Goal: Task Accomplishment & Management: Manage account settings

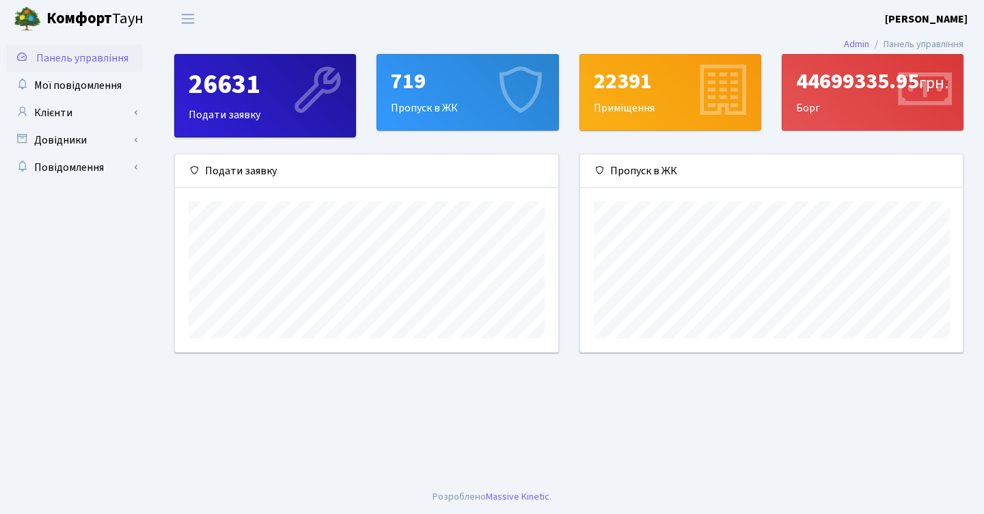
scroll to position [198, 383]
click at [103, 88] on span "Мої повідомлення" at bounding box center [78, 85] width 88 height 15
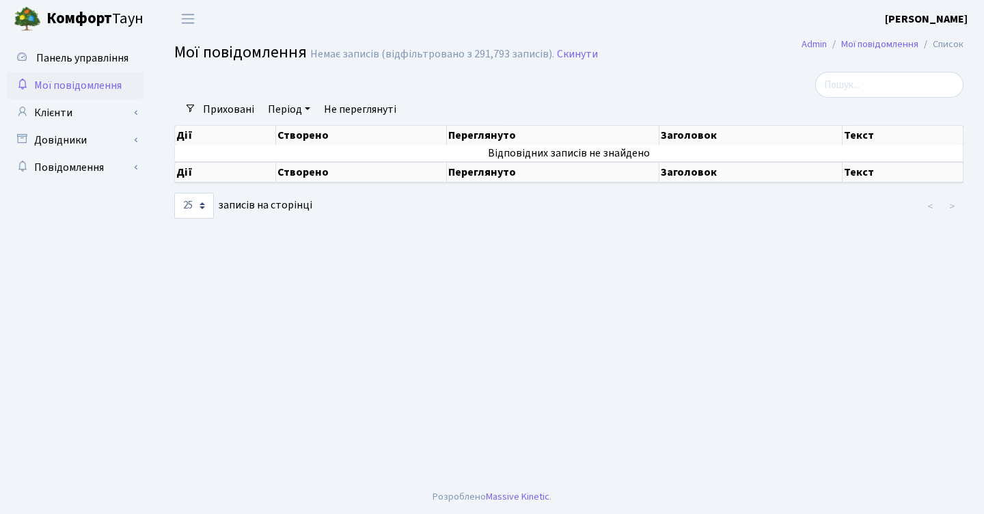
select select "25"
click at [116, 111] on link "Клієнти" at bounding box center [75, 112] width 137 height 27
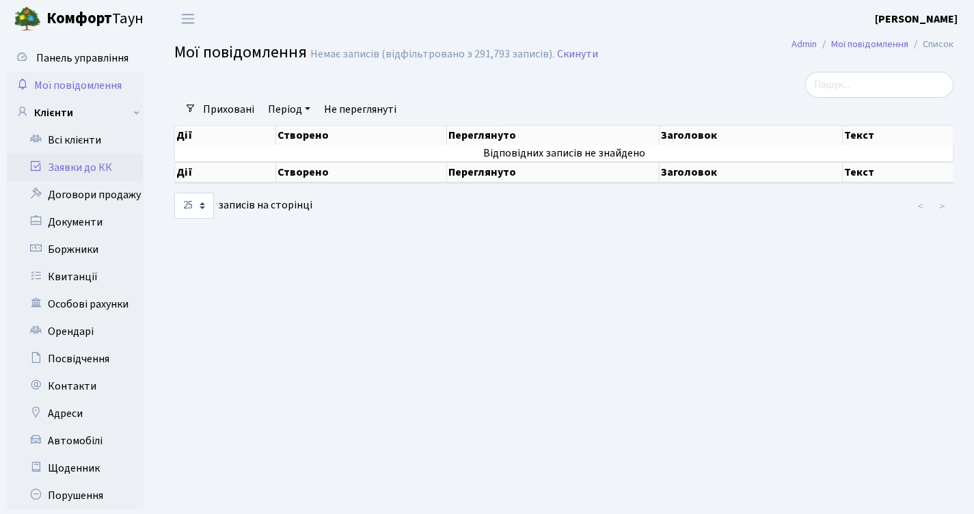
click at [89, 161] on link "Заявки до КК" at bounding box center [75, 167] width 137 height 27
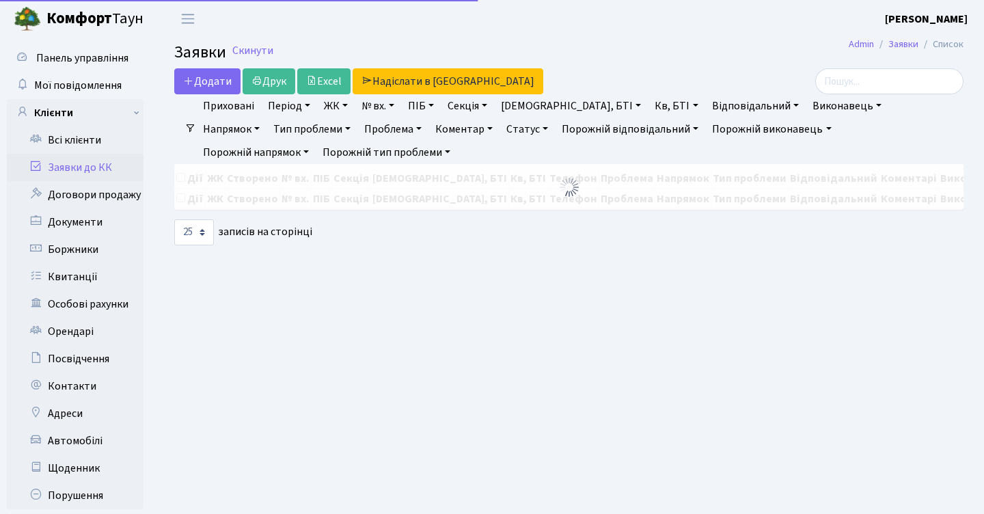
select select "25"
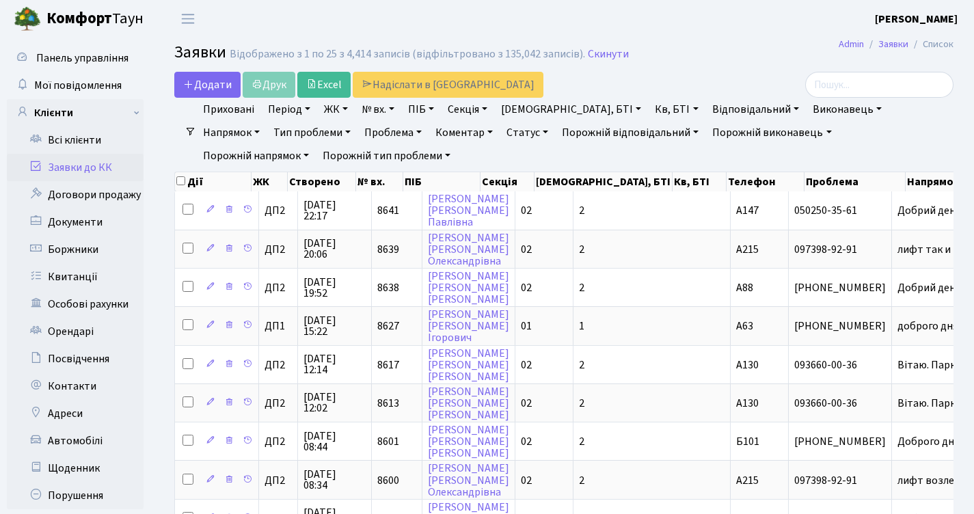
click at [340, 111] on link "ЖК" at bounding box center [336, 109] width 35 height 23
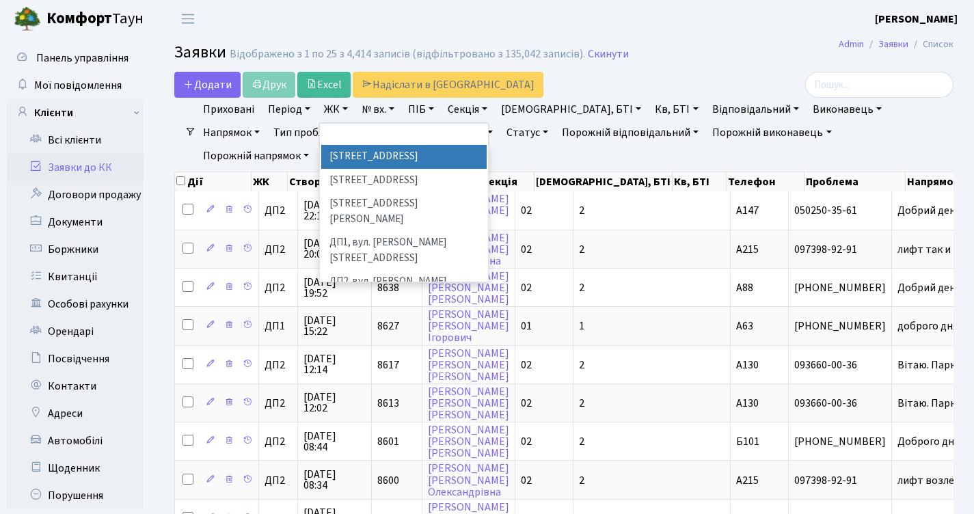
click at [395, 164] on li "ВЛ1, Ужгородський пров., 4/1" at bounding box center [403, 157] width 165 height 24
select select "316"
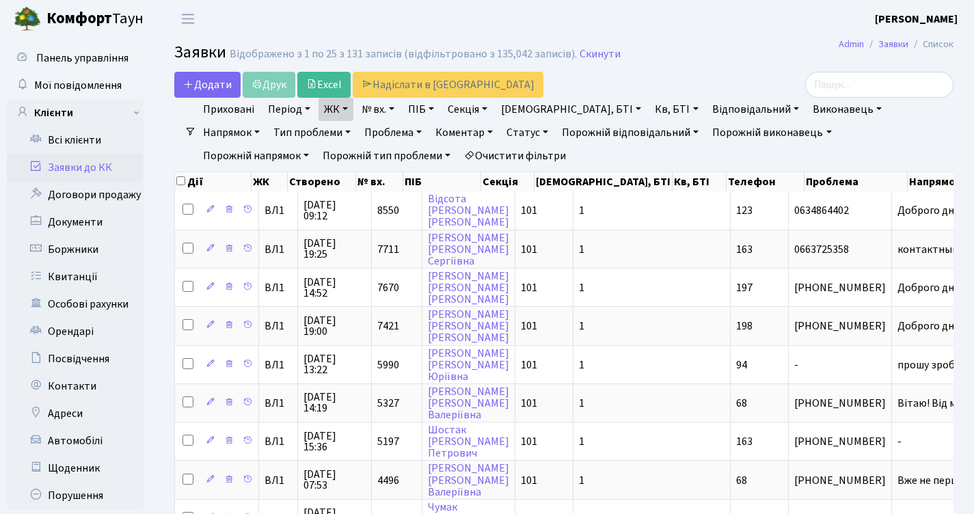
click at [352, 115] on link "ЖК" at bounding box center [336, 109] width 35 height 23
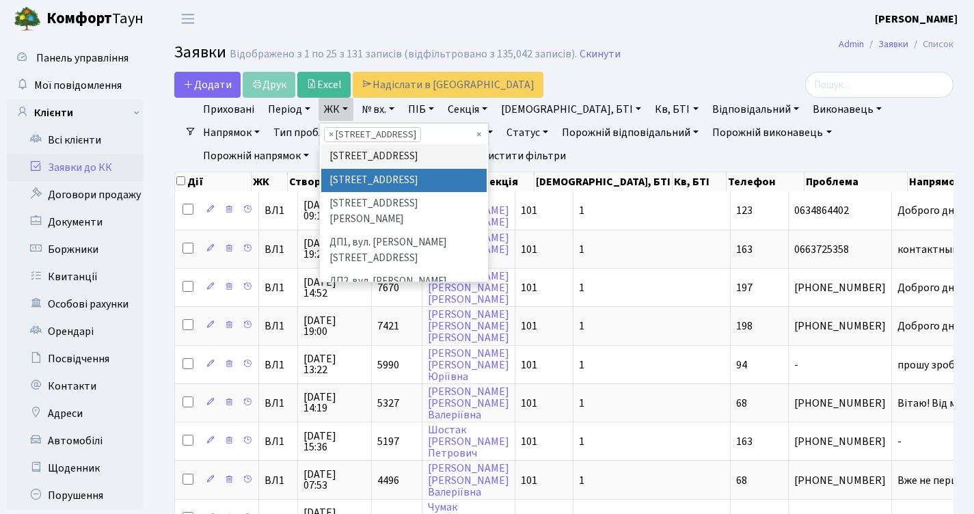
click at [375, 193] on li "[STREET_ADDRESS]" at bounding box center [403, 181] width 165 height 24
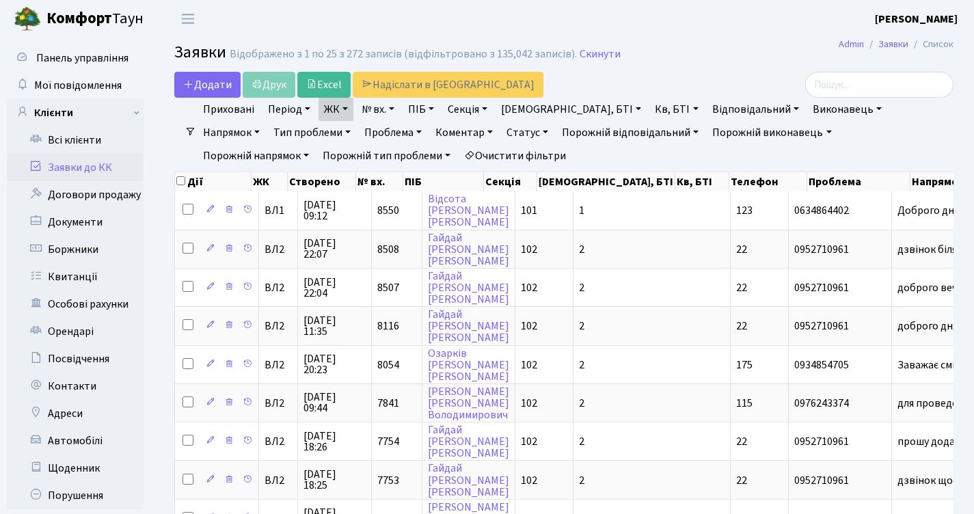
click at [343, 114] on link "ЖК" at bounding box center [336, 109] width 35 height 23
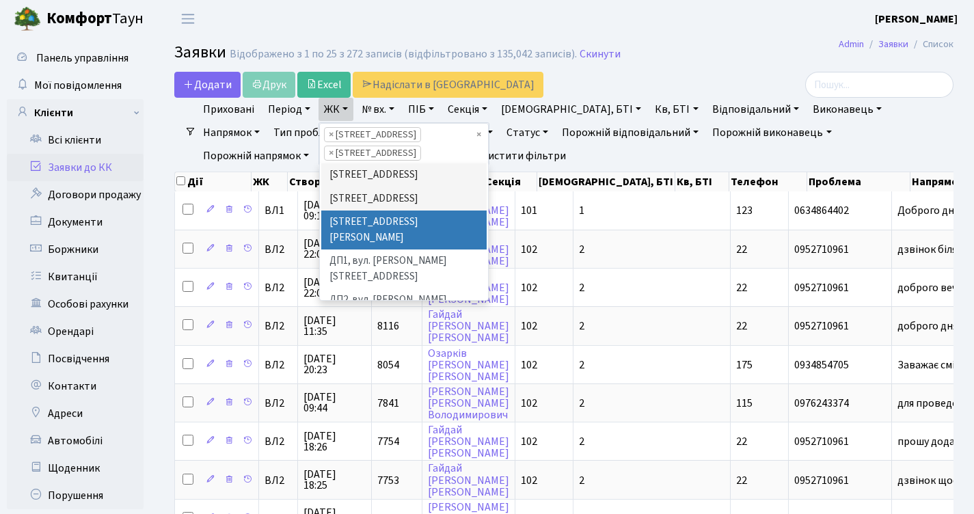
click at [366, 235] on li "[STREET_ADDRESS][PERSON_NAME]" at bounding box center [403, 230] width 165 height 39
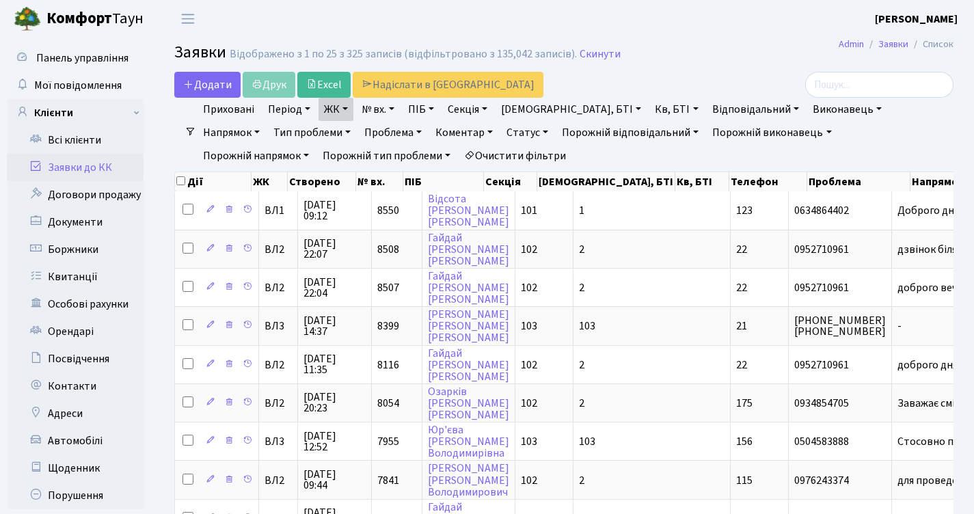
click at [350, 116] on link "ЖК" at bounding box center [336, 109] width 35 height 23
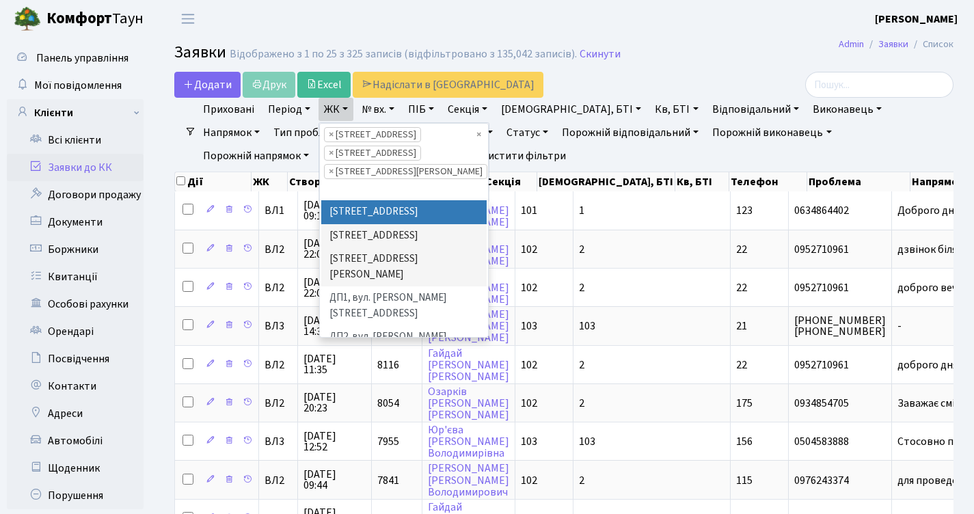
click at [568, 88] on div "Додати Друк Excel Надіслати в КАН" at bounding box center [430, 85] width 513 height 26
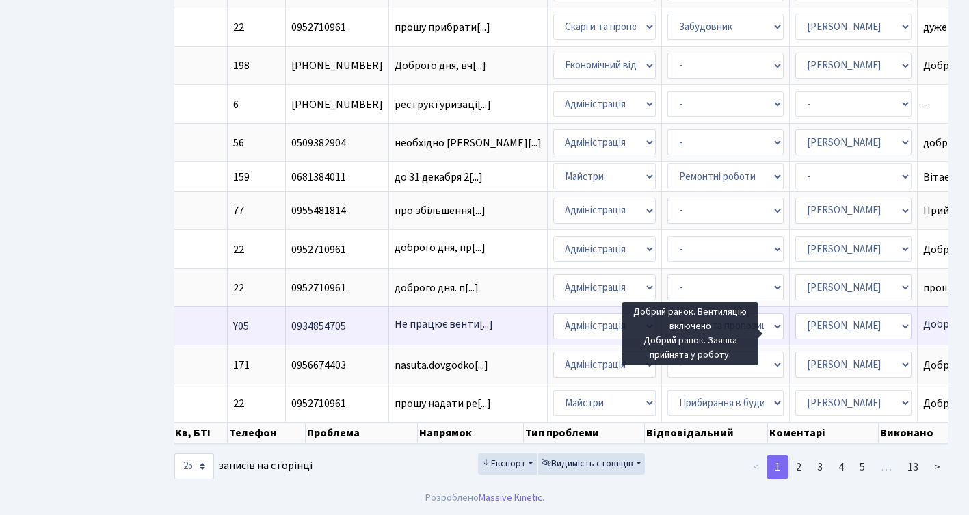
scroll to position [84, 0]
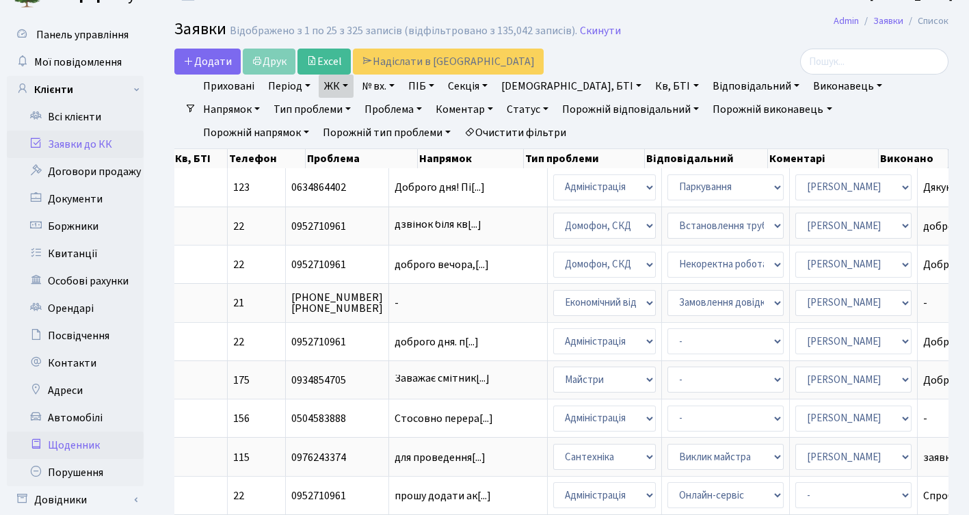
click at [62, 441] on link "Щоденник" at bounding box center [75, 444] width 137 height 27
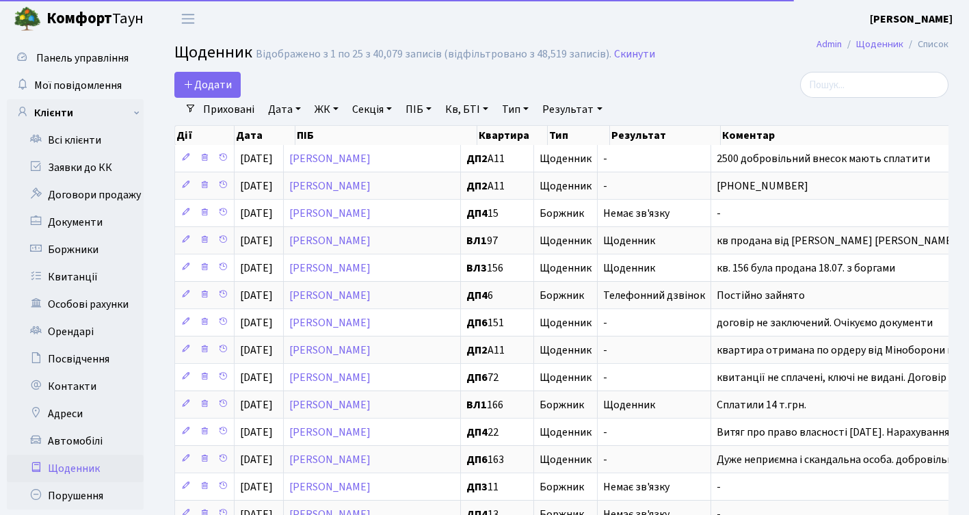
select select "25"
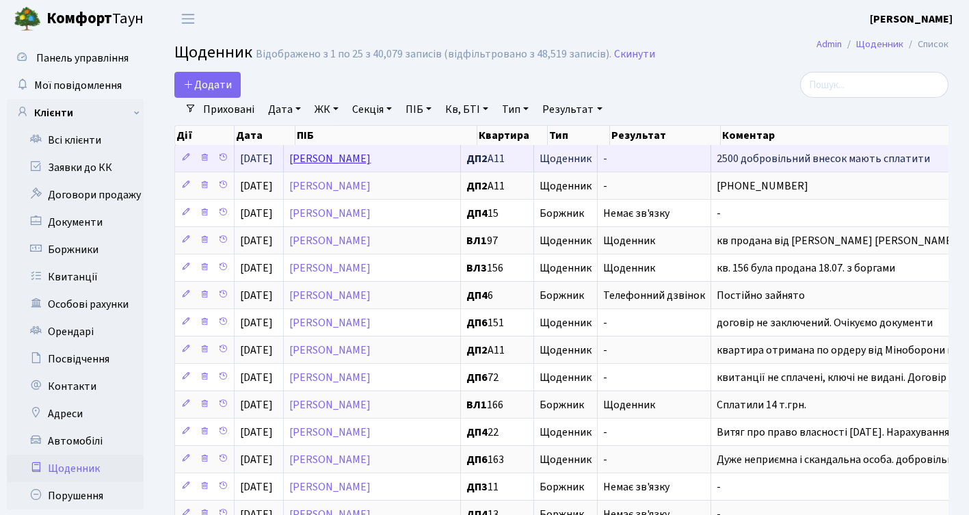
click at [371, 166] on link "Каніщева Вікторія Валеріївна" at bounding box center [329, 158] width 81 height 15
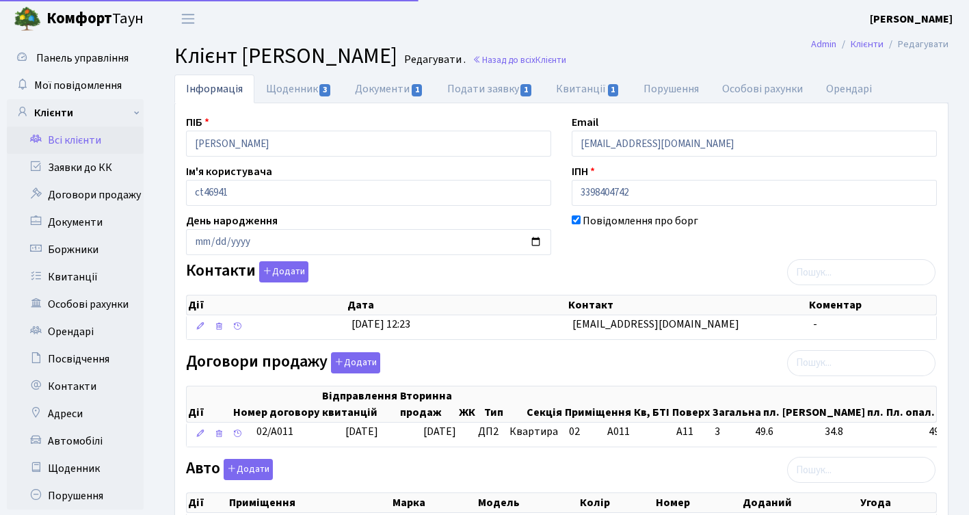
select select "25"
click at [317, 90] on link "Щоденник 3" at bounding box center [298, 89] width 89 height 28
select select "25"
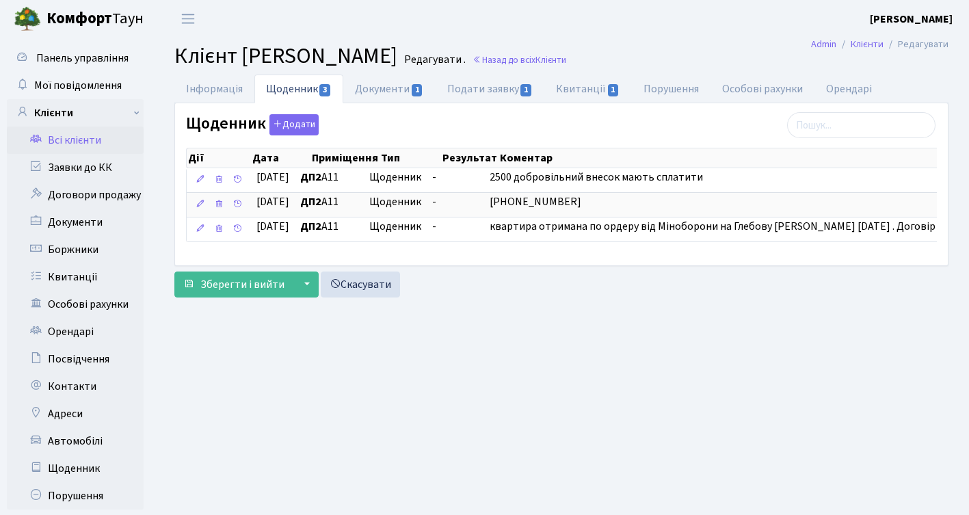
click at [88, 135] on link "Всі клієнти" at bounding box center [75, 139] width 137 height 27
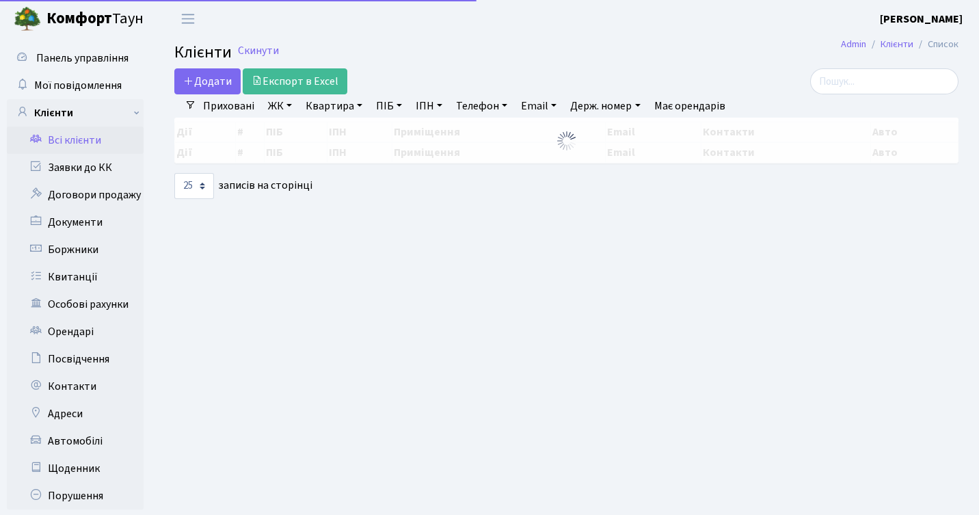
select select "25"
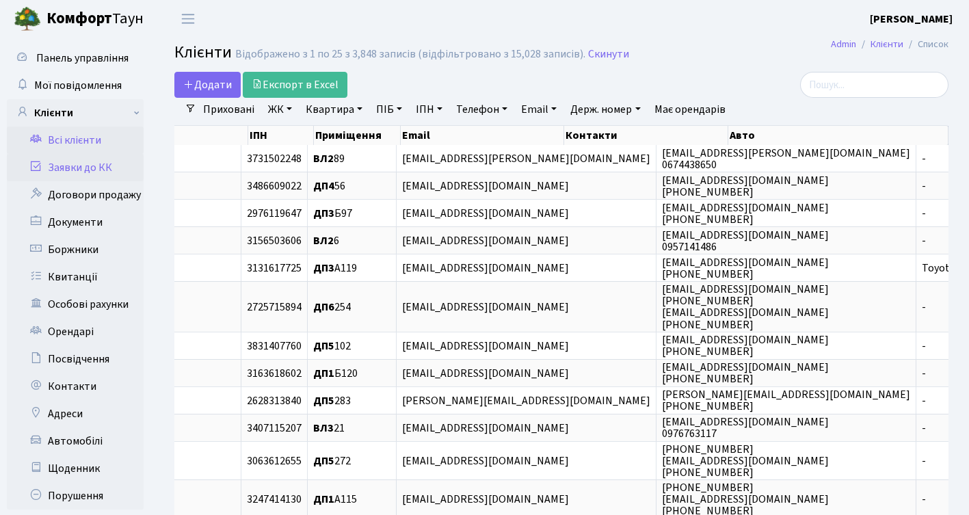
click at [70, 167] on link "Заявки до КК" at bounding box center [75, 167] width 137 height 27
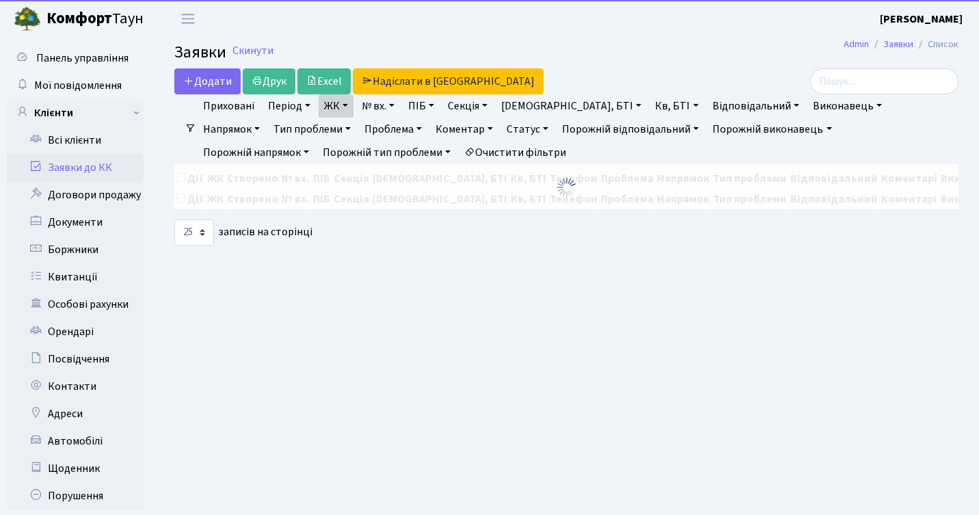
select select "25"
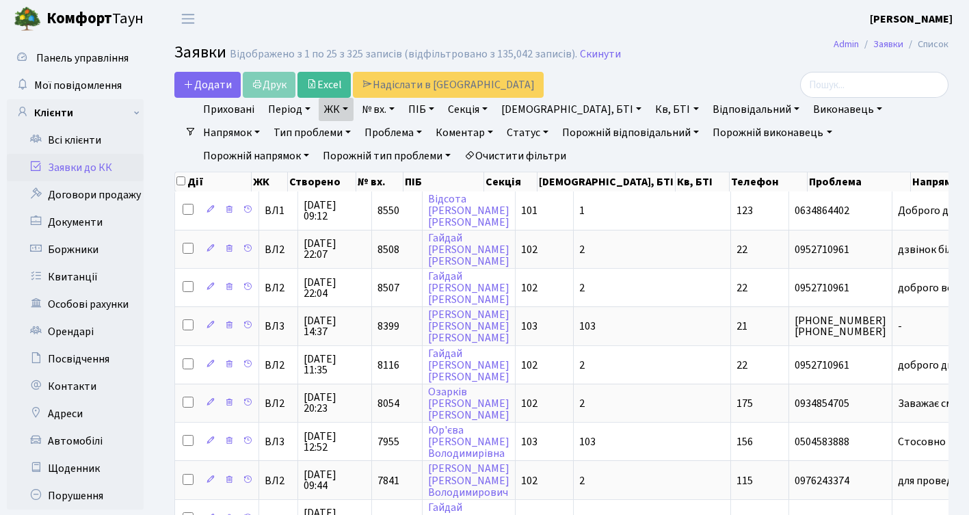
click at [83, 173] on link "Заявки до КК" at bounding box center [75, 167] width 137 height 27
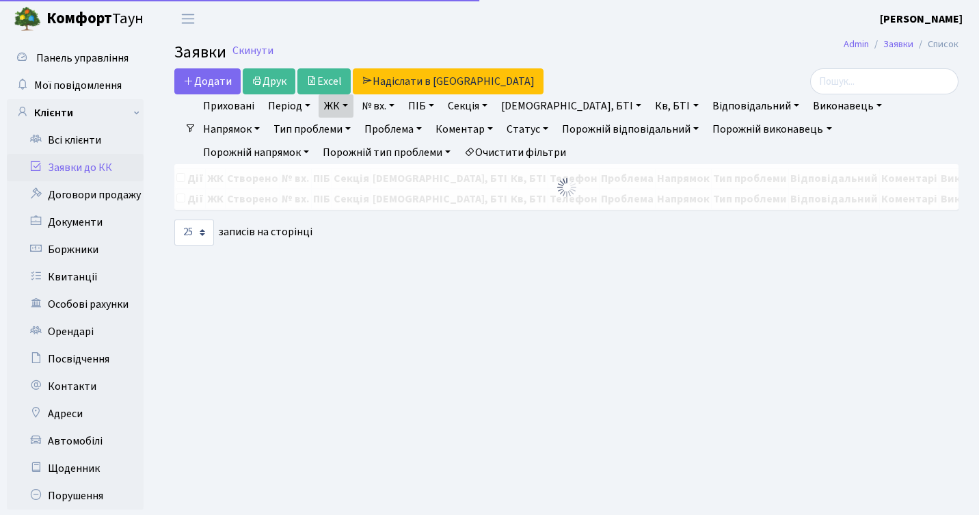
select select "25"
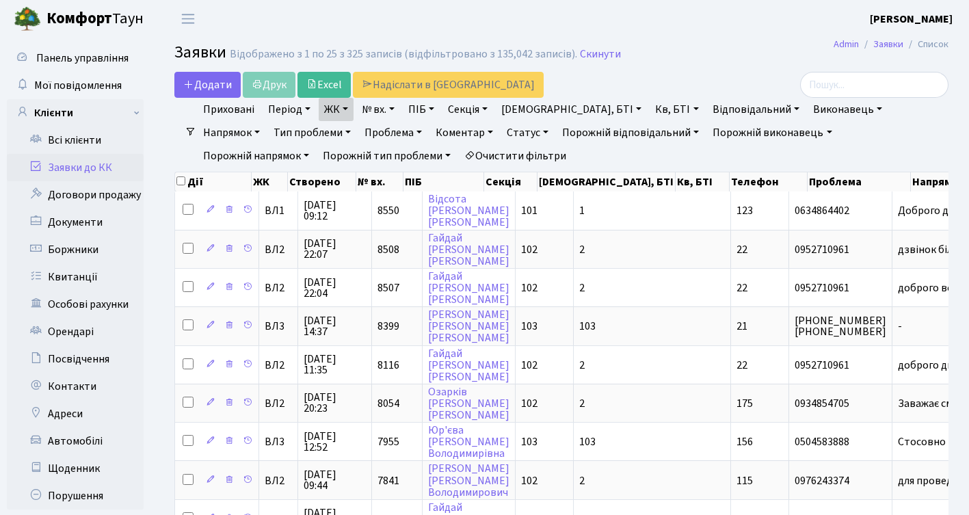
click at [351, 106] on link "ЖК" at bounding box center [336, 109] width 35 height 23
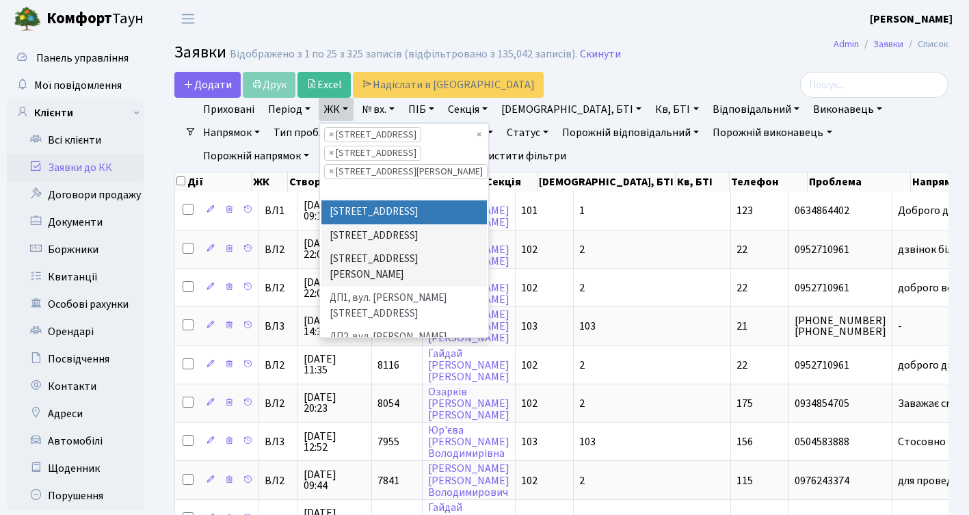
click at [325, 34] on header "Комфорт Таун Діана Б. Мій обліковий запис Вийти" at bounding box center [484, 19] width 969 height 38
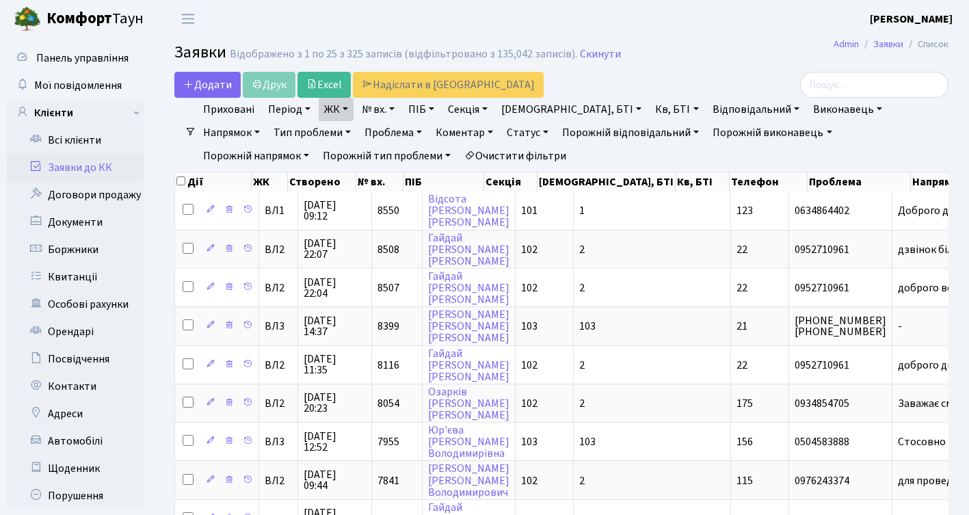
click at [286, 107] on link "Період" at bounding box center [289, 109] width 53 height 23
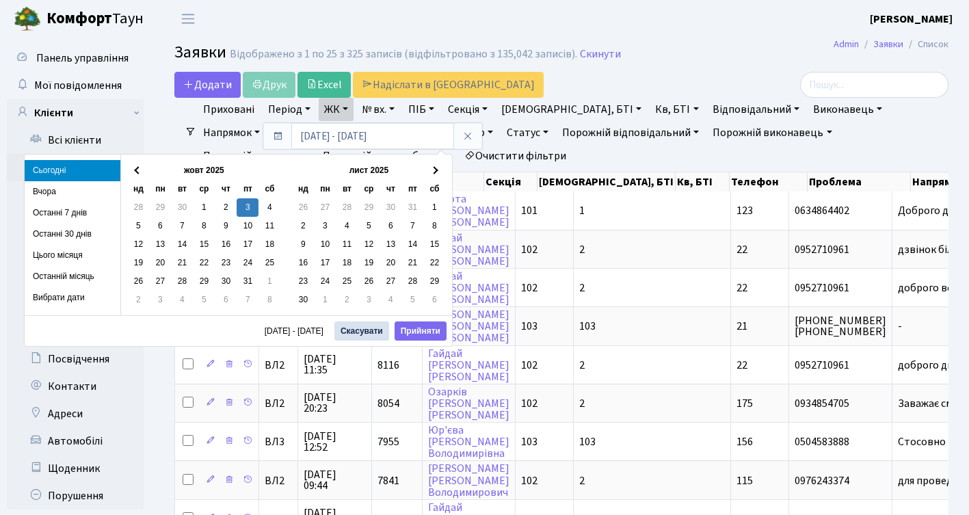
click at [286, 34] on header "Комфорт Таун Діана Б. Мій обліковий запис Вийти" at bounding box center [484, 19] width 969 height 38
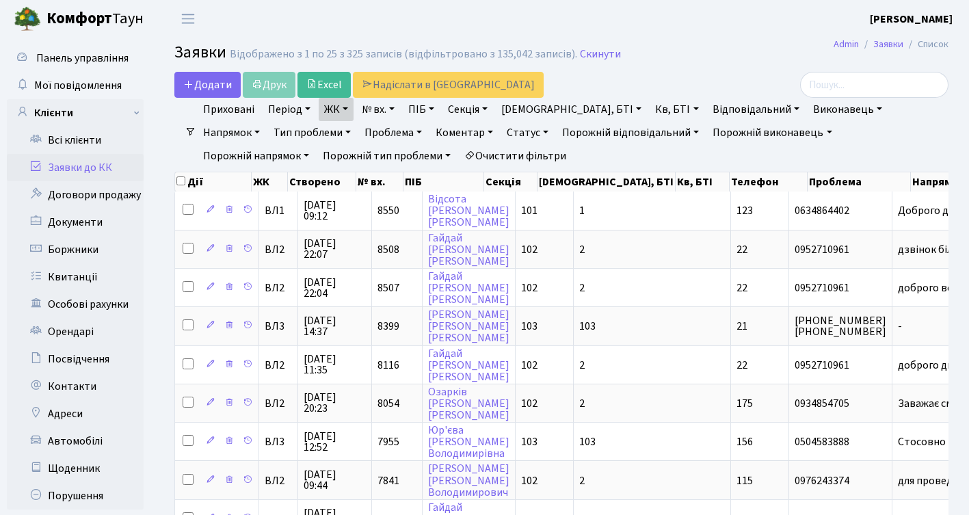
click at [240, 111] on link "Приховані" at bounding box center [229, 109] width 62 height 23
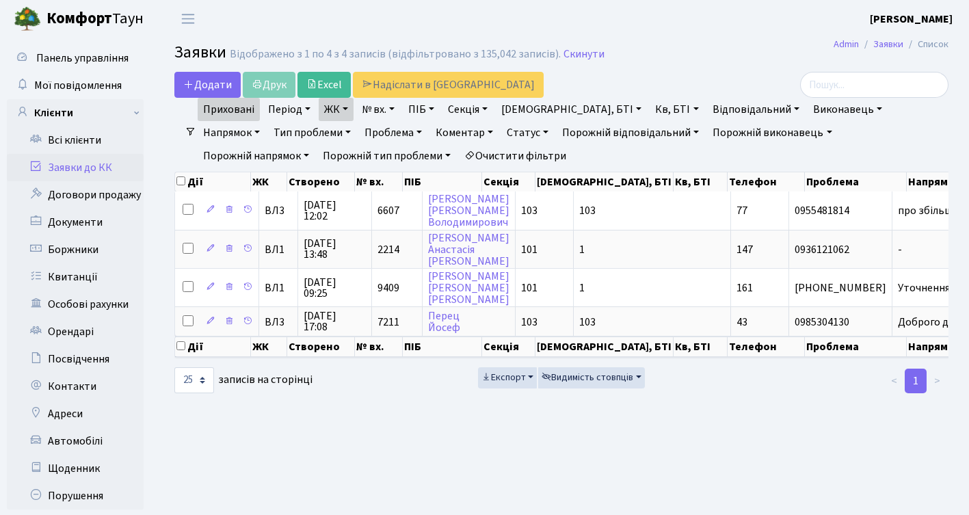
click at [332, 107] on link "ЖК" at bounding box center [336, 109] width 35 height 23
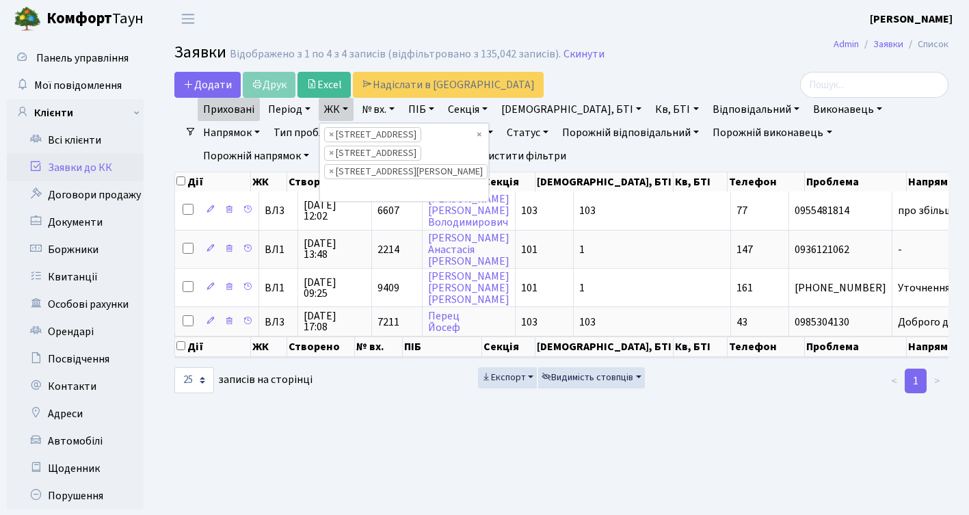
click at [292, 107] on link "Період" at bounding box center [289, 109] width 53 height 23
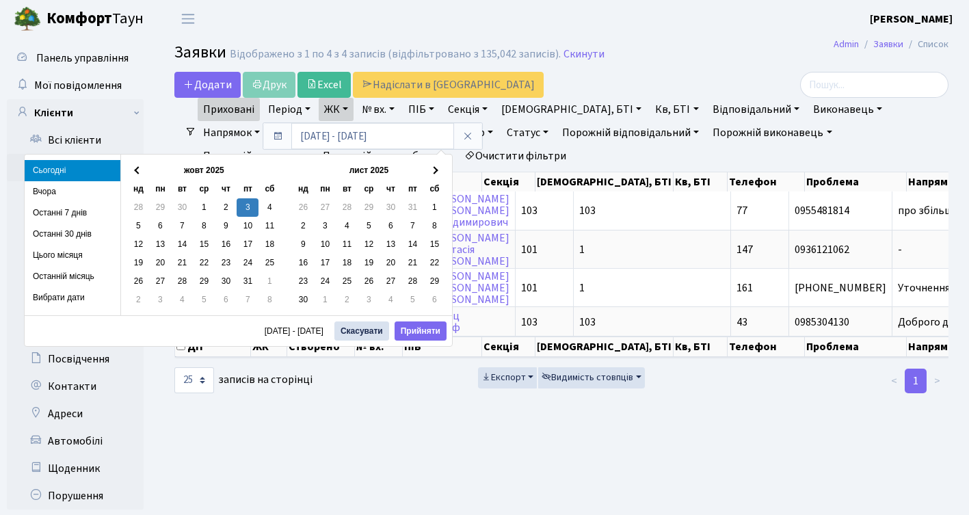
click at [326, 108] on link "ЖК" at bounding box center [336, 109] width 35 height 23
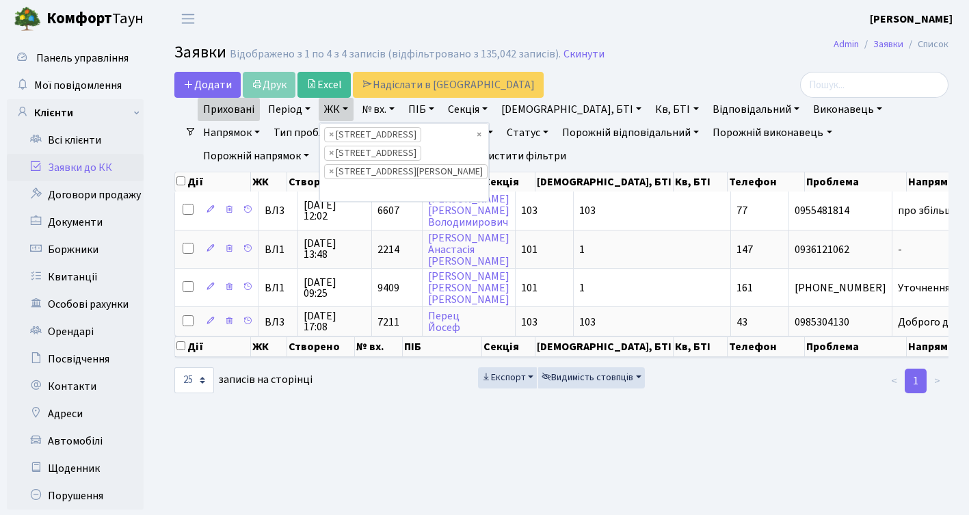
click at [327, 108] on link "ЖК" at bounding box center [336, 109] width 35 height 23
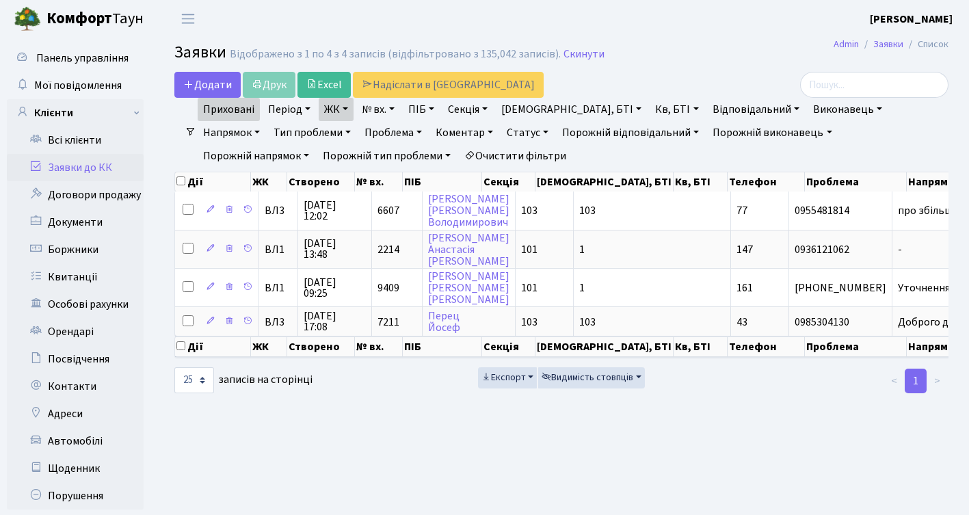
click at [250, 103] on link "Приховані" at bounding box center [229, 109] width 62 height 23
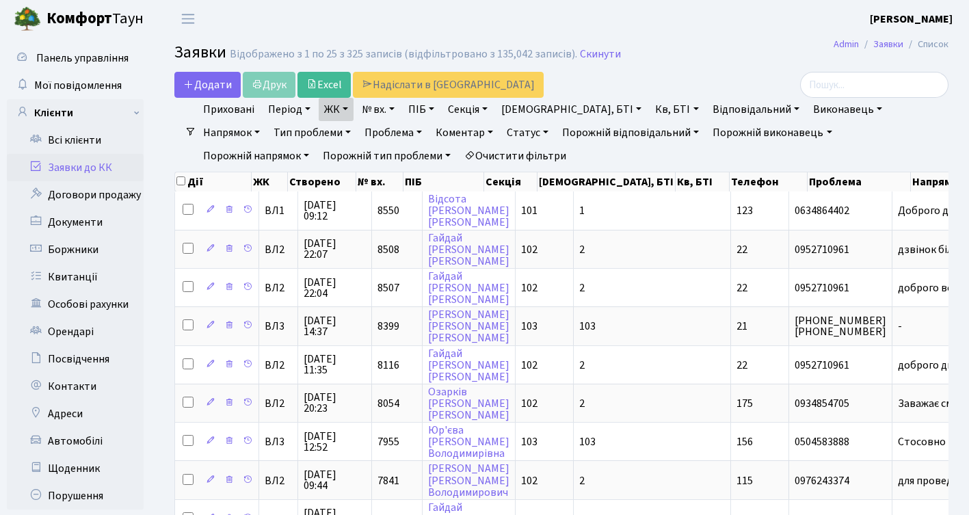
click at [430, 133] on link "Коментар" at bounding box center [464, 132] width 68 height 23
click at [519, 159] on icon at bounding box center [524, 159] width 11 height 11
click at [807, 113] on link "Виконавець" at bounding box center [847, 109] width 80 height 23
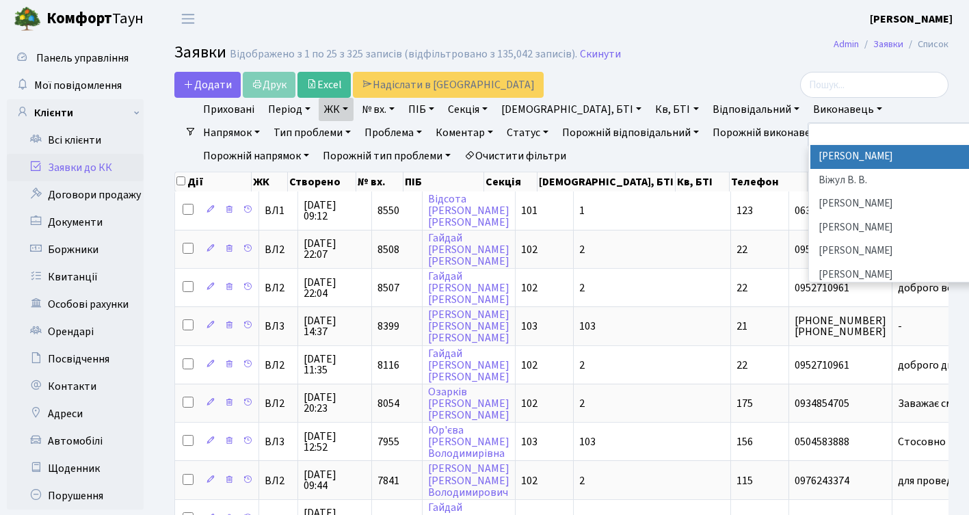
click at [759, 73] on div at bounding box center [826, 85] width 244 height 26
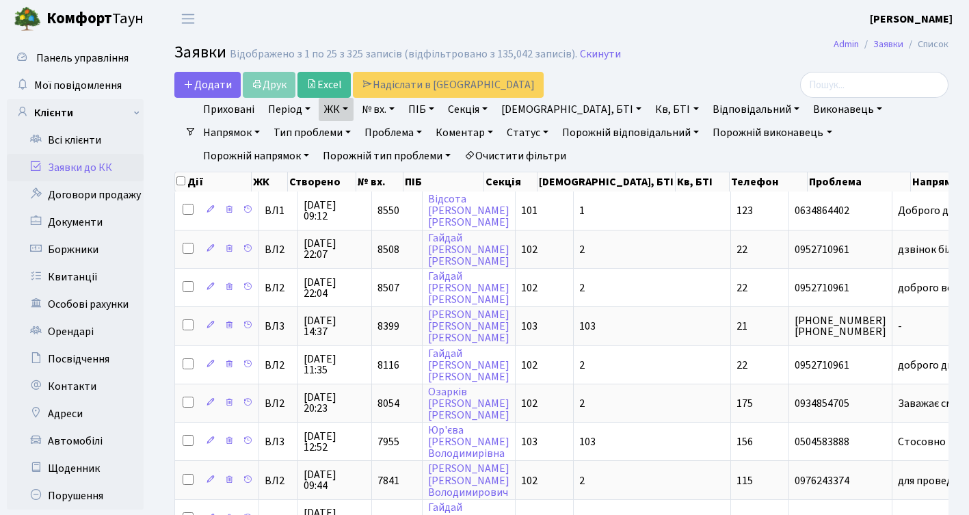
click at [501, 126] on link "Статус" at bounding box center [527, 132] width 53 height 23
click at [502, 211] on link "Не виконано" at bounding box center [556, 215] width 108 height 21
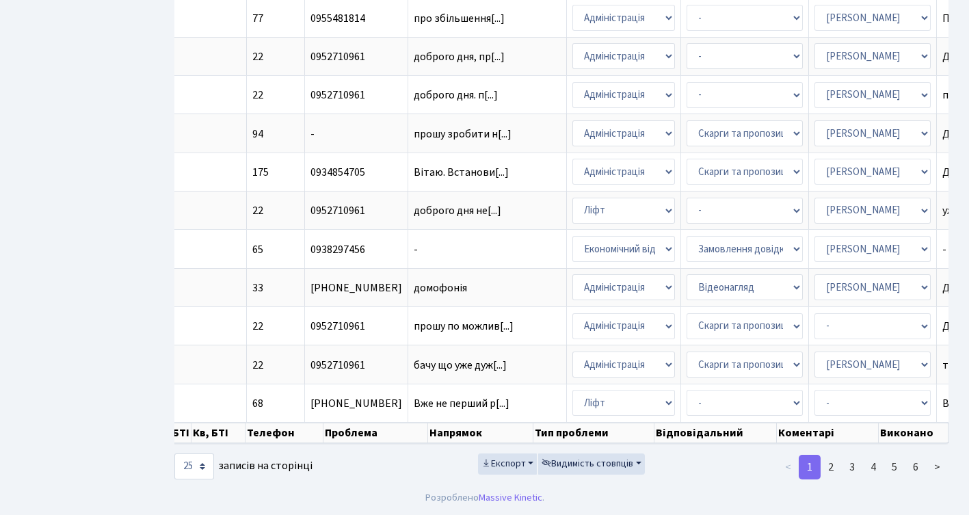
scroll to position [0, 376]
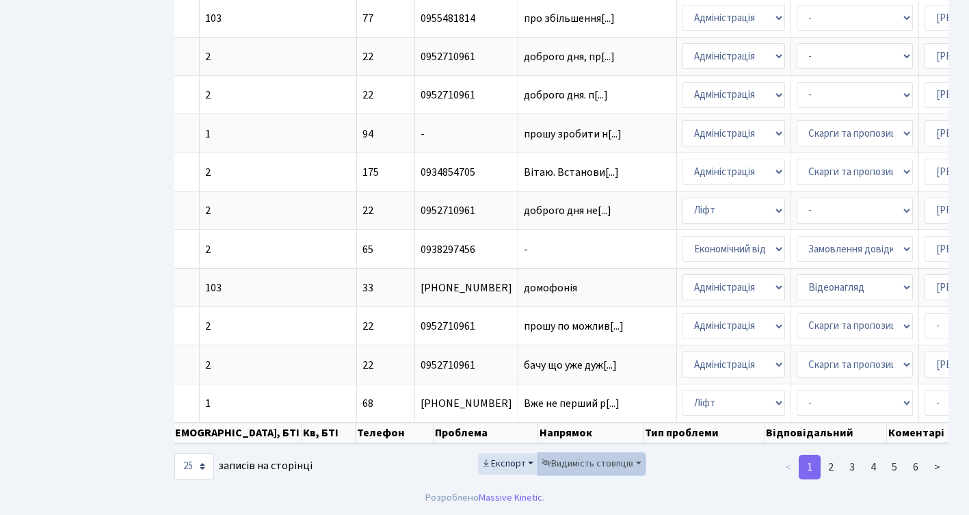
click at [605, 459] on span "Видимість стовпців" at bounding box center [587, 464] width 92 height 14
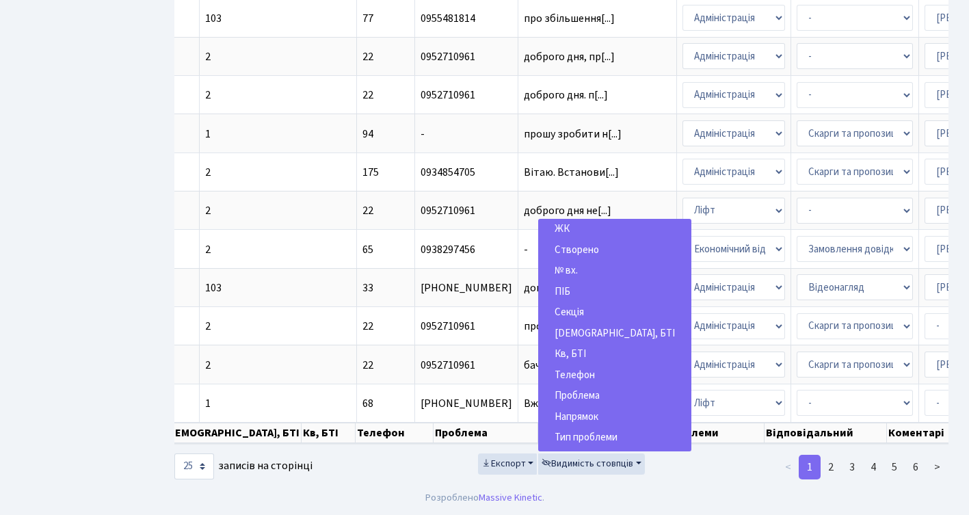
click at [688, 497] on footer "Розроблено Massive Kinetic ." at bounding box center [484, 498] width 969 height 34
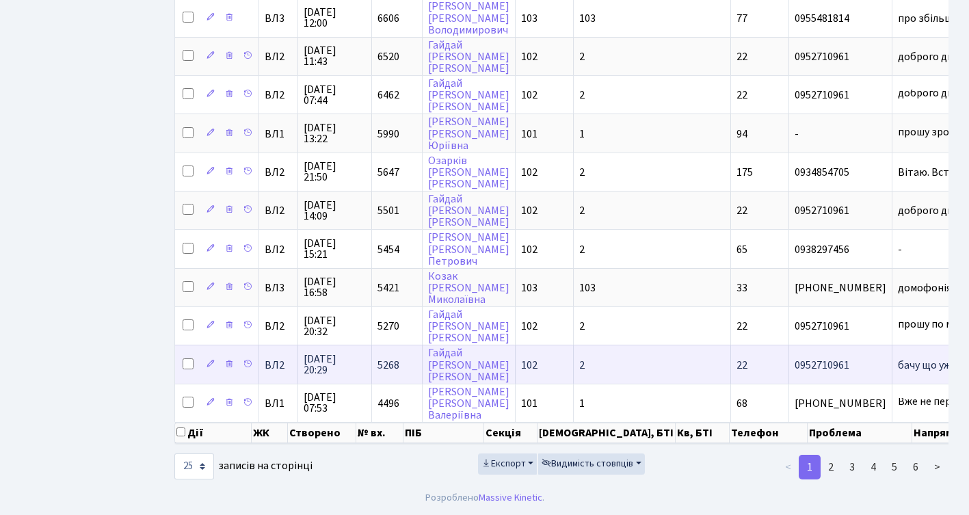
scroll to position [0, 0]
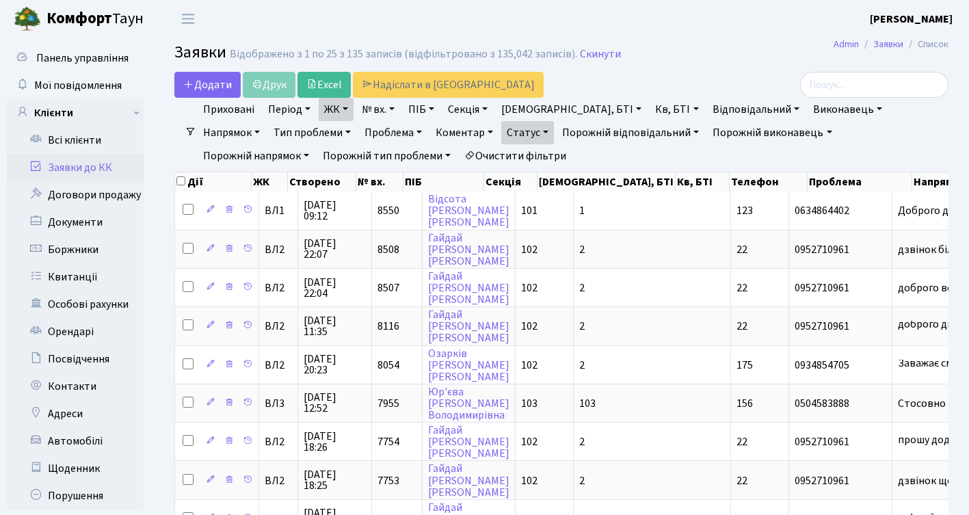
click at [501, 129] on link "Статус" at bounding box center [527, 132] width 53 height 23
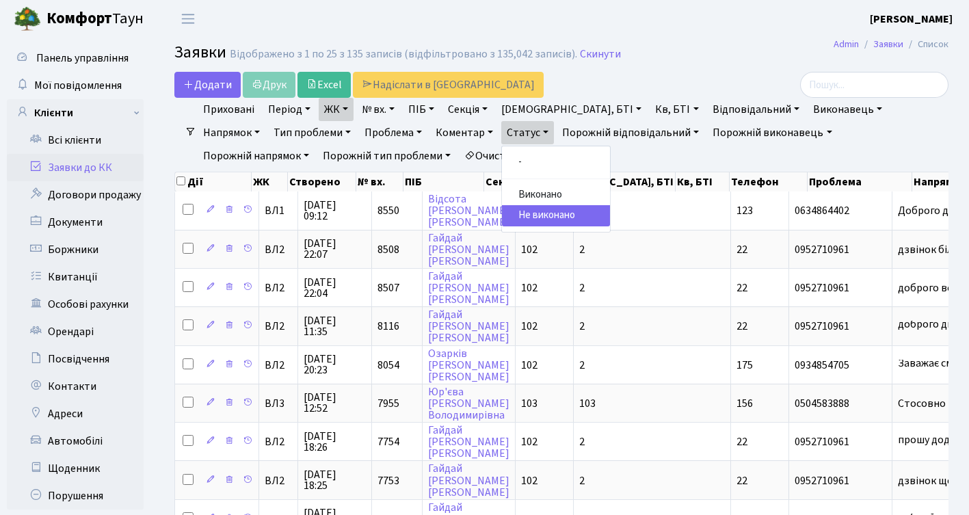
click at [502, 217] on link "Не виконано" at bounding box center [556, 215] width 108 height 21
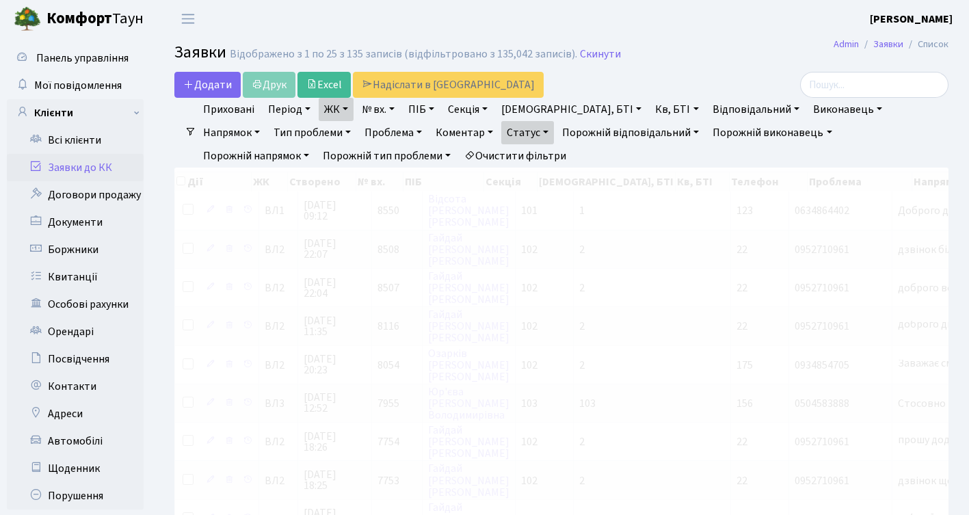
click at [501, 129] on link "Статус" at bounding box center [527, 132] width 53 height 23
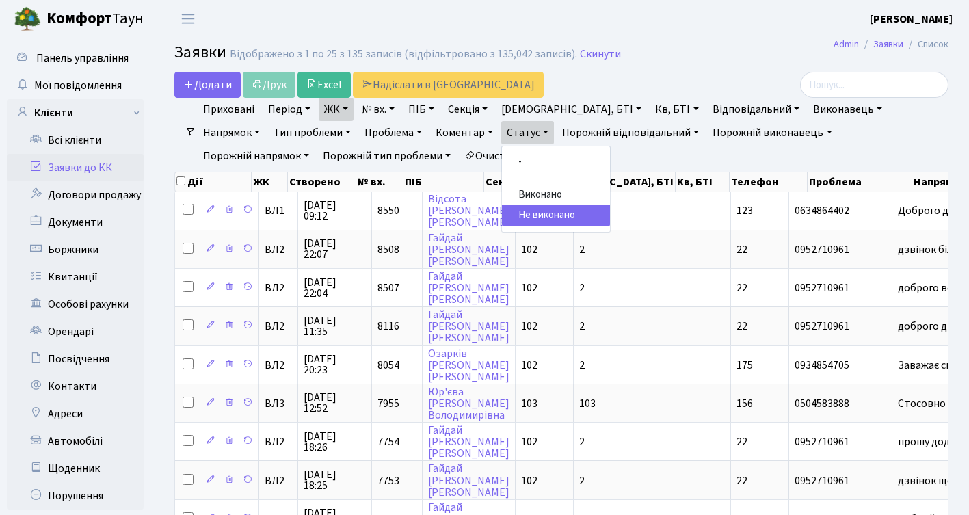
click at [581, 158] on ul "Приховані Період 03.10.2025 - 03.10.2025 ЖК ВЛ1, Ужгородський пров., 4/1 ВЛ2, Г…" at bounding box center [566, 133] width 741 height 70
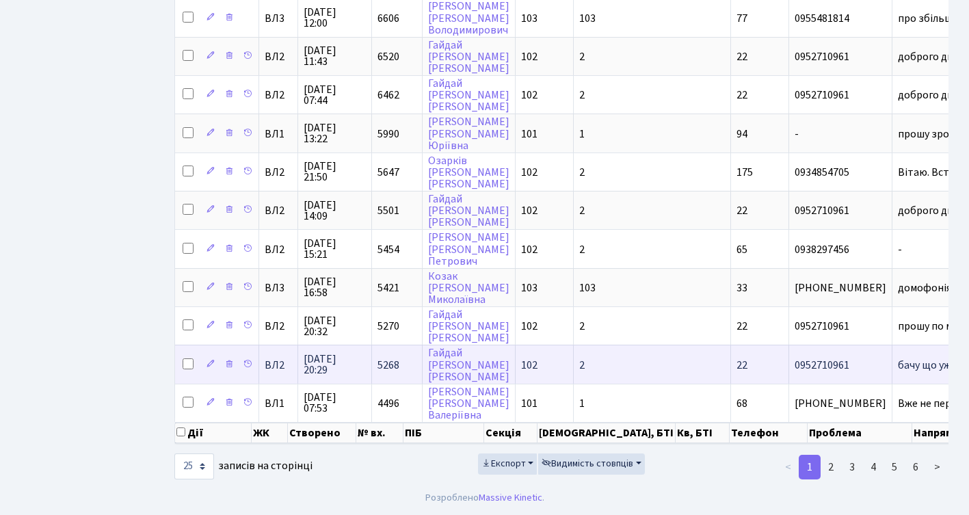
scroll to position [12, 0]
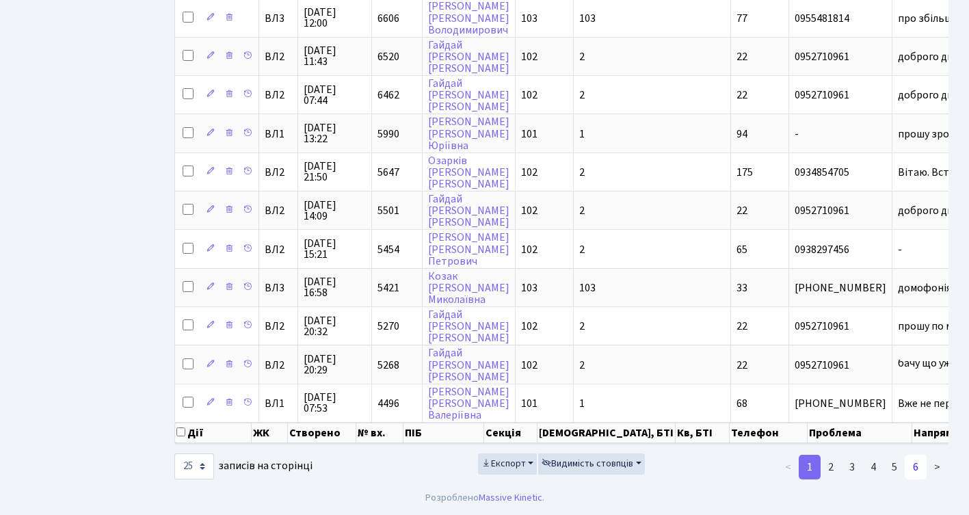
click at [922, 479] on link "6" at bounding box center [915, 467] width 22 height 25
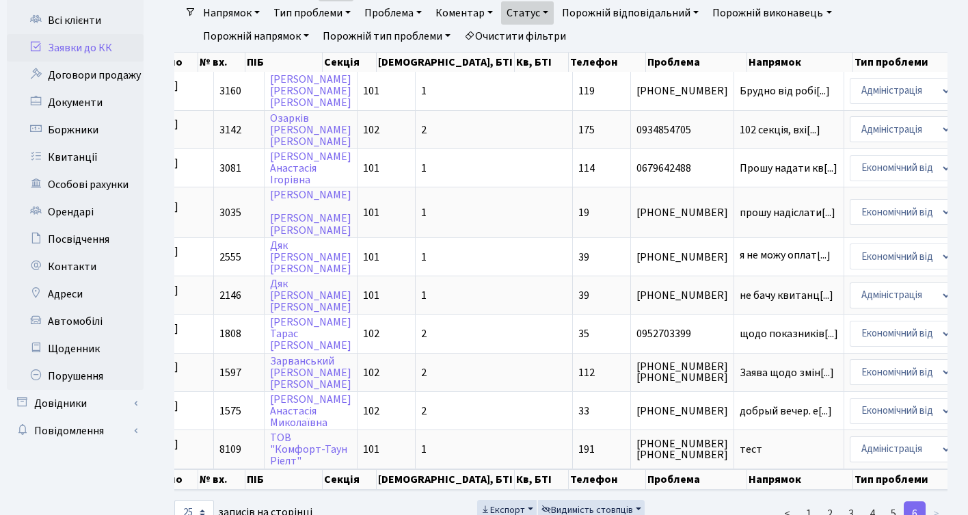
scroll to position [0, 92]
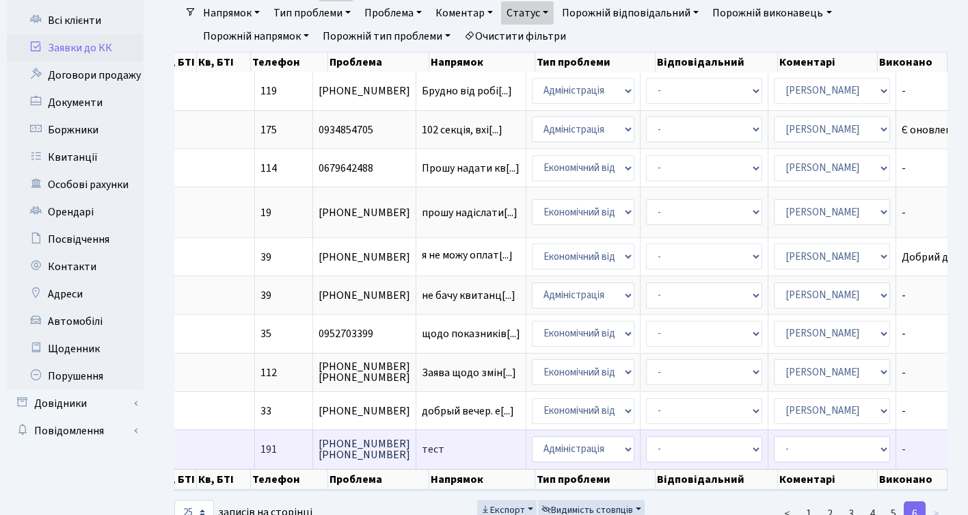
click at [416, 466] on td "тест" at bounding box center [471, 448] width 110 height 38
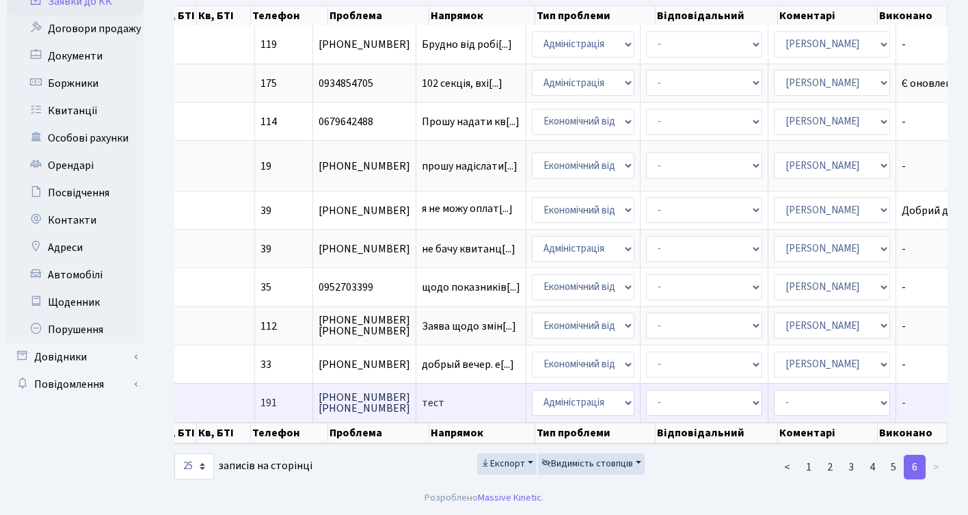
click at [422, 397] on span "тест" at bounding box center [471, 402] width 98 height 11
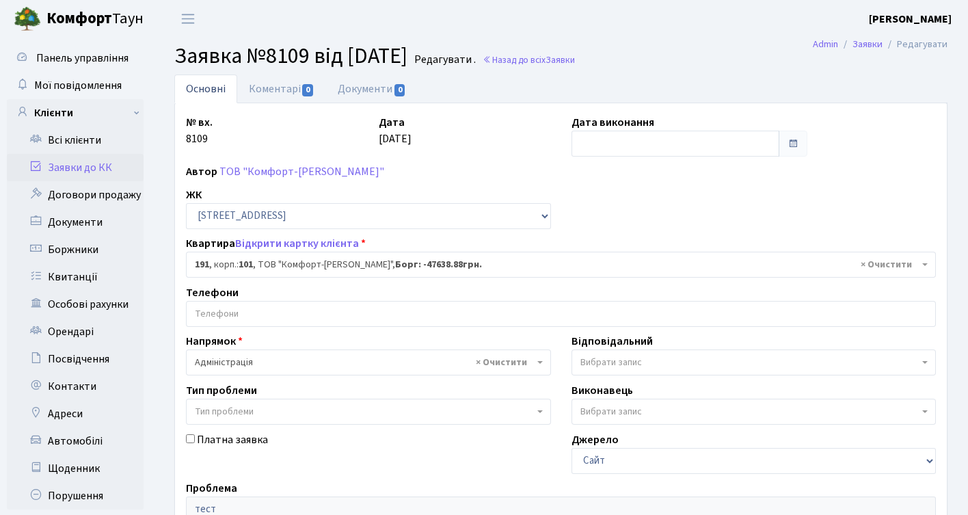
select select "37900"
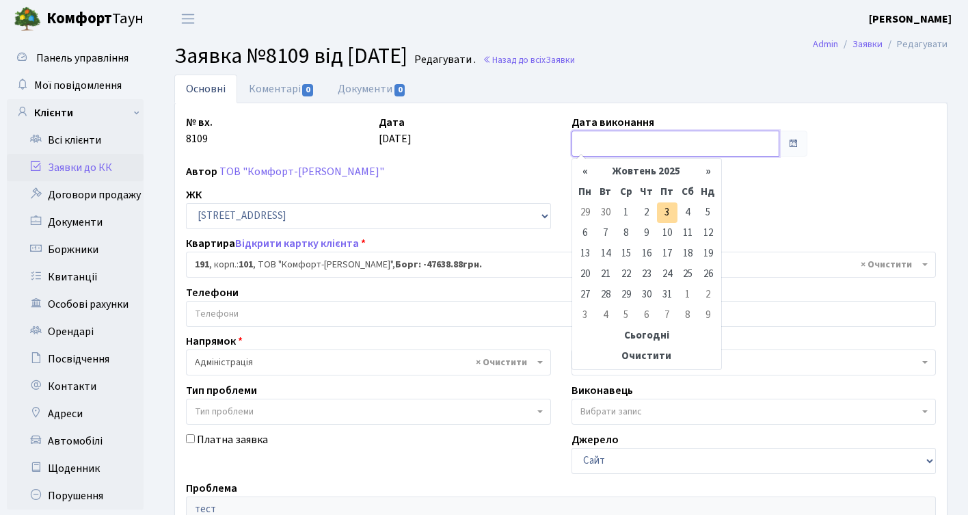
click at [689, 150] on input "text" at bounding box center [675, 144] width 209 height 26
click at [628, 207] on td "1" at bounding box center [626, 212] width 21 height 21
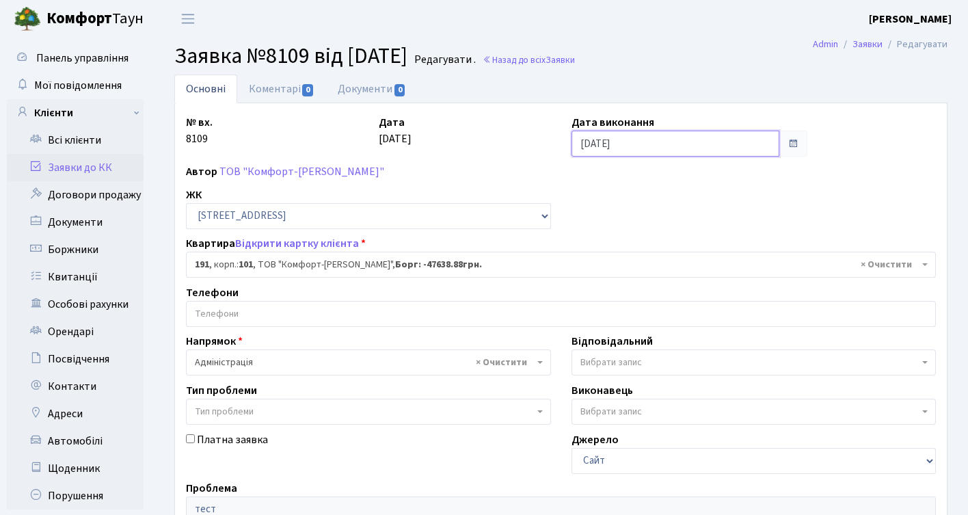
click at [632, 145] on input "[DATE]" at bounding box center [675, 144] width 209 height 26
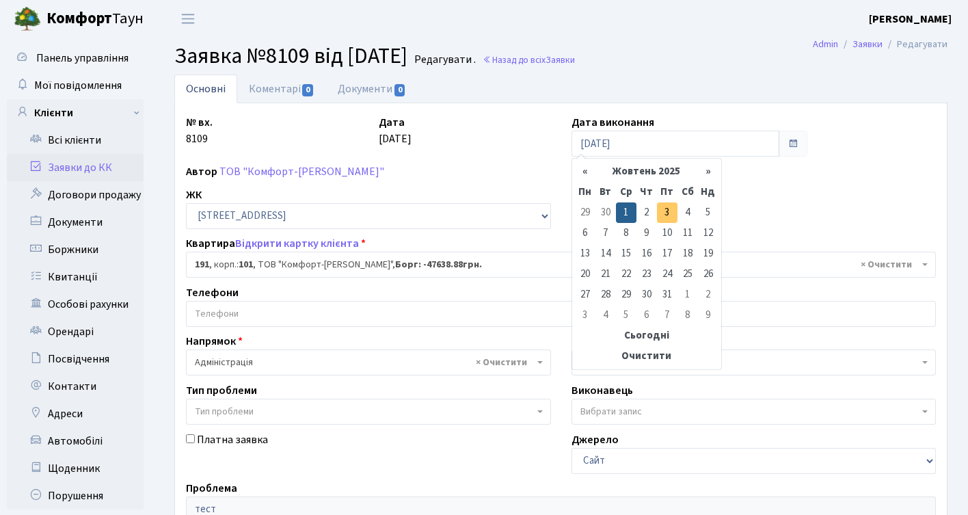
click at [671, 209] on td "3" at bounding box center [667, 212] width 21 height 21
type input "[DATE]"
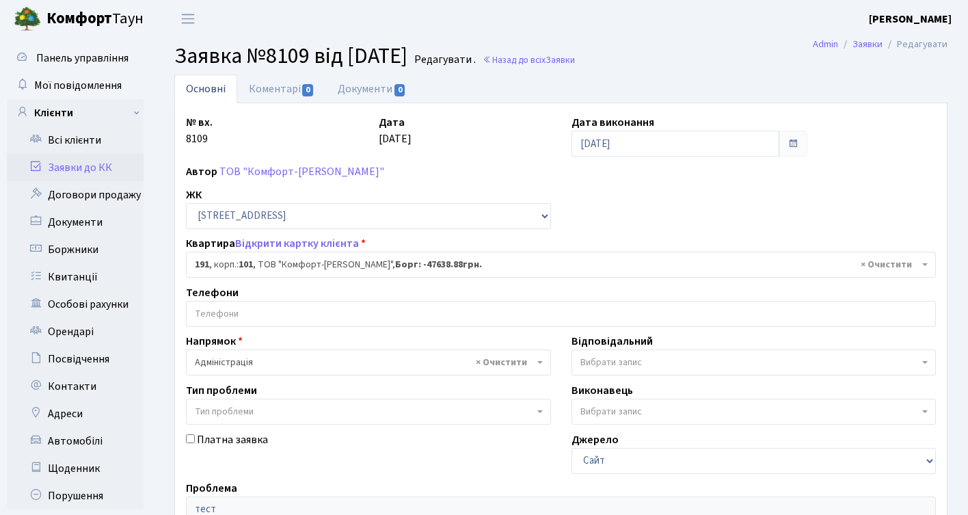
click at [783, 144] on span at bounding box center [793, 144] width 29 height 26
click at [714, 146] on input "[DATE]" at bounding box center [675, 144] width 209 height 26
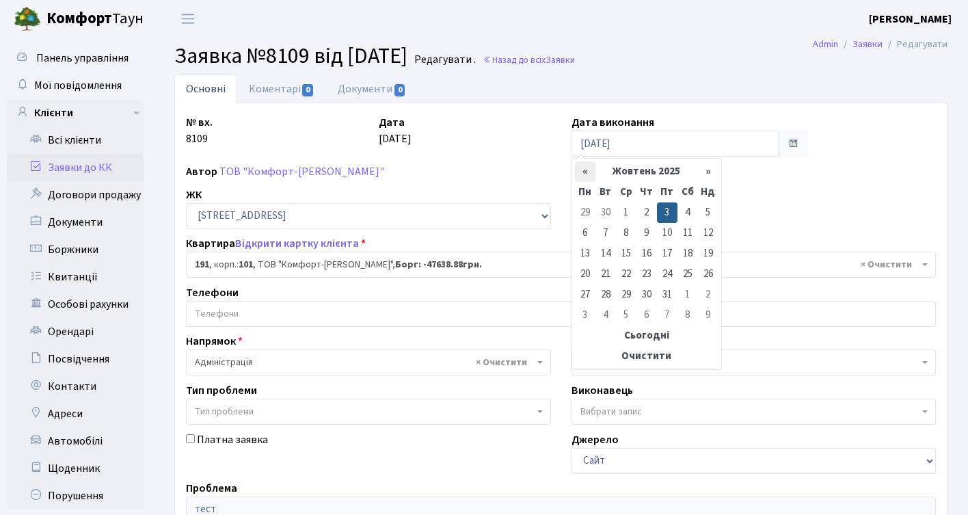
click at [584, 165] on th "«" at bounding box center [585, 171] width 21 height 21
click at [645, 174] on th "Вересень 2025" at bounding box center [646, 171] width 103 height 21
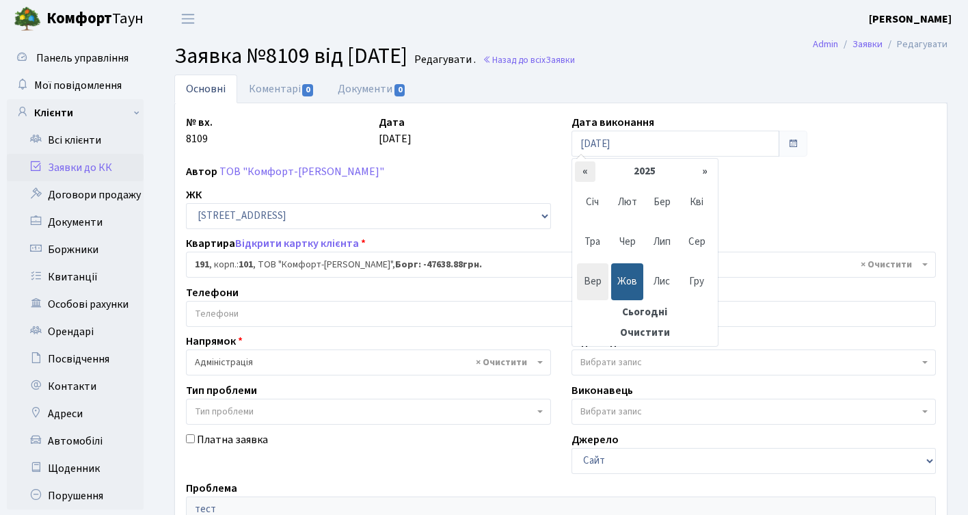
click at [585, 172] on th "«" at bounding box center [585, 171] width 21 height 21
click at [705, 178] on th "»" at bounding box center [705, 171] width 21 height 21
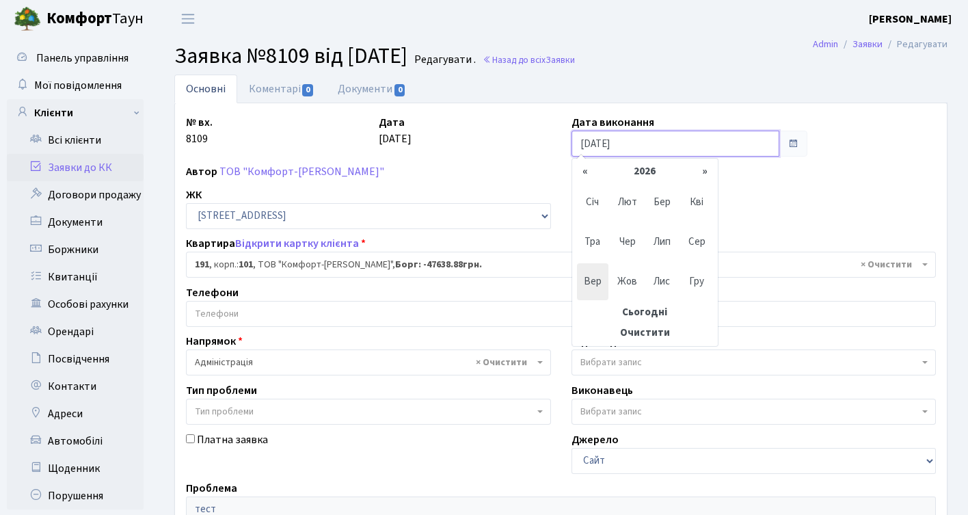
click at [687, 139] on input "[DATE]" at bounding box center [675, 144] width 209 height 26
click at [802, 142] on span at bounding box center [793, 144] width 29 height 26
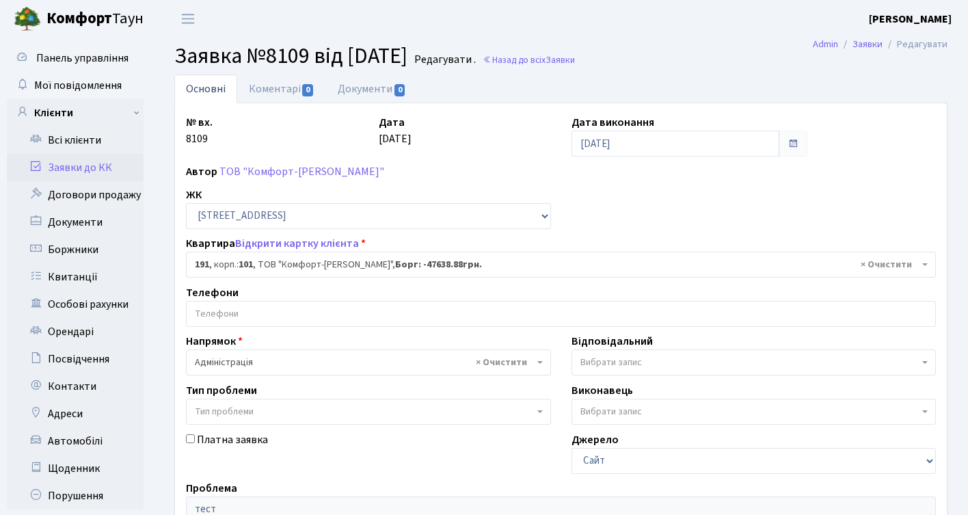
click at [801, 142] on span at bounding box center [793, 144] width 29 height 26
click at [673, 137] on input "03.10.2025" at bounding box center [675, 144] width 209 height 26
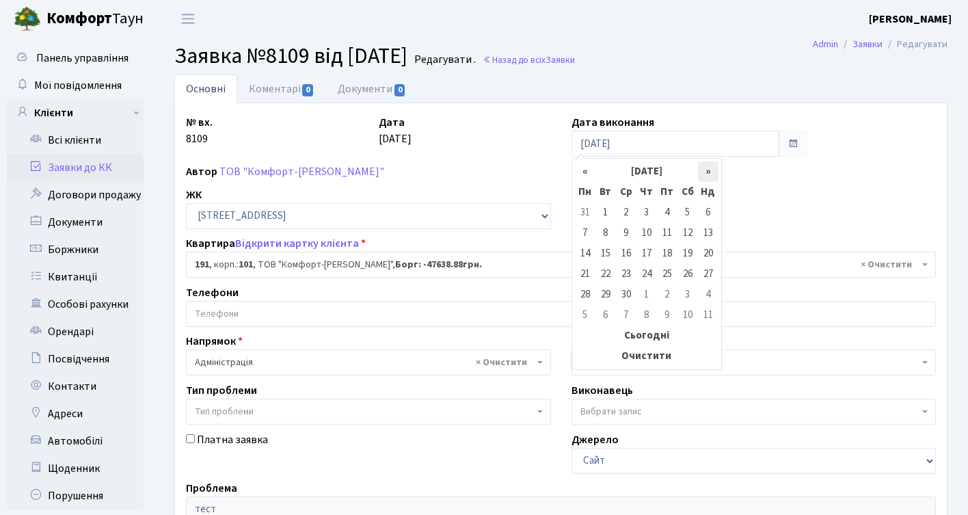
click at [703, 166] on th "»" at bounding box center [708, 171] width 21 height 21
click at [582, 167] on th "«" at bounding box center [585, 171] width 21 height 21
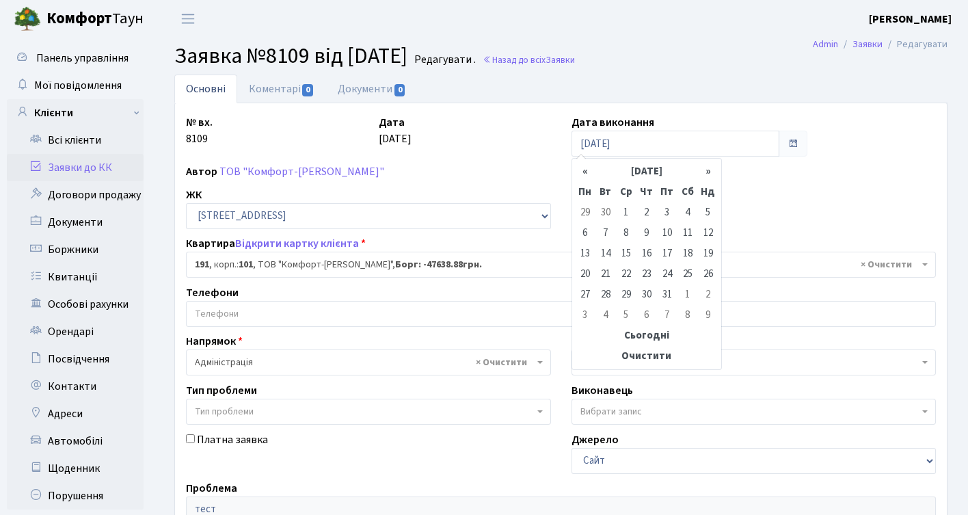
click at [582, 167] on th "«" at bounding box center [585, 171] width 21 height 21
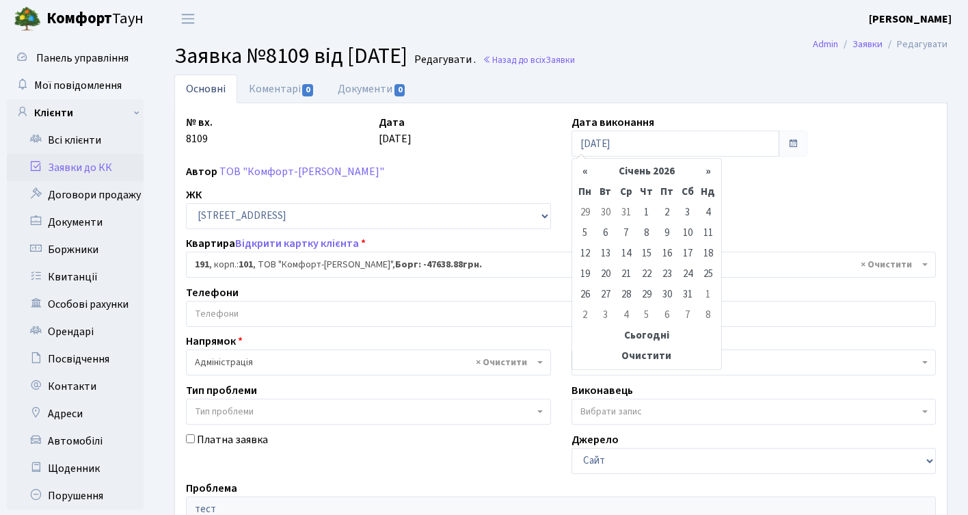
click at [582, 167] on th "«" at bounding box center [585, 171] width 21 height 21
click at [712, 172] on th "»" at bounding box center [708, 171] width 21 height 21
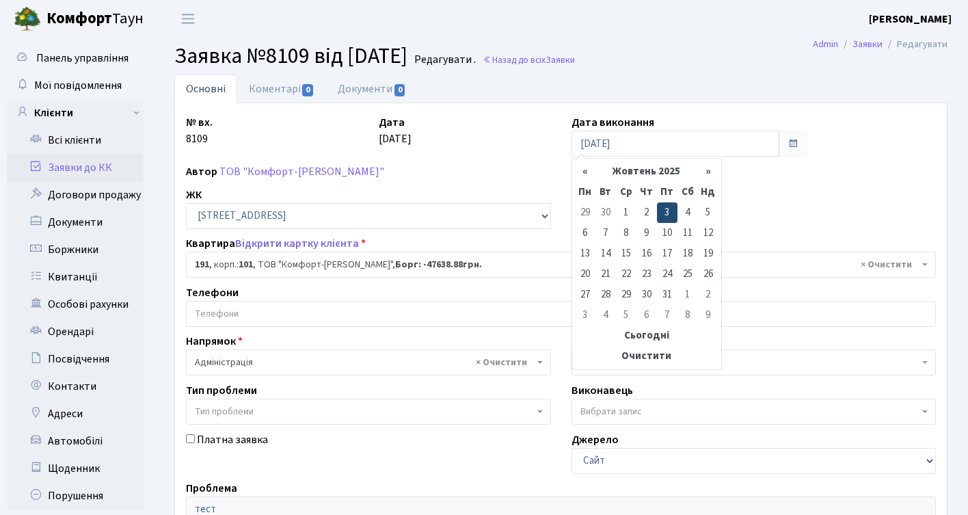
click at [665, 208] on td "3" at bounding box center [667, 212] width 21 height 21
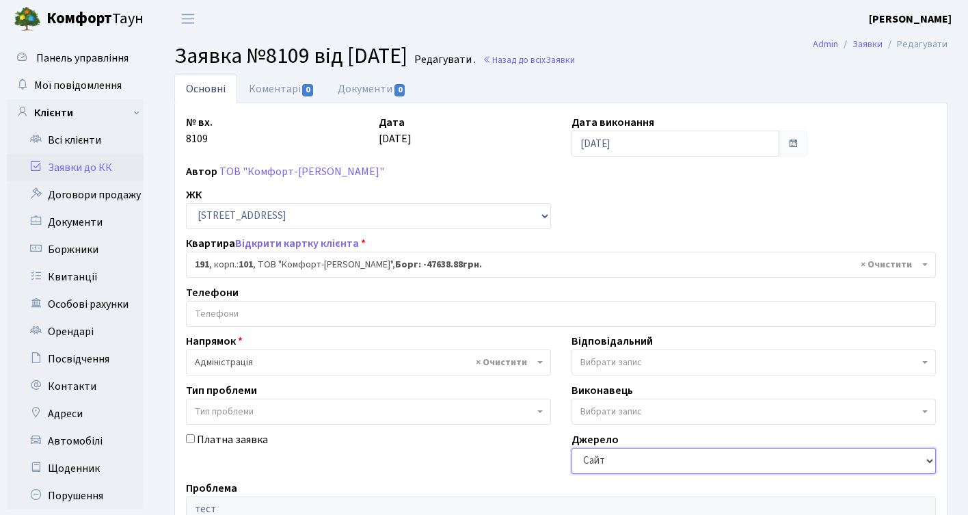
scroll to position [300, 0]
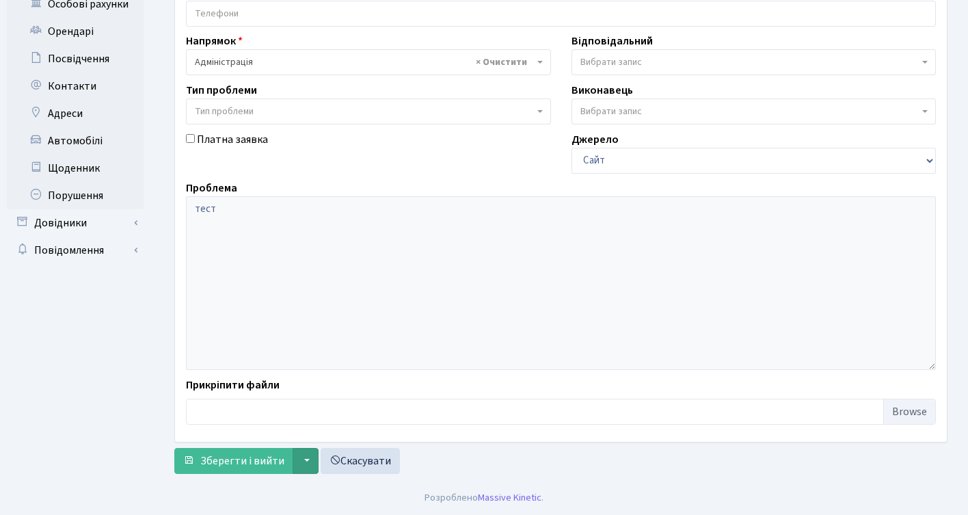
click at [306, 460] on button "▼" at bounding box center [306, 461] width 26 height 26
click at [517, 471] on div "Зберегти і вийти ▼ Зберегти та продовжити редагування Зберегти та створити Скас…" at bounding box center [560, 461] width 773 height 26
click at [308, 461] on button "▼" at bounding box center [306, 461] width 26 height 26
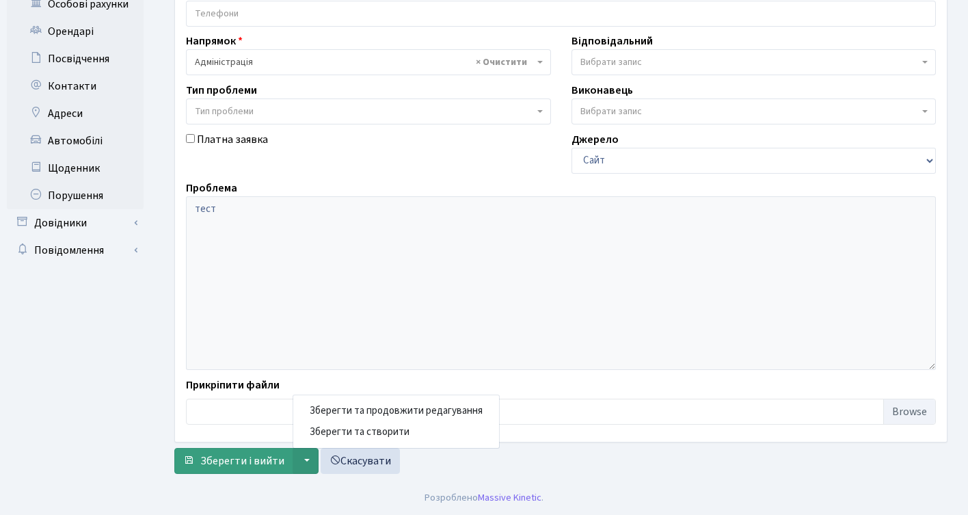
click at [250, 460] on span "Зберегти і вийти" at bounding box center [242, 460] width 84 height 15
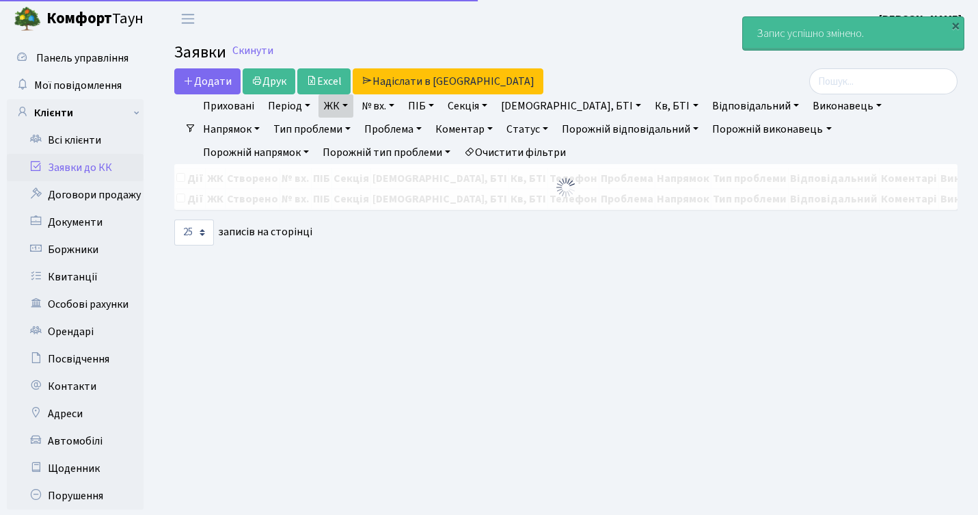
select select "25"
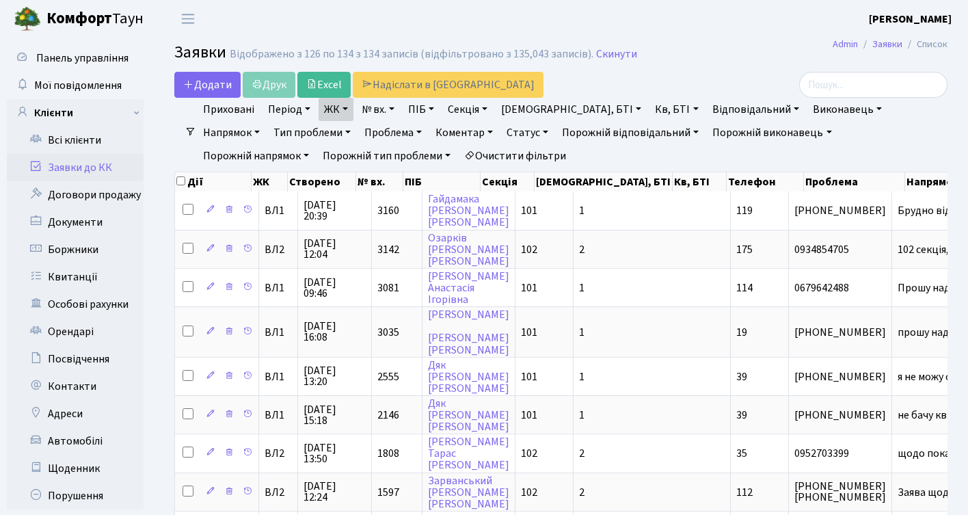
click at [501, 131] on link "Статус" at bounding box center [527, 132] width 53 height 23
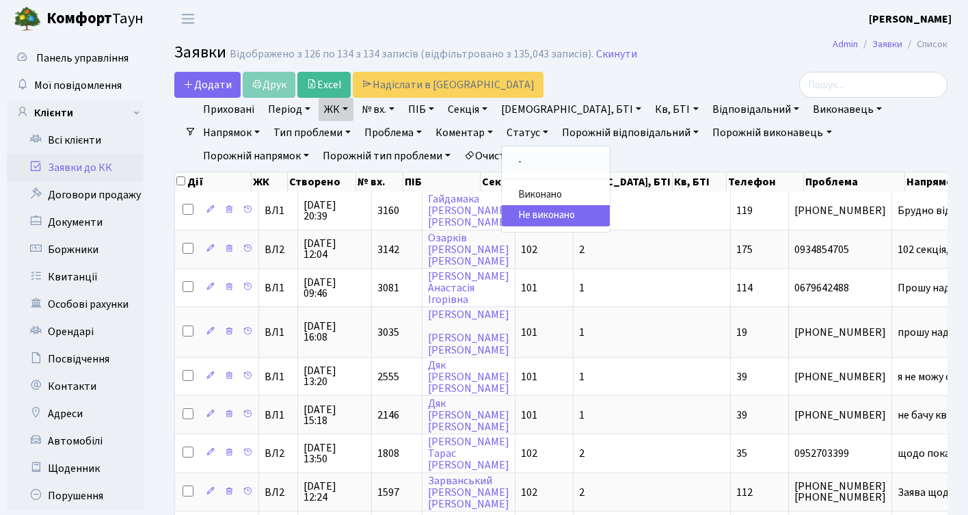
click at [502, 165] on link "-" at bounding box center [556, 162] width 108 height 21
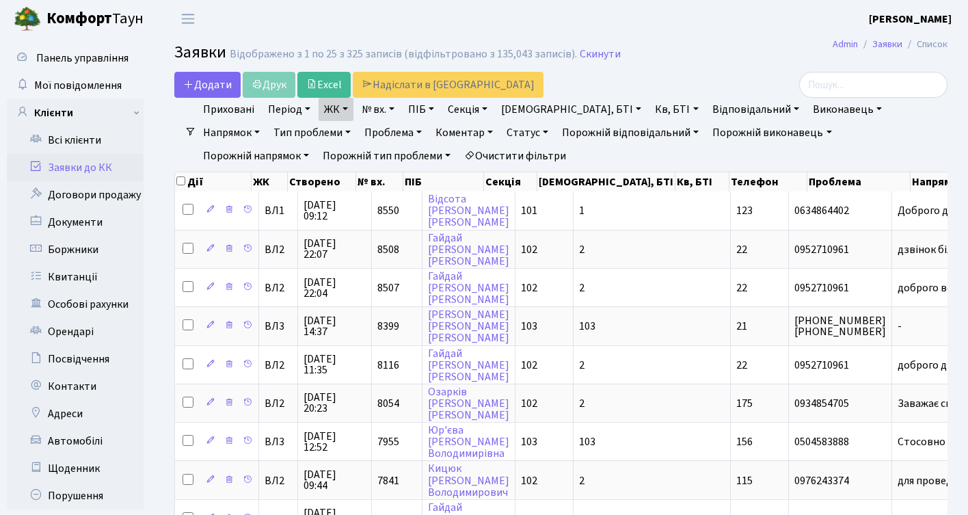
click at [359, 131] on link "Проблема" at bounding box center [393, 132] width 68 height 23
type input "n"
type input "тест"
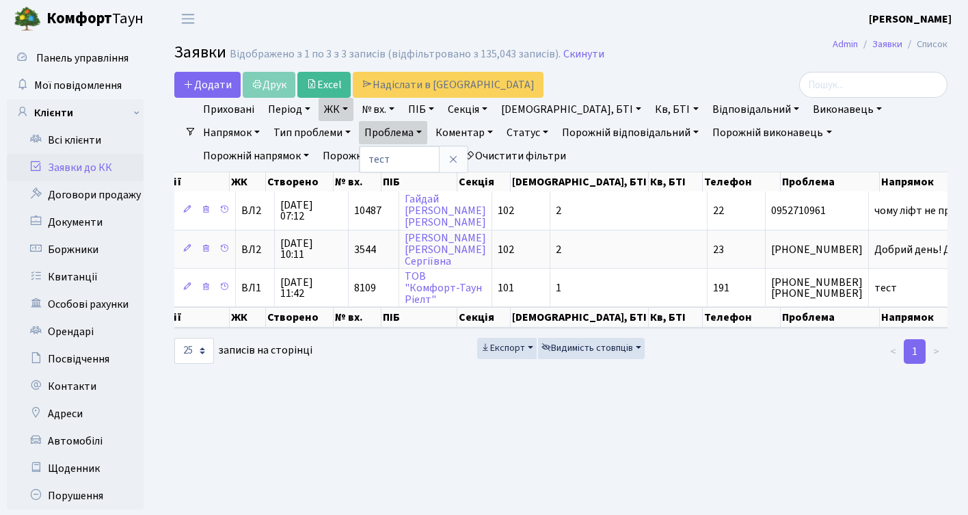
scroll to position [0, 33]
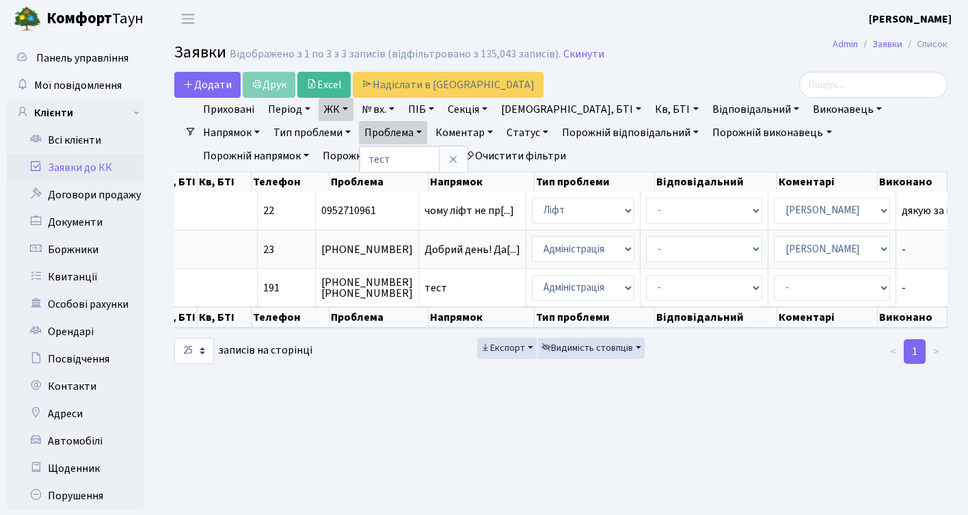
click at [69, 7] on link "[PERSON_NAME]" at bounding box center [85, 19] width 171 height 38
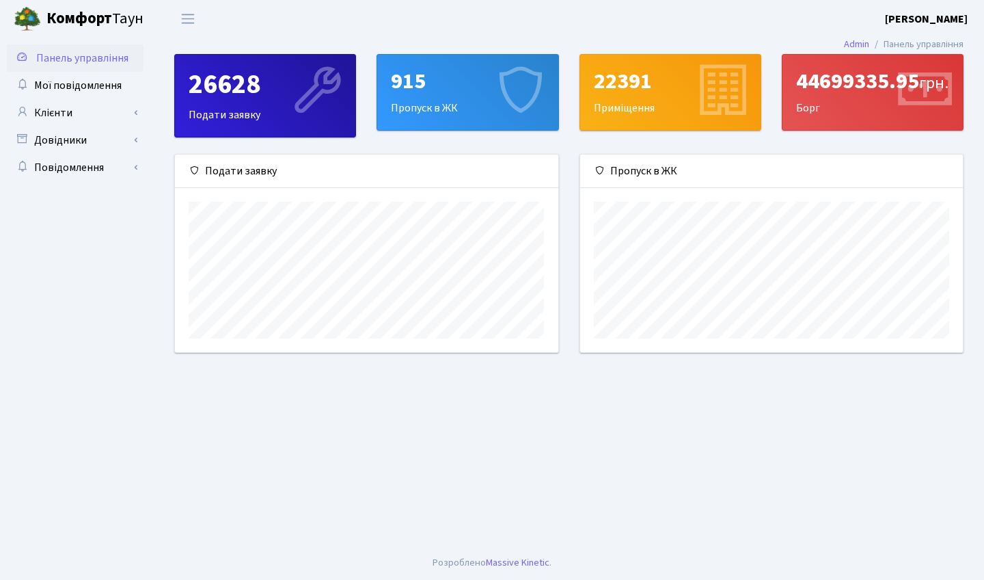
scroll to position [683414, 683229]
click at [68, 93] on link "Мої повідомлення" at bounding box center [75, 85] width 137 height 27
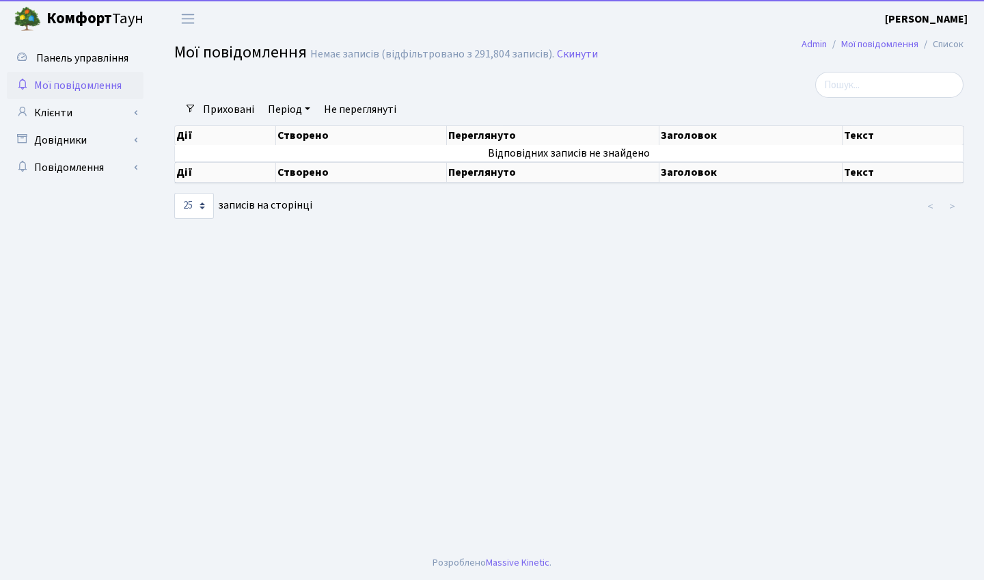
select select "25"
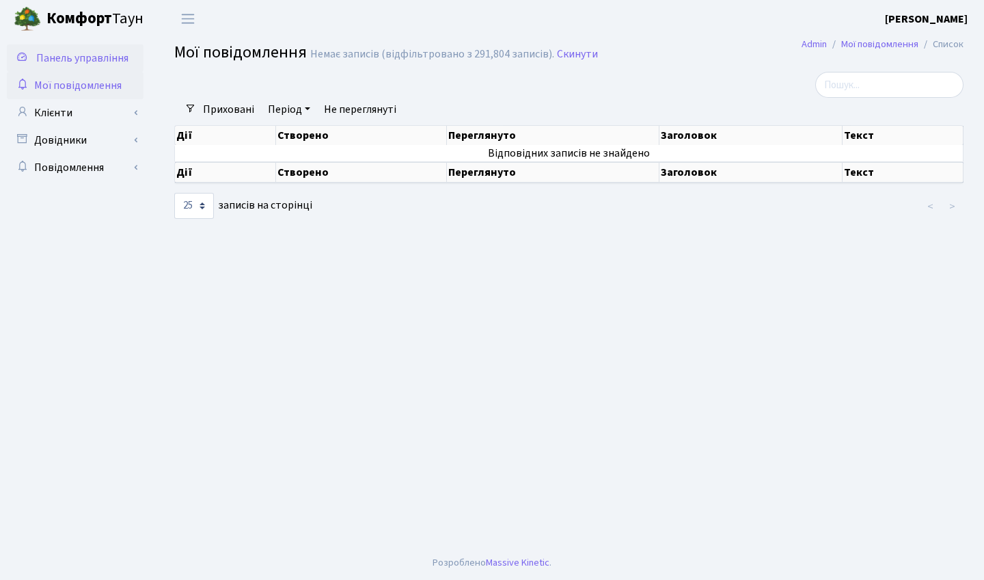
click at [75, 51] on span "Панель управління" at bounding box center [82, 58] width 92 height 15
click at [94, 55] on span "Панель управління" at bounding box center [82, 58] width 92 height 15
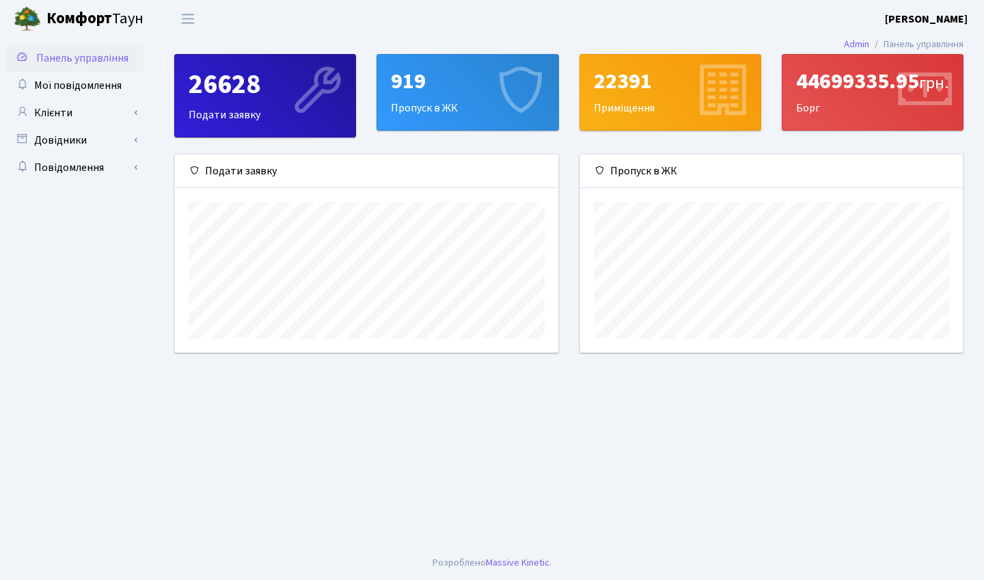
scroll to position [198, 383]
click at [956, 16] on b "[PERSON_NAME]" at bounding box center [926, 19] width 83 height 15
click at [716, 31] on header "[PERSON_NAME] Мій обліковий запис Вийти" at bounding box center [492, 19] width 984 height 38
click at [85, 93] on link "Мої повідомлення" at bounding box center [75, 85] width 137 height 27
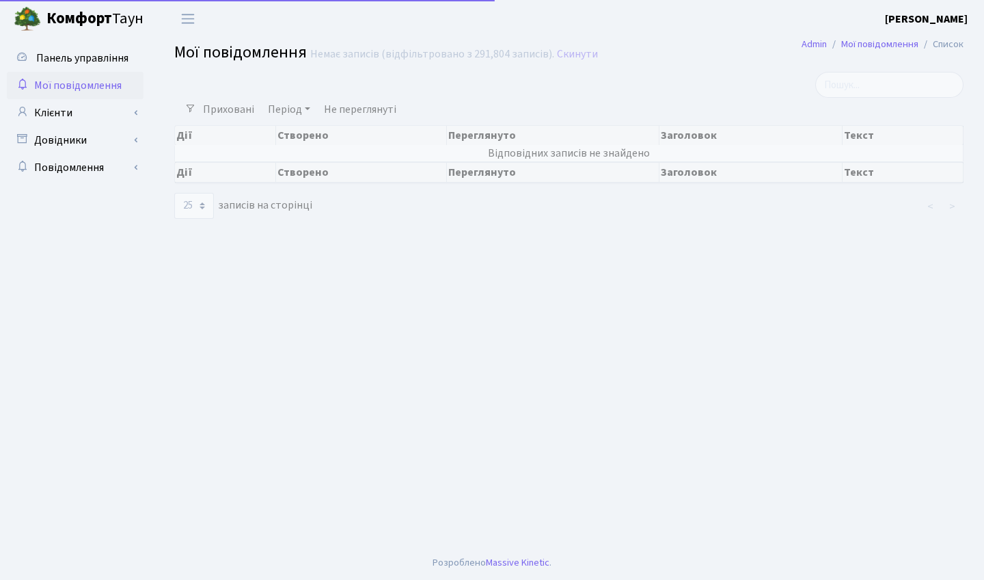
select select "25"
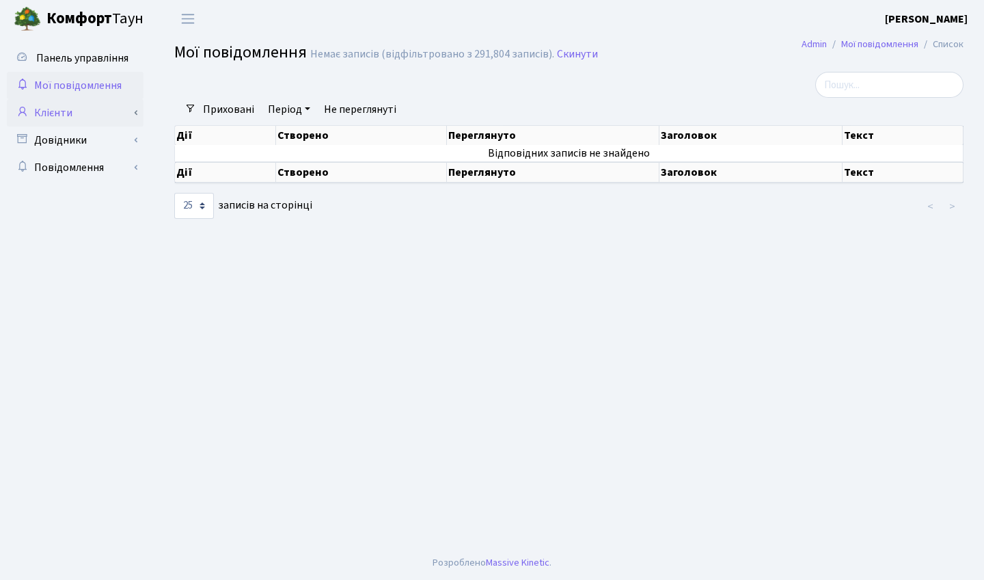
click at [62, 117] on link "Клієнти" at bounding box center [75, 112] width 137 height 27
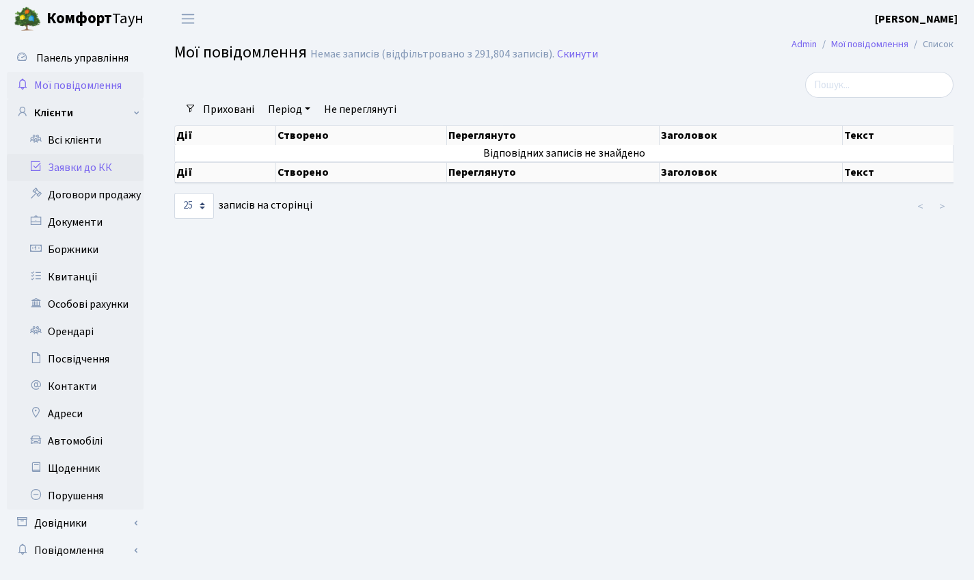
click at [81, 170] on link "Заявки до КК" at bounding box center [75, 167] width 137 height 27
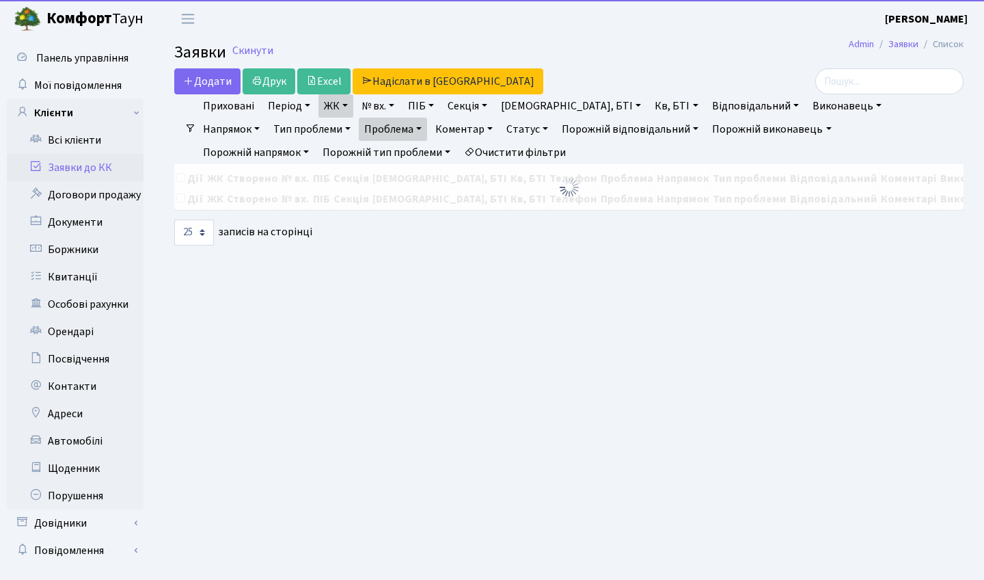
select select "25"
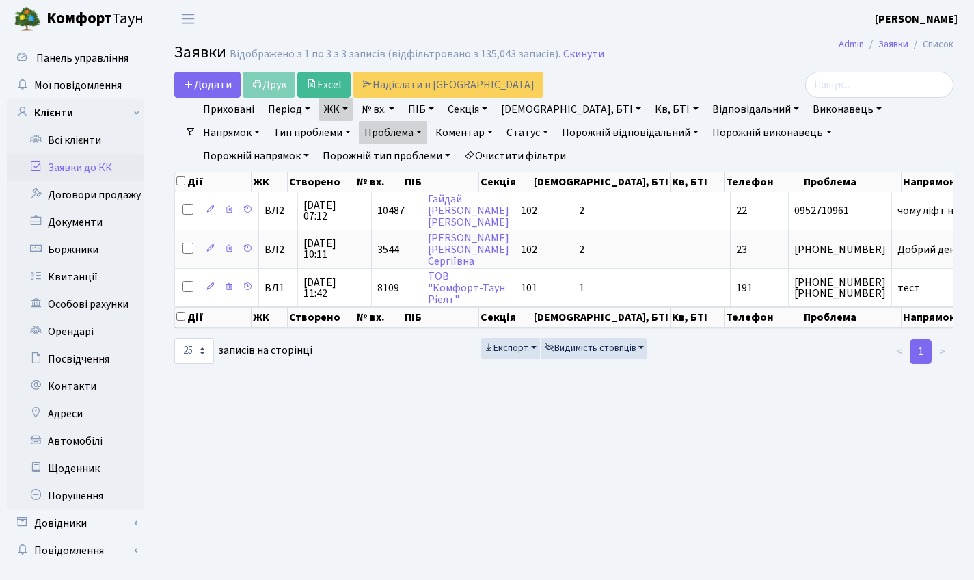
click at [339, 100] on link "ЖК" at bounding box center [336, 109] width 35 height 23
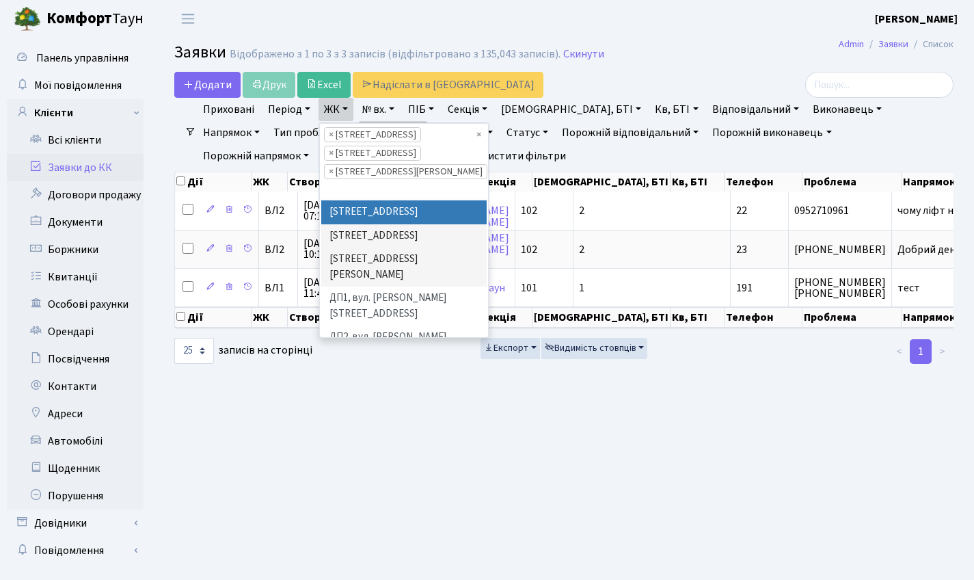
click at [545, 88] on div "Додати Друк Excel Надіслати в [GEOGRAPHIC_DATA]" at bounding box center [430, 85] width 513 height 26
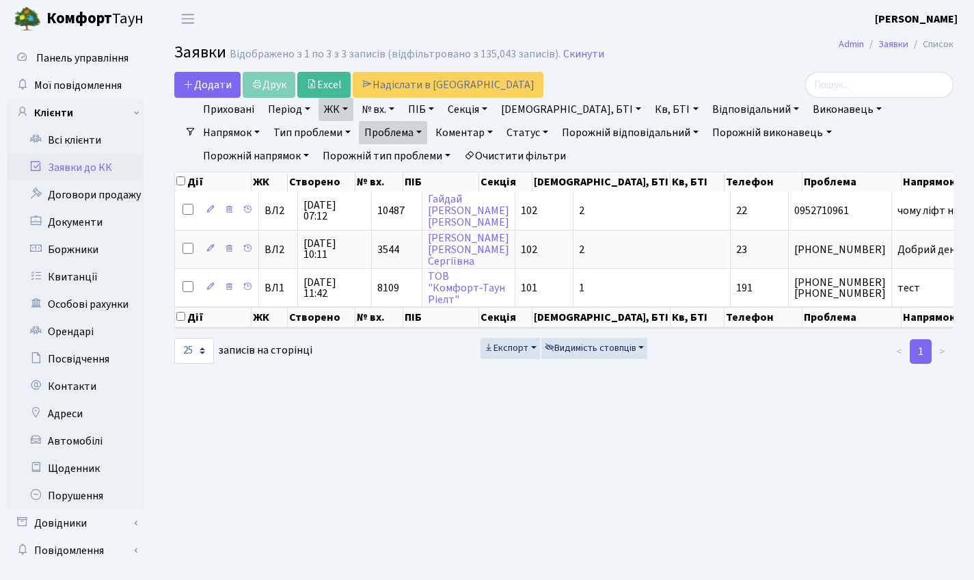
click at [501, 127] on link "Статус" at bounding box center [527, 132] width 53 height 23
click at [502, 210] on link "Не виконано" at bounding box center [556, 215] width 108 height 21
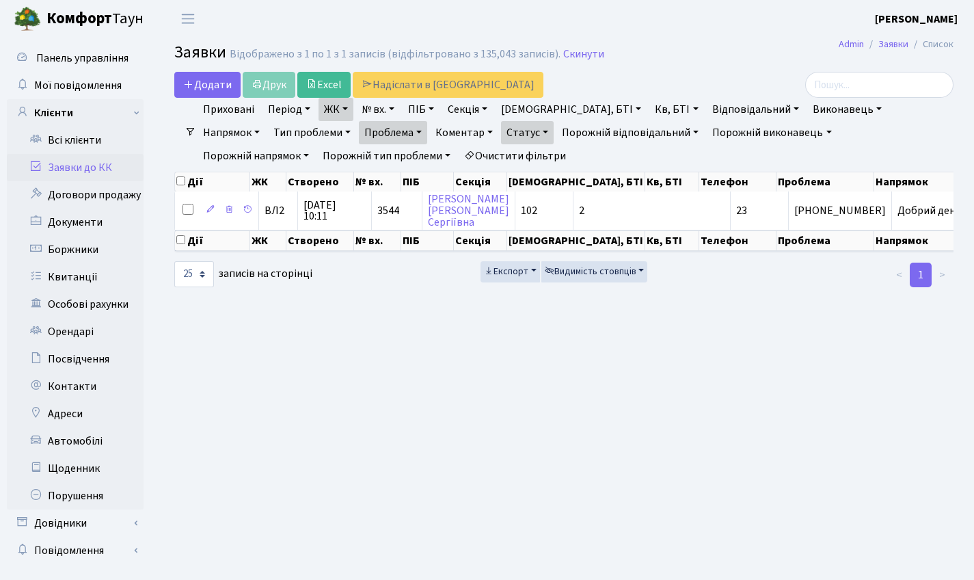
scroll to position [25, 0]
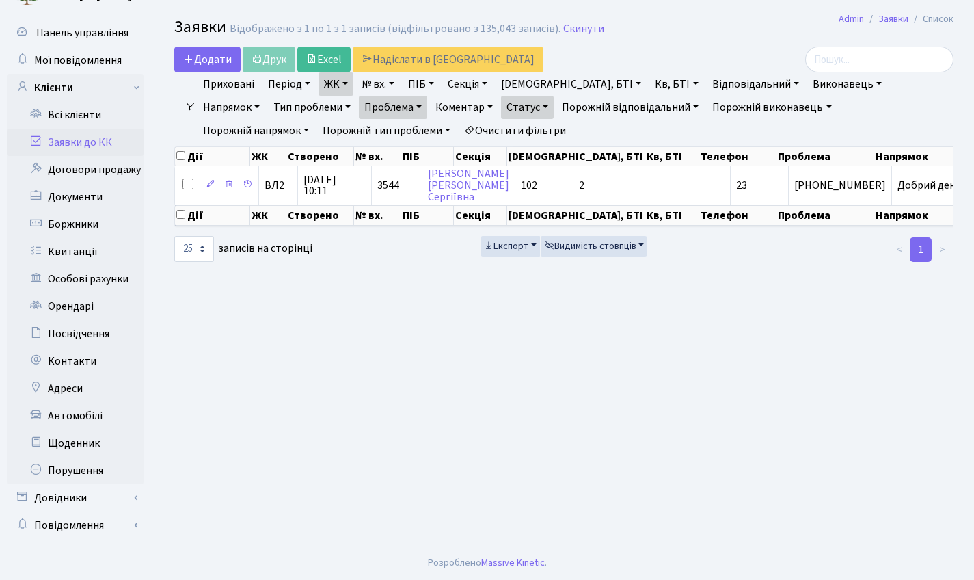
click at [359, 106] on link "Проблема" at bounding box center [393, 107] width 68 height 23
click at [448, 135] on icon at bounding box center [453, 134] width 11 height 11
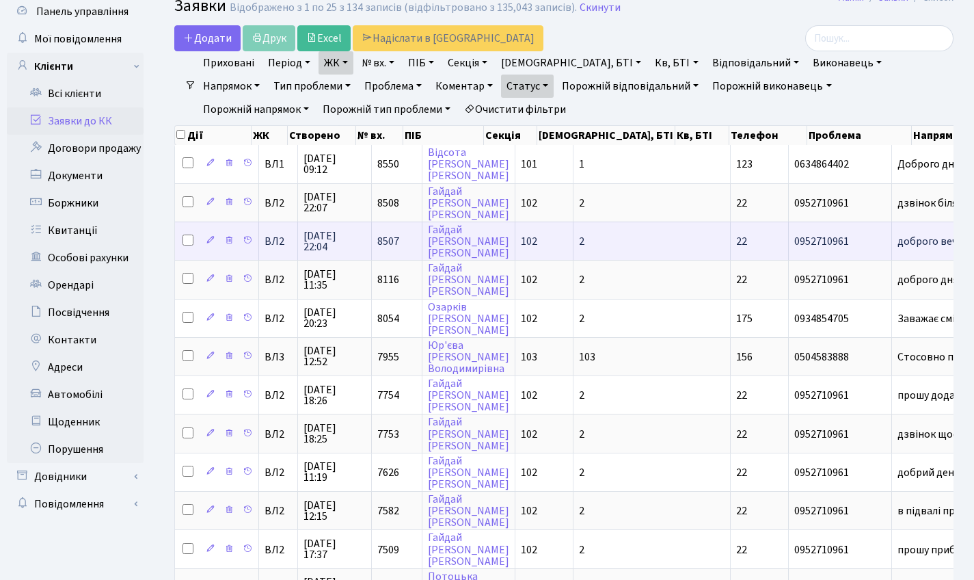
scroll to position [687, 0]
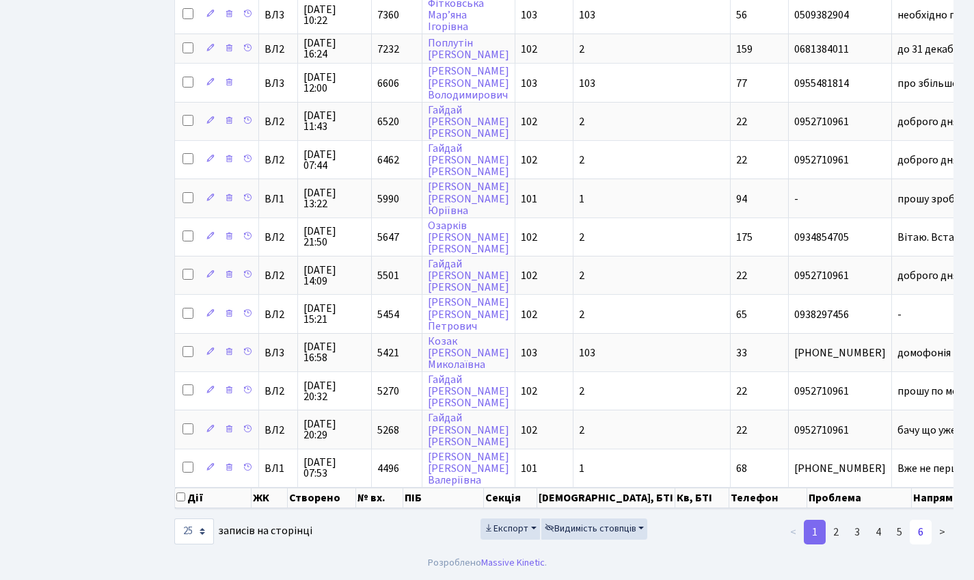
click at [920, 543] on link "6" at bounding box center [921, 532] width 22 height 25
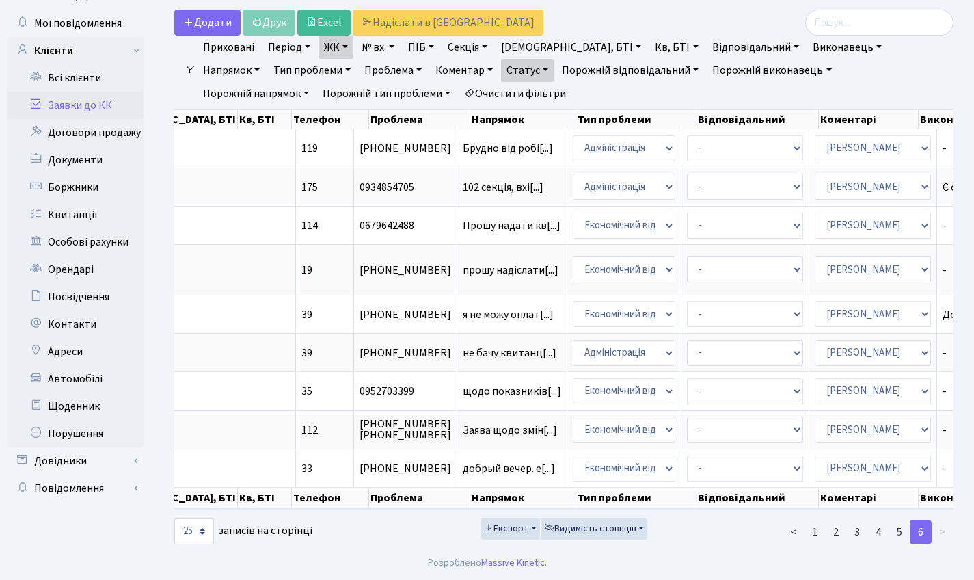
scroll to position [0, 241]
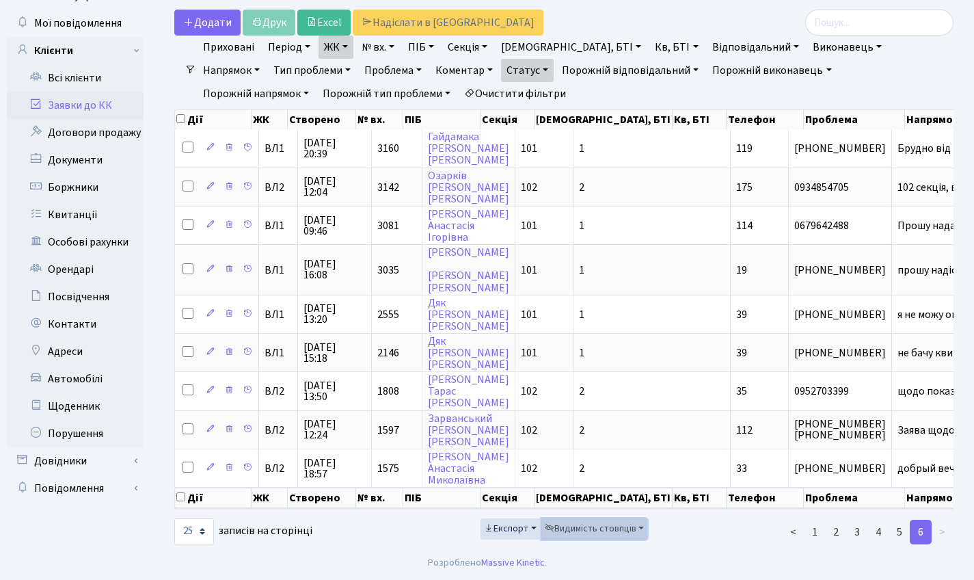
click at [604, 528] on span "Видимість стовпців" at bounding box center [591, 529] width 92 height 14
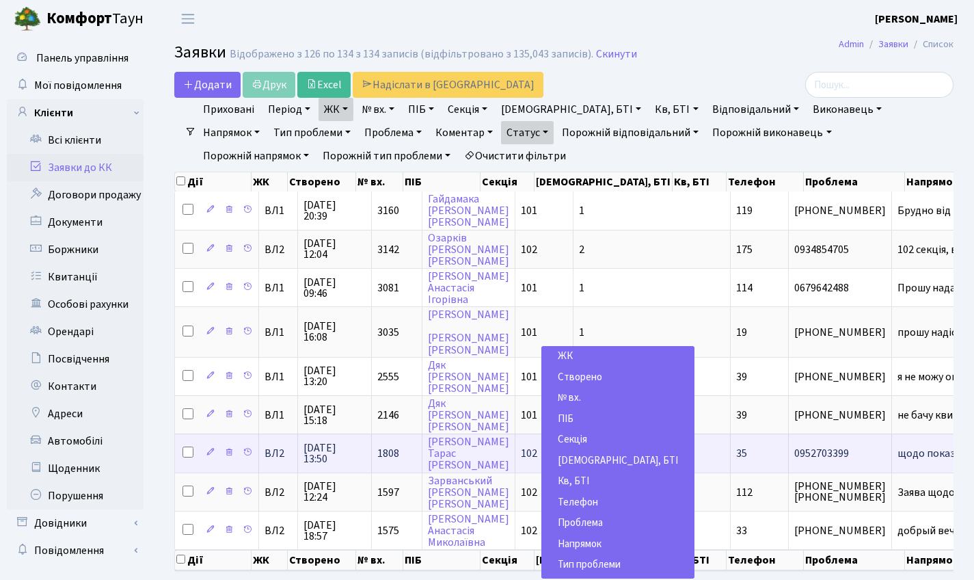
scroll to position [2, 0]
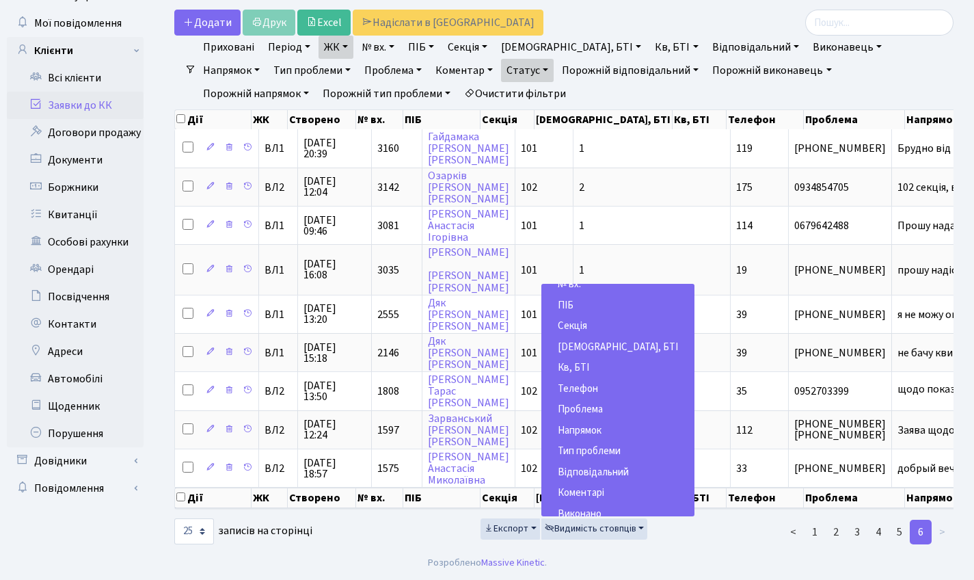
click at [761, 538] on ul "< 1 2 3 4 5 6 >" at bounding box center [831, 532] width 246 height 25
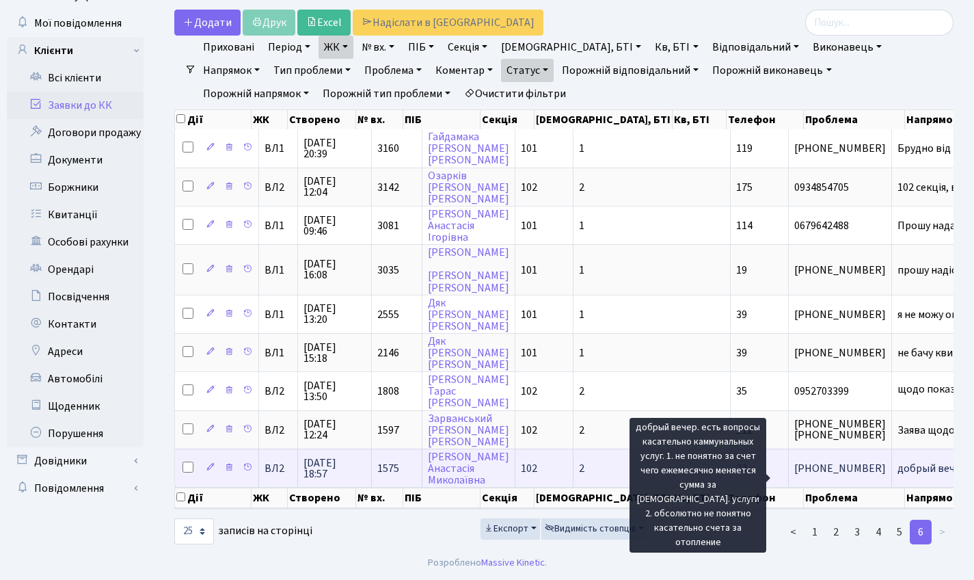
click at [898, 461] on span "добрый вечер. е[...]" at bounding box center [944, 468] width 92 height 15
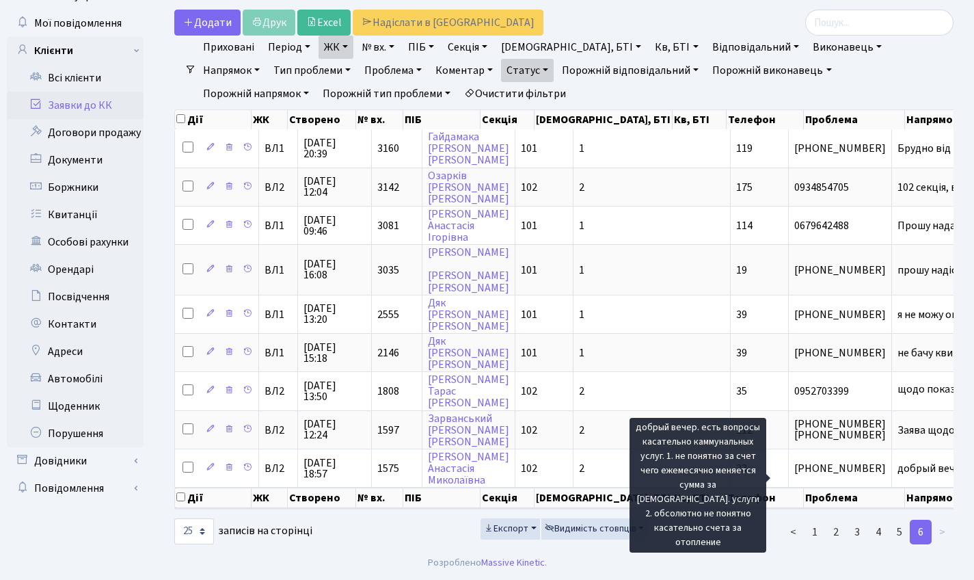
click at [535, 499] on th "Секція" at bounding box center [508, 497] width 54 height 21
click at [591, 487] on th "Буд., БТІ" at bounding box center [652, 487] width 157 height 0
click at [407, 544] on div "10 25 50 100 250 500 1,000 записів на сторінці" at bounding box center [297, 531] width 246 height 26
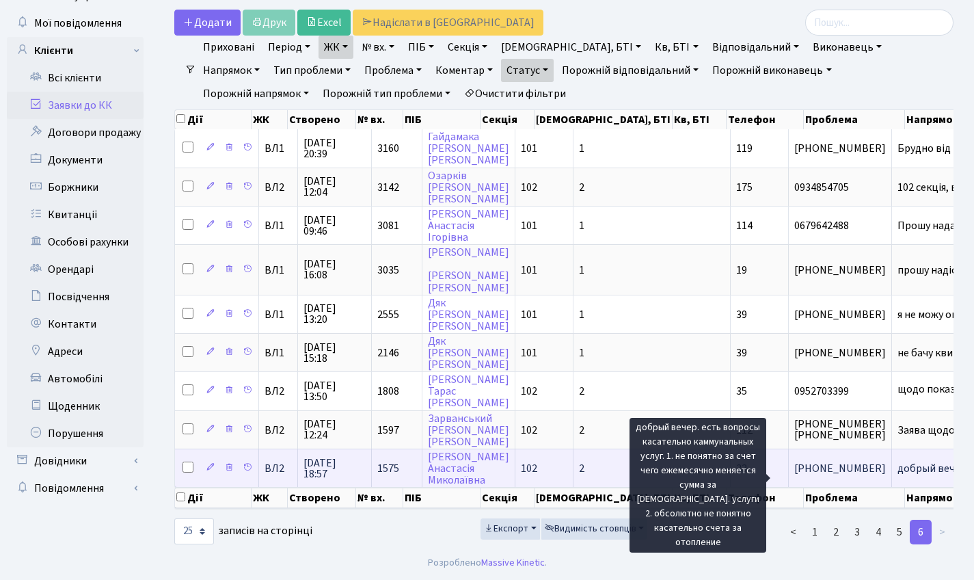
click at [892, 468] on td "добрый вечер. е[...]" at bounding box center [947, 467] width 110 height 38
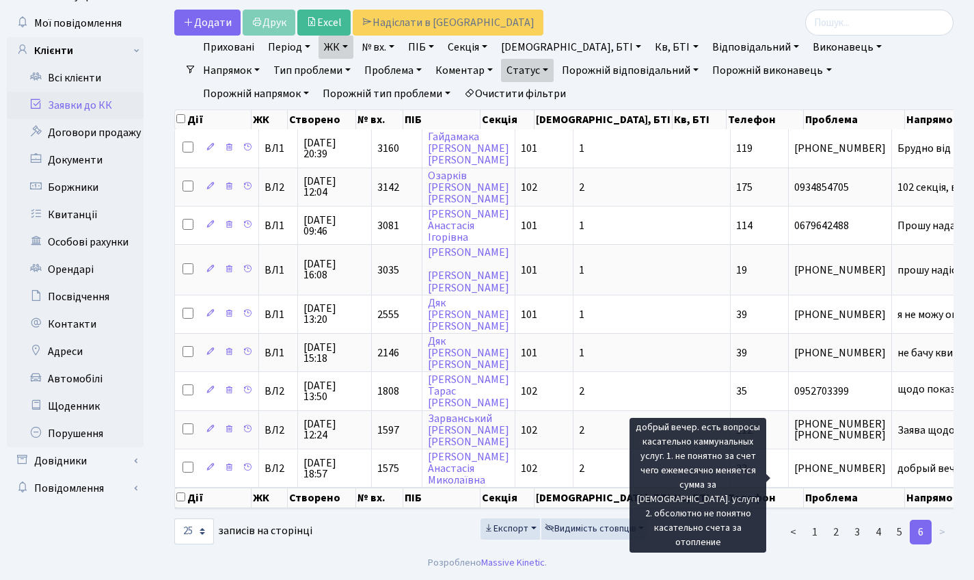
click at [717, 544] on ul "< 1 2 3 4 5 6 >" at bounding box center [831, 532] width 246 height 25
click at [892, 487] on th "Проблема" at bounding box center [947, 487] width 110 height 0
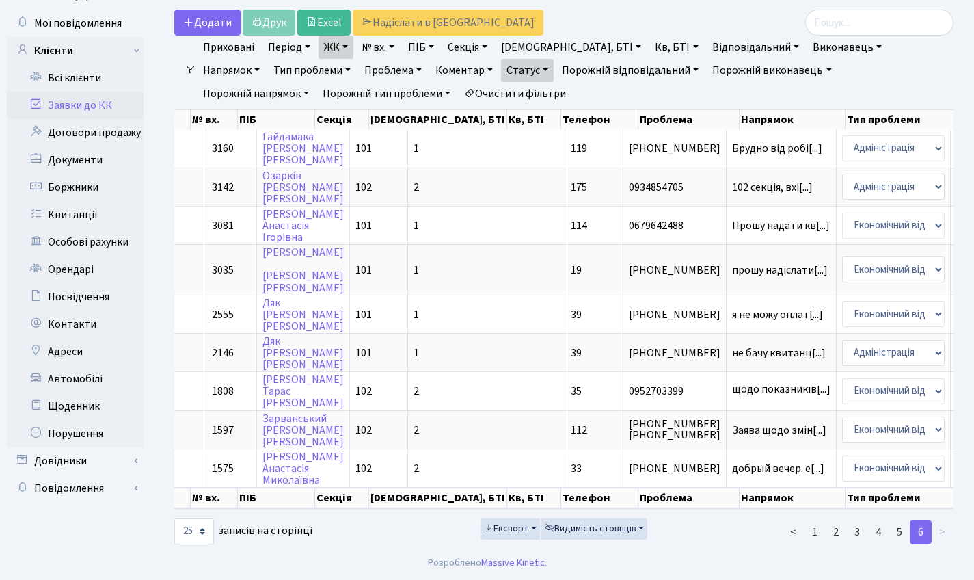
scroll to position [0, 185]
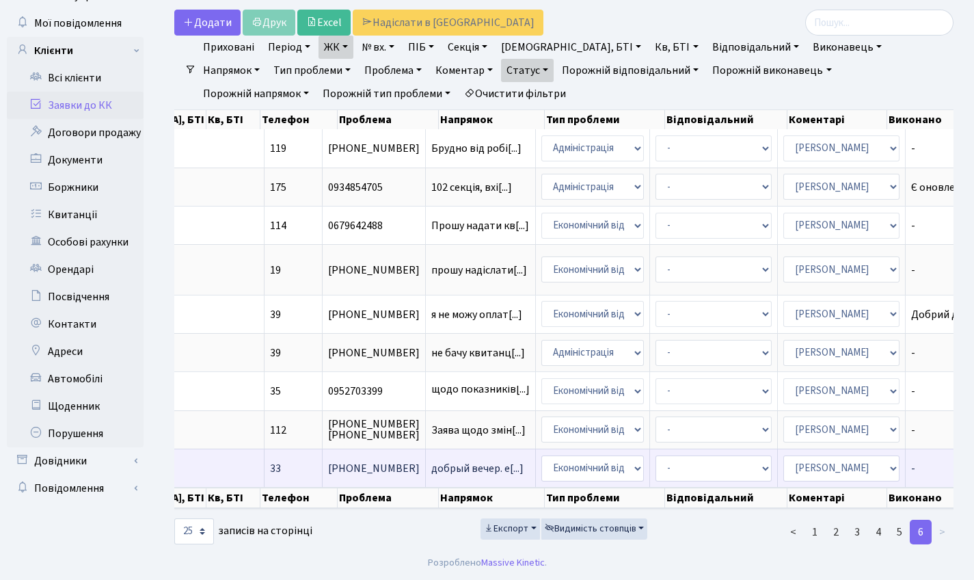
click at [426, 448] on td "добрый вечер. е[...]" at bounding box center [481, 467] width 110 height 38
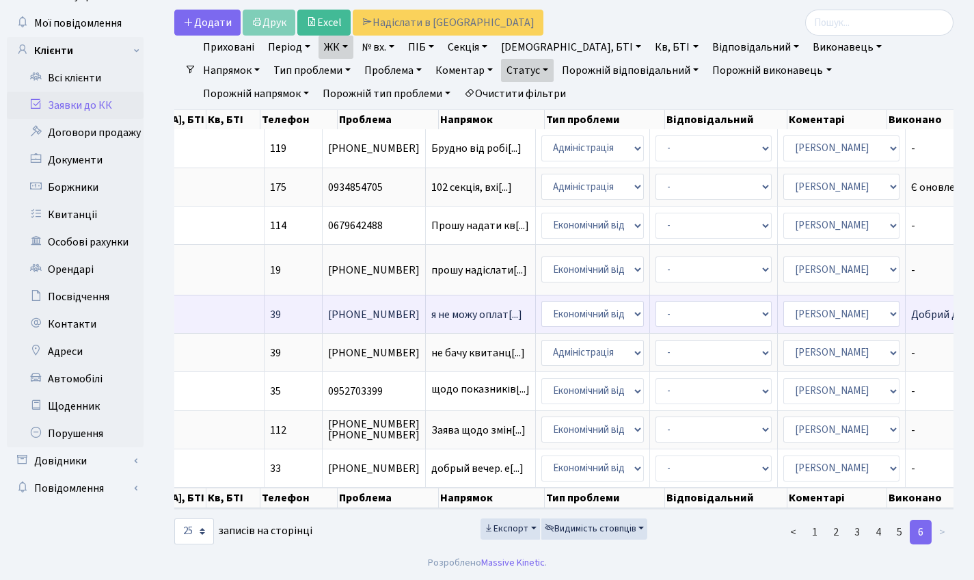
click at [426, 297] on td "я не можу оплат[...]" at bounding box center [481, 314] width 110 height 38
click at [906, 297] on td "Добрий день, ра[...]" at bounding box center [959, 314] width 106 height 38
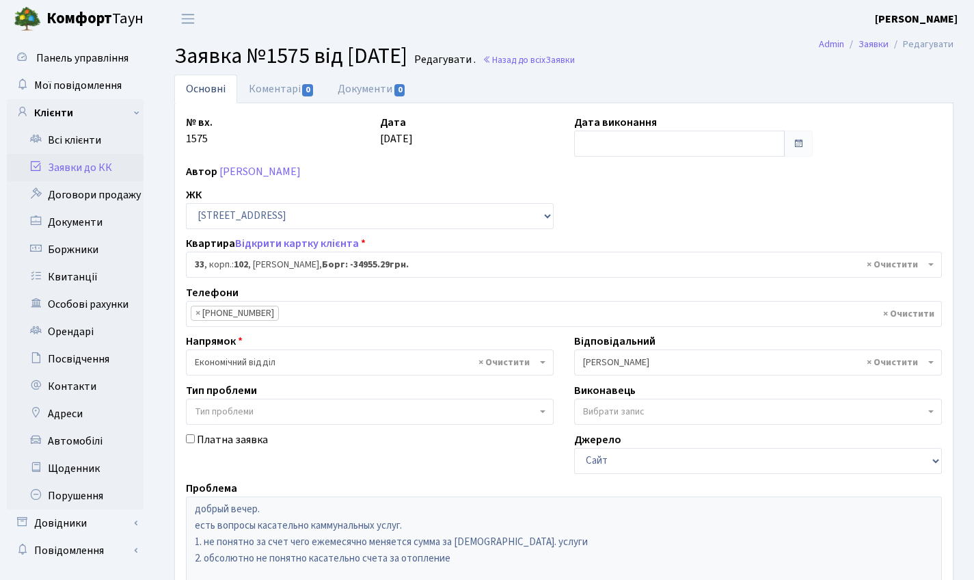
select select "38038"
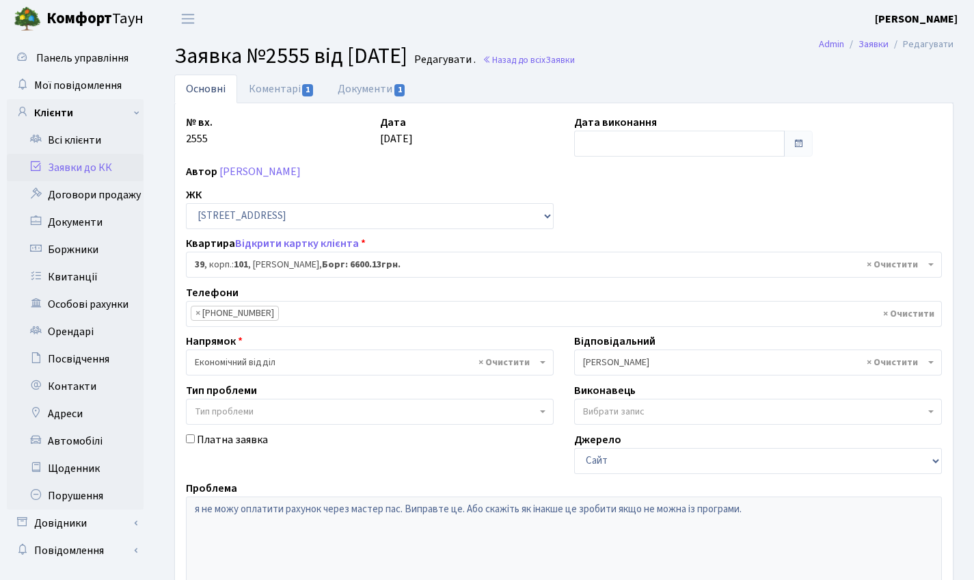
select select "37444"
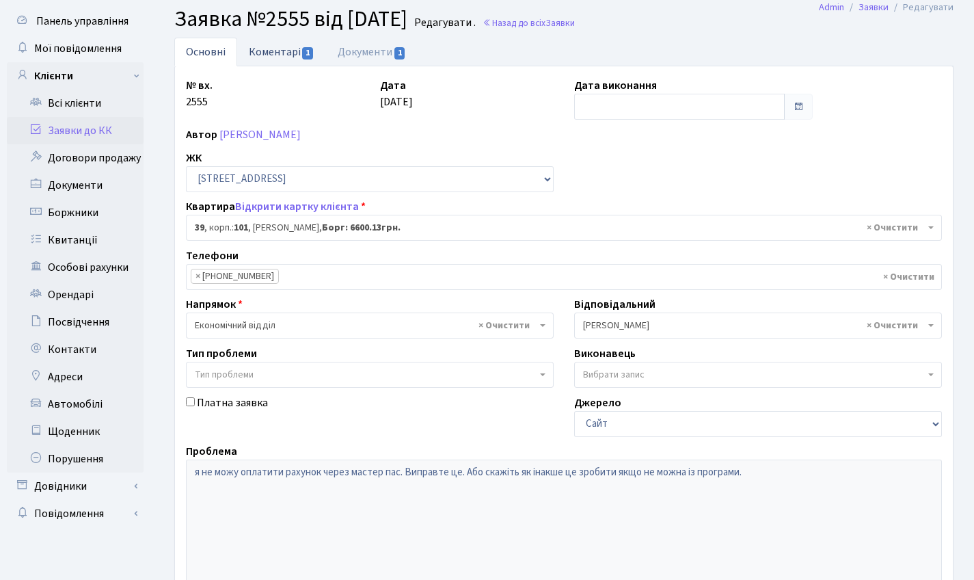
click at [281, 50] on link "Коментарі 1" at bounding box center [281, 52] width 89 height 28
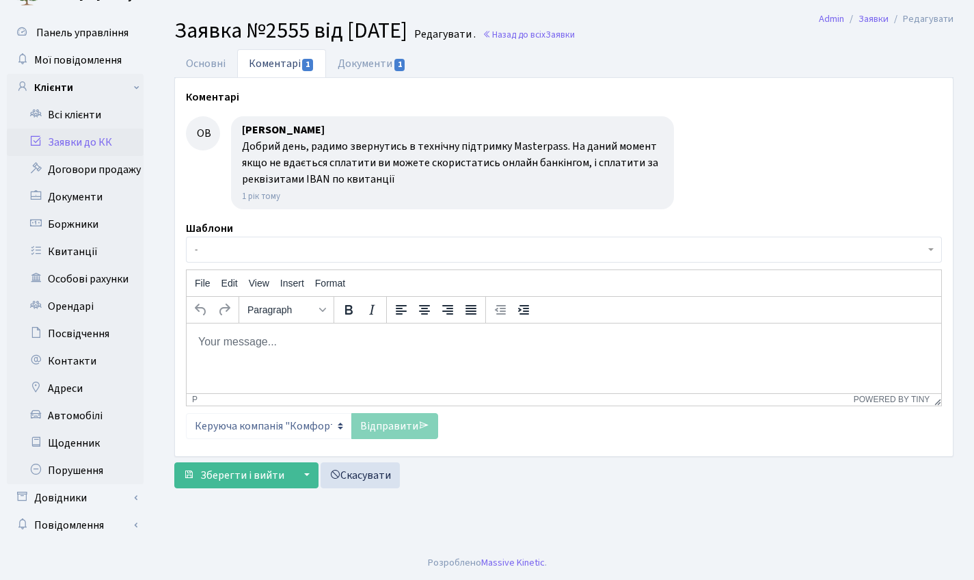
scroll to position [25, 0]
click at [225, 56] on link "Основні" at bounding box center [205, 63] width 63 height 28
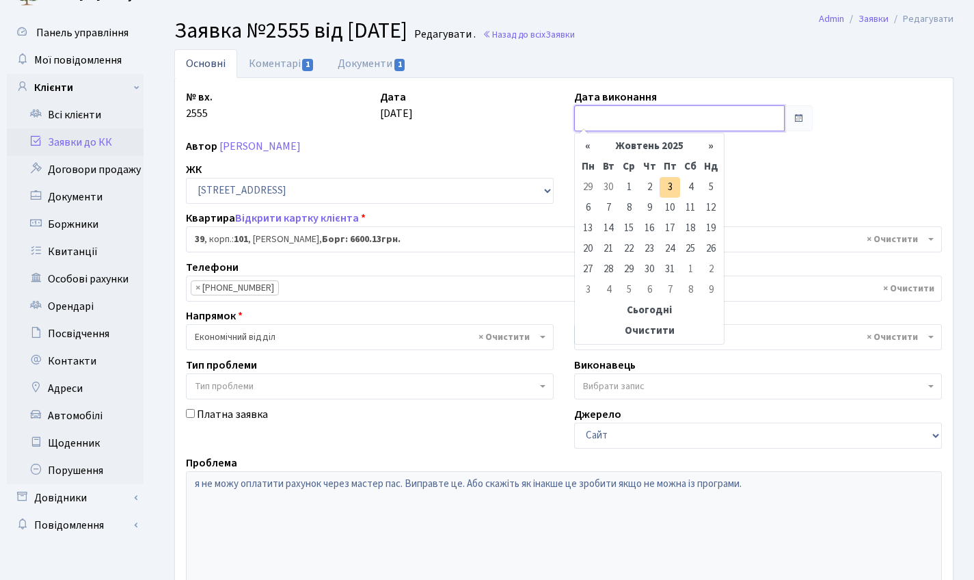
click at [619, 120] on input "text" at bounding box center [679, 118] width 211 height 26
click at [645, 137] on th "Жовтень 2025" at bounding box center [649, 146] width 103 height 21
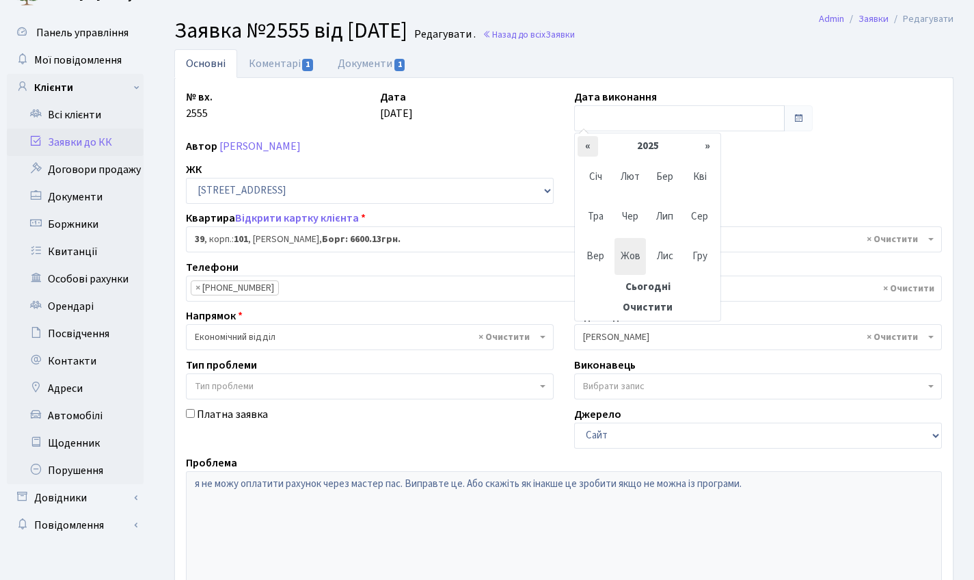
click at [593, 149] on th "«" at bounding box center [588, 146] width 21 height 21
click at [690, 174] on span "Кві" at bounding box center [700, 177] width 32 height 37
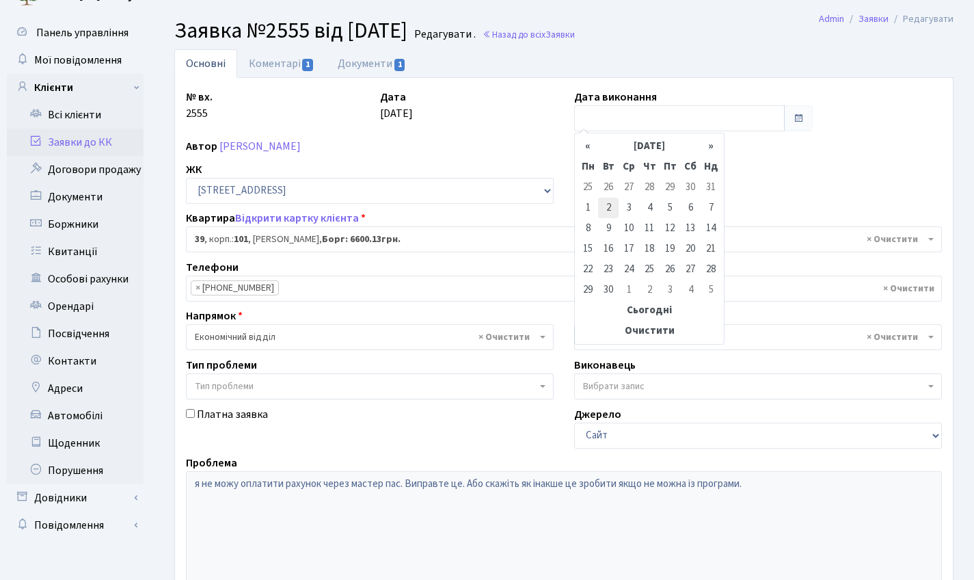
click at [605, 207] on td "2" at bounding box center [608, 208] width 21 height 21
type input "02.04.2024"
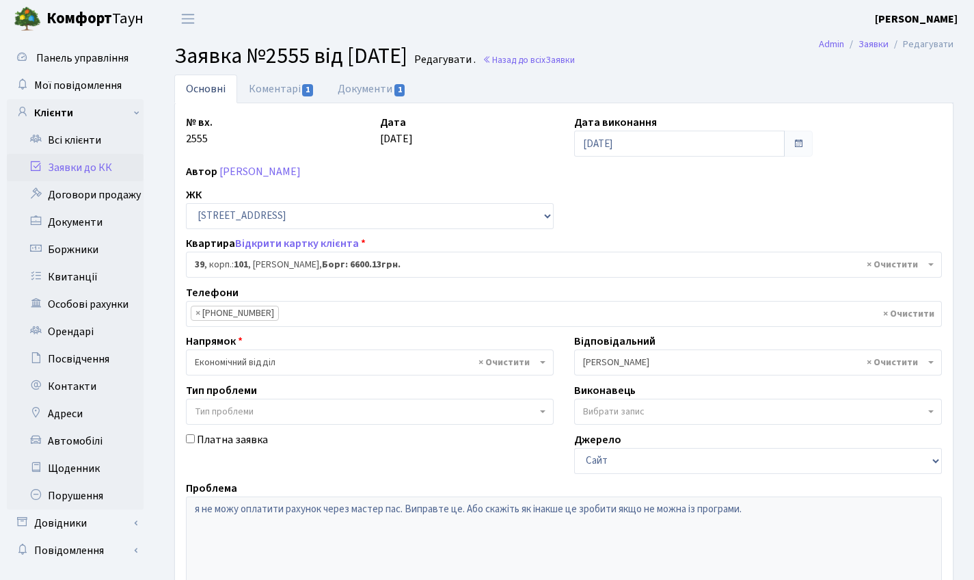
scroll to position [235, 0]
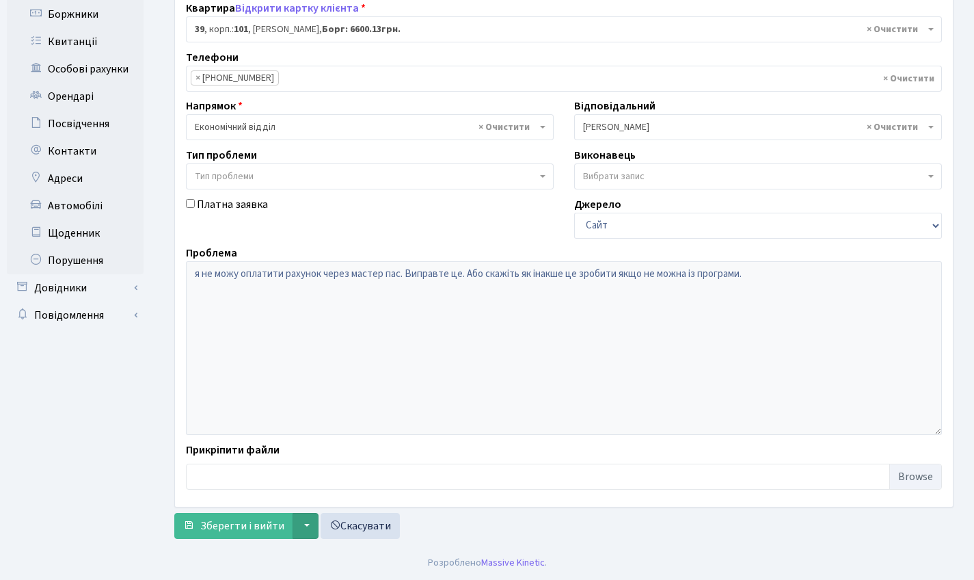
click at [306, 531] on button "▼" at bounding box center [306, 526] width 26 height 26
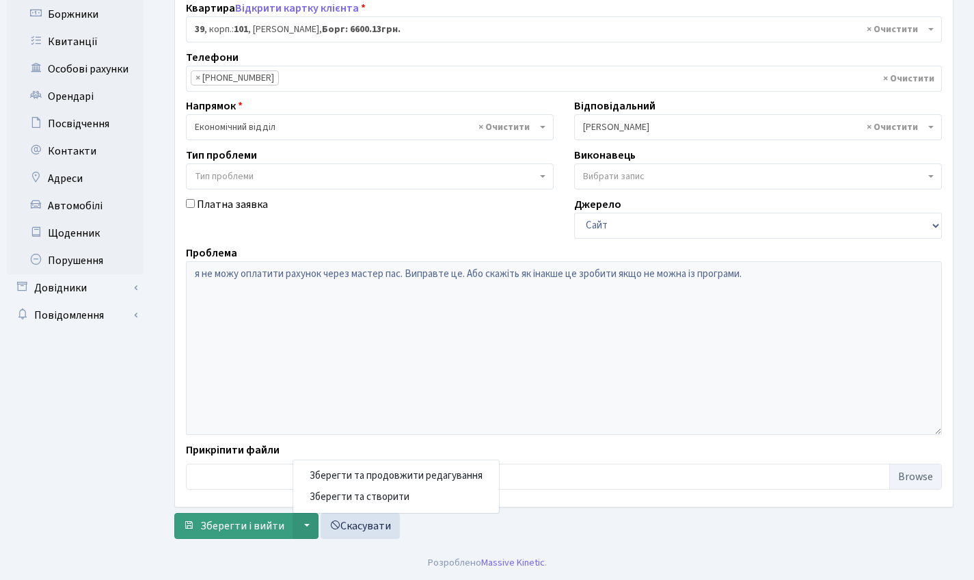
click at [226, 528] on span "Зберегти і вийти" at bounding box center [242, 525] width 84 height 15
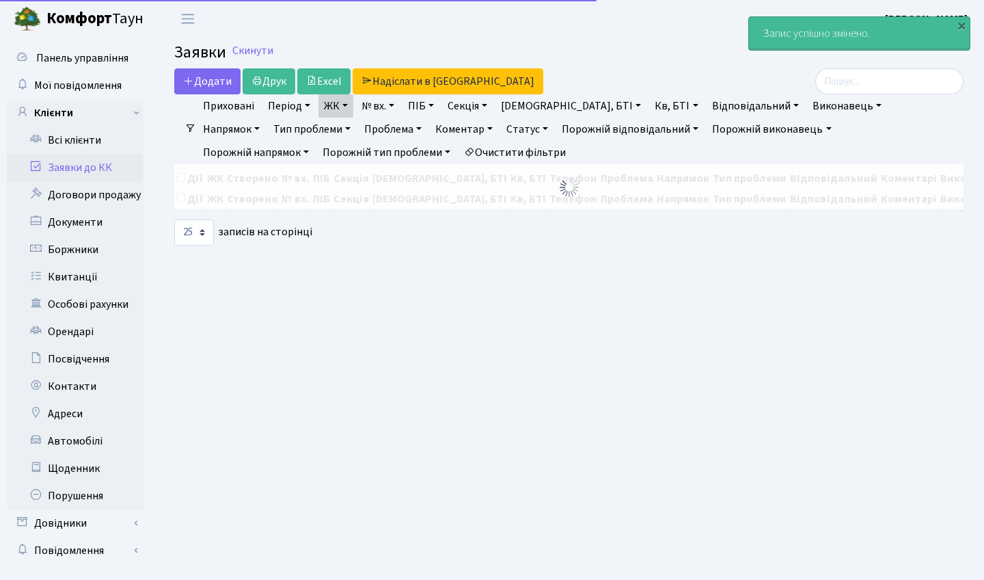
select select "25"
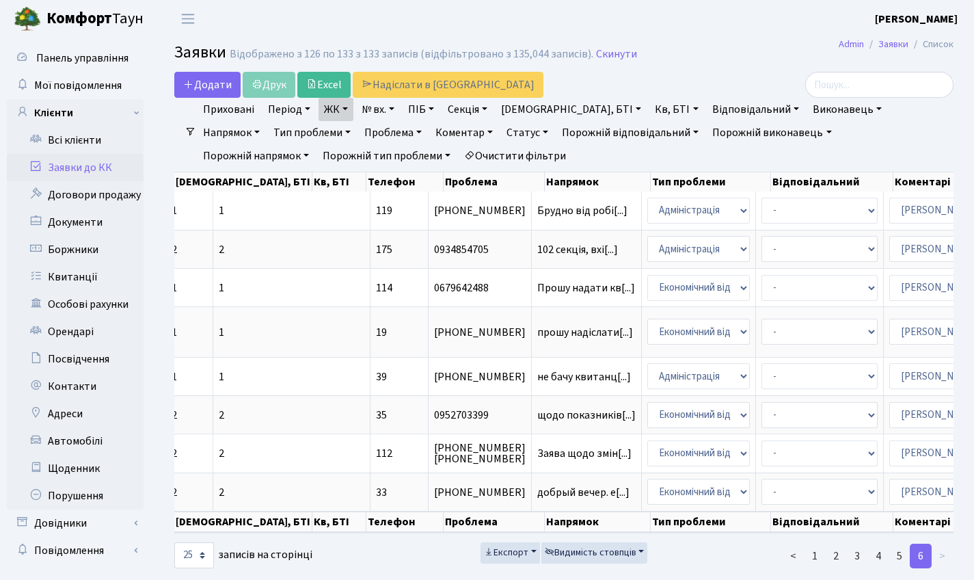
scroll to position [0, 353]
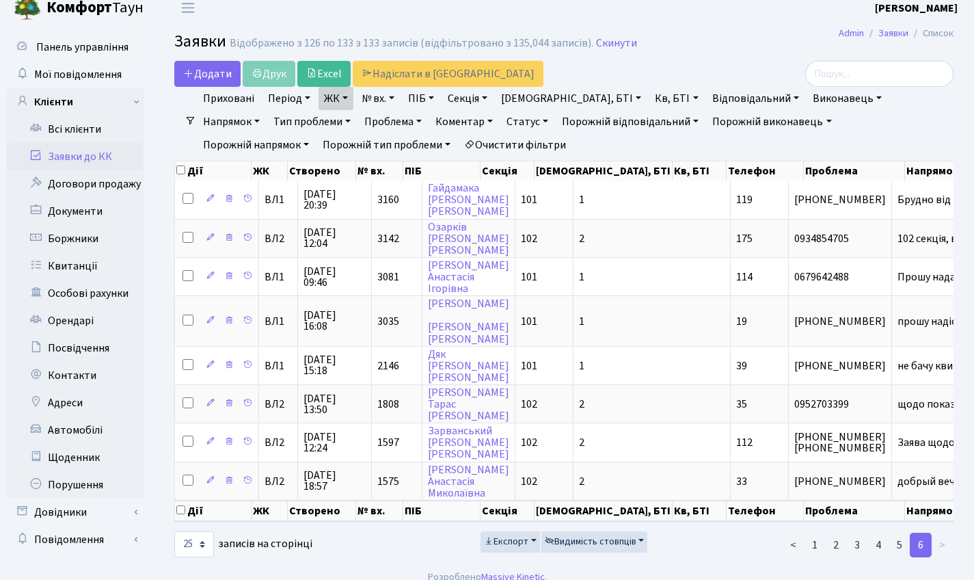
click at [501, 118] on link "Статус" at bounding box center [527, 121] width 53 height 23
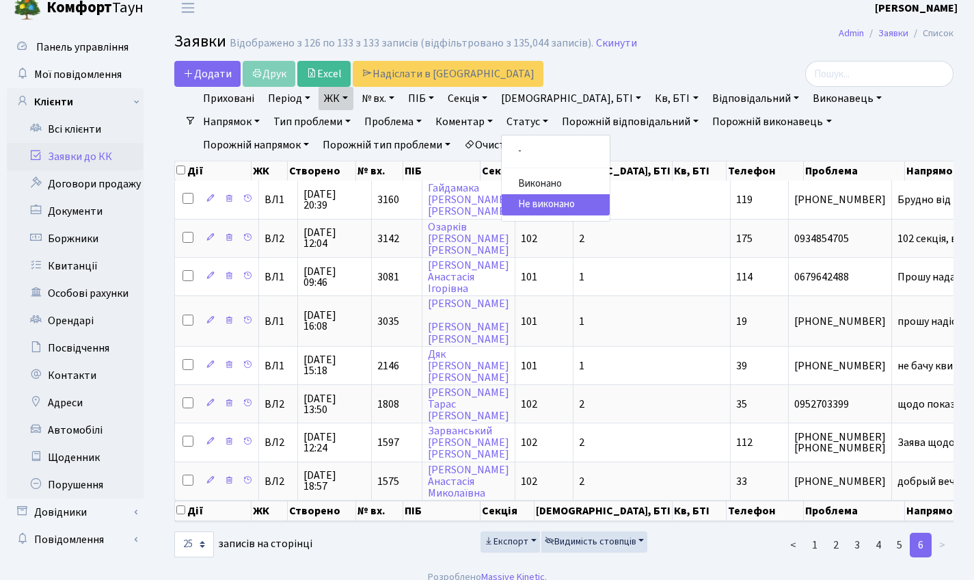
click at [546, 66] on div "Додати Друк Excel Надіслати в КАН" at bounding box center [430, 74] width 513 height 26
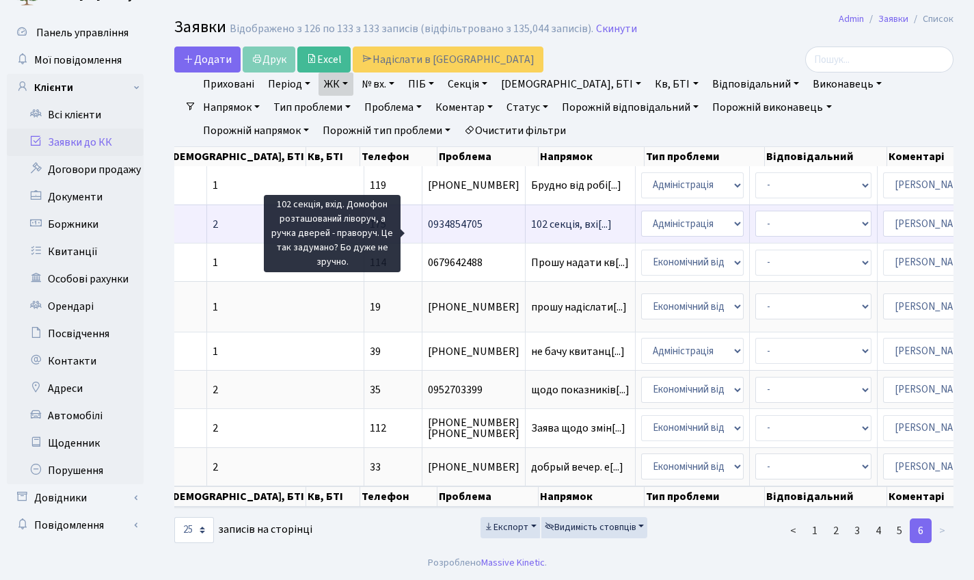
click at [531, 217] on span "102 секція, вхі[...]" at bounding box center [571, 224] width 81 height 15
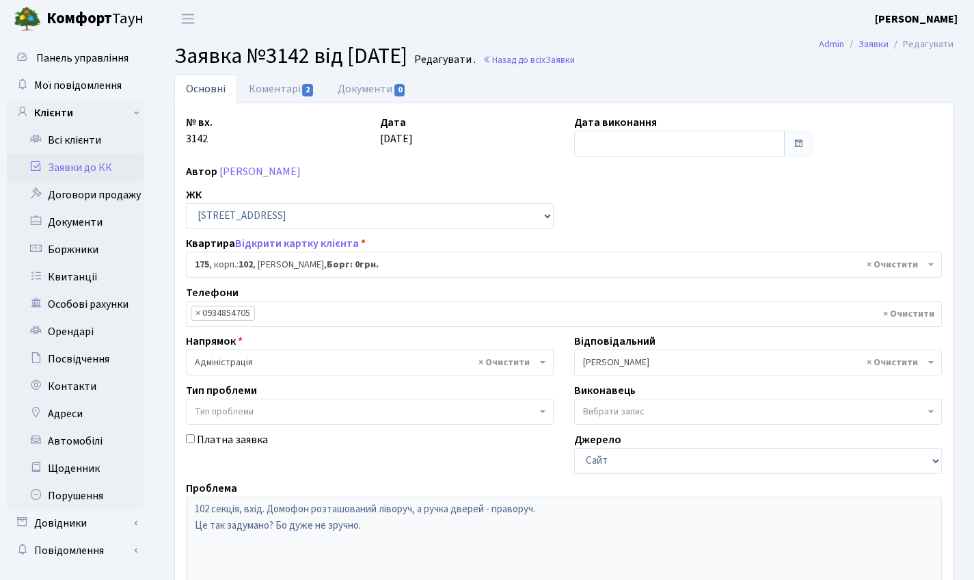
select select "38461"
click at [267, 82] on link "Коментарі 2" at bounding box center [281, 89] width 89 height 28
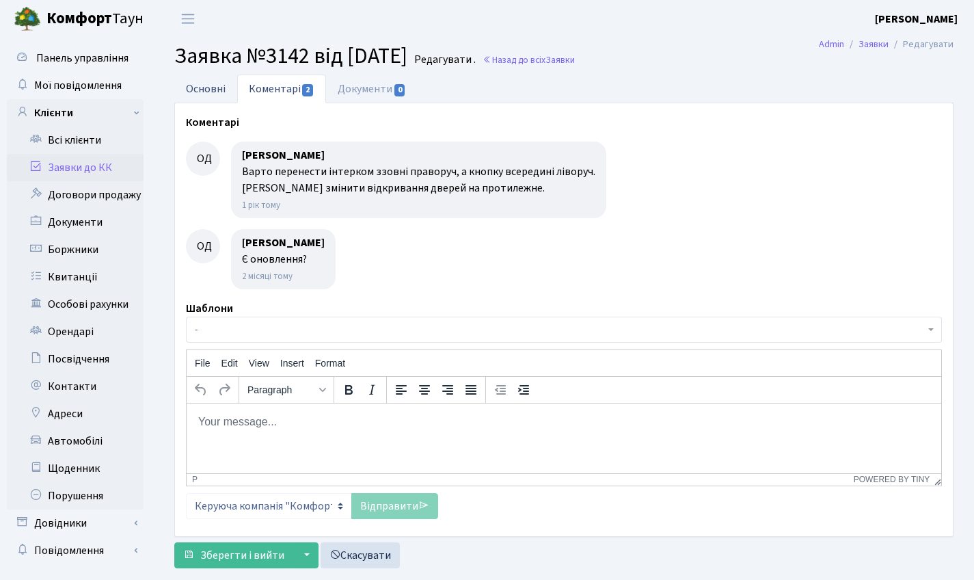
click at [215, 79] on link "Основні" at bounding box center [205, 89] width 63 height 28
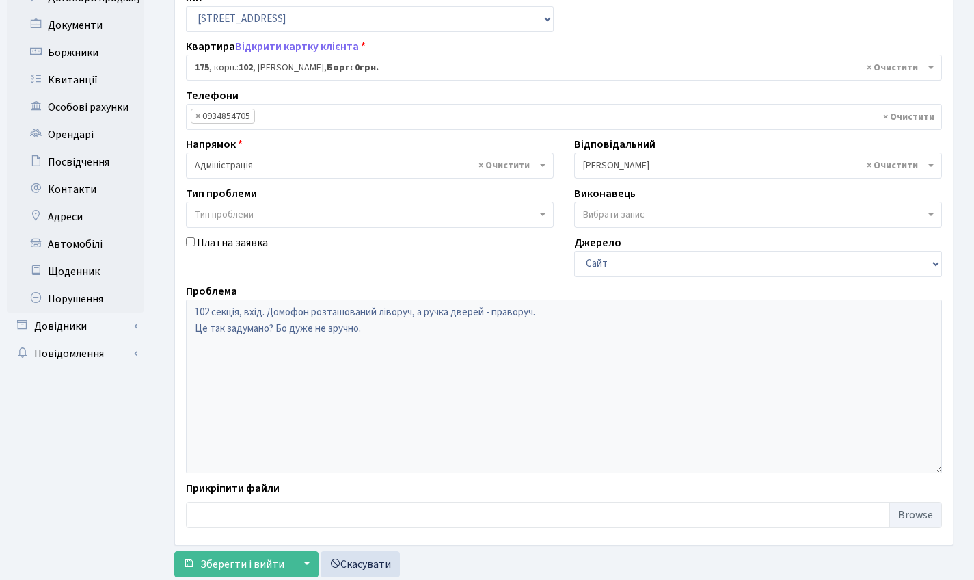
scroll to position [66, 0]
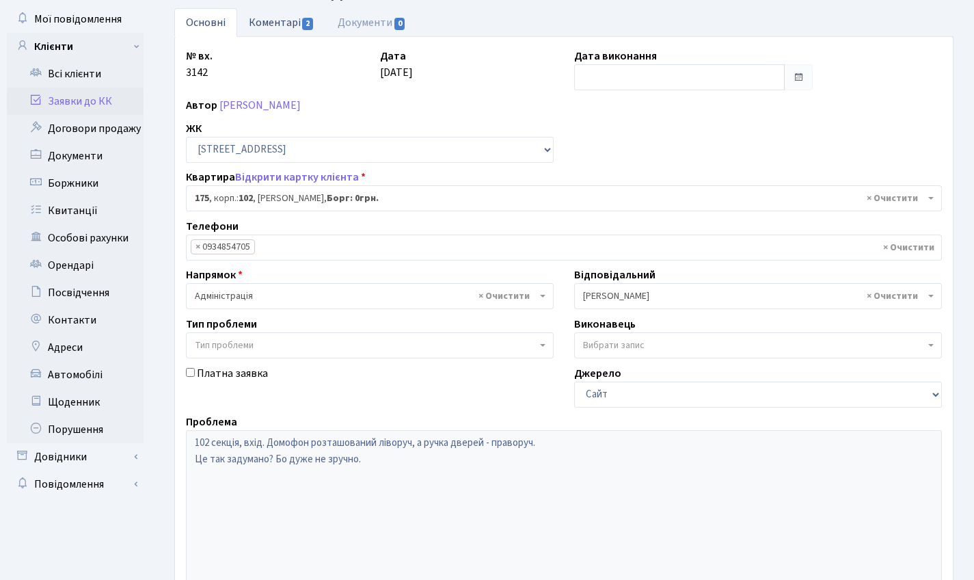
click at [267, 24] on link "Коментарі 2" at bounding box center [281, 22] width 89 height 28
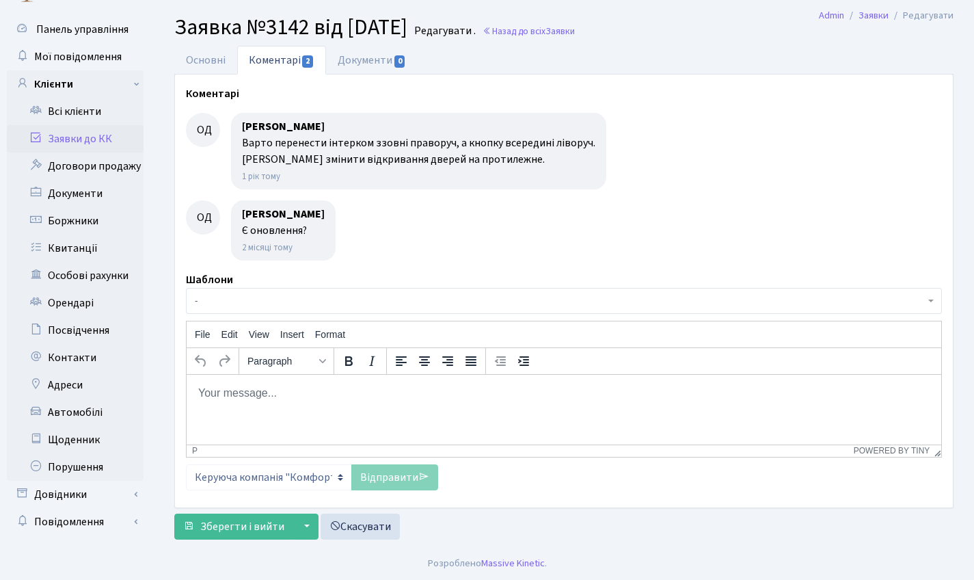
click at [566, 19] on h2 "Заявка №3142 від [DATE] [GEOGRAPHIC_DATA] . Назад до всіх Заявки" at bounding box center [563, 27] width 779 height 26
click at [563, 29] on link "Назад до всіх Заявки" at bounding box center [529, 31] width 92 height 13
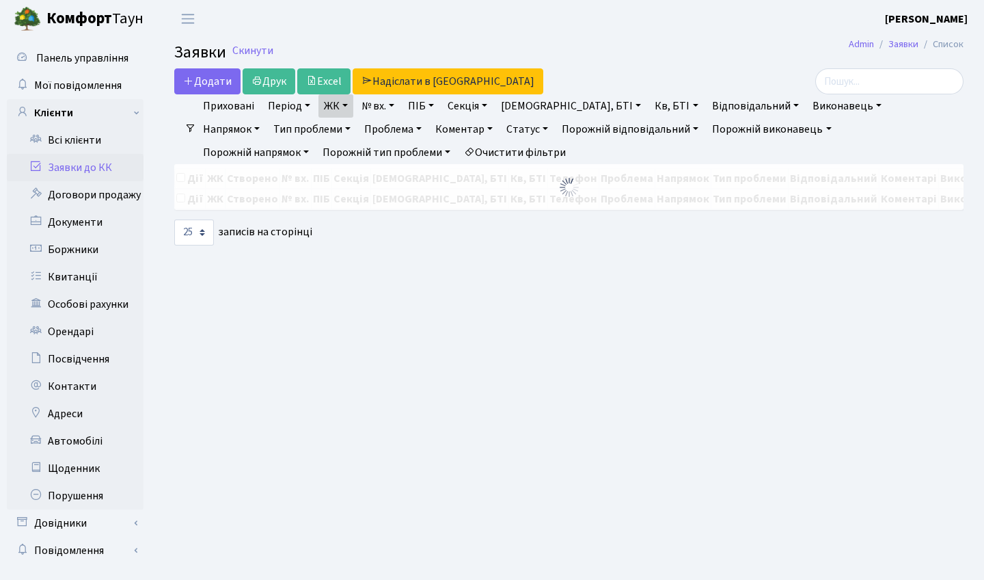
select select "25"
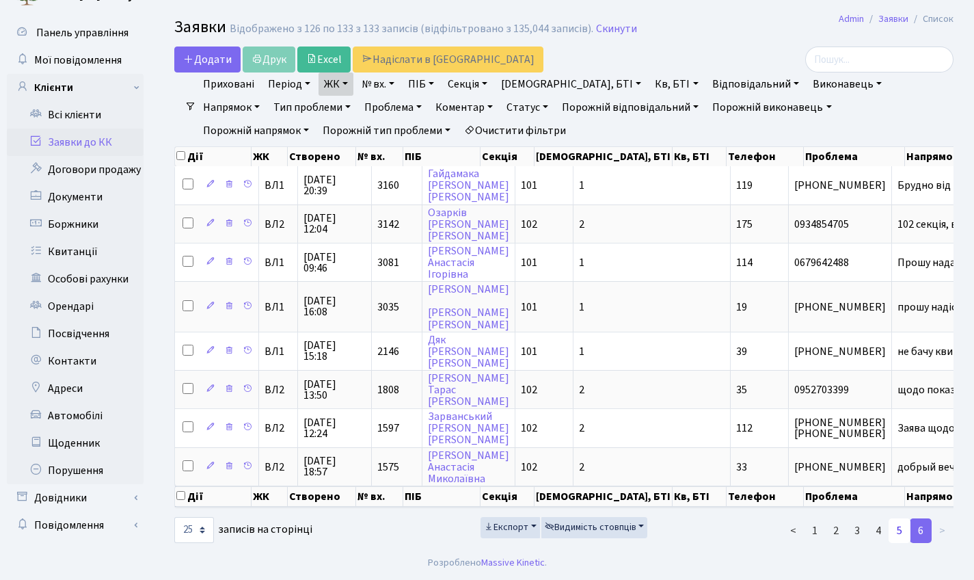
click at [905, 534] on link "5" at bounding box center [900, 530] width 22 height 25
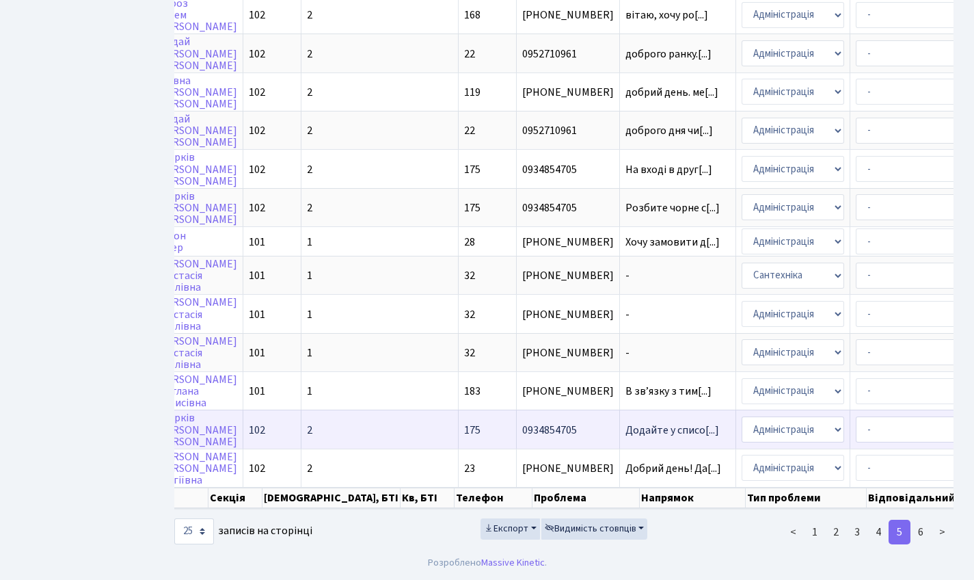
click at [620, 409] on td "Додайте у списо[...]" at bounding box center [678, 428] width 116 height 38
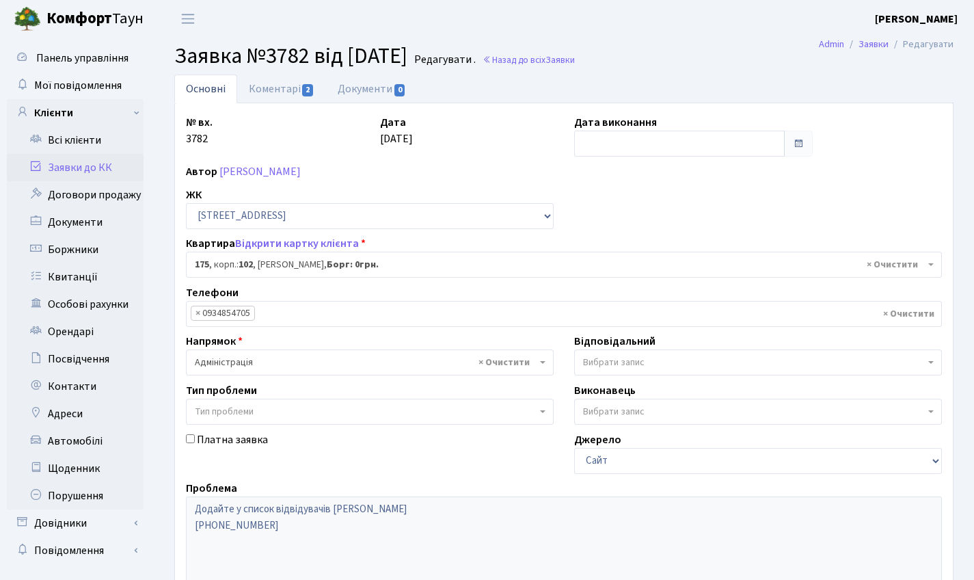
select select "38461"
click at [283, 84] on link "Коментарі 2" at bounding box center [281, 89] width 89 height 28
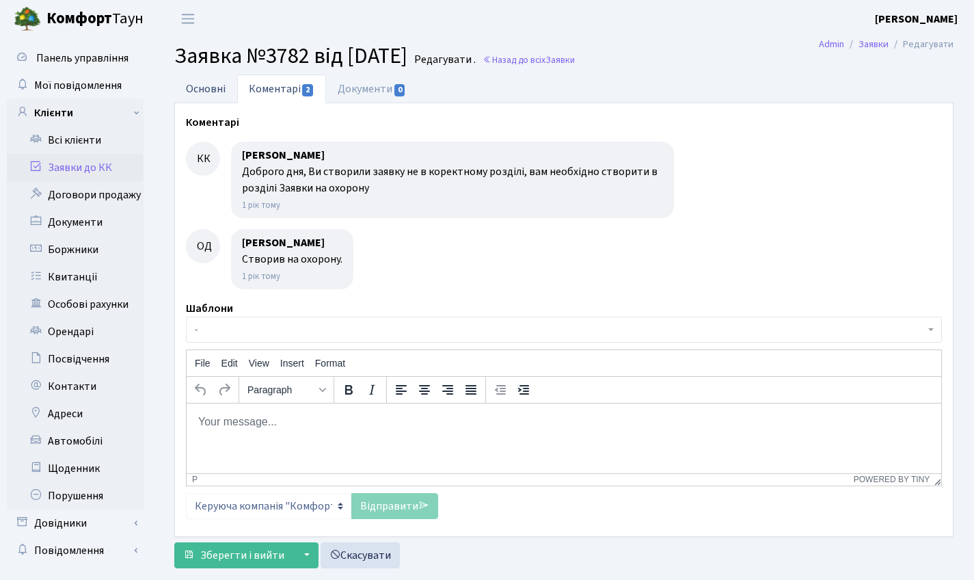
click at [196, 87] on link "Основні" at bounding box center [205, 89] width 63 height 28
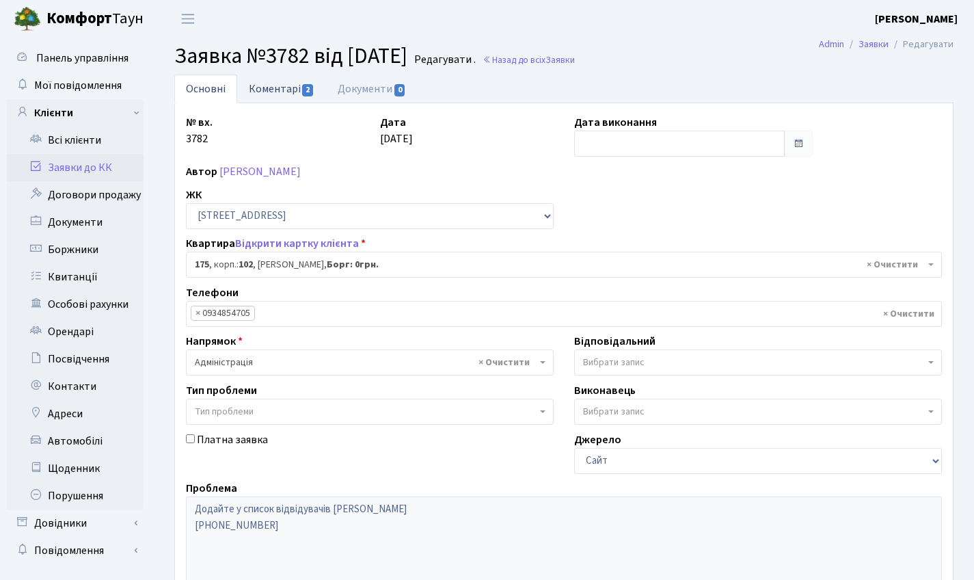
click at [295, 99] on link "Коментарі 2" at bounding box center [281, 89] width 89 height 28
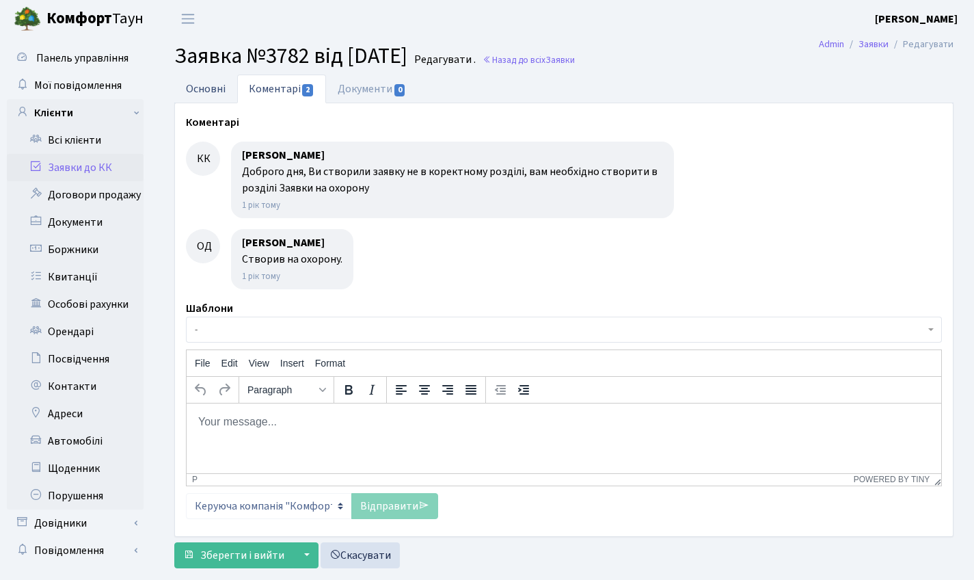
click at [198, 89] on link "Основні" at bounding box center [205, 89] width 63 height 28
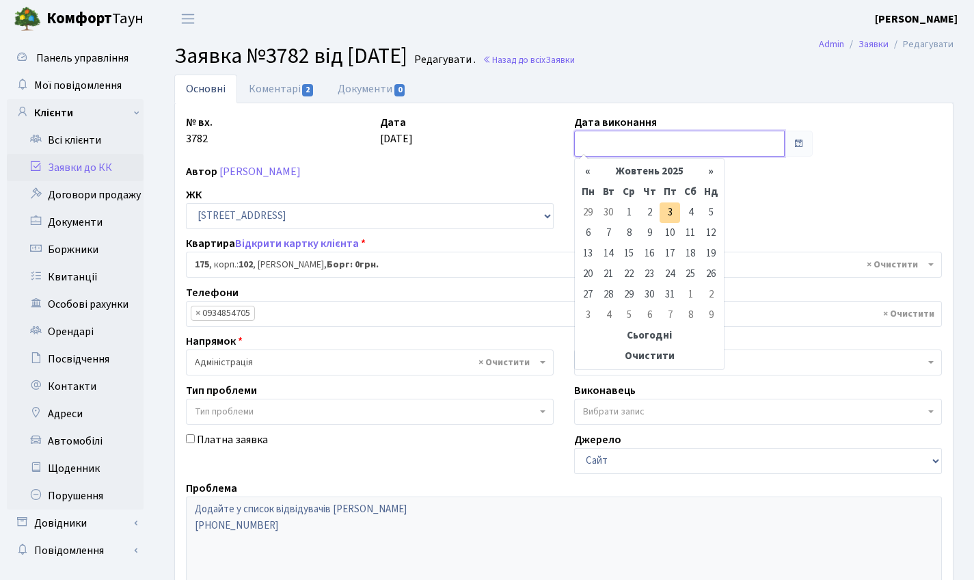
click at [613, 135] on input "text" at bounding box center [679, 144] width 211 height 26
click at [643, 159] on div "« [DATE] » Пн Вт Ср Чт Пт Сб Нд 29 30 1 2 3 4 5 6 7 8 9 10 11 12 13 14 15 16 17…" at bounding box center [649, 264] width 150 height 212
click at [643, 165] on th "Жовтень 2025" at bounding box center [649, 171] width 103 height 21
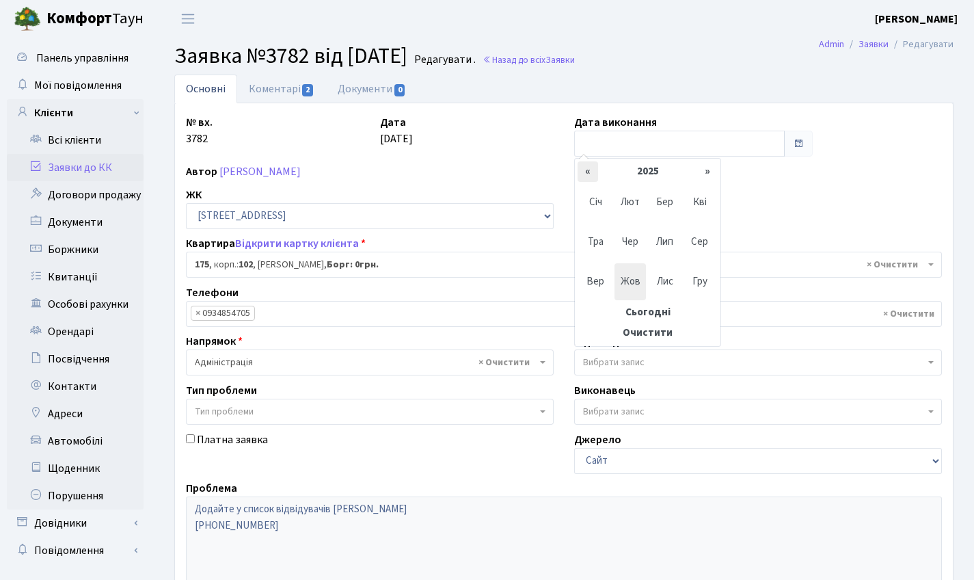
click at [591, 176] on th "«" at bounding box center [588, 171] width 21 height 21
click at [591, 243] on span "Тра" at bounding box center [596, 242] width 32 height 37
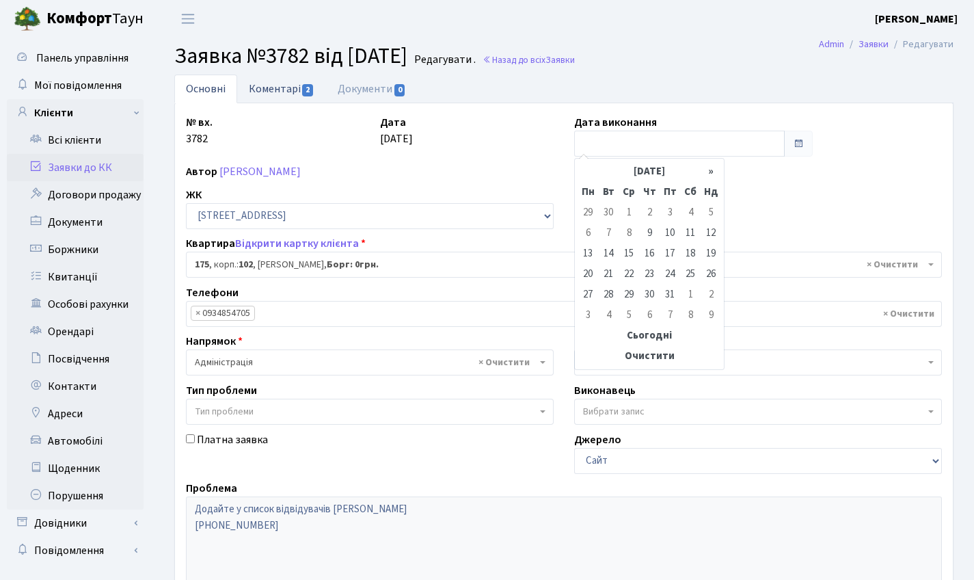
click at [292, 88] on link "Коментарі 2" at bounding box center [281, 89] width 89 height 28
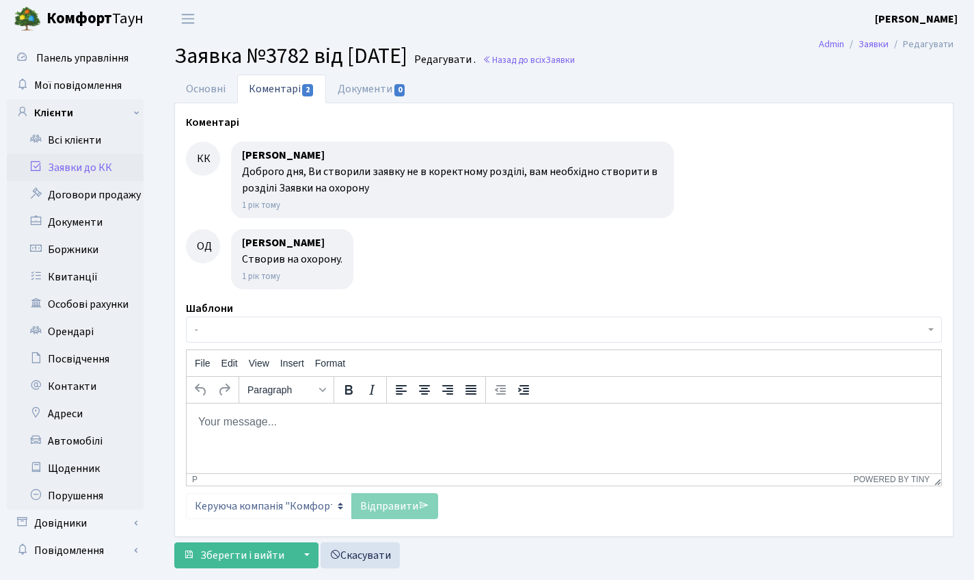
click at [317, 186] on div "Доброго дня, Ви створили заявку не в коректному розділі, вам необхідно створити…" at bounding box center [452, 179] width 421 height 33
click at [224, 94] on link "Основні" at bounding box center [205, 89] width 63 height 28
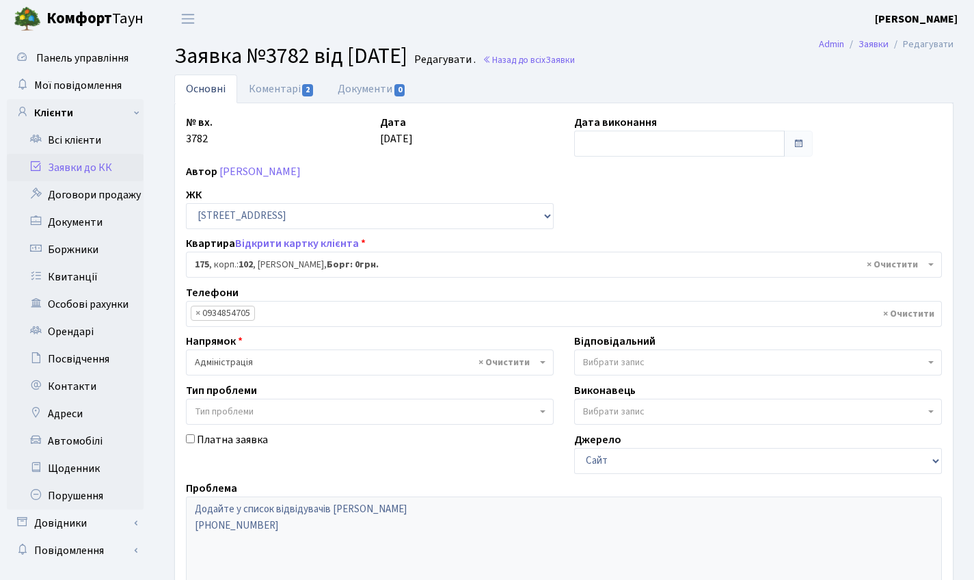
click at [728, 124] on div "Дата виконання" at bounding box center [693, 135] width 259 height 42
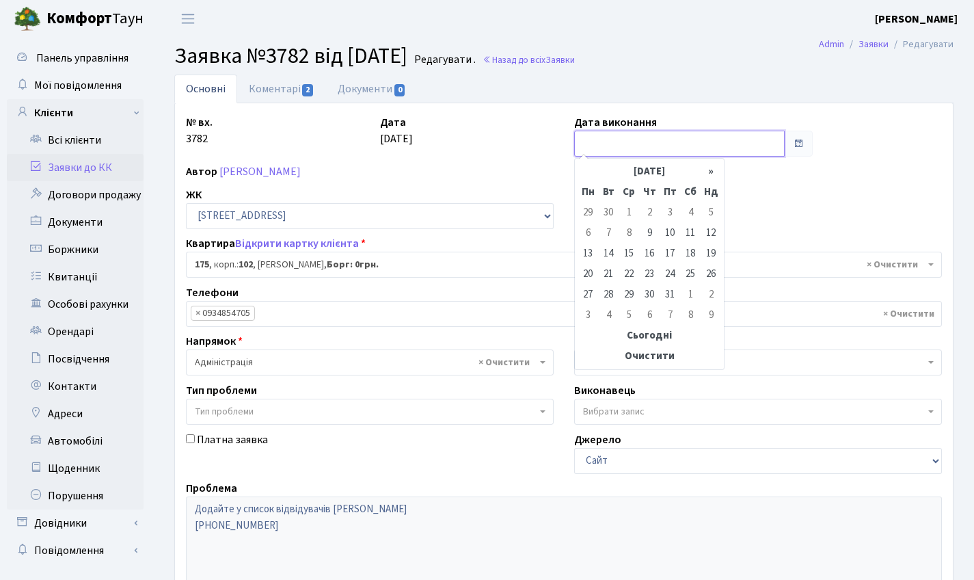
click at [738, 142] on input "text" at bounding box center [679, 144] width 211 height 26
click at [641, 165] on th "Травень 2024" at bounding box center [649, 171] width 103 height 21
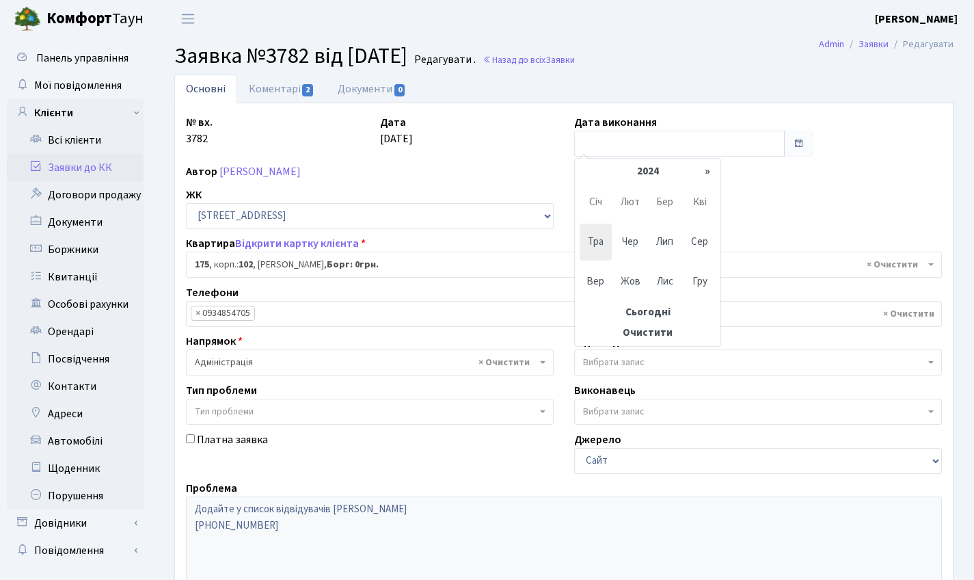
click at [595, 232] on span "Тра" at bounding box center [596, 242] width 32 height 37
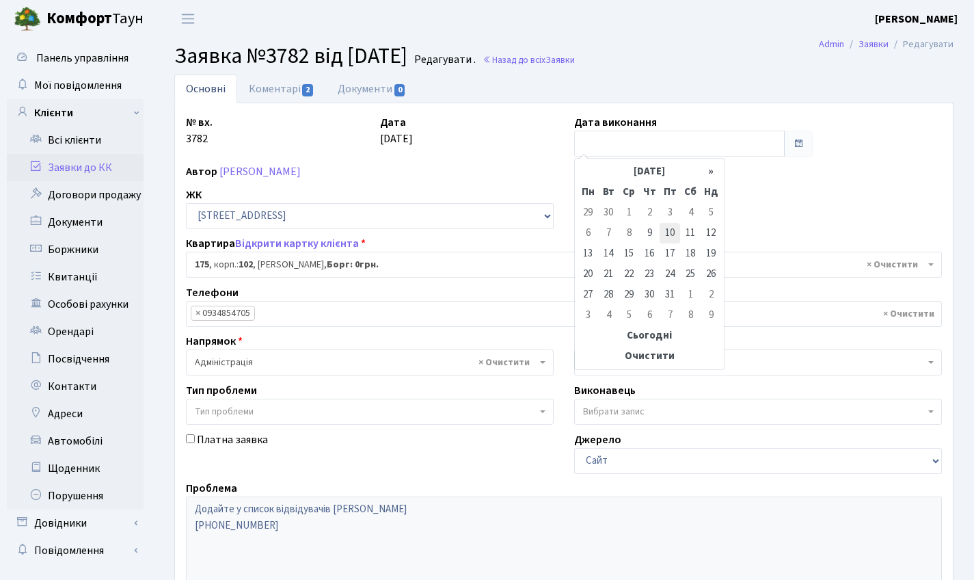
click at [672, 228] on td "10" at bounding box center [670, 233] width 21 height 21
type input "10.05.2024"
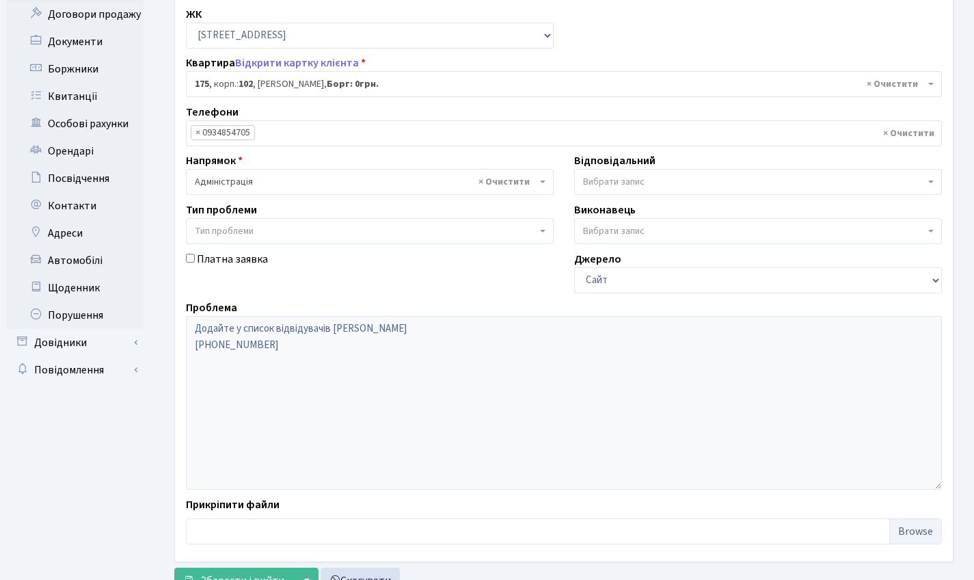
scroll to position [221, 0]
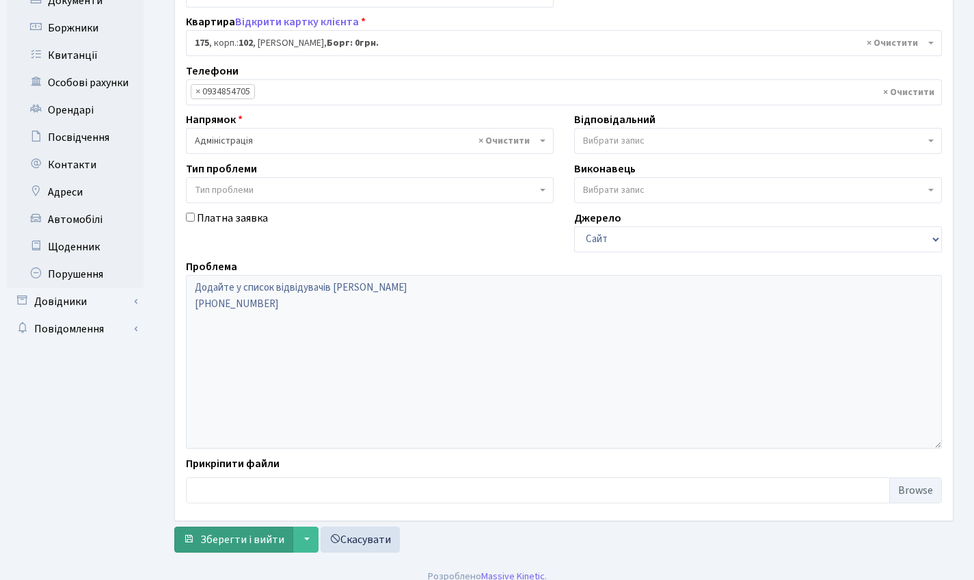
click at [278, 526] on button "Зберегти і вийти" at bounding box center [233, 539] width 119 height 26
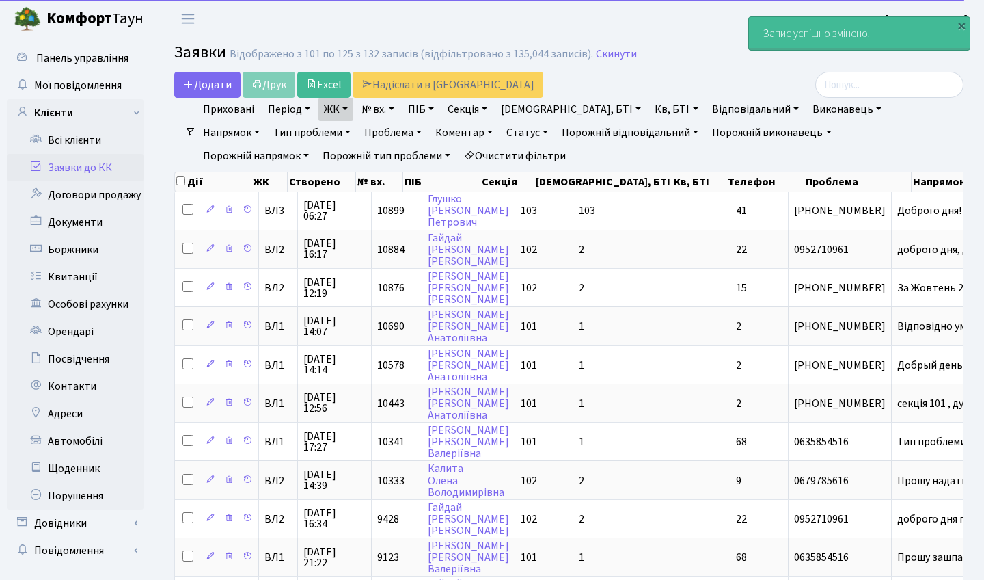
select select "25"
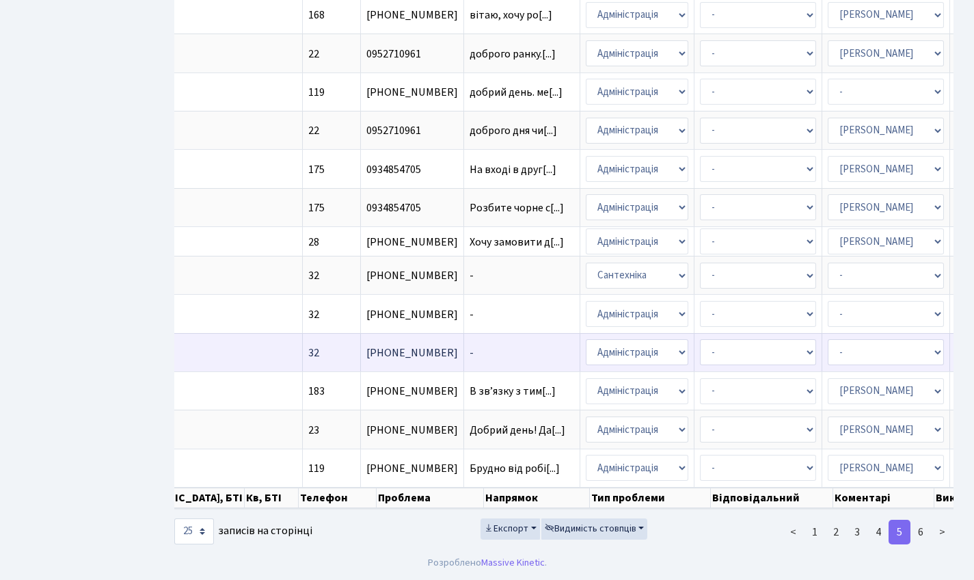
click at [361, 333] on td "[PHONE_NUMBER]" at bounding box center [412, 352] width 103 height 38
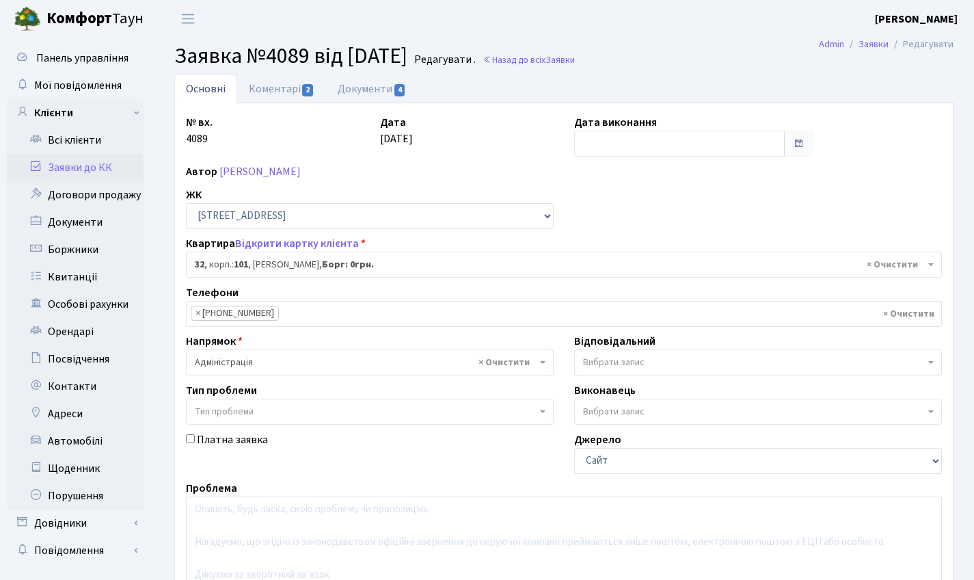
select select "37423"
click at [281, 85] on link "Коментарі 2" at bounding box center [281, 89] width 89 height 28
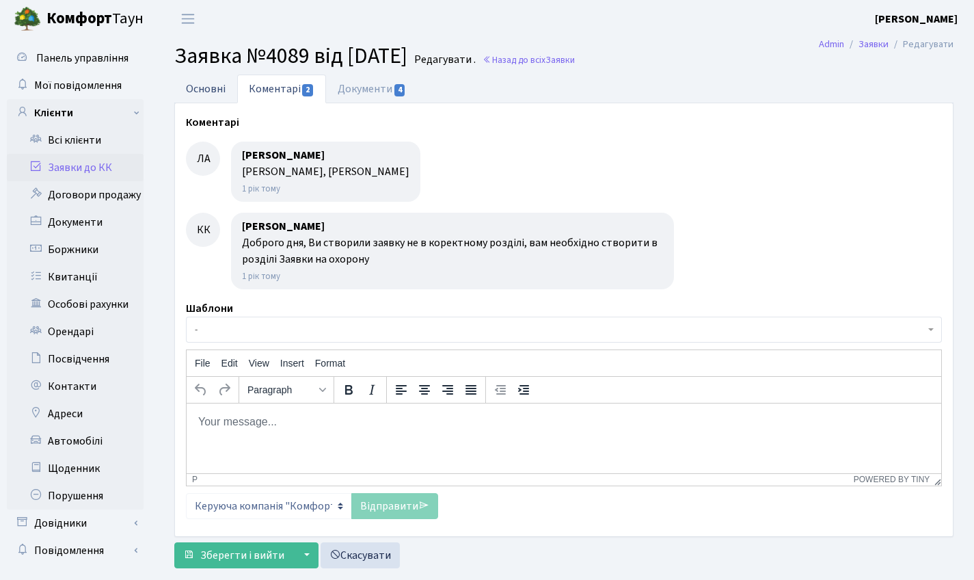
click at [215, 79] on link "Основні" at bounding box center [205, 89] width 63 height 28
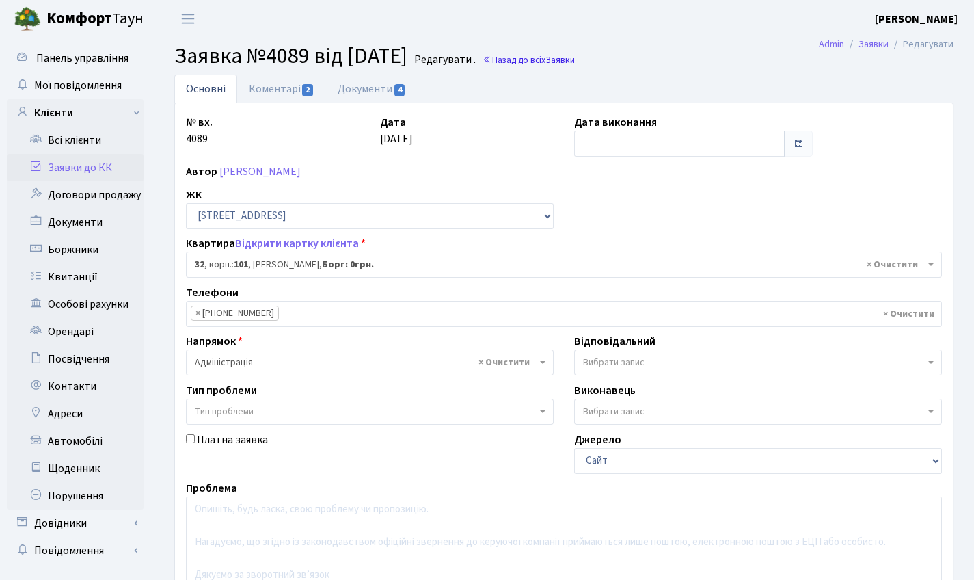
click at [575, 55] on link "Назад до всіх Заявки" at bounding box center [529, 59] width 92 height 13
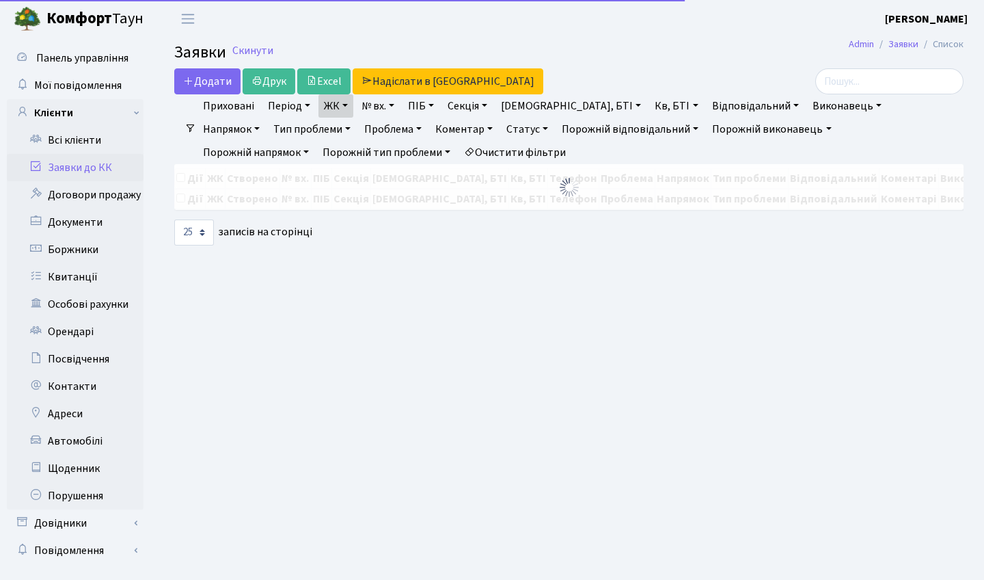
select select "25"
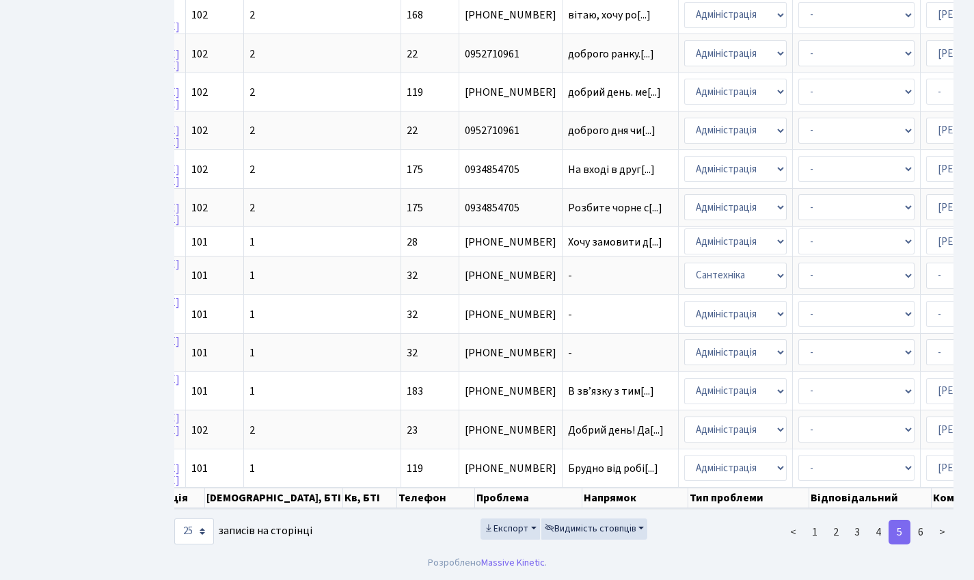
scroll to position [0, 214]
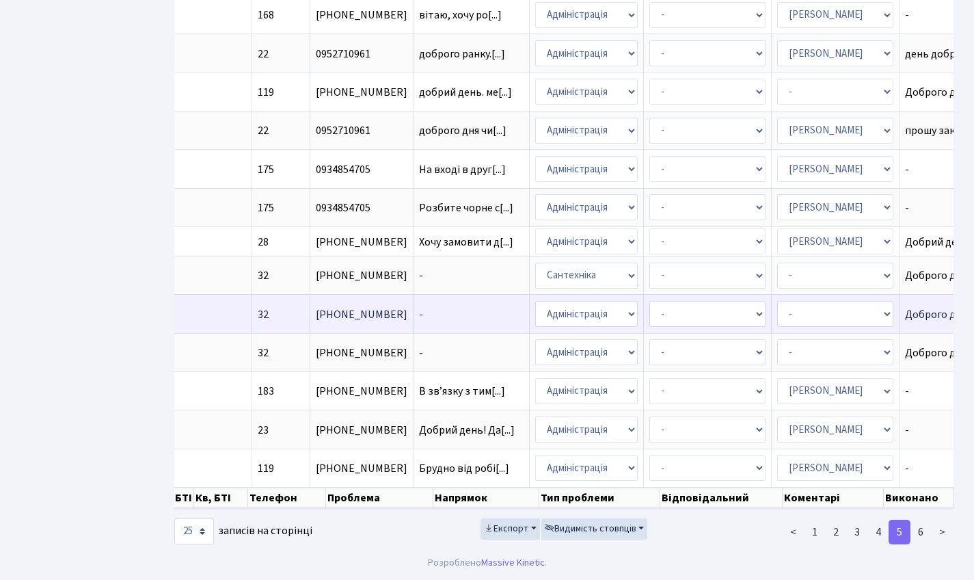
click at [900, 294] on td "Доброго дня, Ви[...]" at bounding box center [975, 313] width 151 height 38
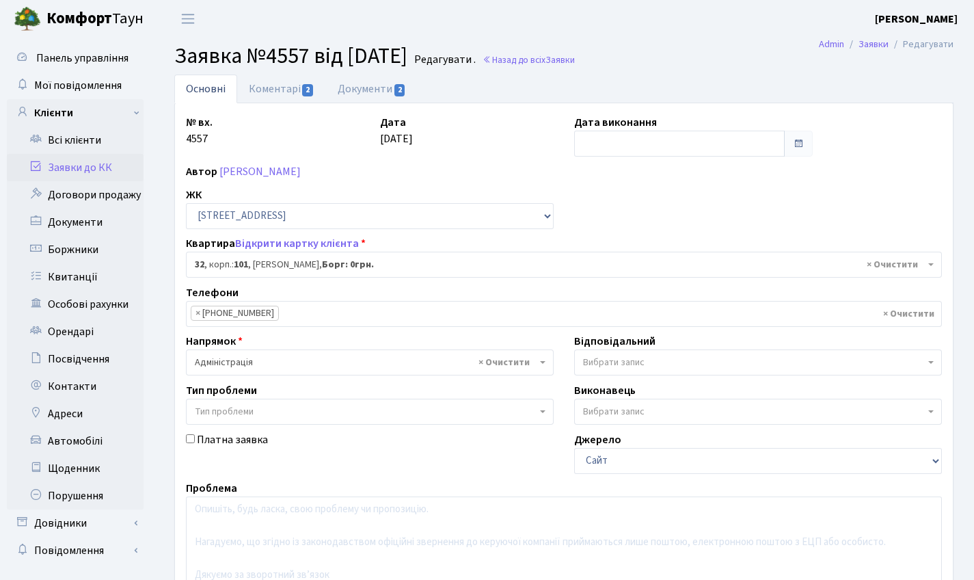
select select "37423"
click at [345, 90] on link "Документи 2" at bounding box center [372, 89] width 92 height 28
select select "25"
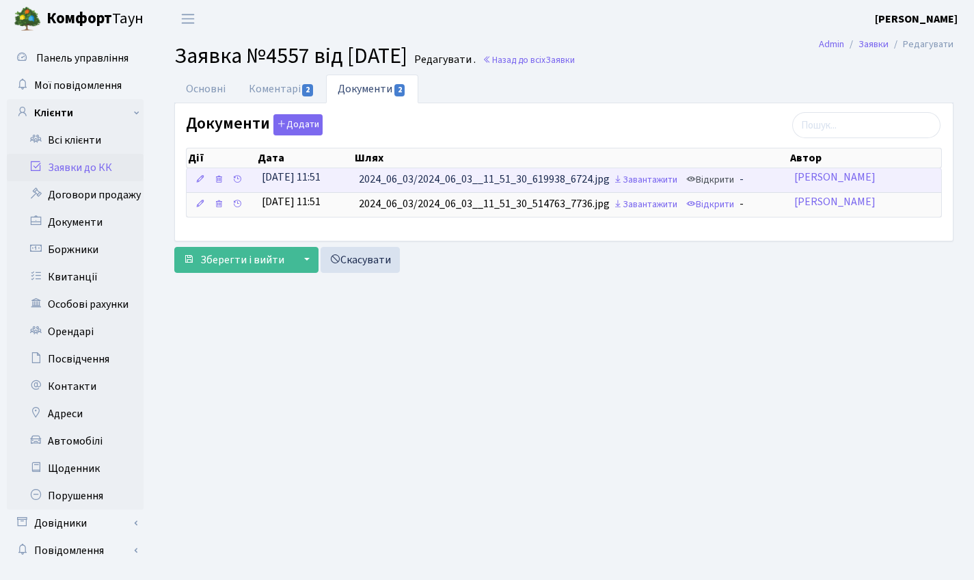
click at [731, 178] on link "Відкрити" at bounding box center [710, 180] width 55 height 21
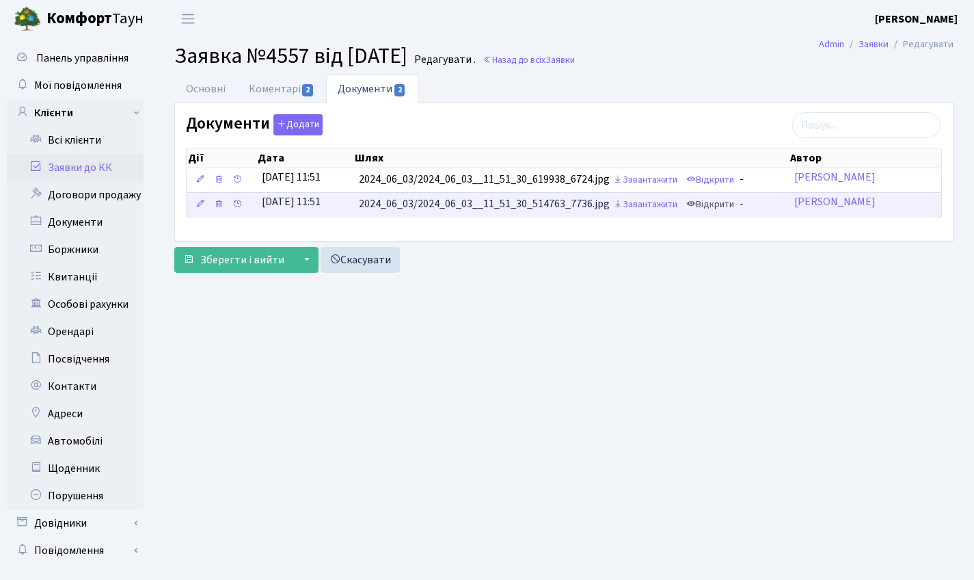
click at [712, 209] on link "Відкрити" at bounding box center [710, 204] width 55 height 21
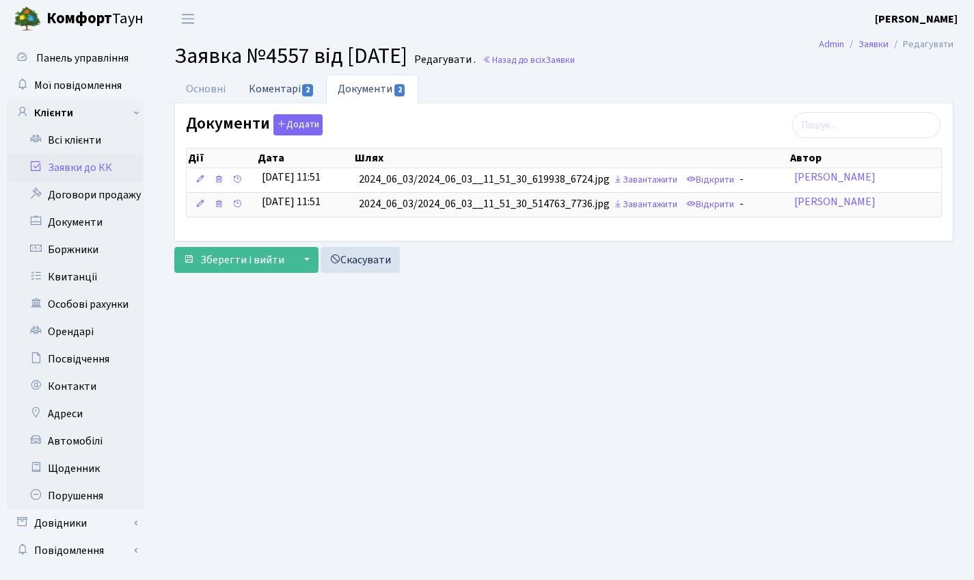
click at [278, 85] on link "Коментарі 2" at bounding box center [281, 89] width 89 height 28
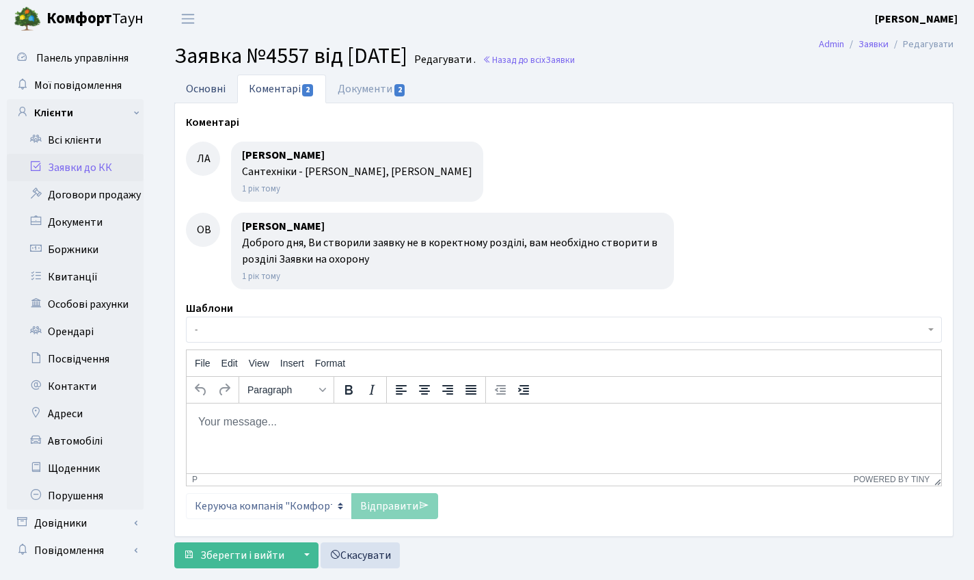
click at [206, 86] on link "Основні" at bounding box center [205, 89] width 63 height 28
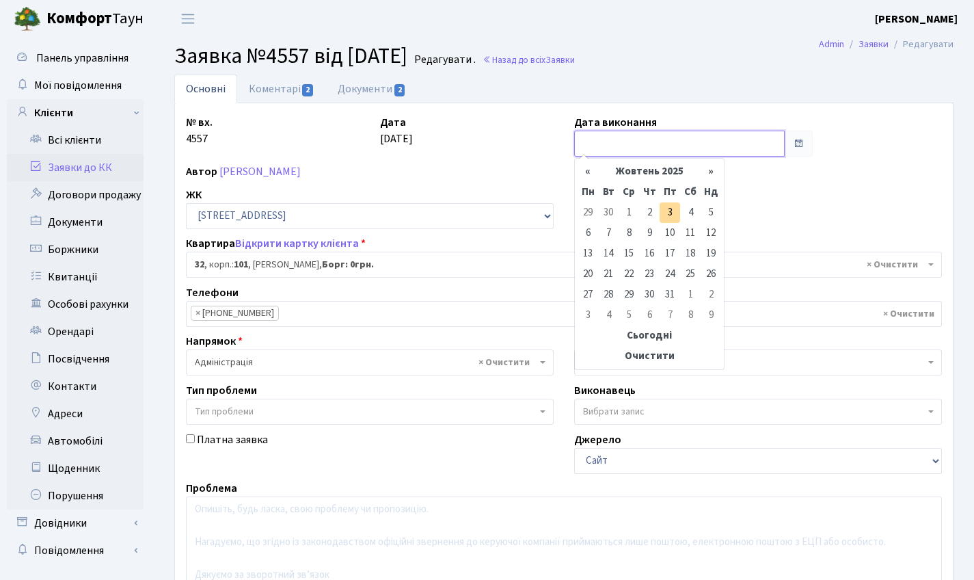
click at [640, 135] on input "text" at bounding box center [679, 144] width 211 height 26
click at [630, 171] on th "Жовтень 2025" at bounding box center [649, 171] width 103 height 21
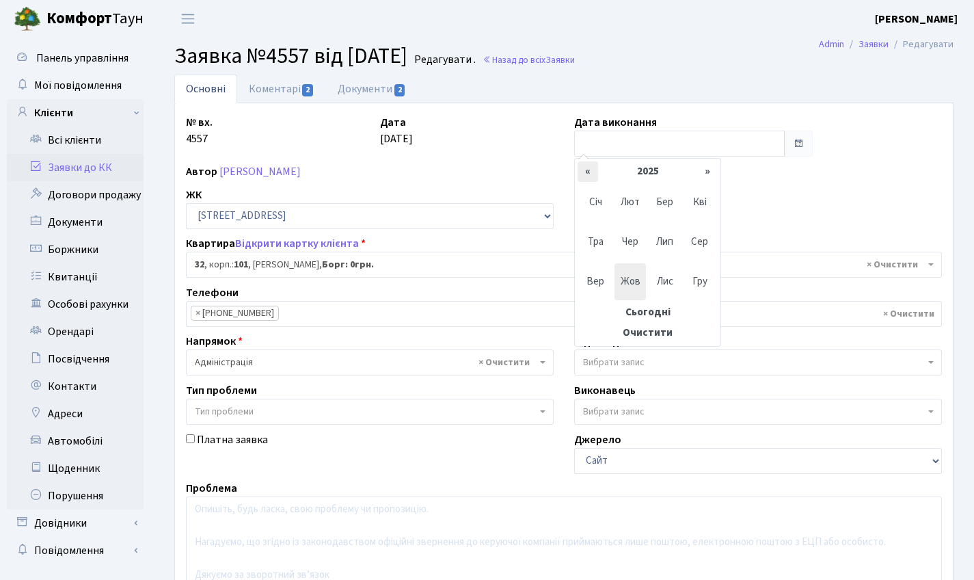
click at [584, 174] on th "«" at bounding box center [588, 171] width 21 height 21
click at [624, 247] on span "Чер" at bounding box center [631, 242] width 32 height 37
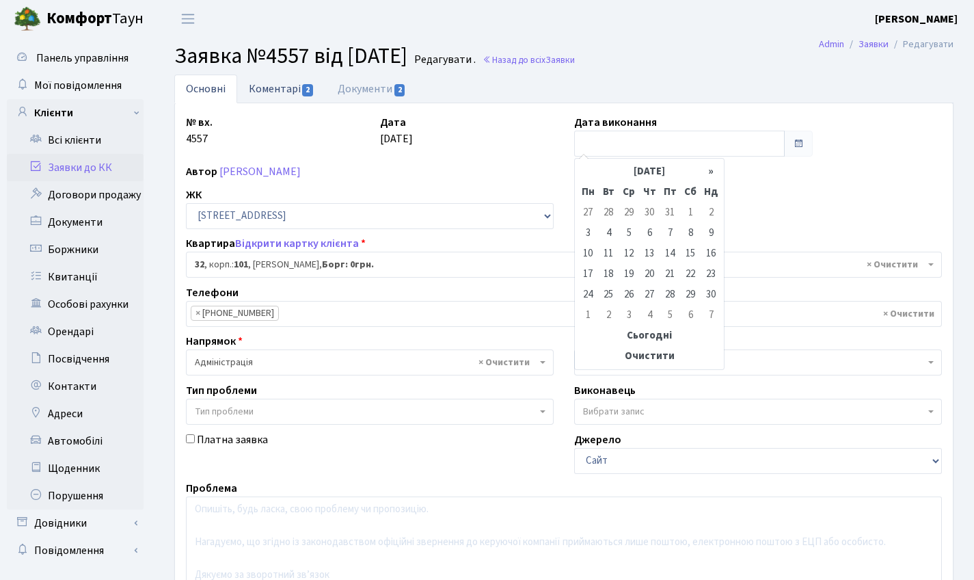
click at [286, 81] on link "Коментарі 2" at bounding box center [281, 89] width 89 height 28
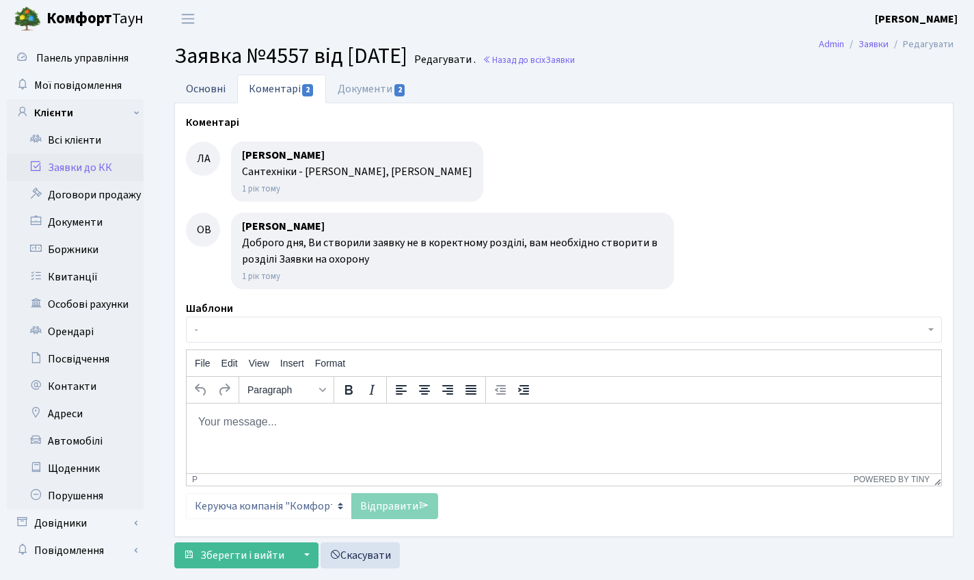
click at [209, 90] on link "Основні" at bounding box center [205, 89] width 63 height 28
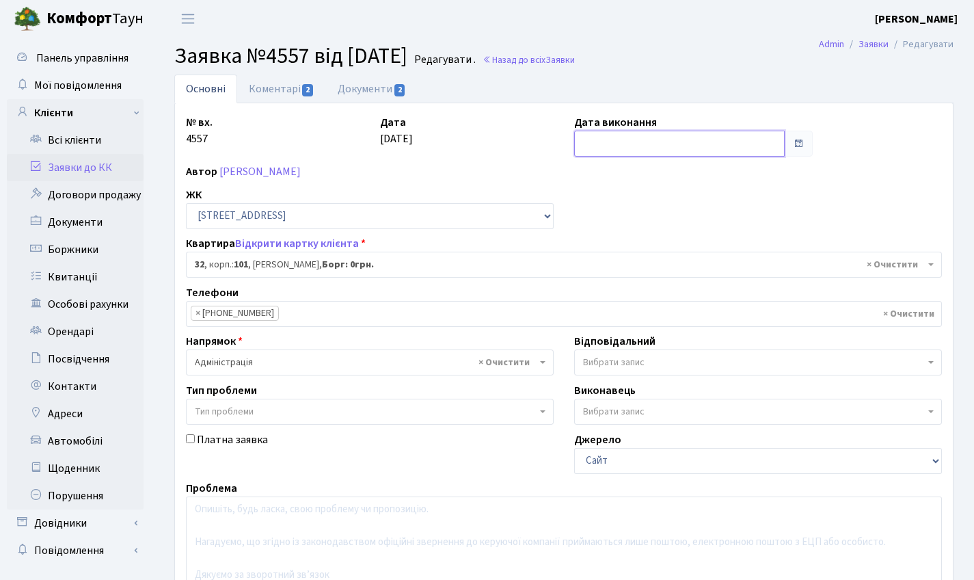
click at [643, 144] on input "text" at bounding box center [679, 144] width 211 height 26
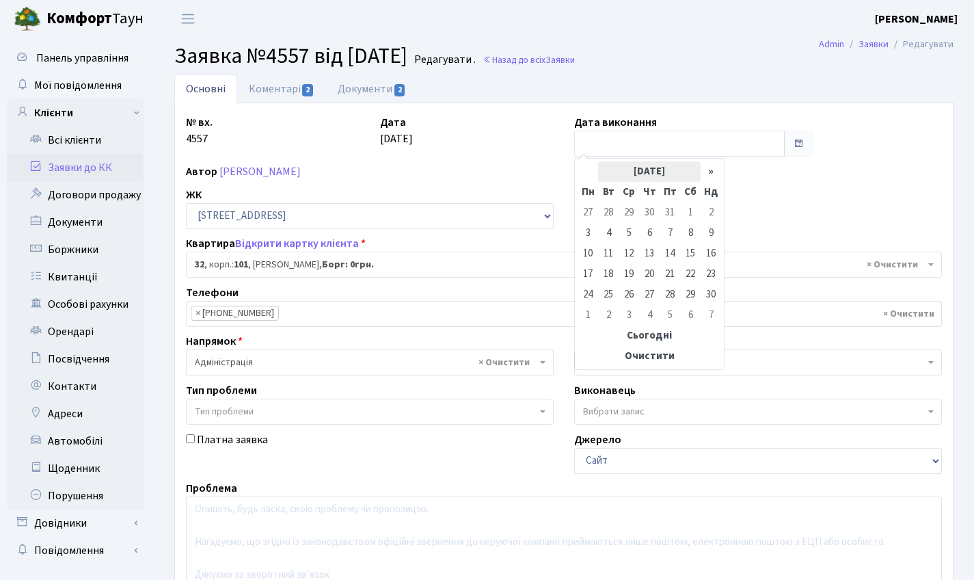
click at [638, 170] on th "Червень 2024" at bounding box center [649, 171] width 103 height 21
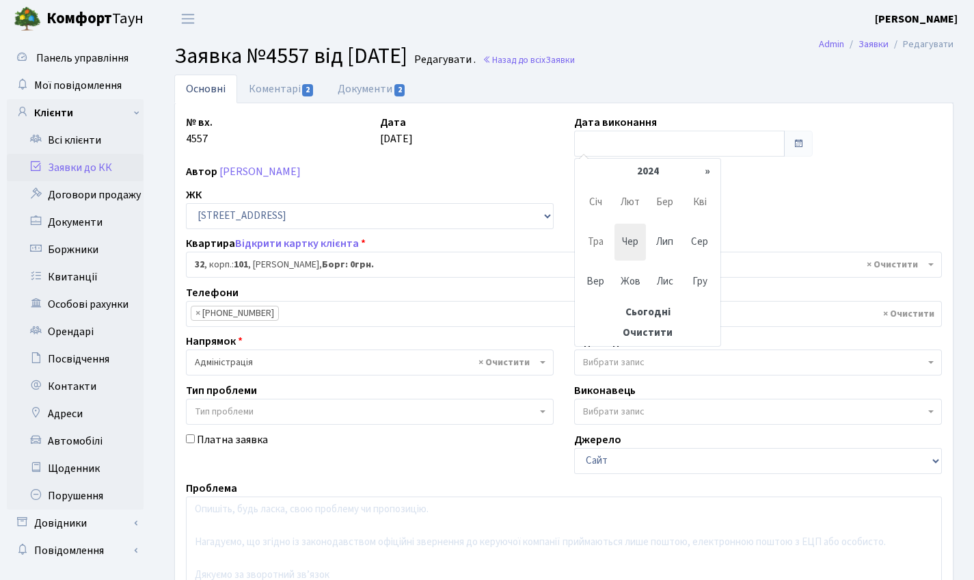
click at [632, 235] on span "Чер" at bounding box center [631, 242] width 32 height 37
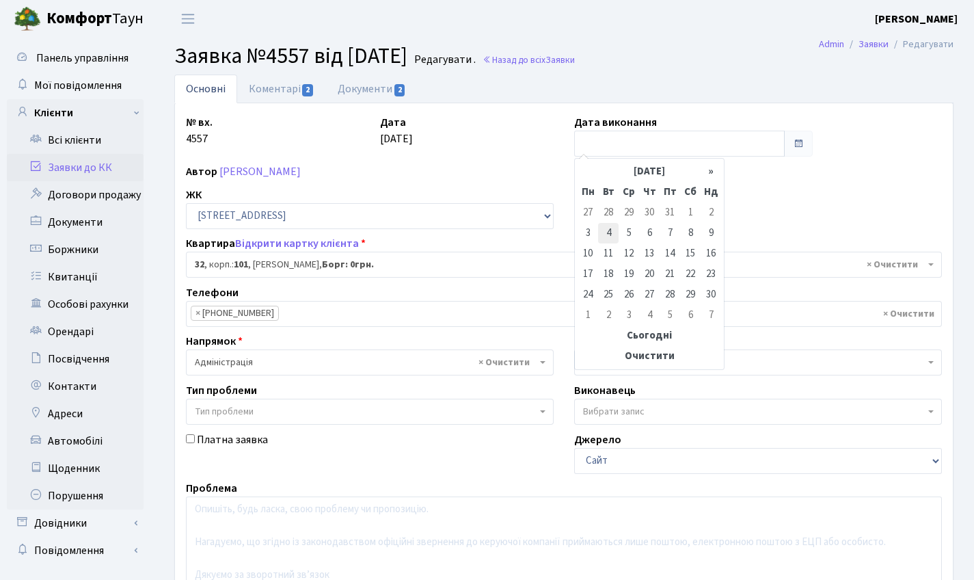
click at [606, 232] on td "4" at bounding box center [608, 233] width 21 height 21
type input "04.06.2024"
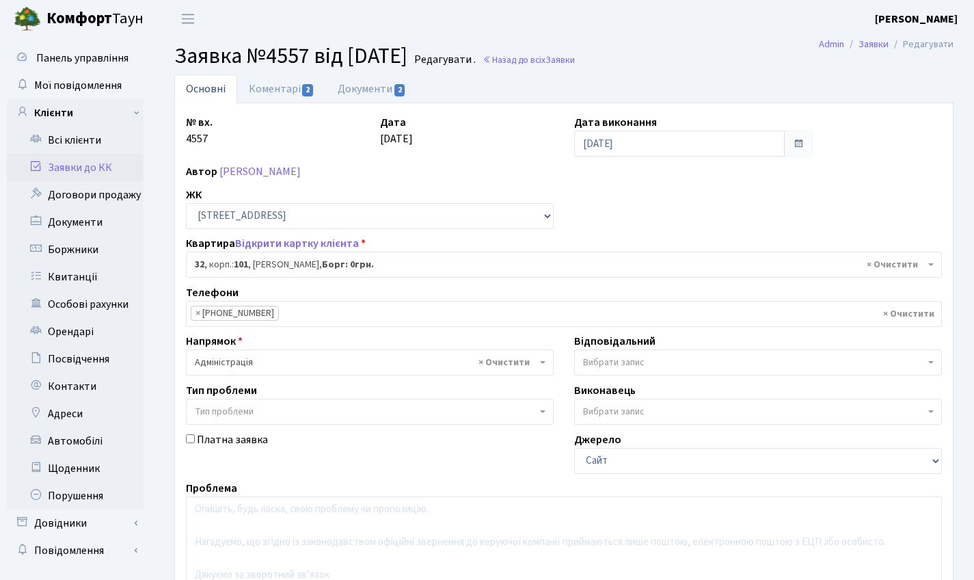
scroll to position [235, 0]
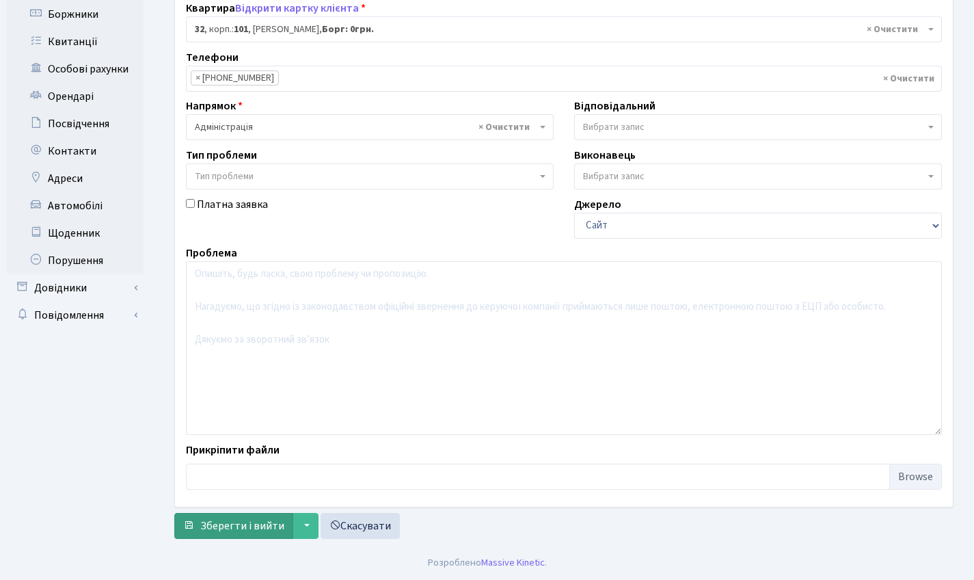
click at [265, 520] on span "Зберегти і вийти" at bounding box center [242, 525] width 84 height 15
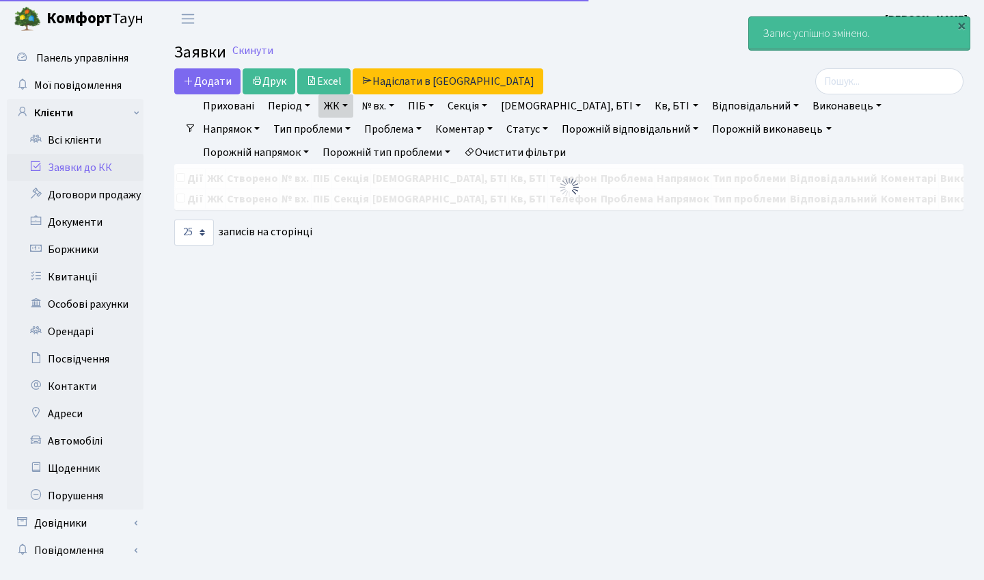
select select "25"
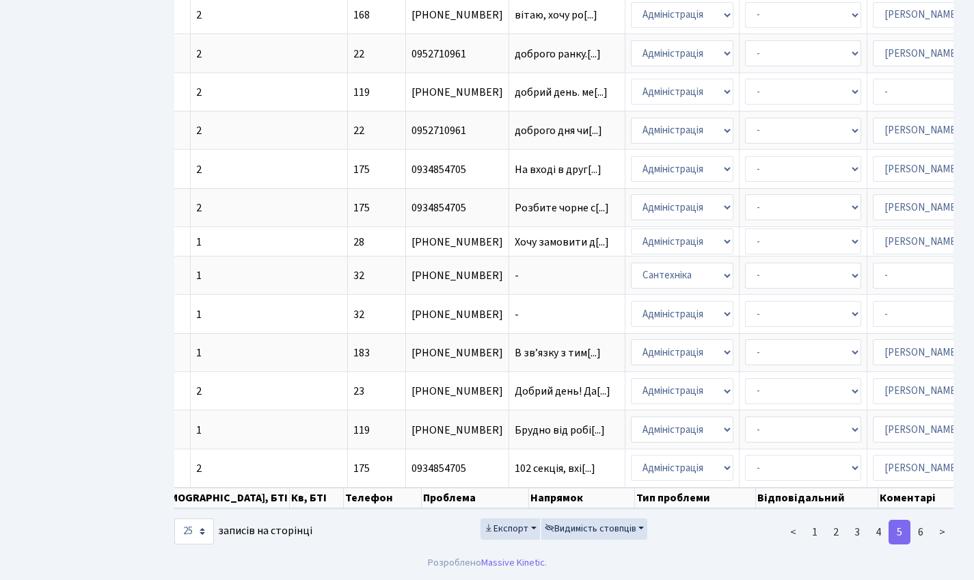
scroll to position [0, 388]
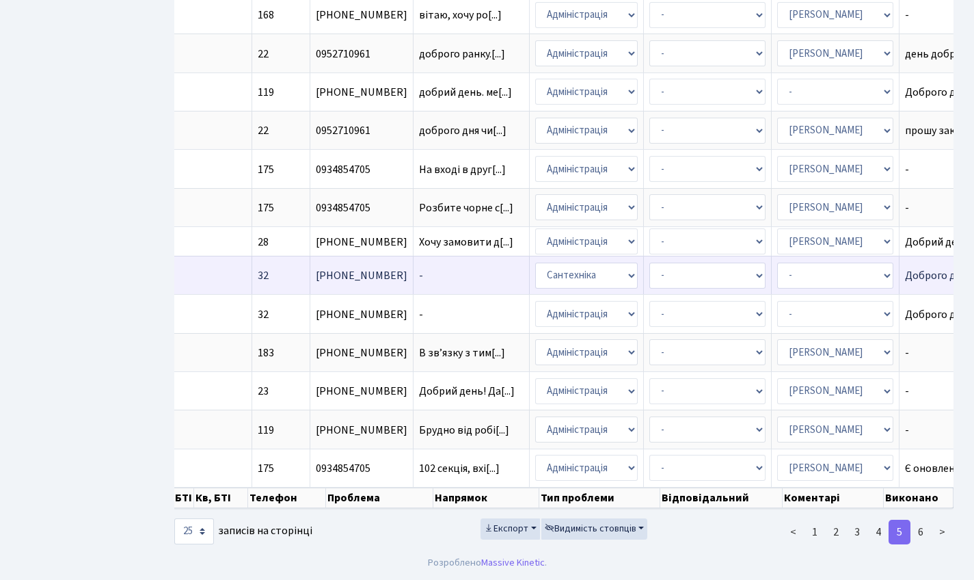
click at [419, 270] on span "-" at bounding box center [471, 275] width 105 height 11
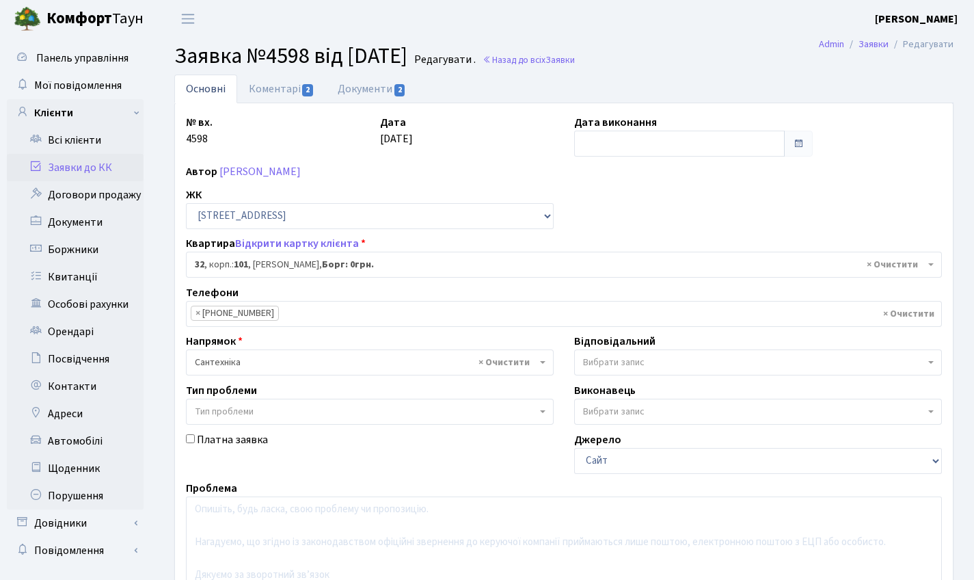
select select "37423"
click at [378, 74] on main "Admin Заявки Редагувати Заявка №4598 від [DATE] [GEOGRAPHIC_DATA] . Назад до вс…" at bounding box center [564, 409] width 820 height 743
click at [377, 79] on link "Документи 2" at bounding box center [372, 89] width 92 height 28
select select "25"
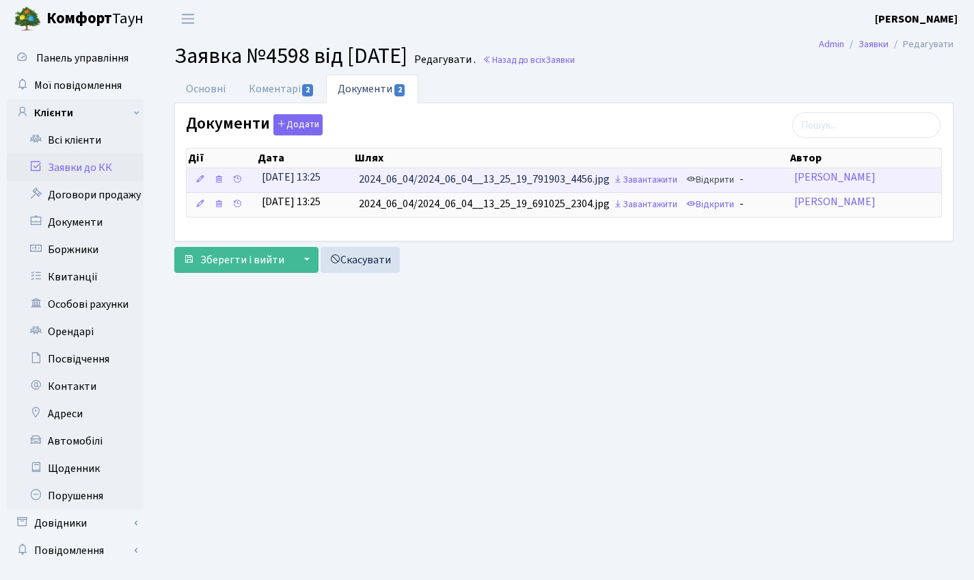
click at [718, 179] on link "Відкрити" at bounding box center [710, 180] width 55 height 21
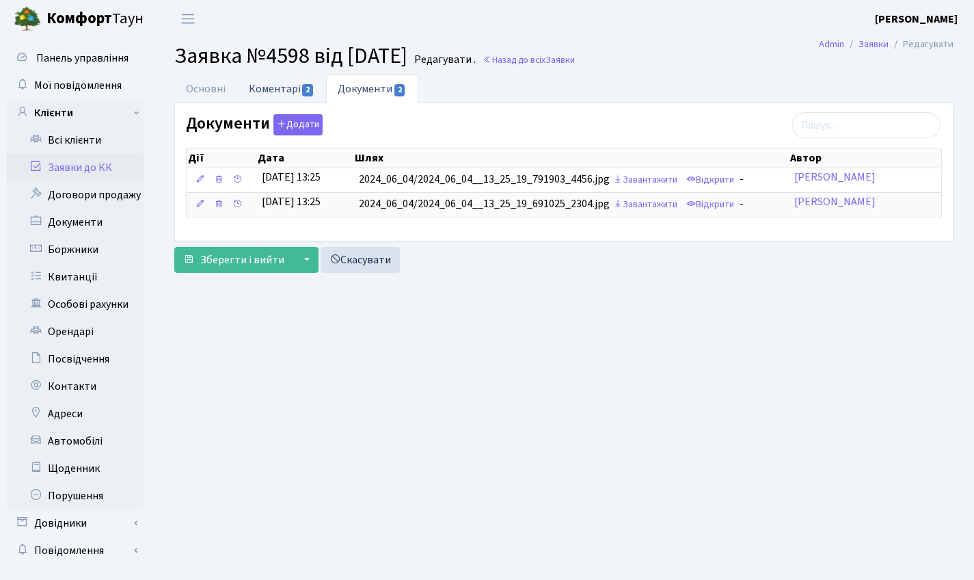
click at [282, 93] on link "Коментарі 2" at bounding box center [281, 89] width 89 height 28
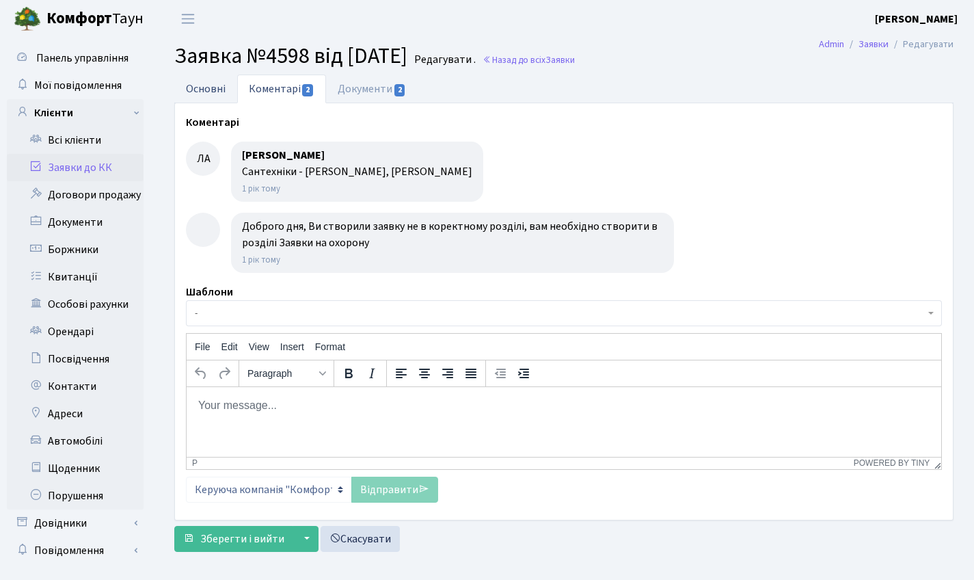
click at [199, 96] on link "Основні" at bounding box center [205, 89] width 63 height 28
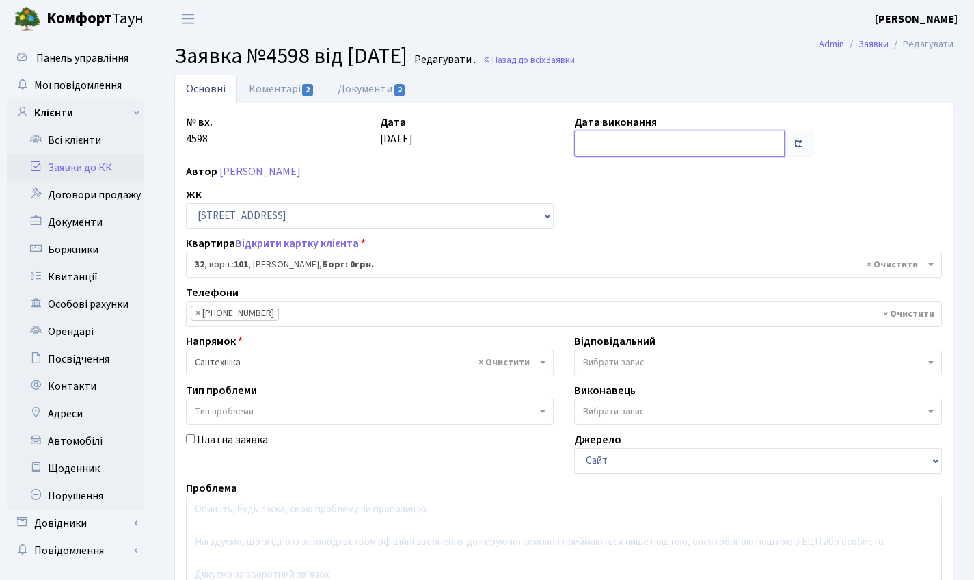
click at [637, 145] on input "text" at bounding box center [679, 144] width 211 height 26
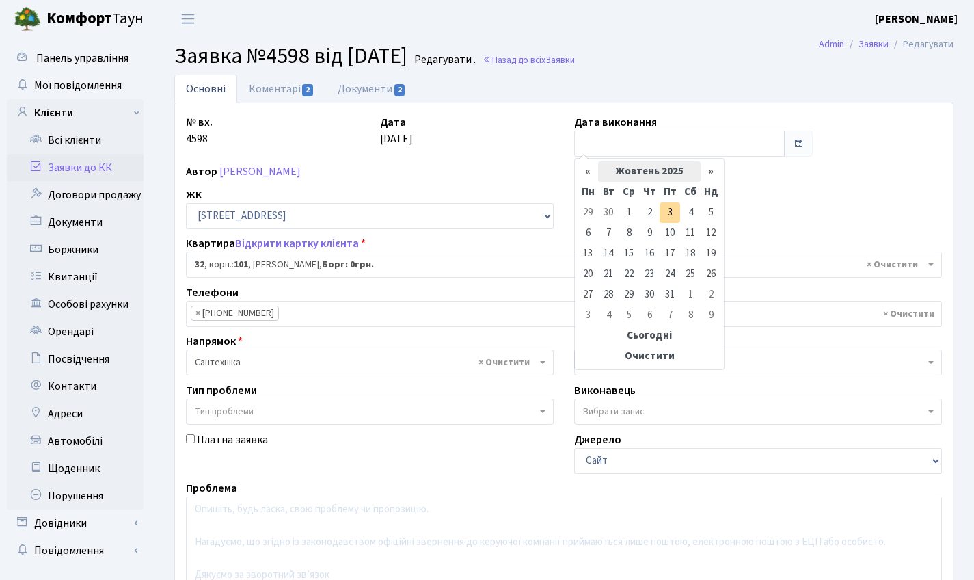
click at [619, 167] on th "Жовтень 2025" at bounding box center [649, 171] width 103 height 21
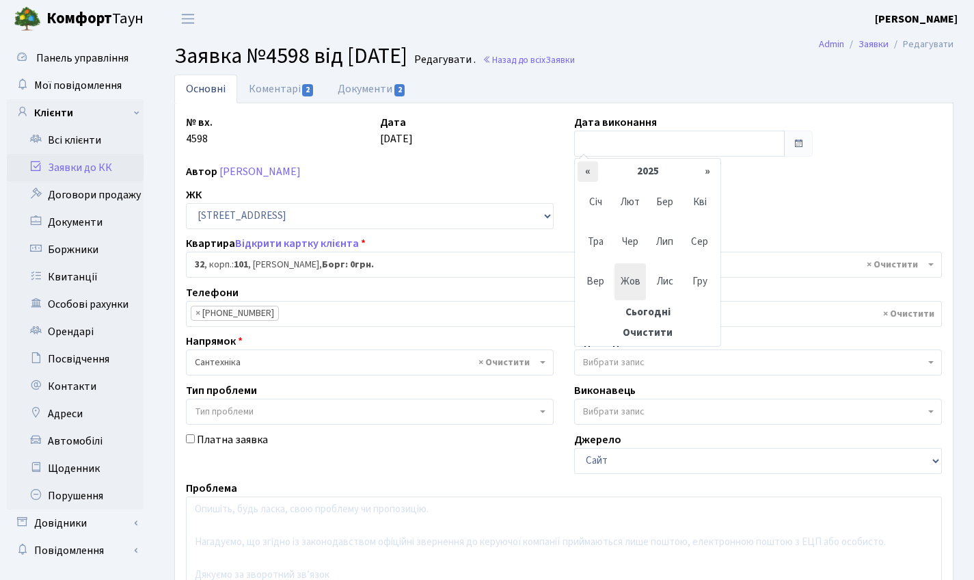
click at [594, 174] on th "«" at bounding box center [588, 171] width 21 height 21
click at [631, 252] on span "Чер" at bounding box center [631, 242] width 32 height 37
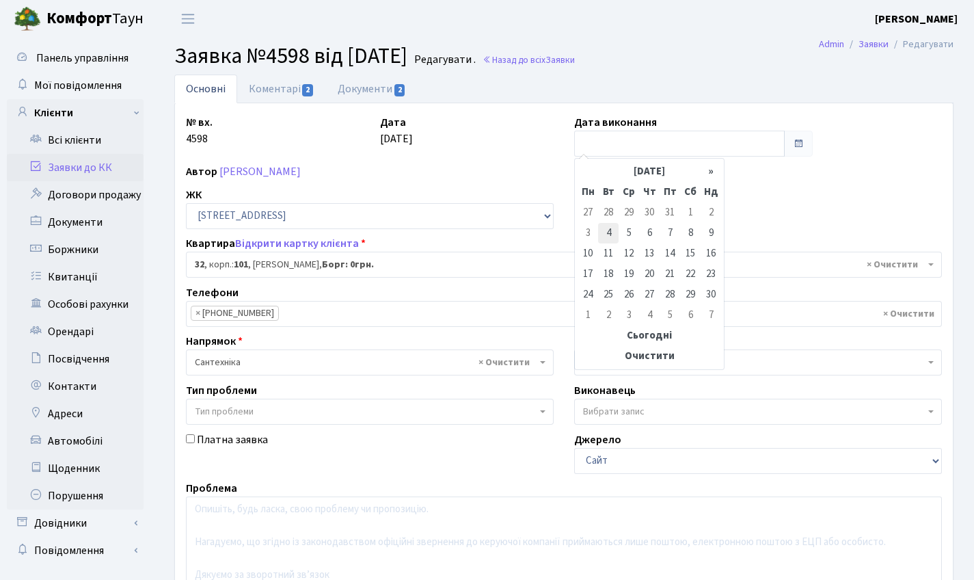
click at [612, 234] on td "4" at bounding box center [608, 233] width 21 height 21
type input "[DATE]"
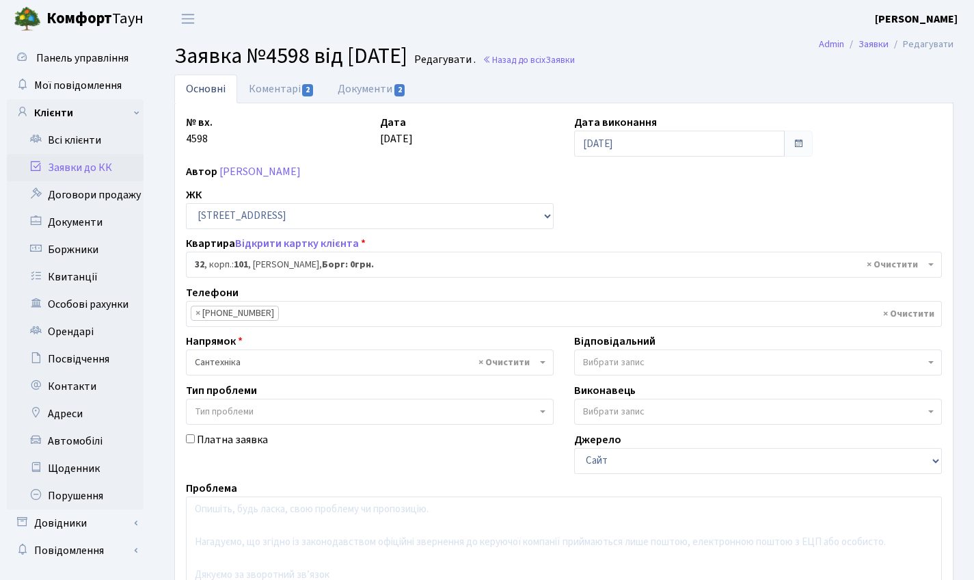
scroll to position [235, 0]
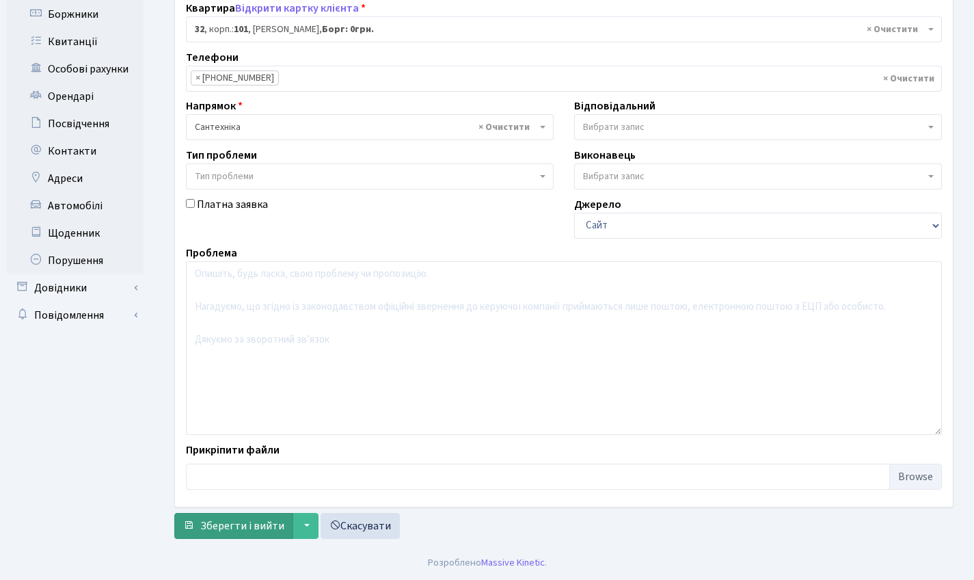
click at [255, 524] on span "Зберегти і вийти" at bounding box center [242, 525] width 84 height 15
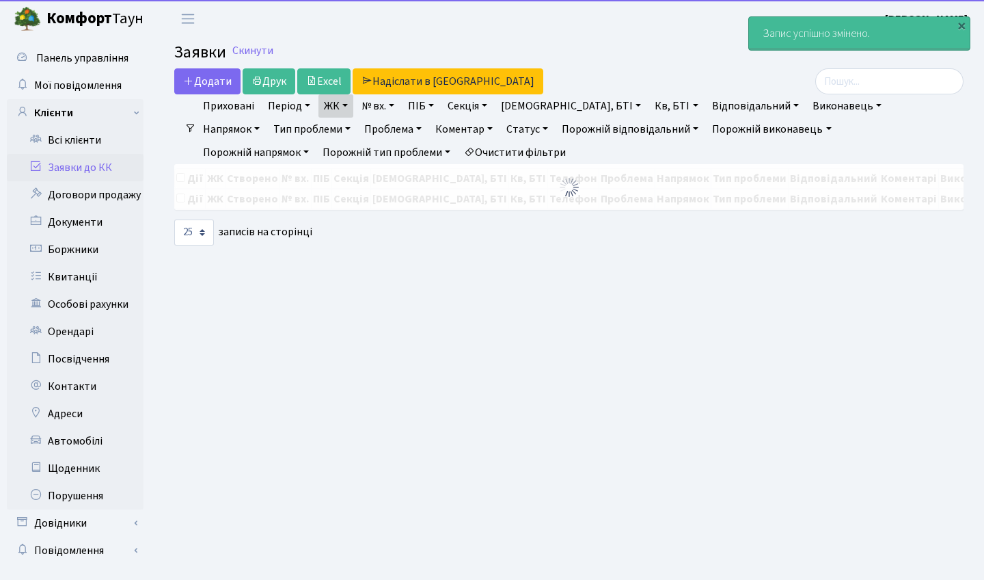
select select "25"
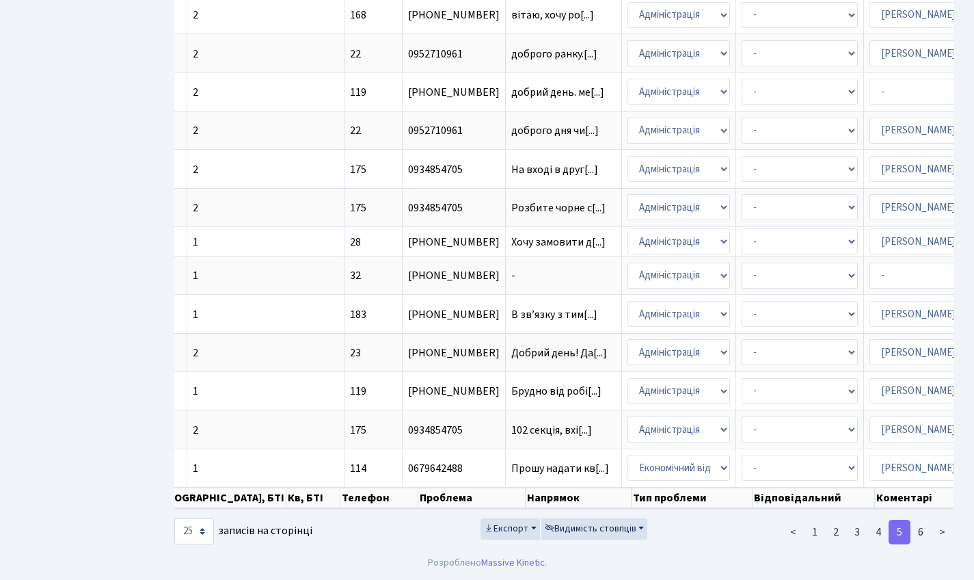
scroll to position [0, 479]
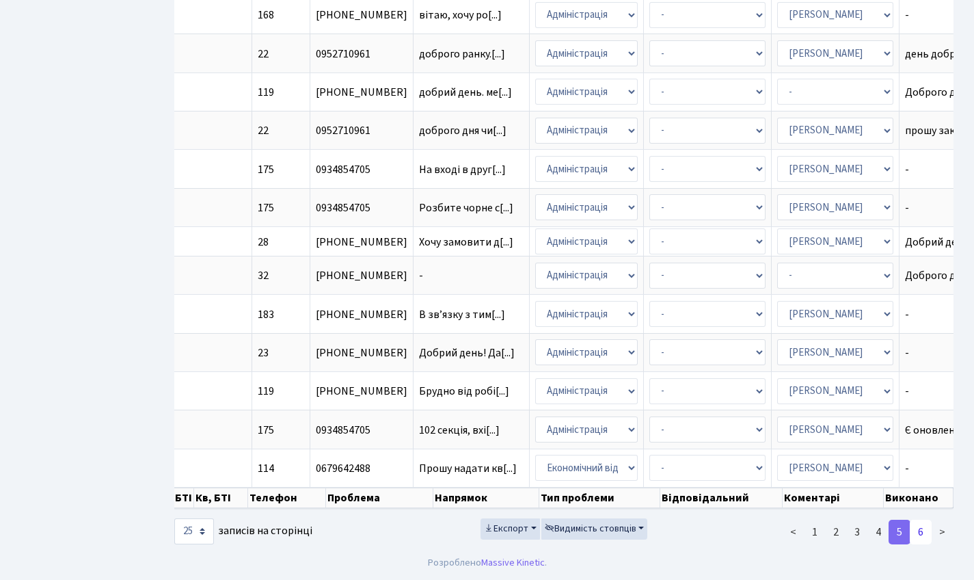
click at [926, 534] on link "6" at bounding box center [921, 532] width 22 height 25
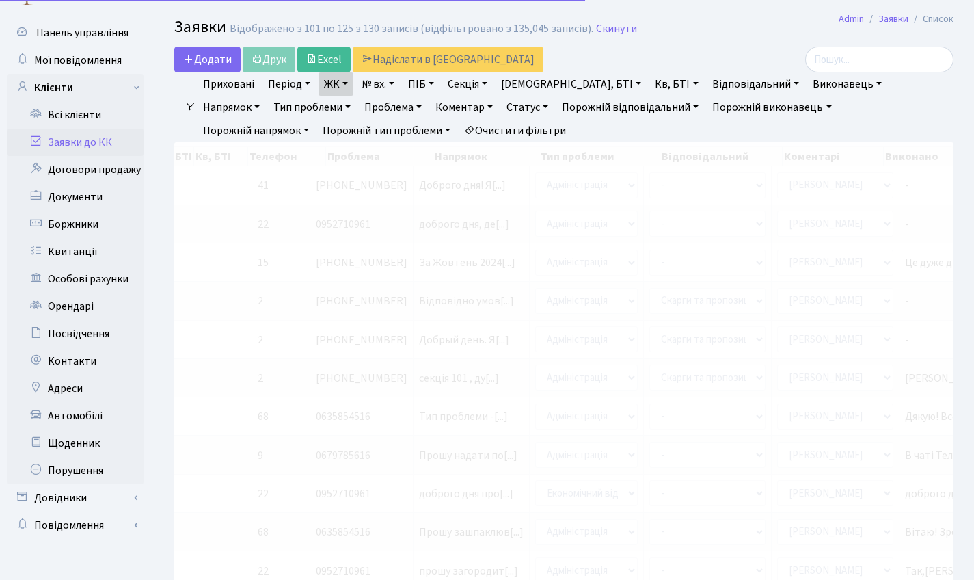
scroll to position [0, 438]
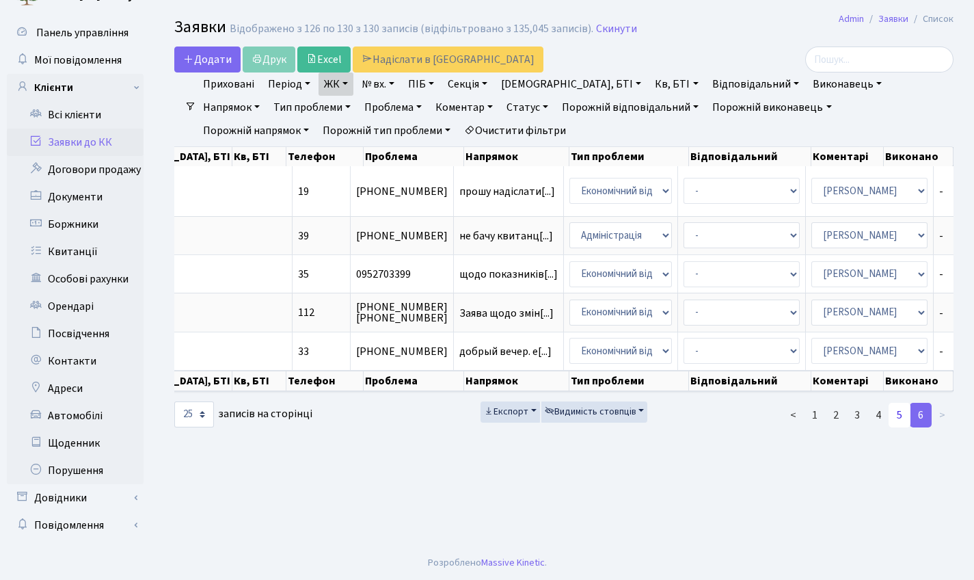
click at [900, 427] on link "5" at bounding box center [900, 415] width 22 height 25
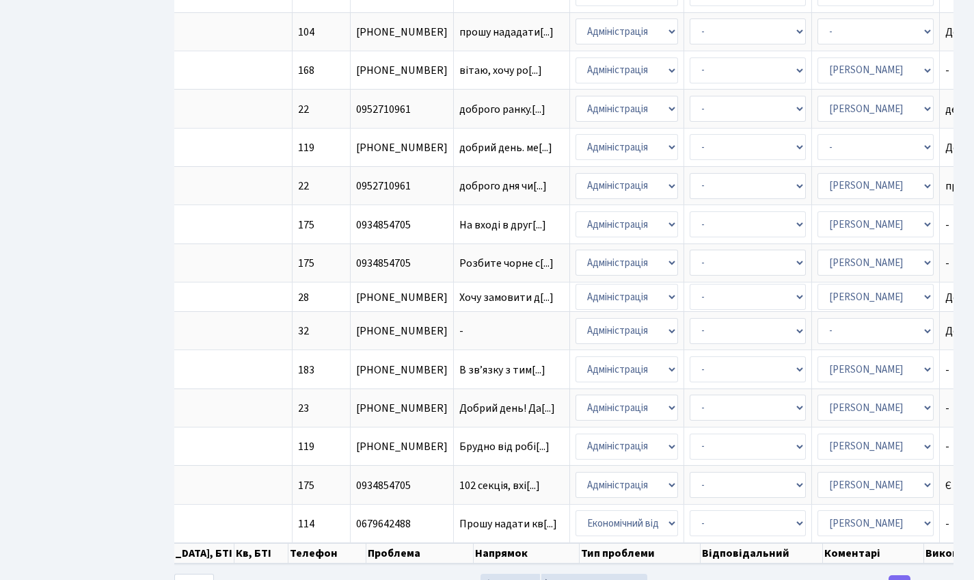
scroll to position [687, 0]
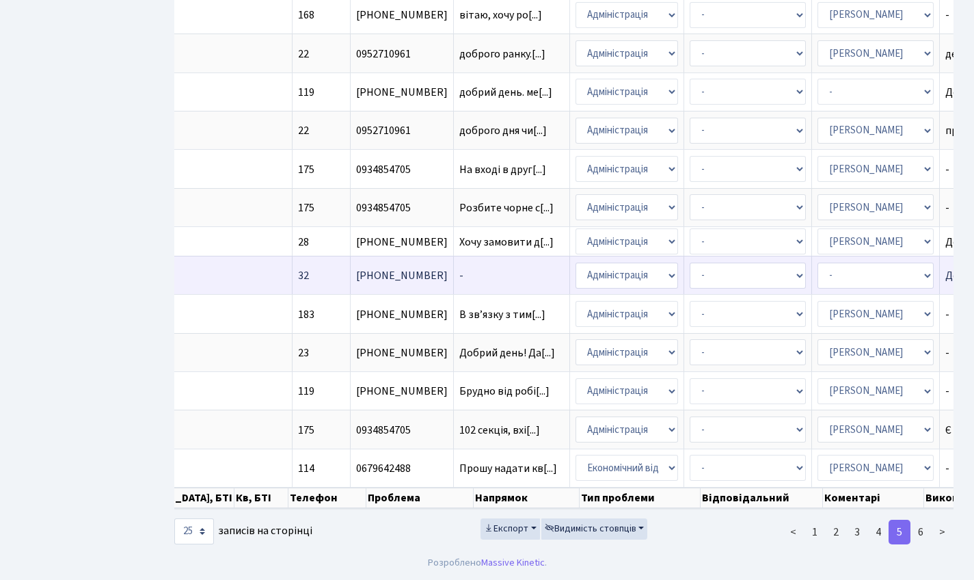
click at [454, 263] on td "-" at bounding box center [512, 275] width 116 height 38
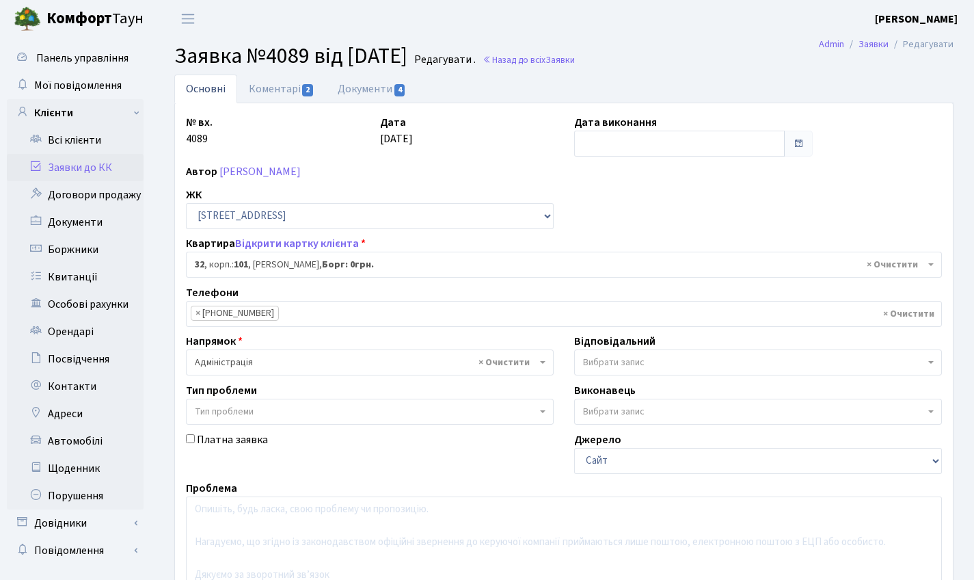
select select "37423"
click at [388, 81] on link "Документи 4" at bounding box center [372, 89] width 92 height 28
select select "25"
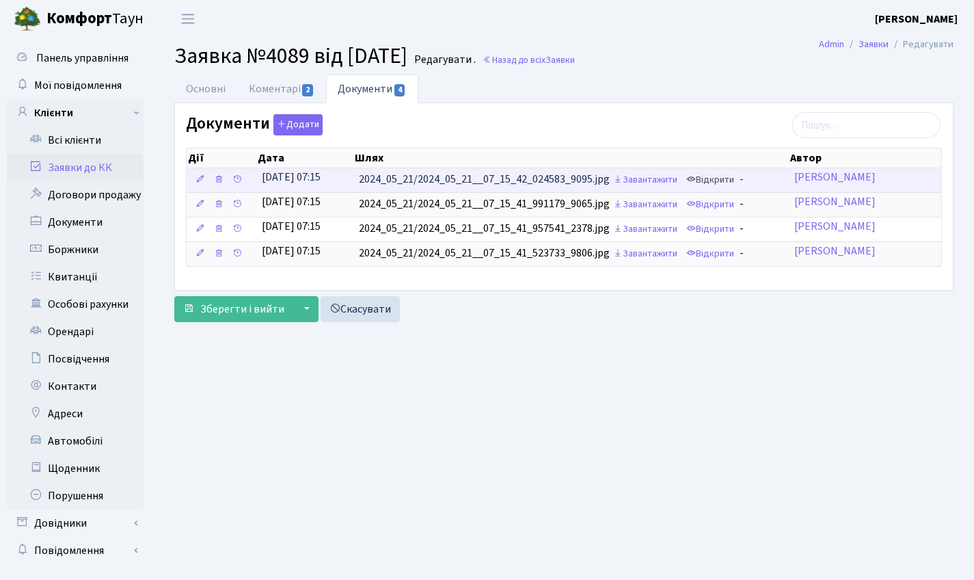
click at [724, 179] on link "Відкрити" at bounding box center [710, 180] width 55 height 21
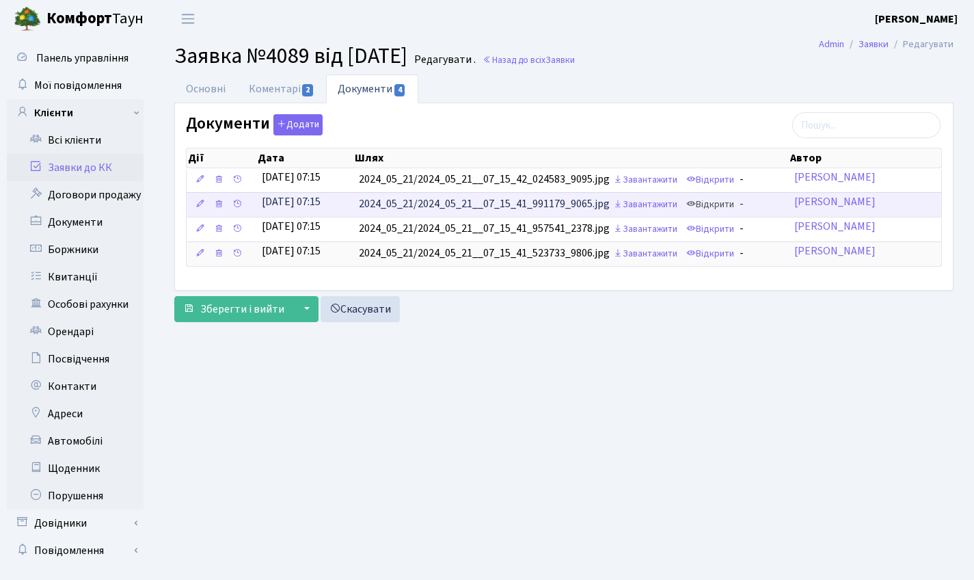
click at [723, 209] on link "Відкрити" at bounding box center [710, 204] width 55 height 21
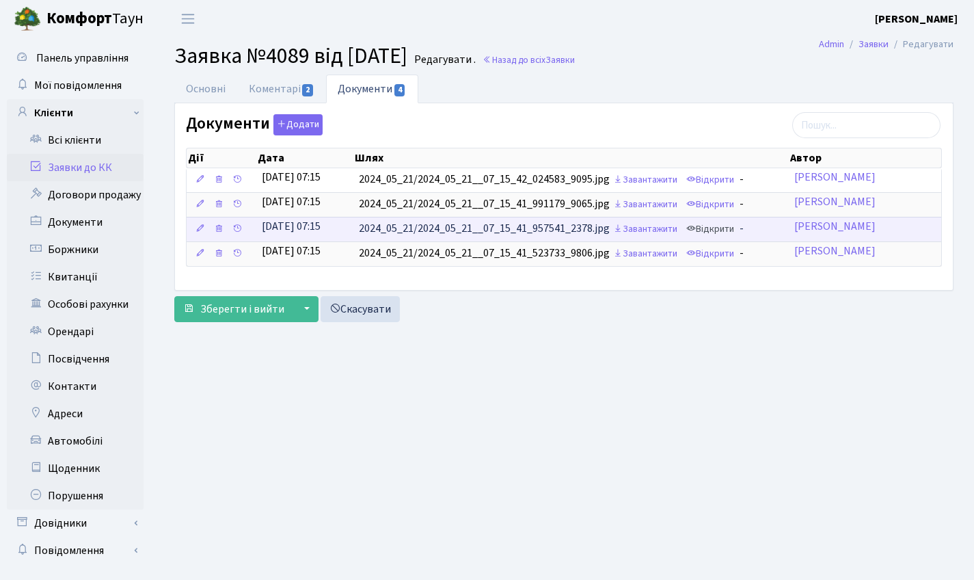
click at [708, 228] on link "Відкрити" at bounding box center [710, 229] width 55 height 21
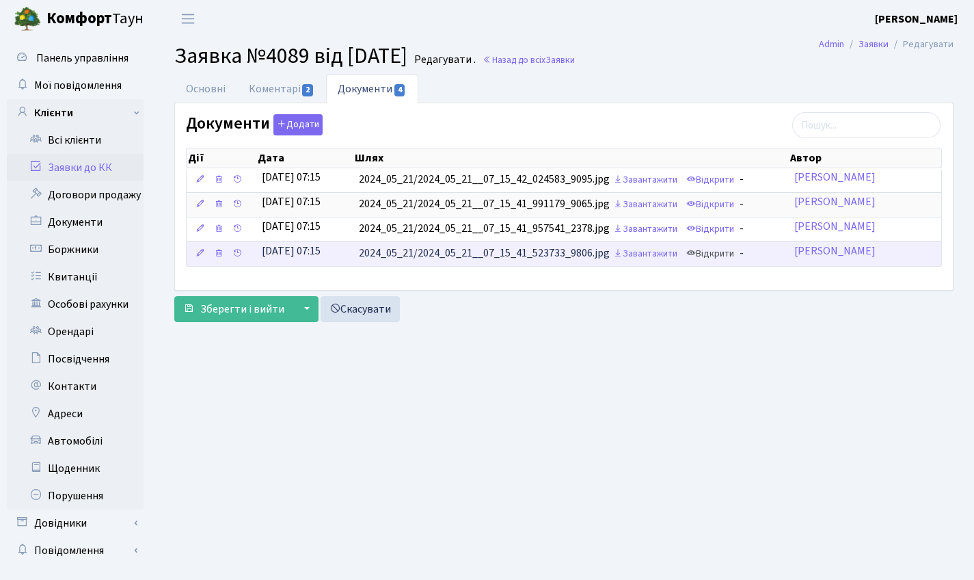
click at [734, 262] on link "Відкрити" at bounding box center [710, 253] width 55 height 21
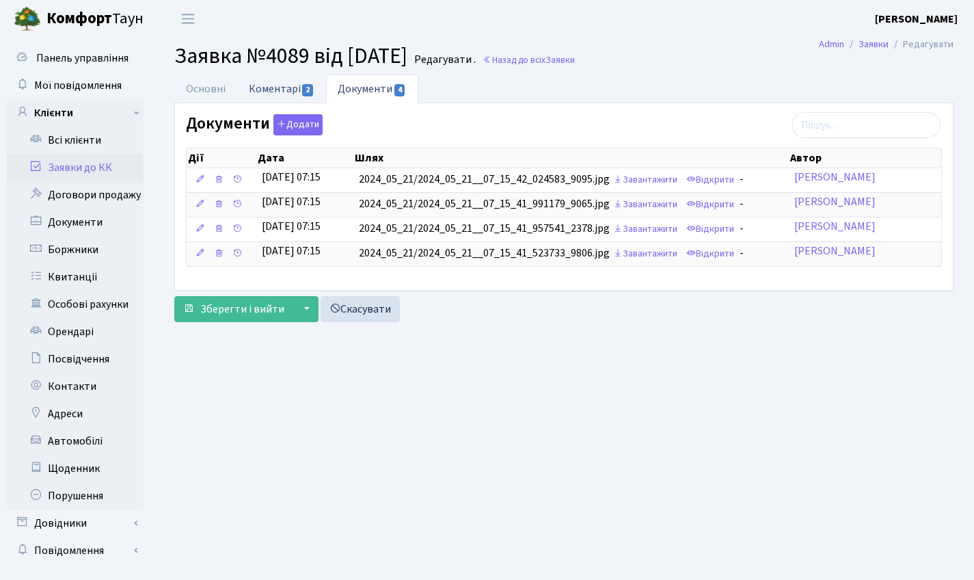
click at [299, 87] on link "Коментарі 2" at bounding box center [281, 89] width 89 height 28
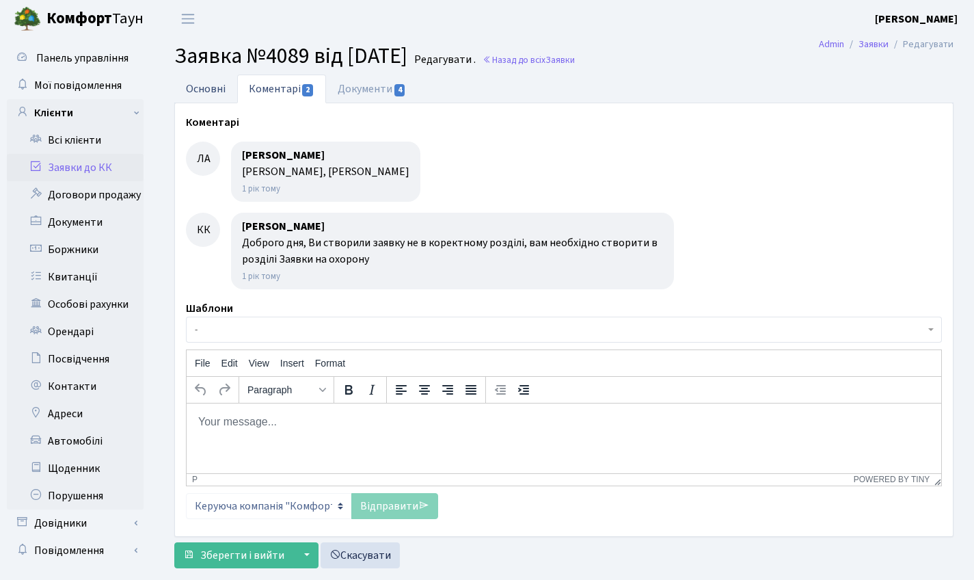
click at [209, 98] on link "Основні" at bounding box center [205, 89] width 63 height 28
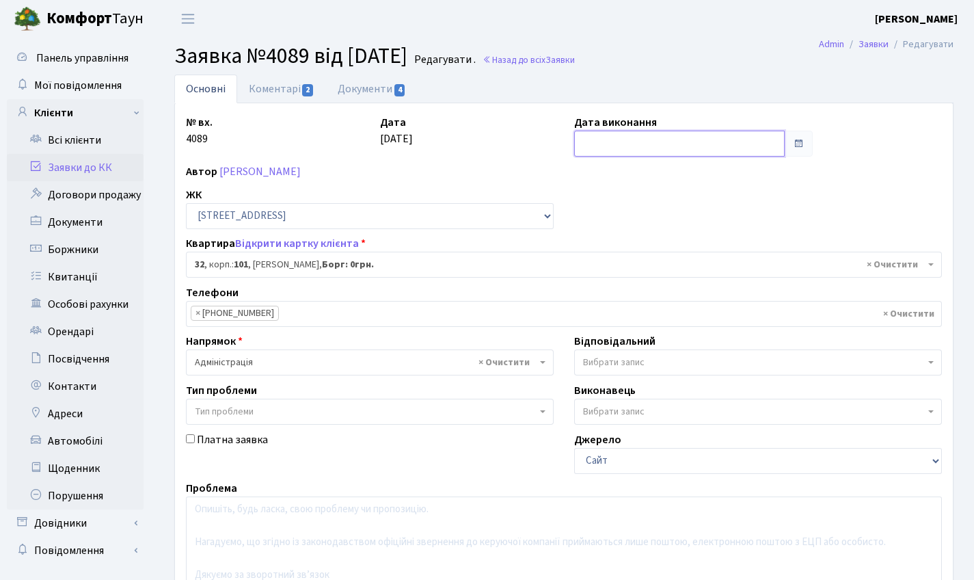
click at [655, 155] on input "text" at bounding box center [679, 144] width 211 height 26
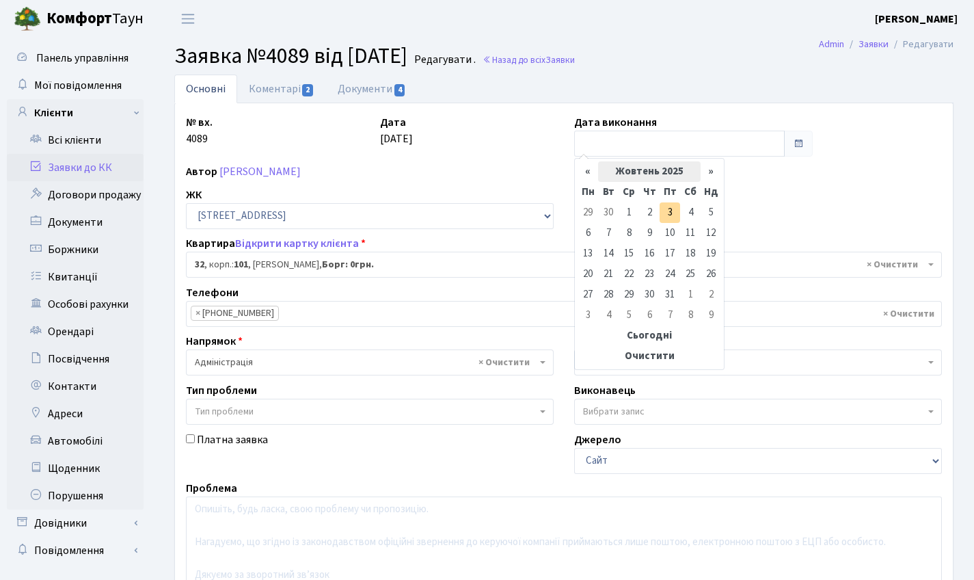
click at [646, 162] on th "Жовтень 2025" at bounding box center [649, 171] width 103 height 21
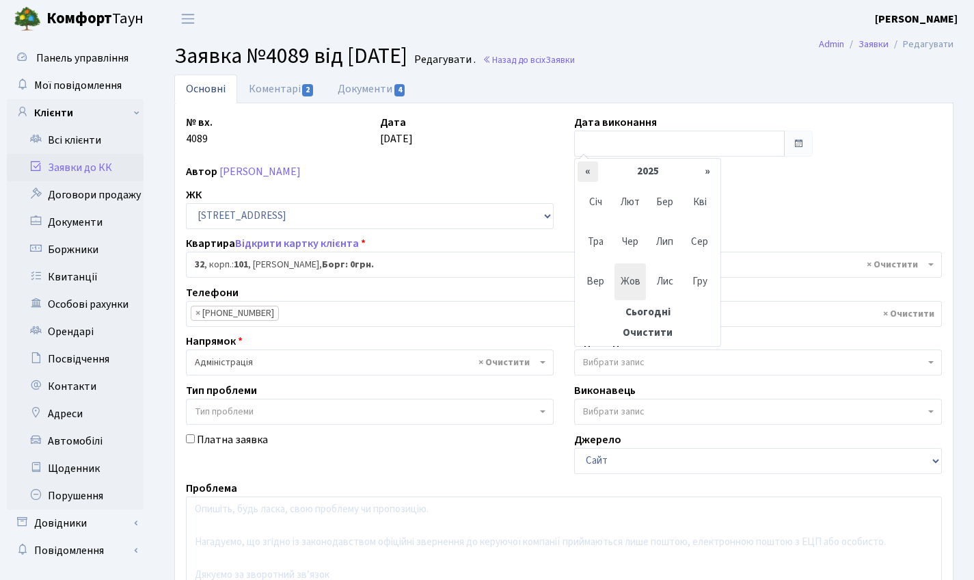
click at [593, 172] on th "«" at bounding box center [588, 171] width 21 height 21
click at [597, 241] on span "Тра" at bounding box center [596, 242] width 32 height 37
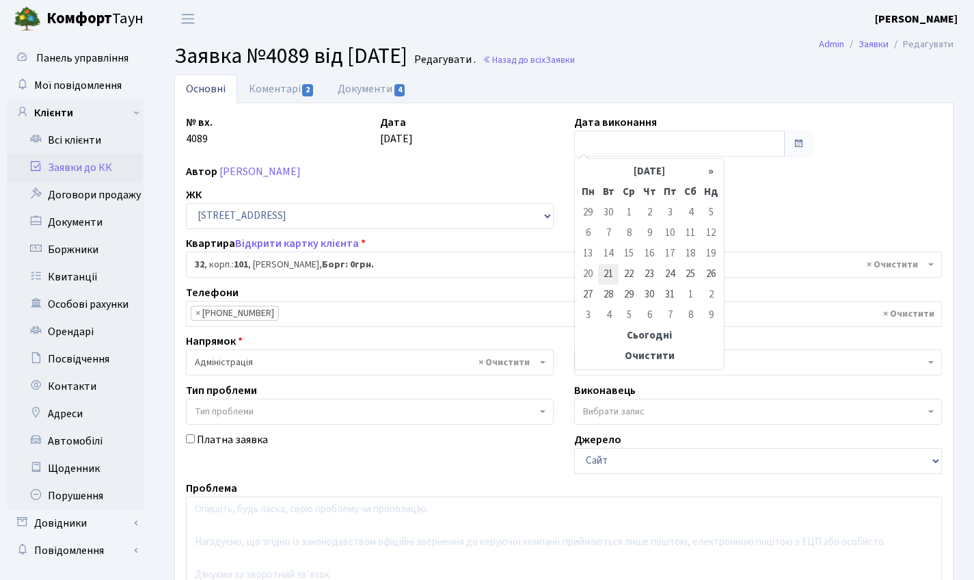
click at [608, 273] on td "21" at bounding box center [608, 274] width 21 height 21
type input "21.05.2024"
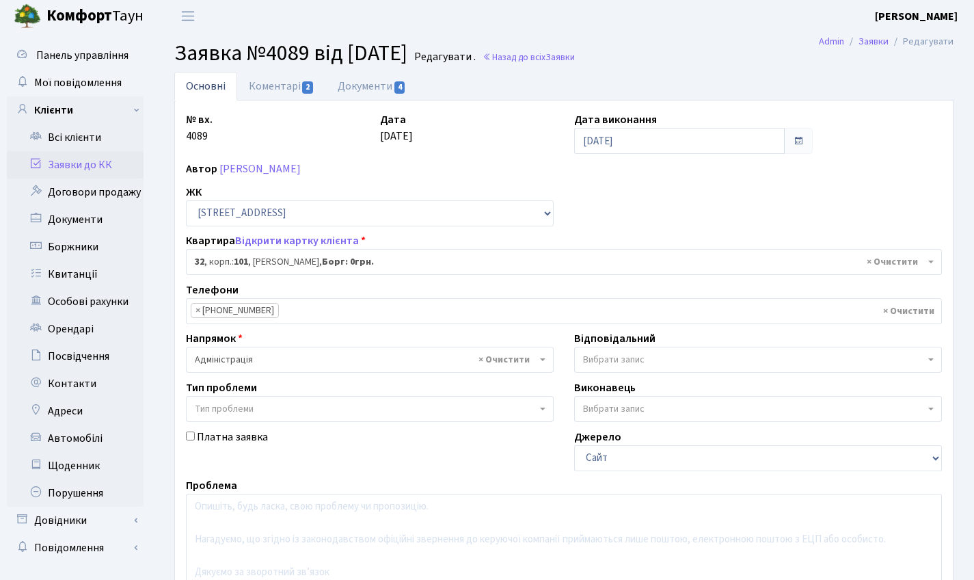
scroll to position [235, 0]
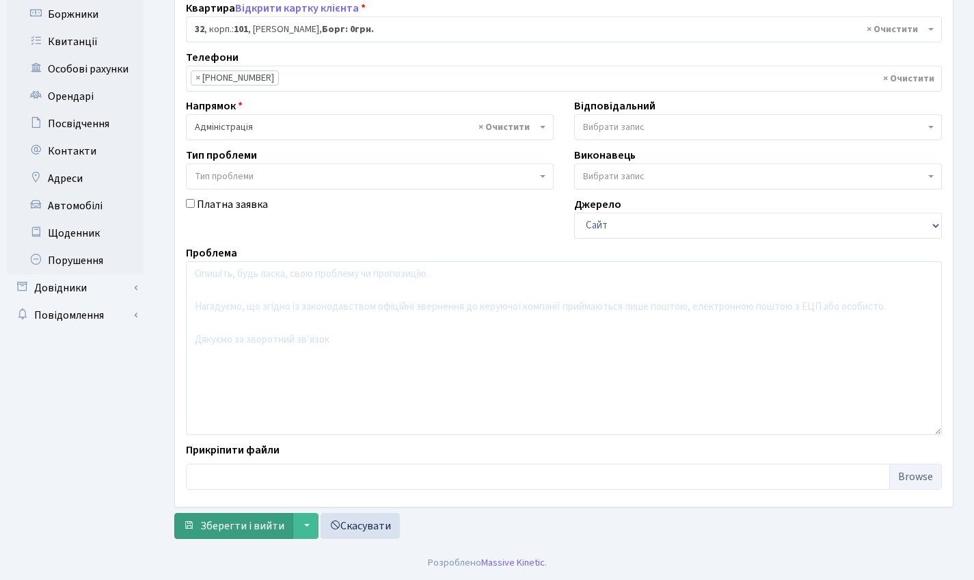
click at [252, 522] on span "Зберегти і вийти" at bounding box center [242, 525] width 84 height 15
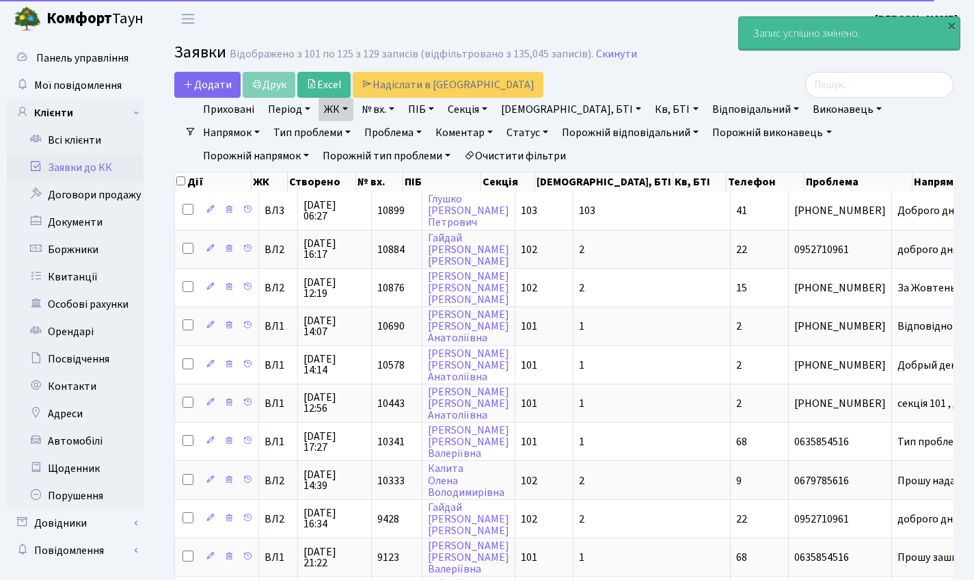
select select "25"
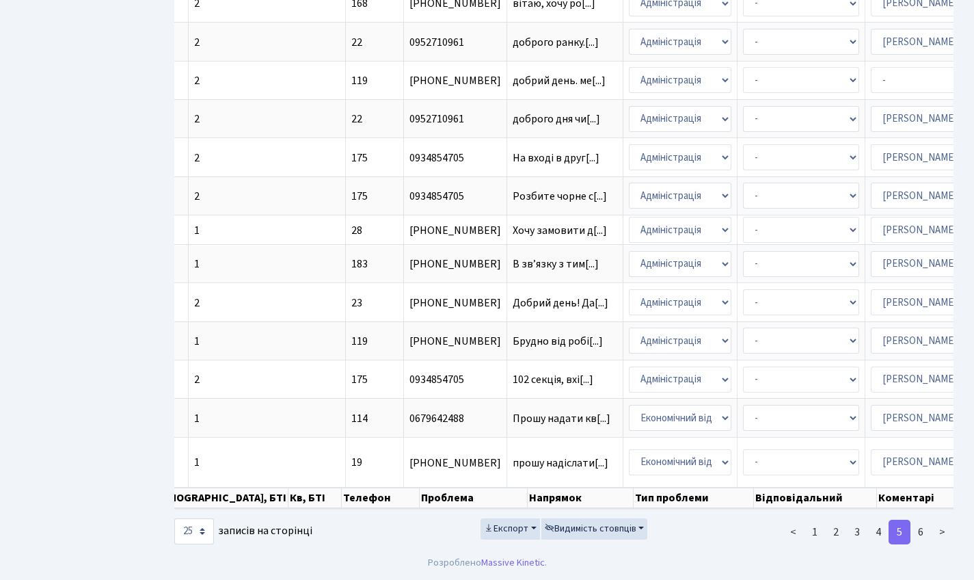
scroll to position [0, 479]
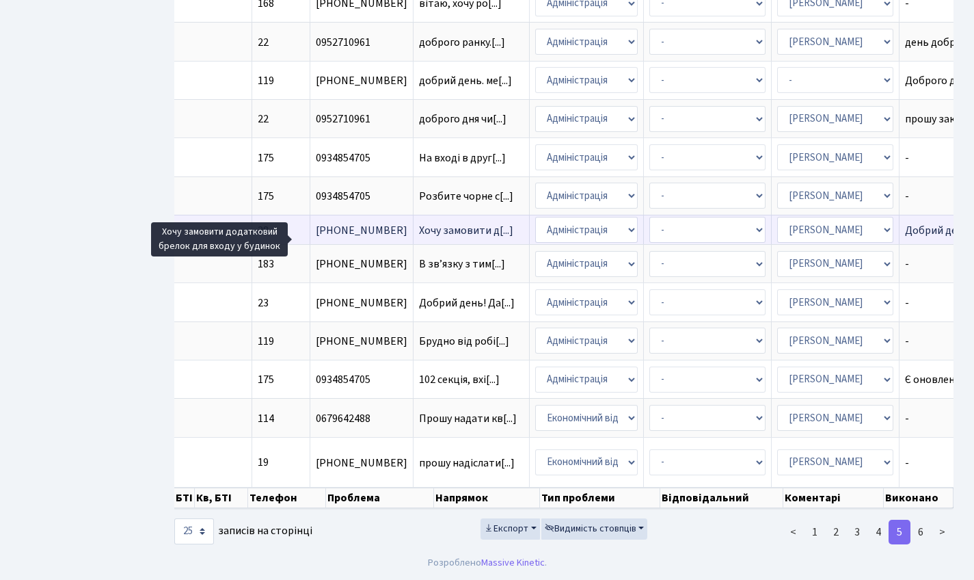
click at [419, 223] on span "Хочу замовити д[...]" at bounding box center [466, 230] width 94 height 15
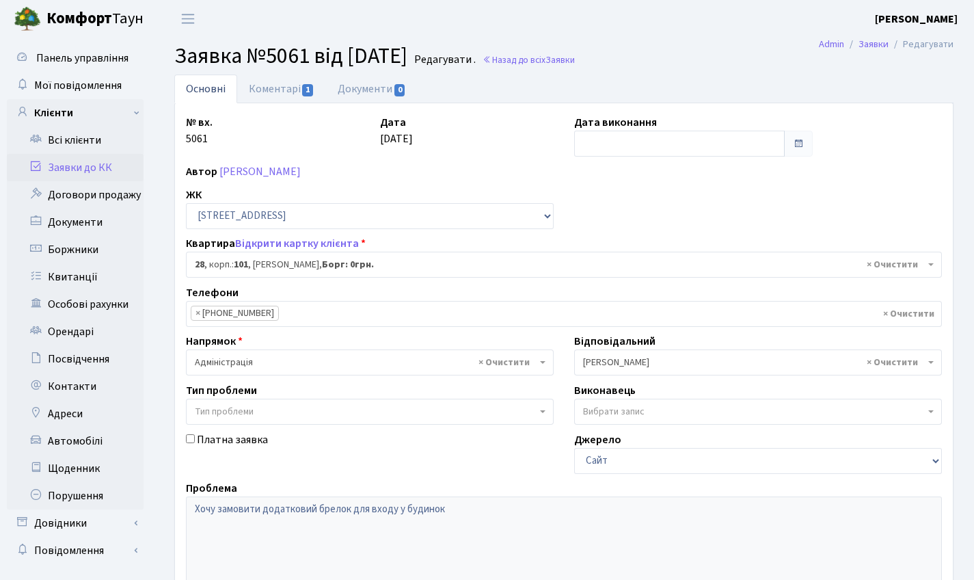
select select "37411"
click at [279, 70] on span "Заявка №5061 від [DATE]" at bounding box center [290, 55] width 233 height 31
click at [284, 83] on link "Коментарі 1" at bounding box center [281, 89] width 89 height 28
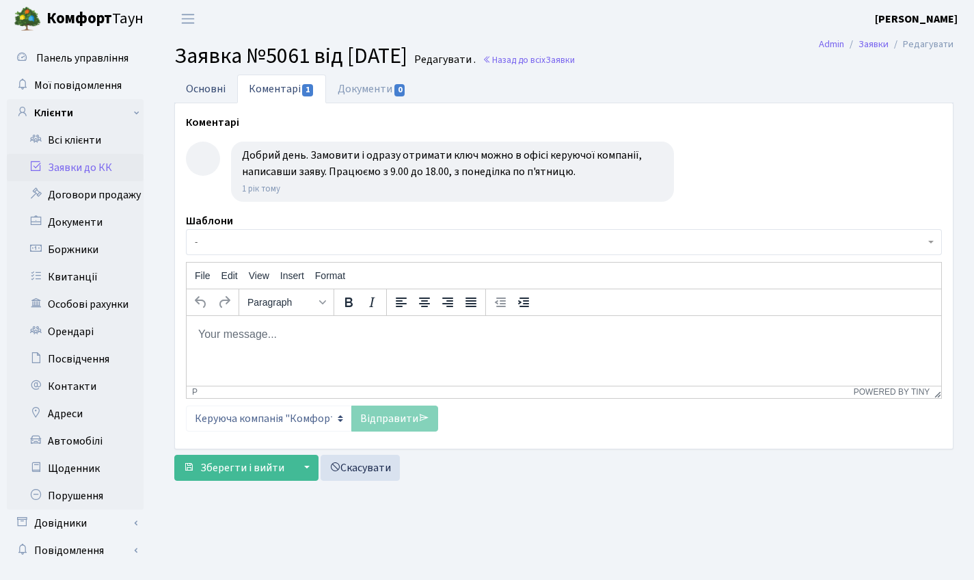
click at [209, 92] on link "Основні" at bounding box center [205, 89] width 63 height 28
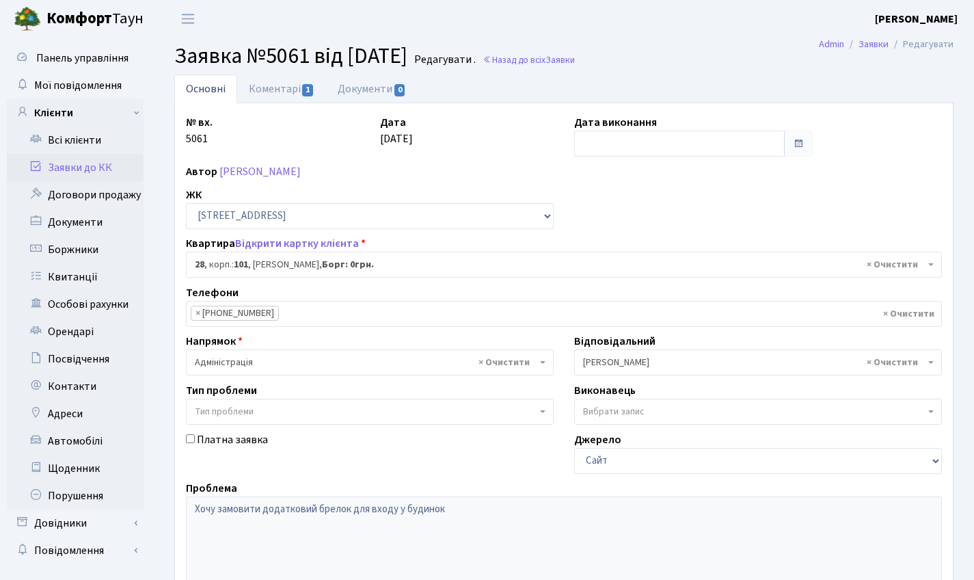
scroll to position [3, 0]
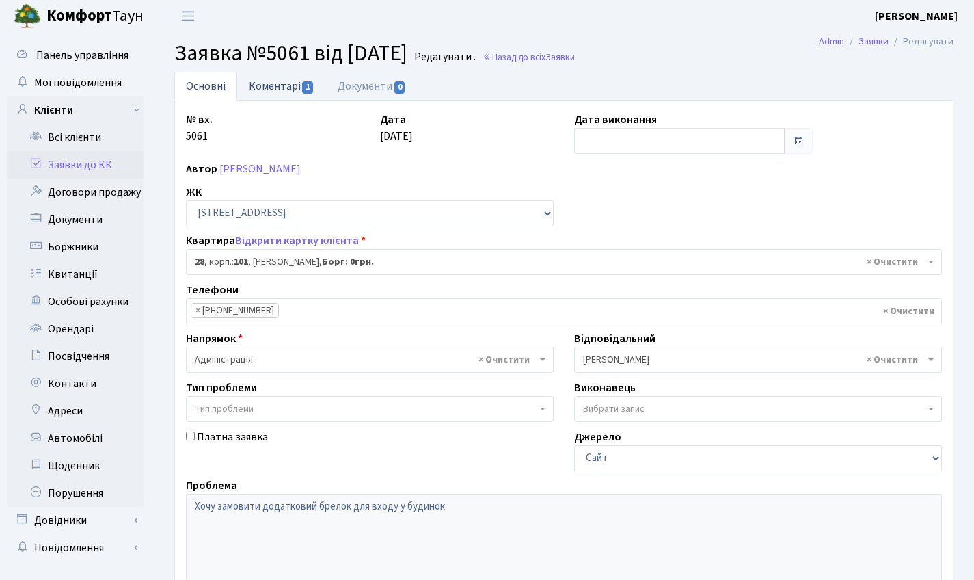
click at [299, 81] on link "Коментарі 1" at bounding box center [281, 86] width 89 height 28
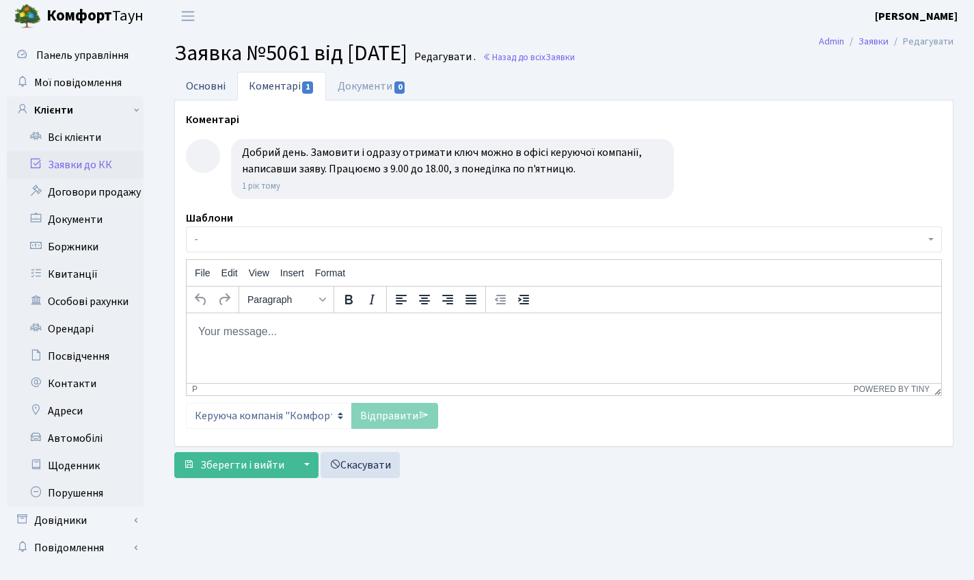
click at [202, 90] on link "Основні" at bounding box center [205, 86] width 63 height 28
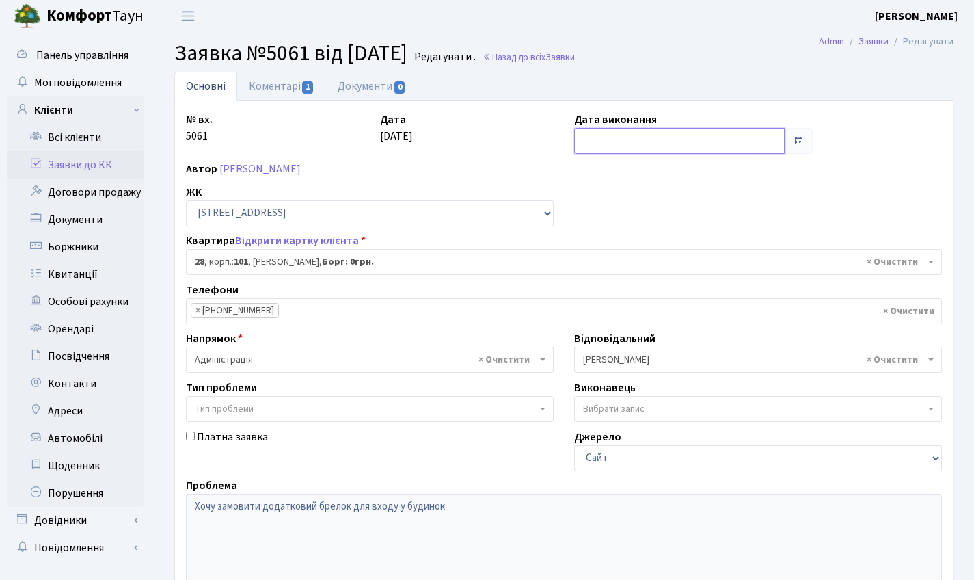
click at [601, 136] on input "text" at bounding box center [679, 141] width 211 height 26
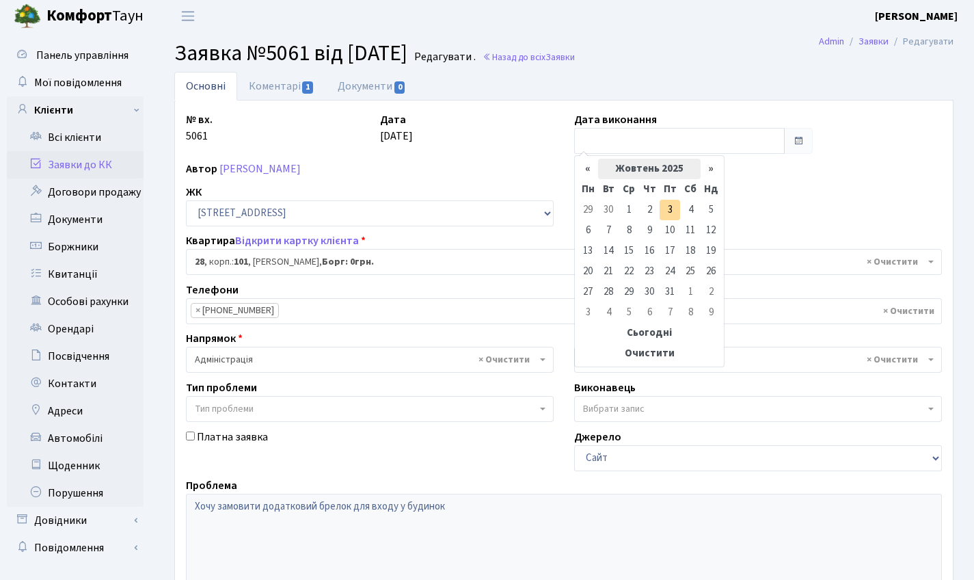
click at [644, 172] on th "Жовтень 2025" at bounding box center [649, 169] width 103 height 21
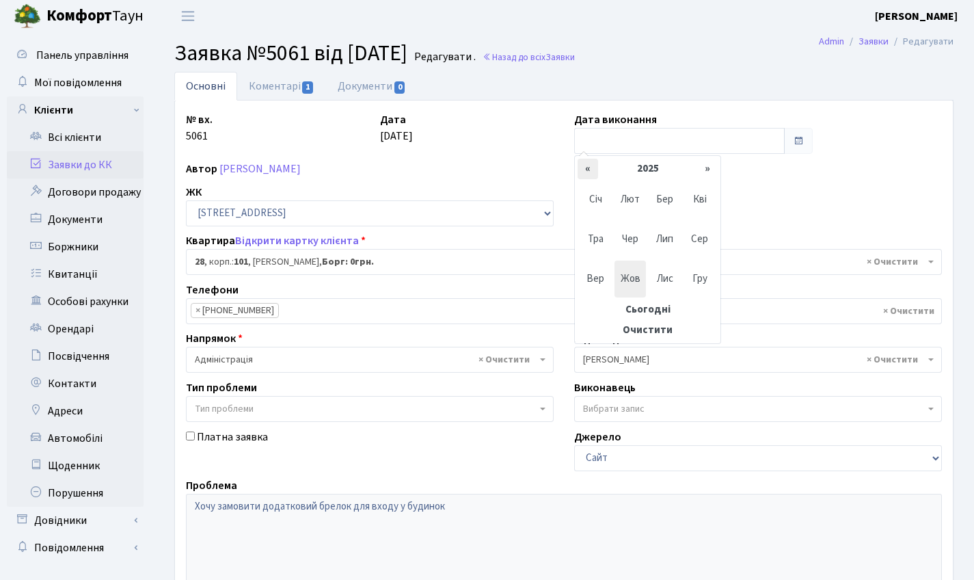
click at [593, 170] on th "«" at bounding box center [588, 169] width 21 height 21
click at [626, 239] on span "Чер" at bounding box center [631, 239] width 32 height 37
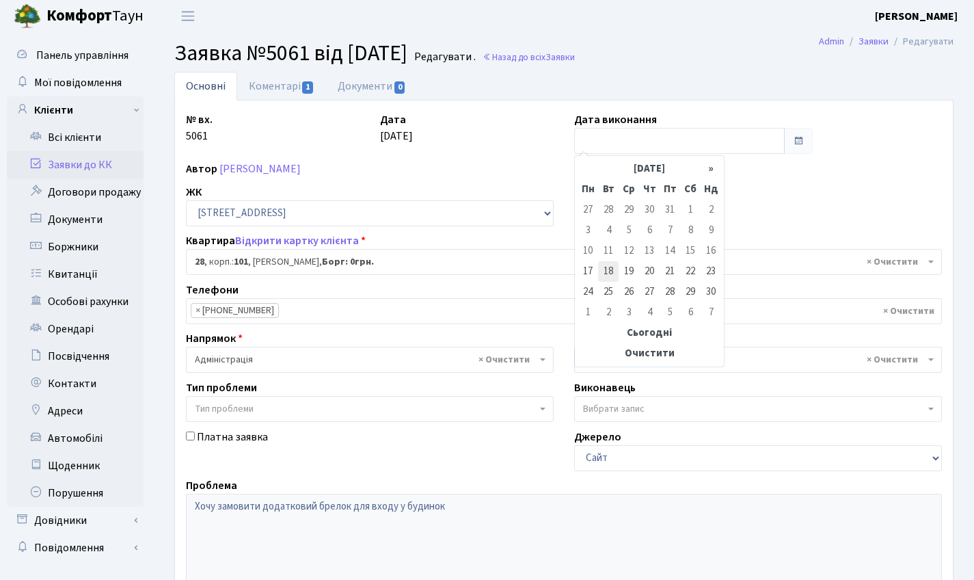
click at [613, 269] on td "18" at bounding box center [608, 271] width 21 height 21
type input "18.06.2024"
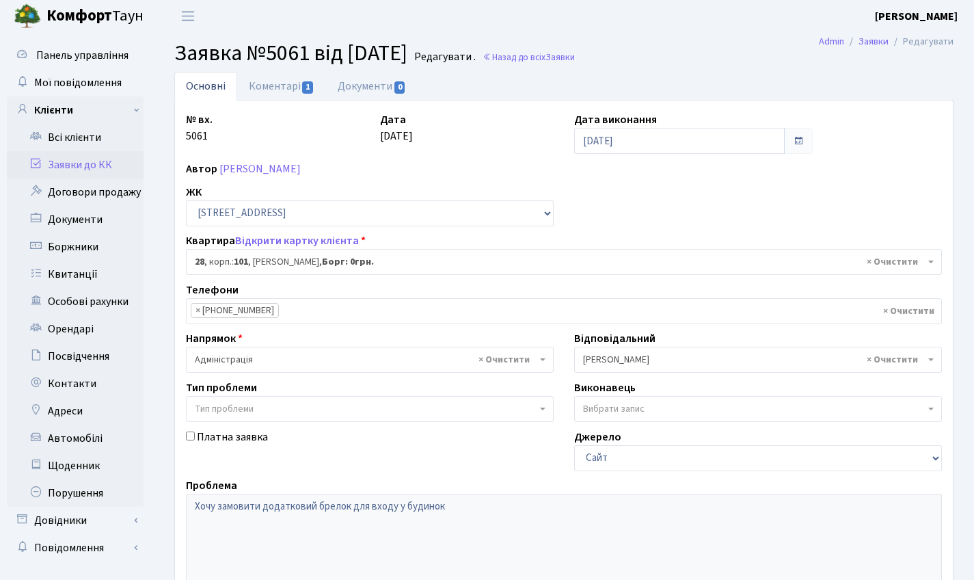
scroll to position [235, 0]
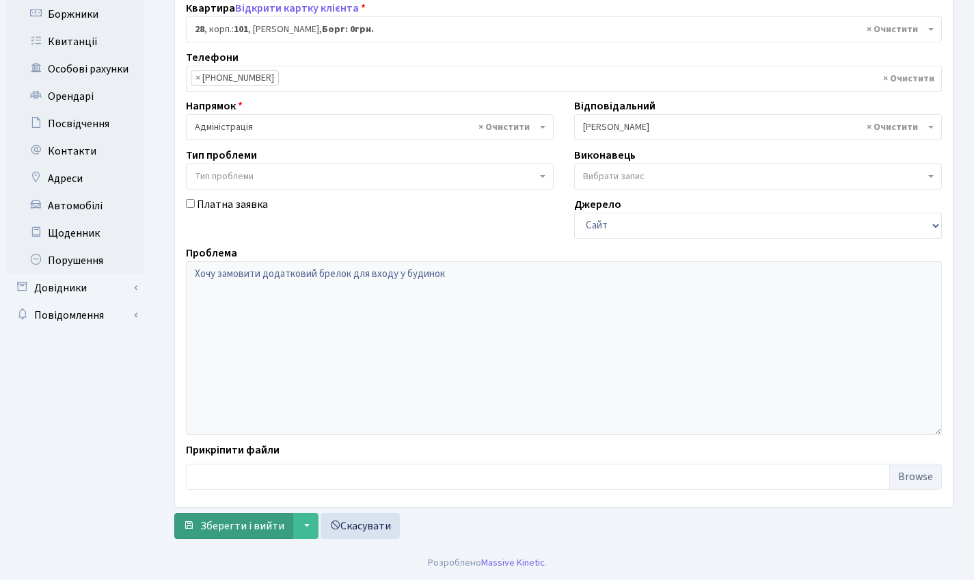
click at [243, 521] on span "Зберегти і вийти" at bounding box center [242, 525] width 84 height 15
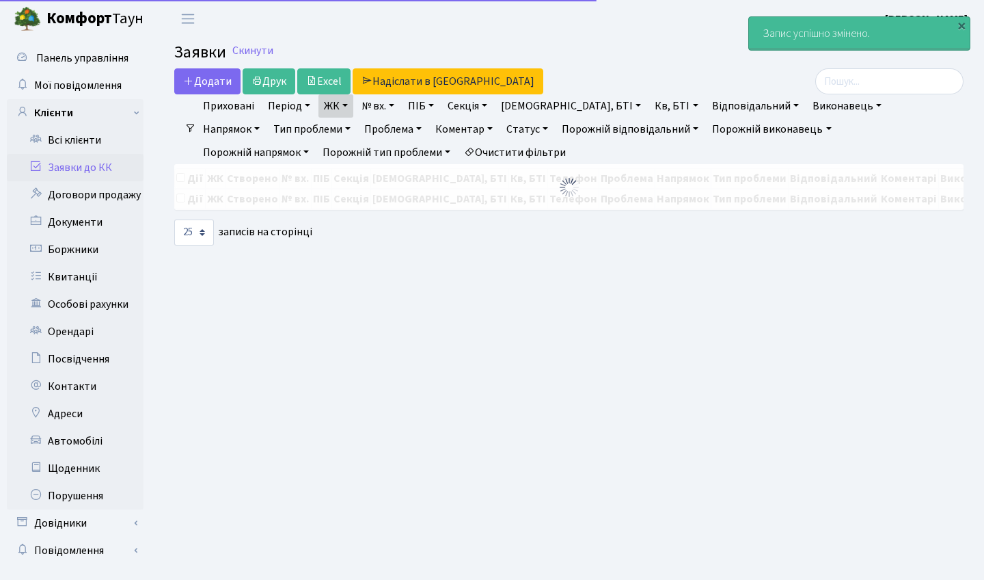
select select "25"
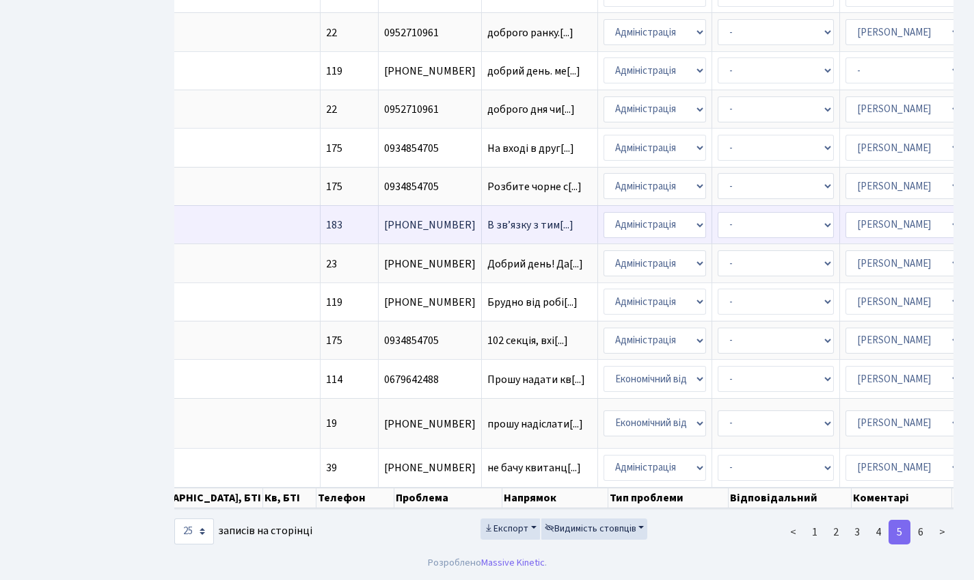
scroll to position [175, 0]
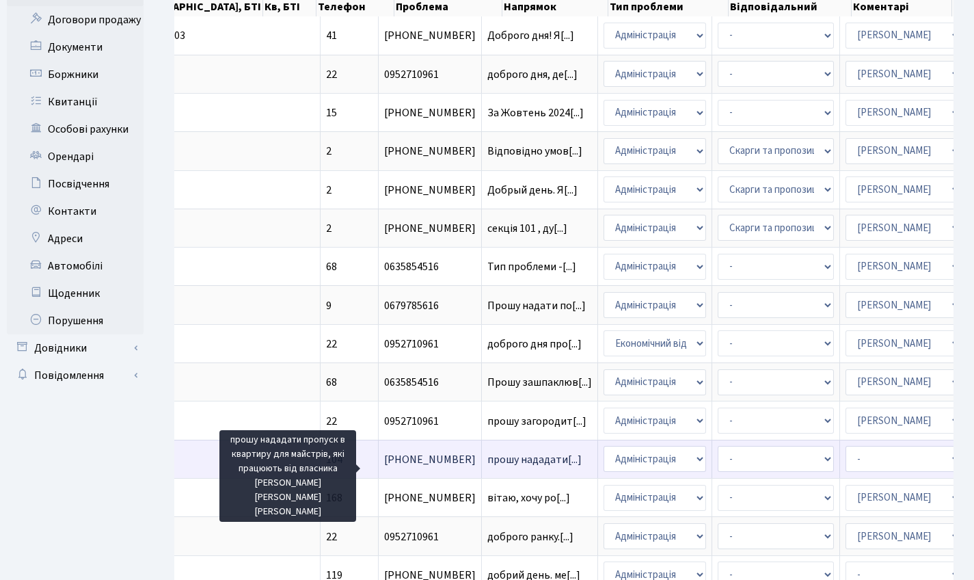
click at [487, 467] on span "прошу нададати[...]" at bounding box center [534, 459] width 94 height 15
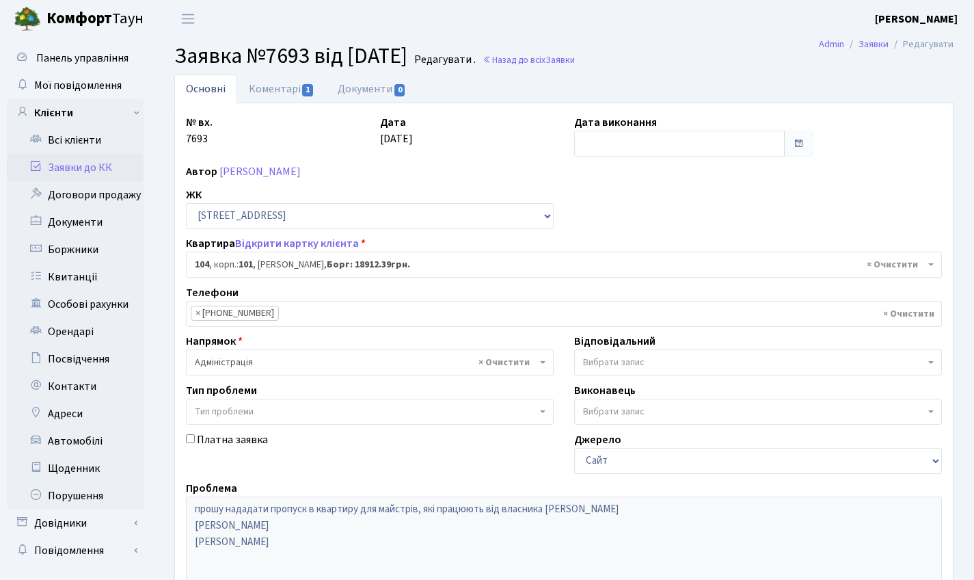
select select "37639"
click at [262, 92] on link "Коментарі 1" at bounding box center [281, 89] width 89 height 28
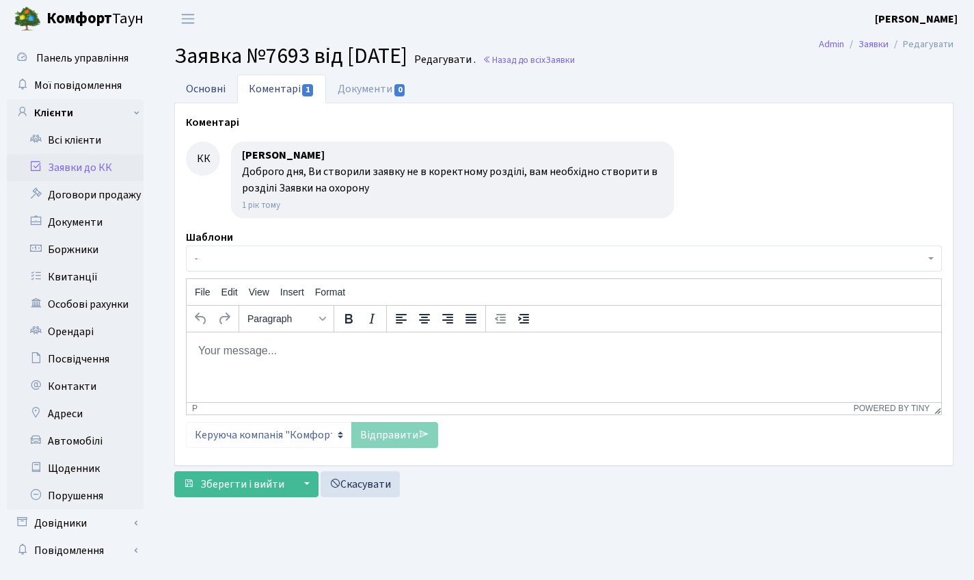
click at [202, 81] on link "Основні" at bounding box center [205, 89] width 63 height 28
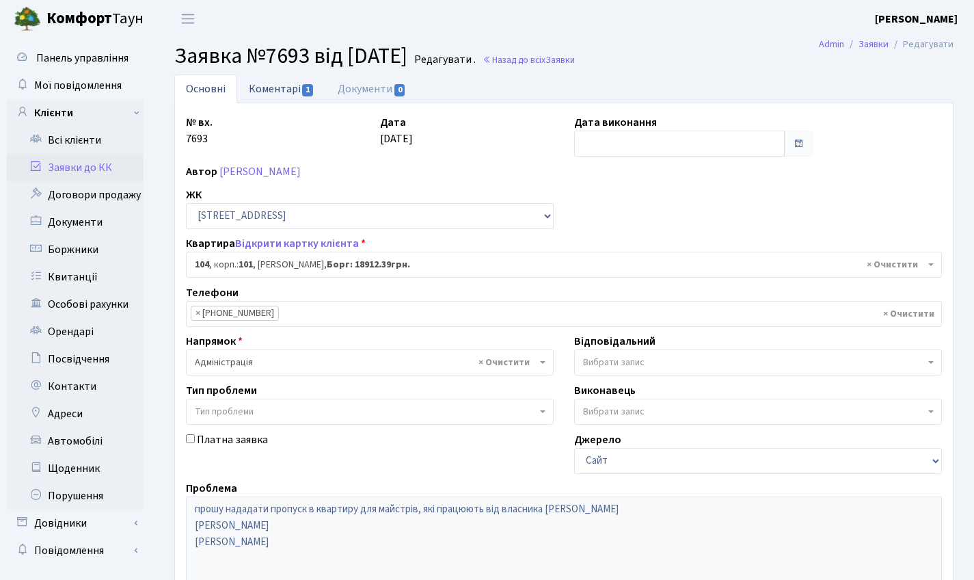
click at [284, 97] on link "Коментарі 1" at bounding box center [281, 89] width 89 height 28
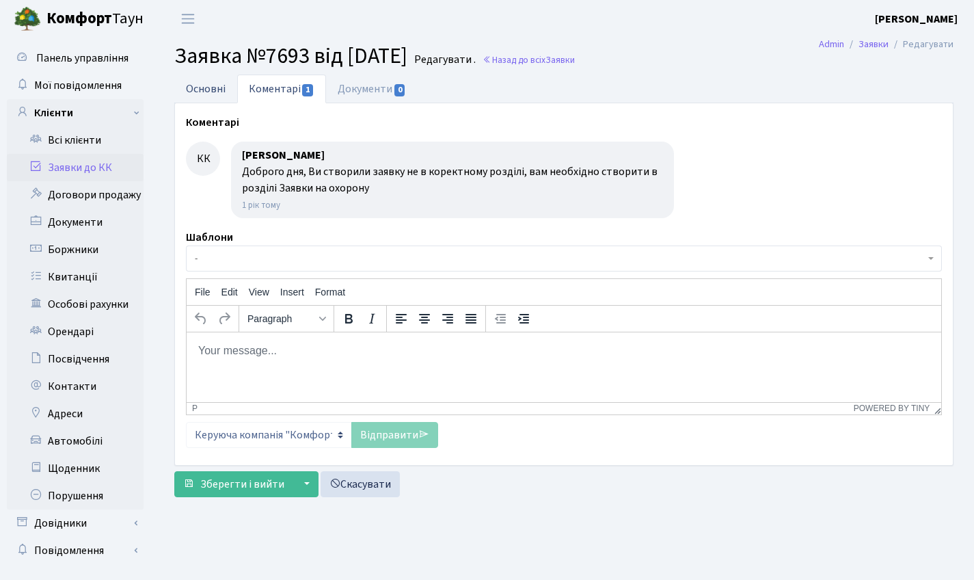
click at [204, 93] on link "Основні" at bounding box center [205, 89] width 63 height 28
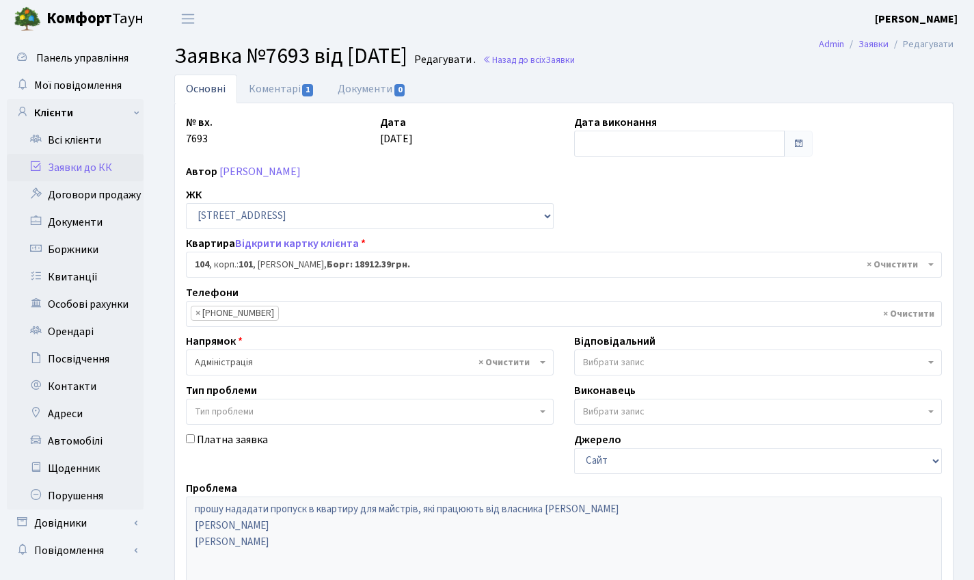
scroll to position [3, 0]
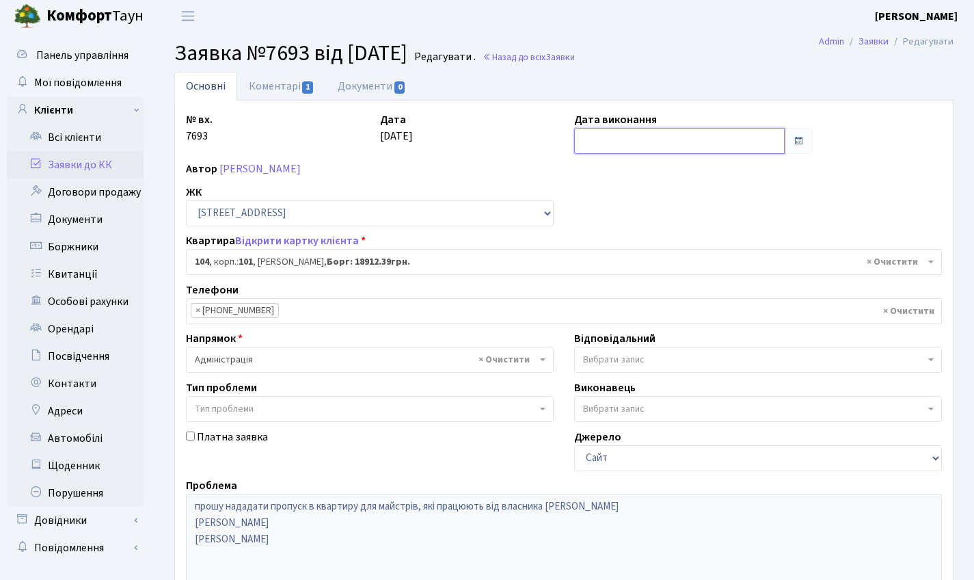
click at [642, 137] on input "text" at bounding box center [679, 141] width 211 height 26
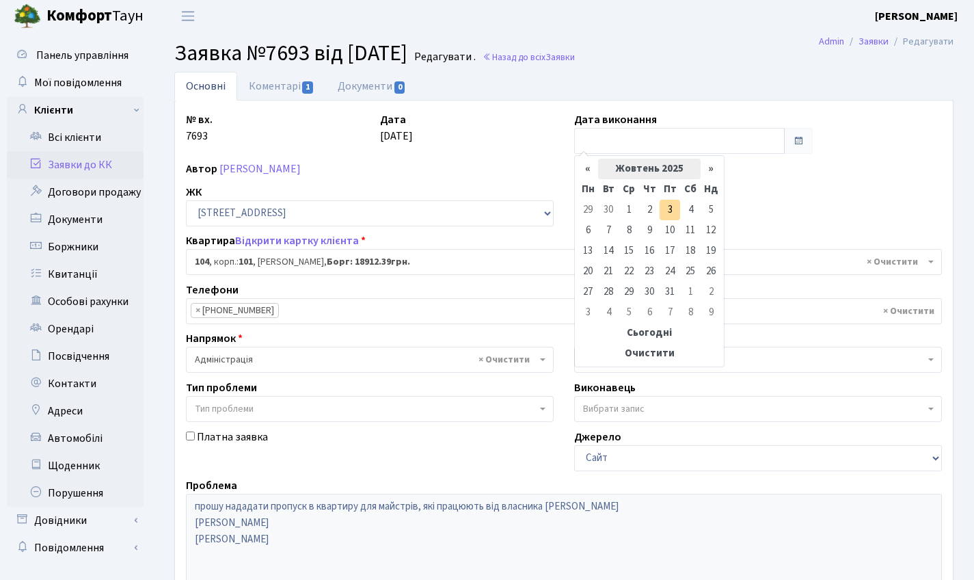
click at [637, 162] on th "Жовтень 2025" at bounding box center [649, 169] width 103 height 21
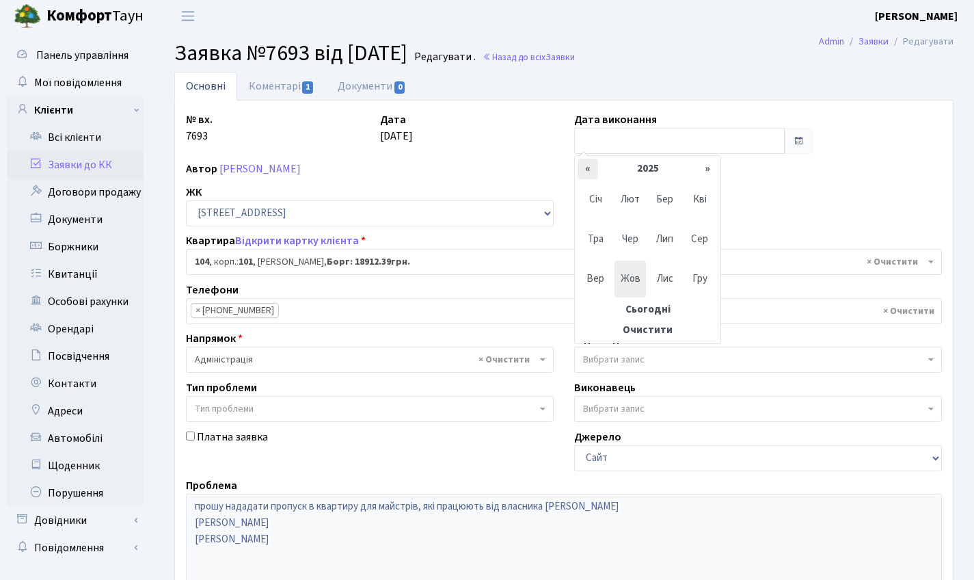
click at [594, 174] on th "«" at bounding box center [588, 169] width 21 height 21
click at [588, 288] on span "Вер" at bounding box center [596, 278] width 32 height 37
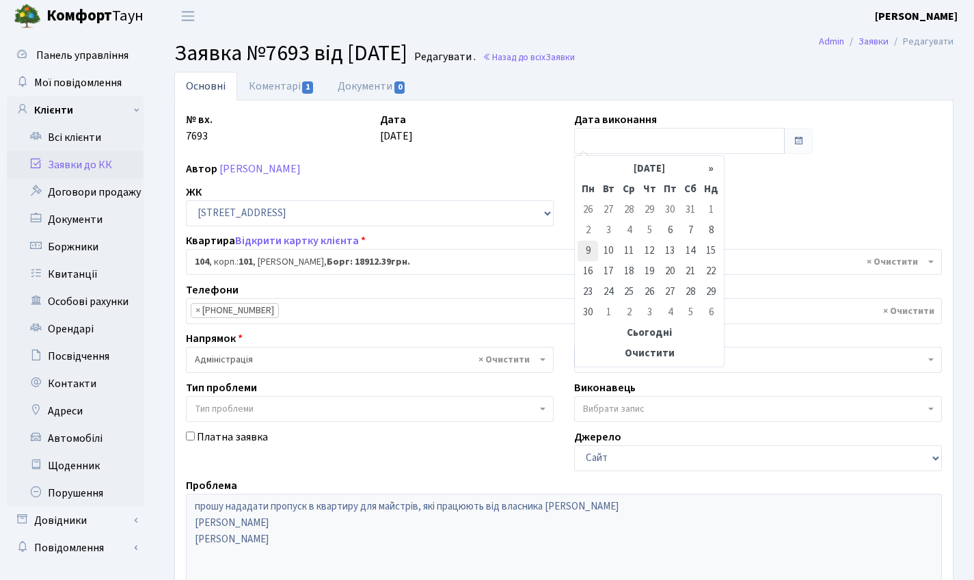
click at [589, 247] on td "9" at bounding box center [588, 251] width 21 height 21
type input "[DATE]"
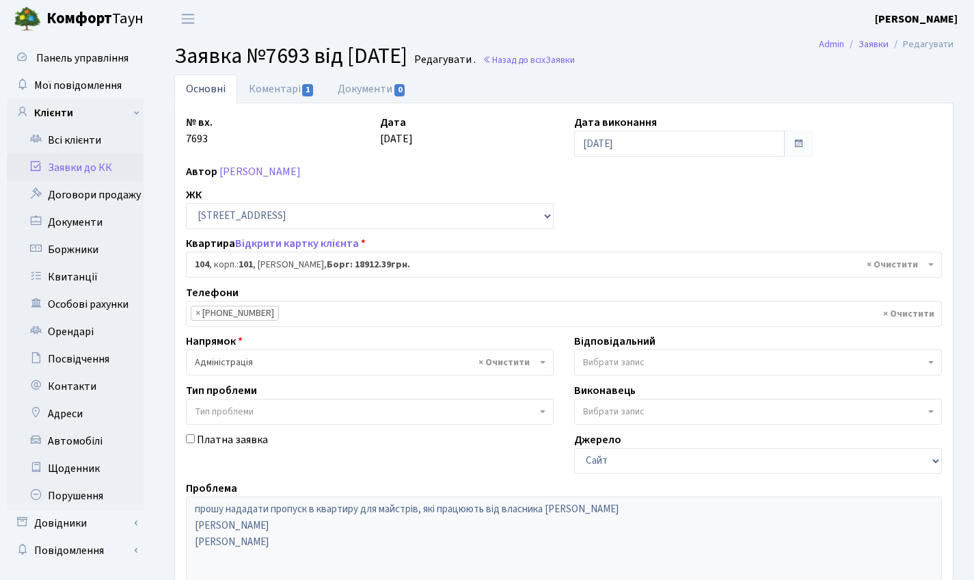
scroll to position [235, 0]
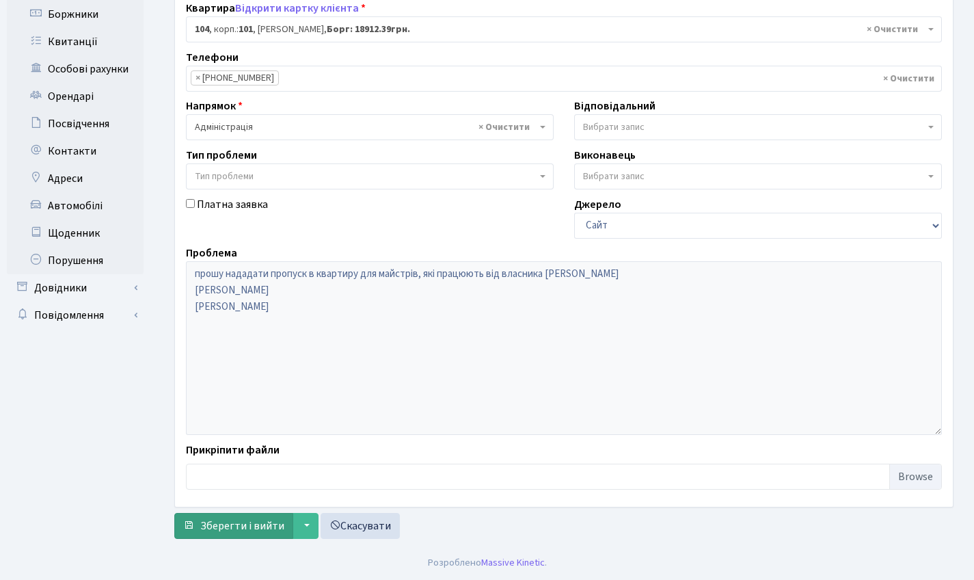
click at [252, 525] on span "Зберегти і вийти" at bounding box center [242, 525] width 84 height 15
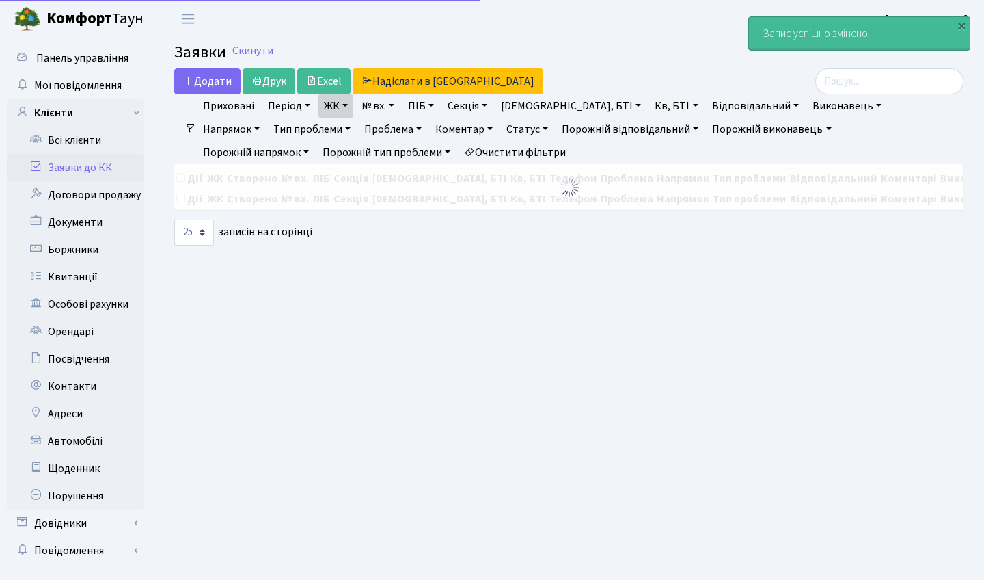
select select "25"
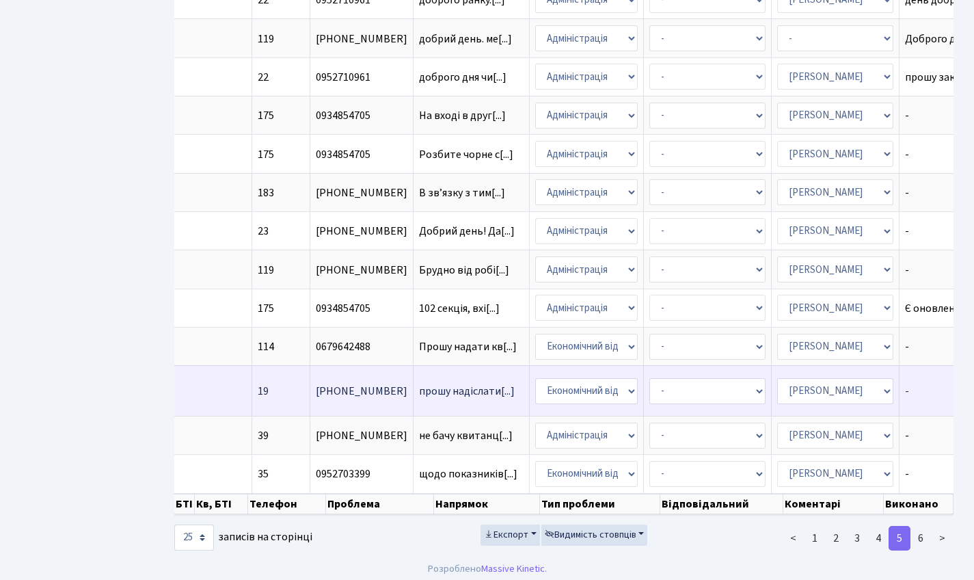
scroll to position [708, 0]
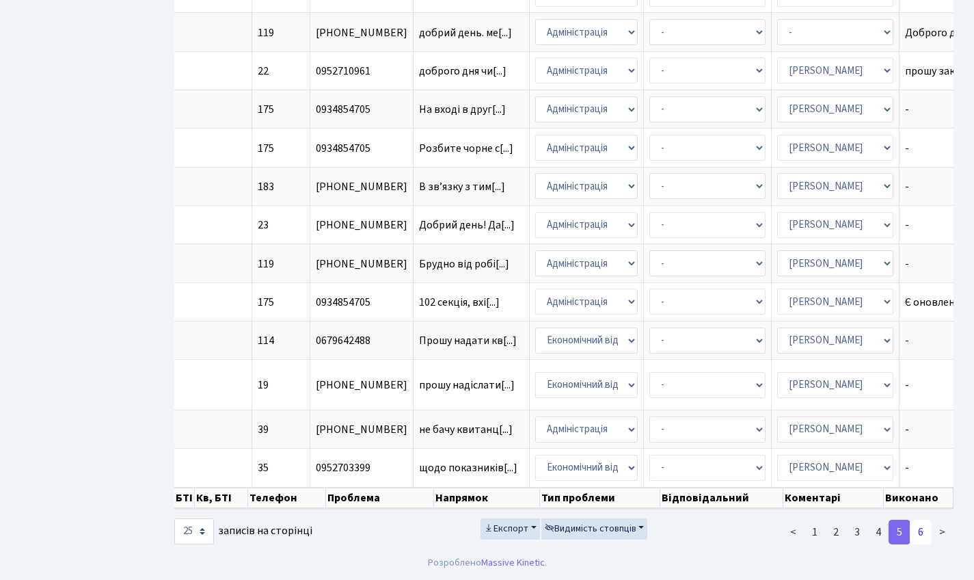
click at [924, 533] on link "6" at bounding box center [921, 532] width 22 height 25
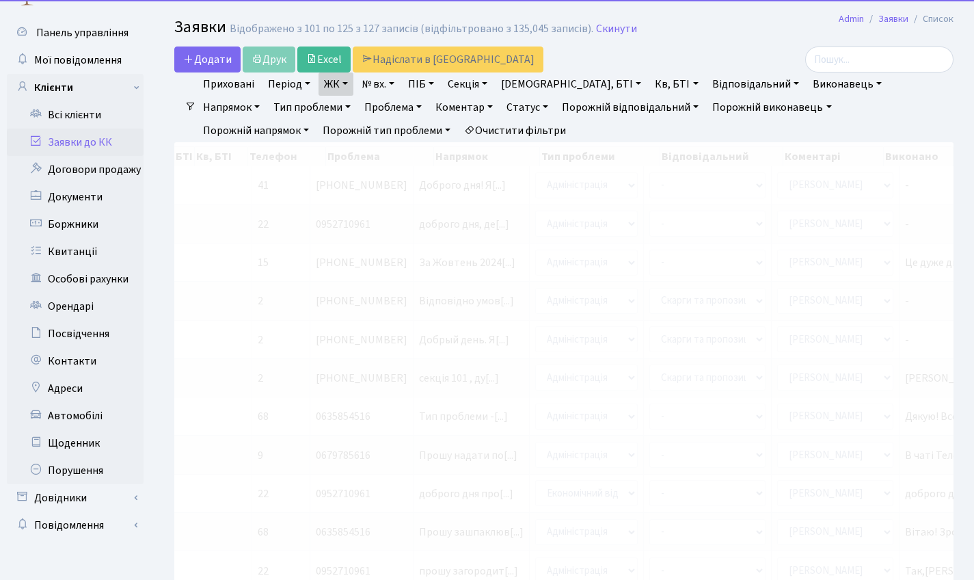
scroll to position [0, 427]
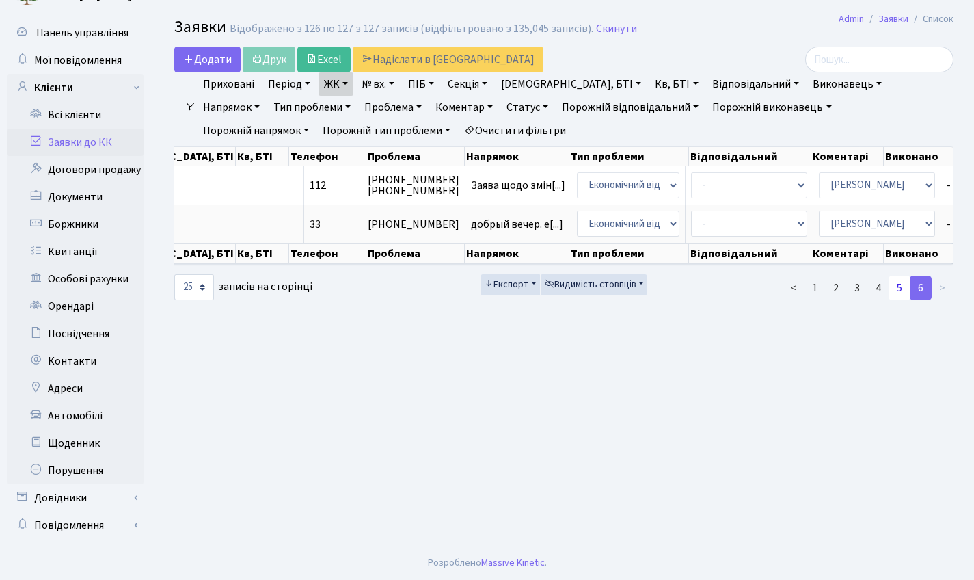
click at [898, 300] on link "5" at bounding box center [900, 287] width 22 height 25
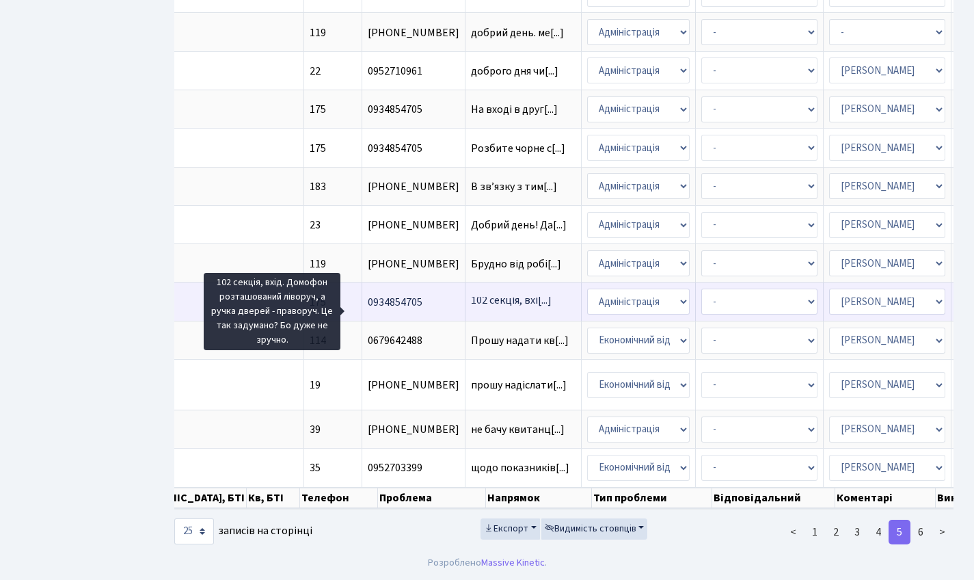
scroll to position [660, 0]
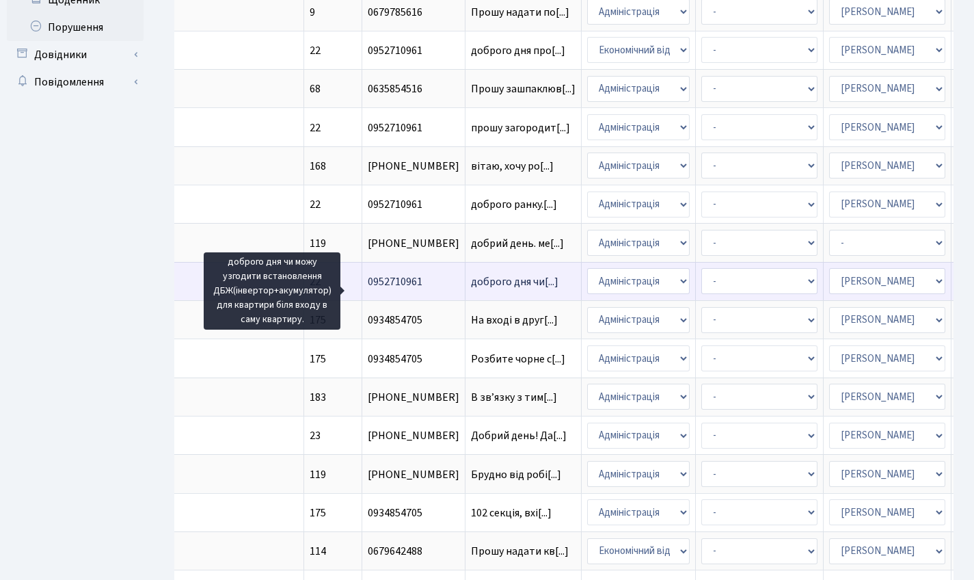
click at [471, 286] on span "доброго дня чи[...]" at bounding box center [515, 281] width 88 height 15
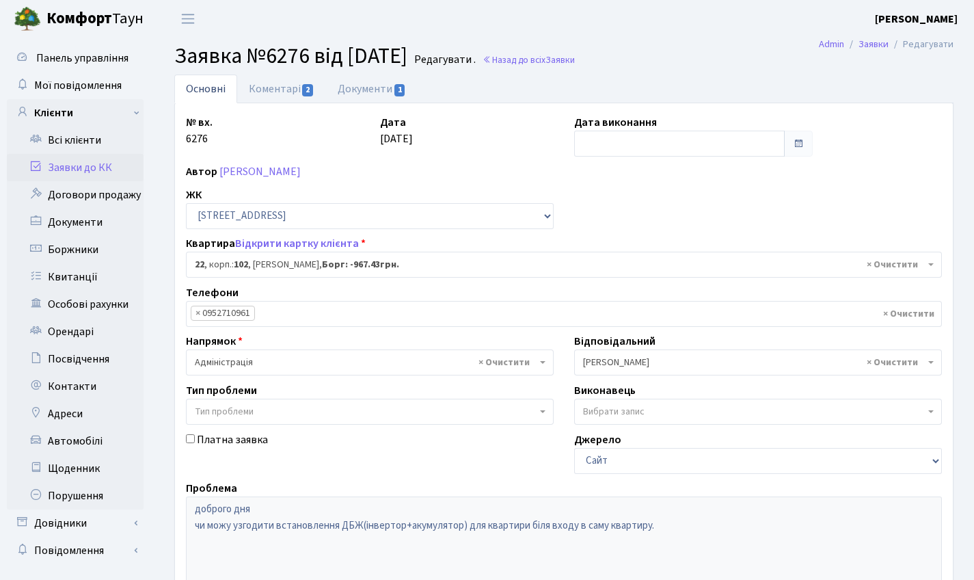
select select "38005"
click at [294, 83] on link "Коментарі 2" at bounding box center [281, 89] width 89 height 28
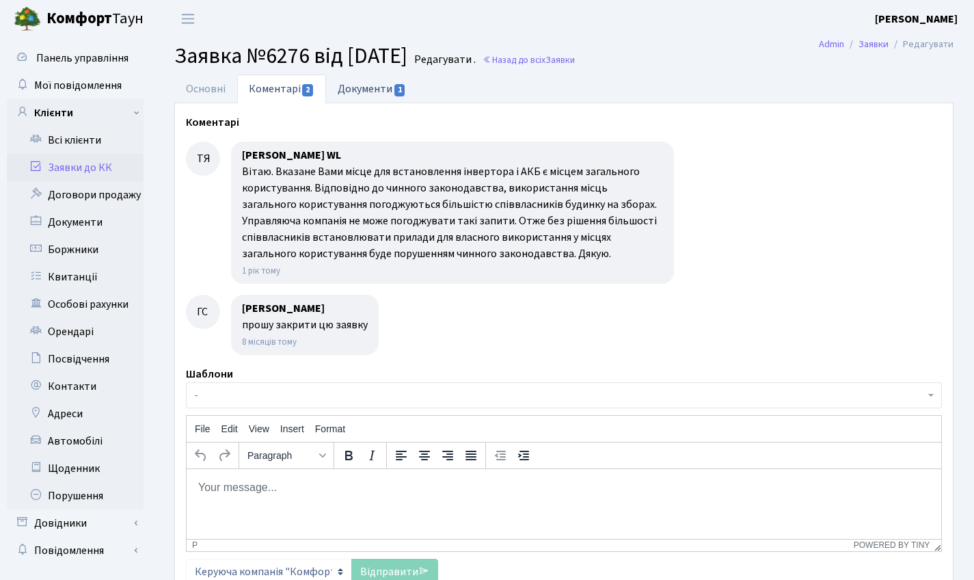
click at [364, 94] on link "Документи 1" at bounding box center [372, 89] width 92 height 28
select select "25"
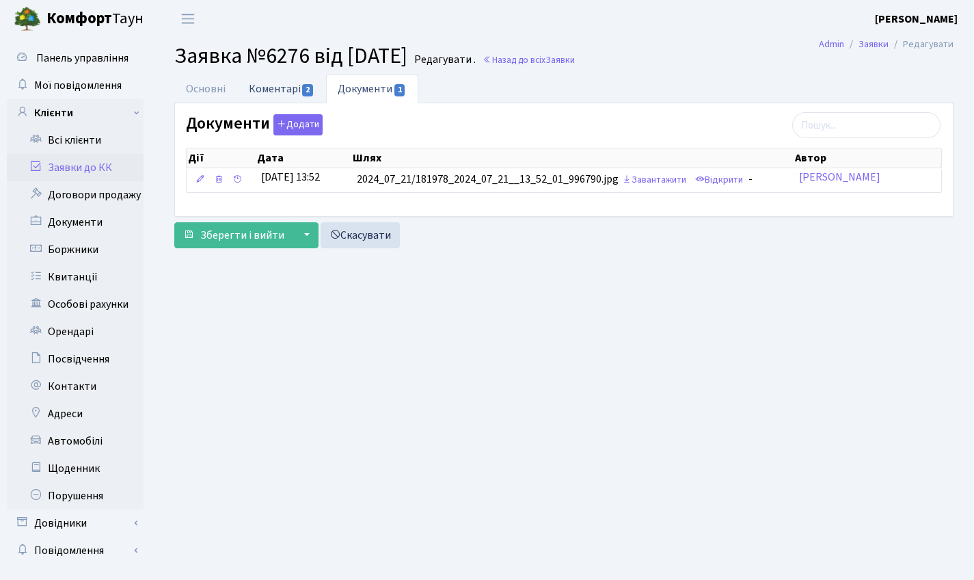
click at [279, 77] on link "Коментарі 2" at bounding box center [281, 89] width 89 height 28
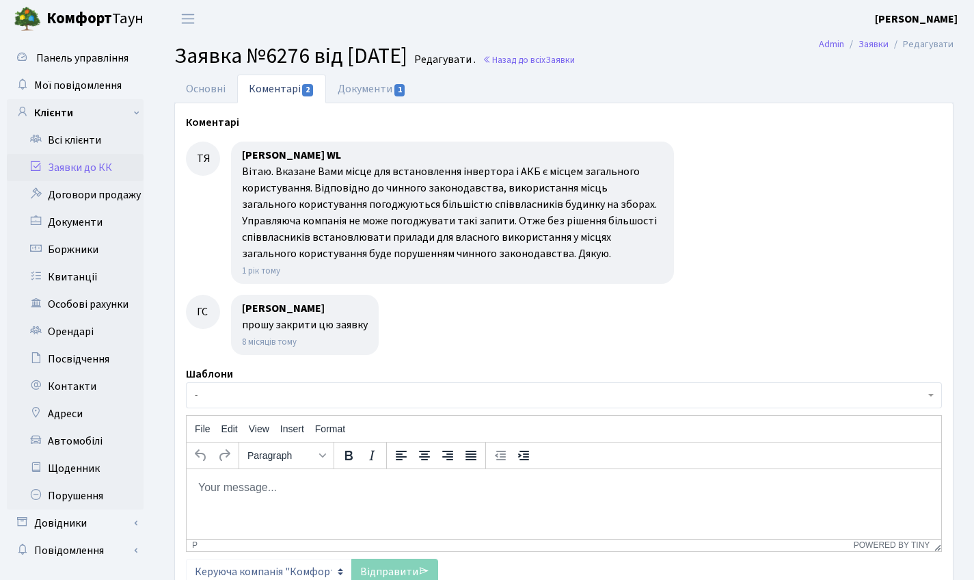
click at [193, 68] on span "Заявка №6276 від 21.07.2024" at bounding box center [290, 55] width 233 height 31
click at [200, 83] on link "Основні" at bounding box center [205, 89] width 63 height 28
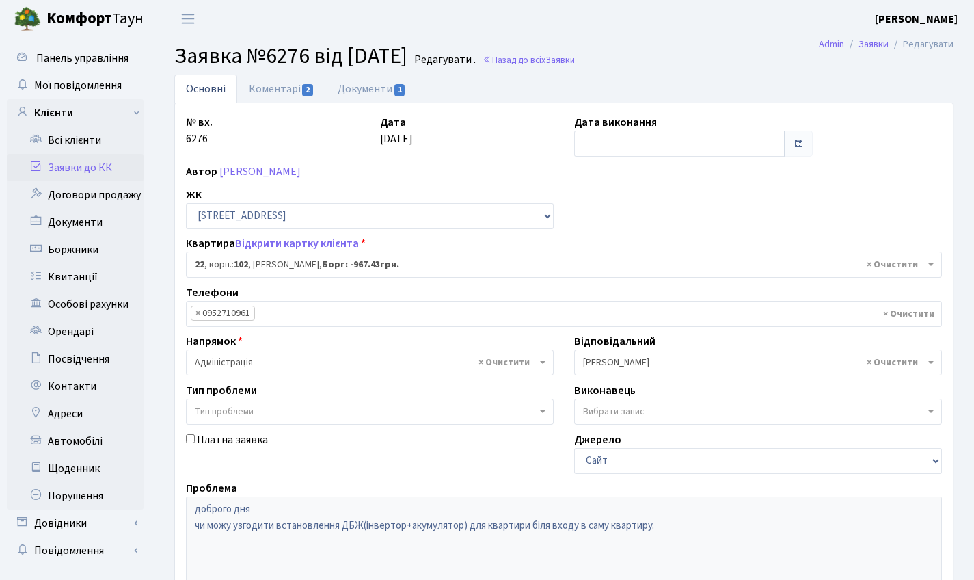
click at [619, 157] on div "№ вх. 6276 Дата 21.07.2024 Дата виконання Автор Гайдай Сергій Васильович ЖК - В…" at bounding box center [564, 422] width 777 height 617
click at [627, 141] on input "text" at bounding box center [679, 144] width 211 height 26
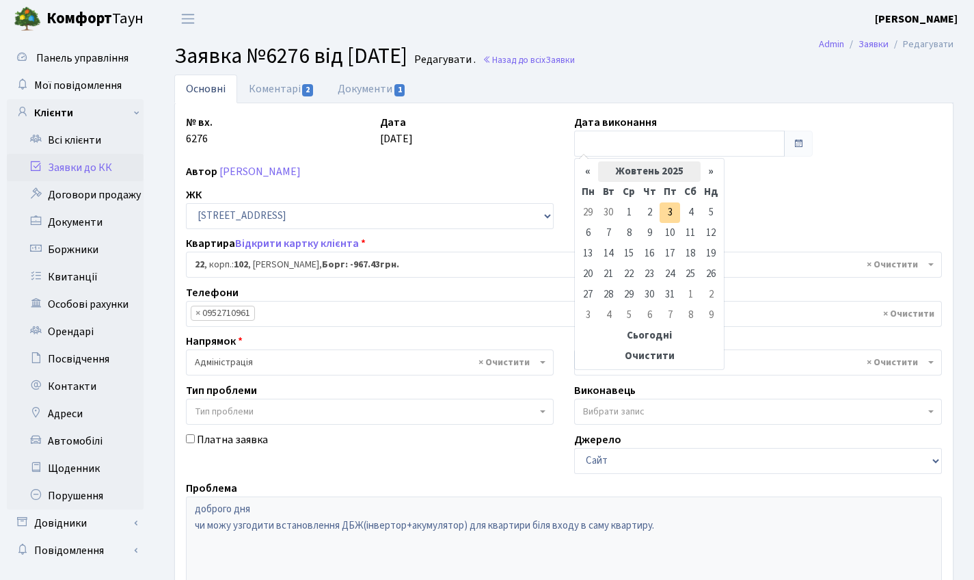
click at [642, 171] on th "Жовтень 2025" at bounding box center [649, 171] width 103 height 21
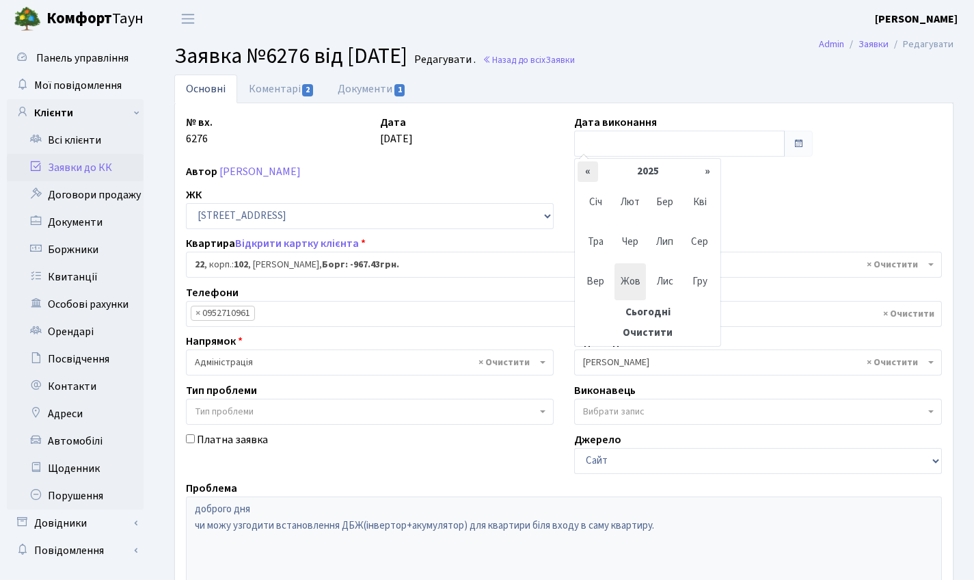
click at [587, 172] on th "«" at bounding box center [588, 171] width 21 height 21
click at [671, 243] on span "Лип" at bounding box center [665, 242] width 32 height 37
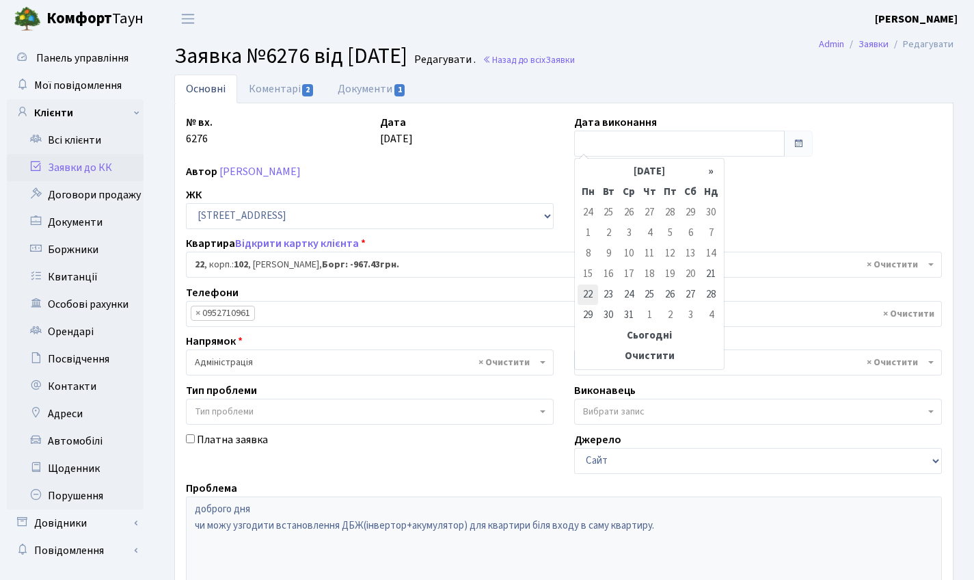
click at [593, 294] on td "22" at bounding box center [588, 294] width 21 height 21
type input "22.07.2024"
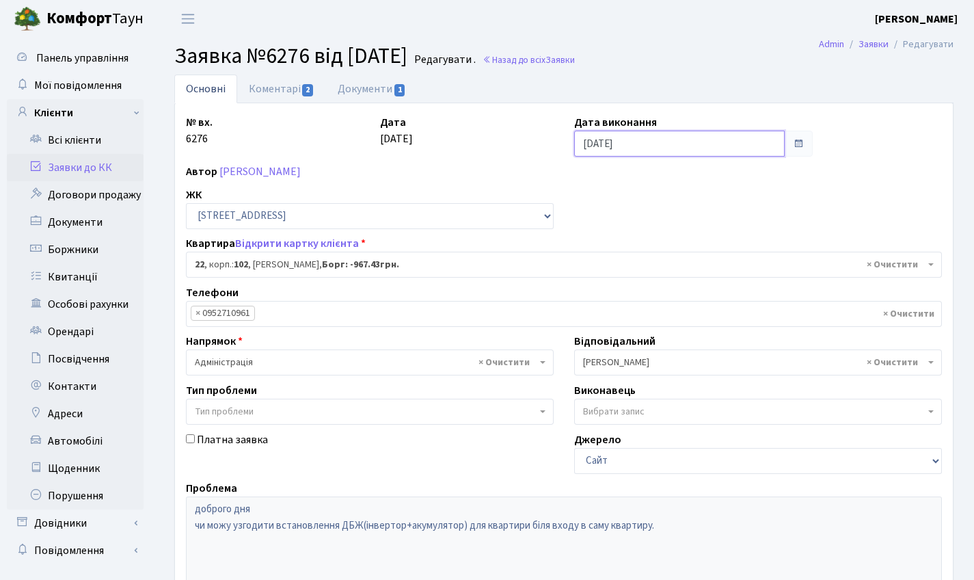
click at [603, 148] on input "22.07.2024" at bounding box center [679, 144] width 211 height 26
click at [520, 144] on div "Дата 21.07.2024" at bounding box center [467, 135] width 194 height 42
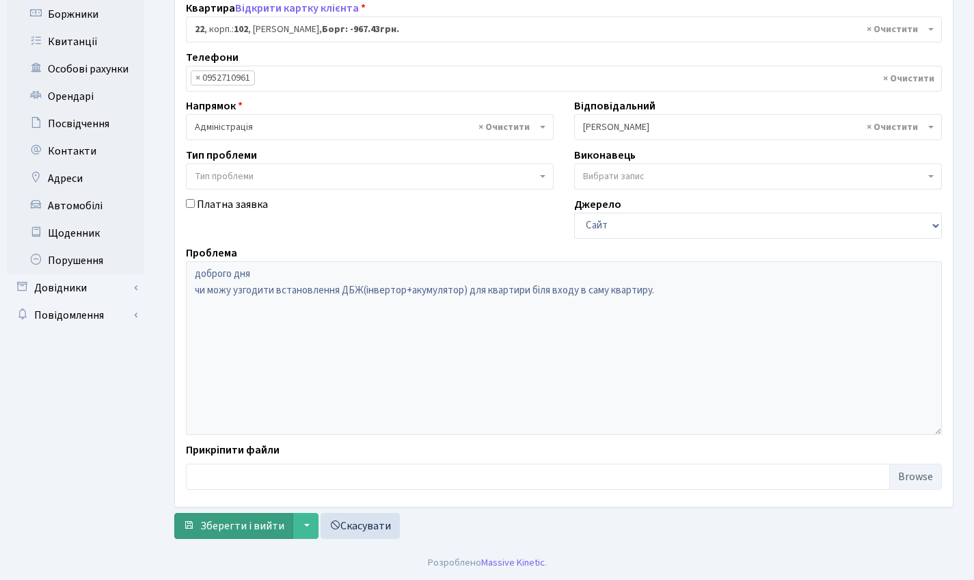
click at [243, 532] on span "Зберегти і вийти" at bounding box center [242, 525] width 84 height 15
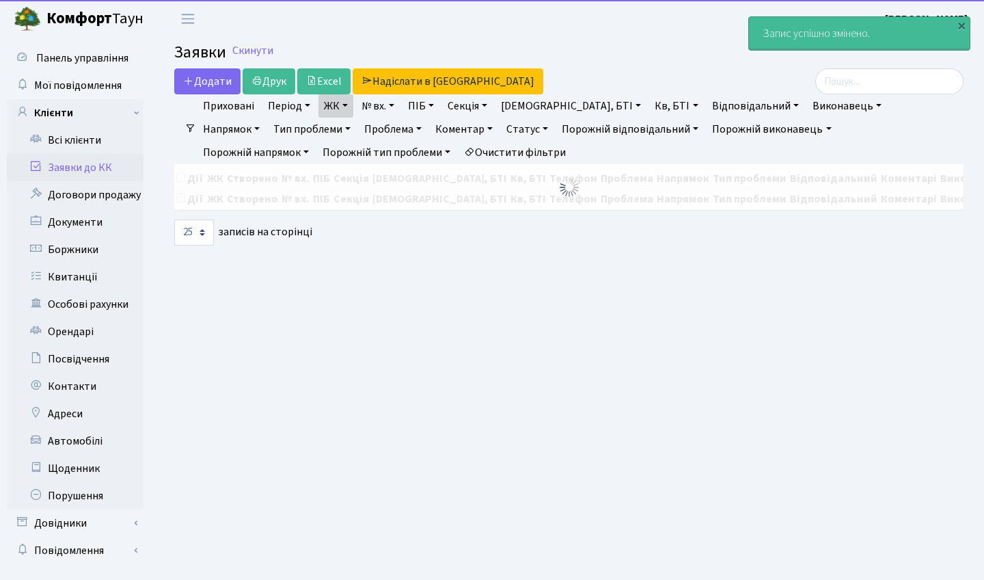
select select "25"
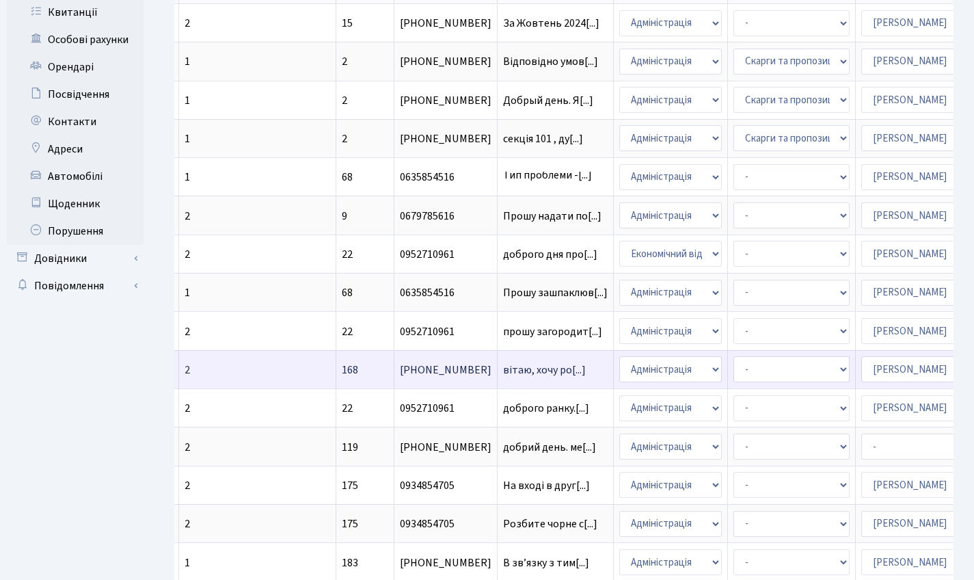
scroll to position [267, 0]
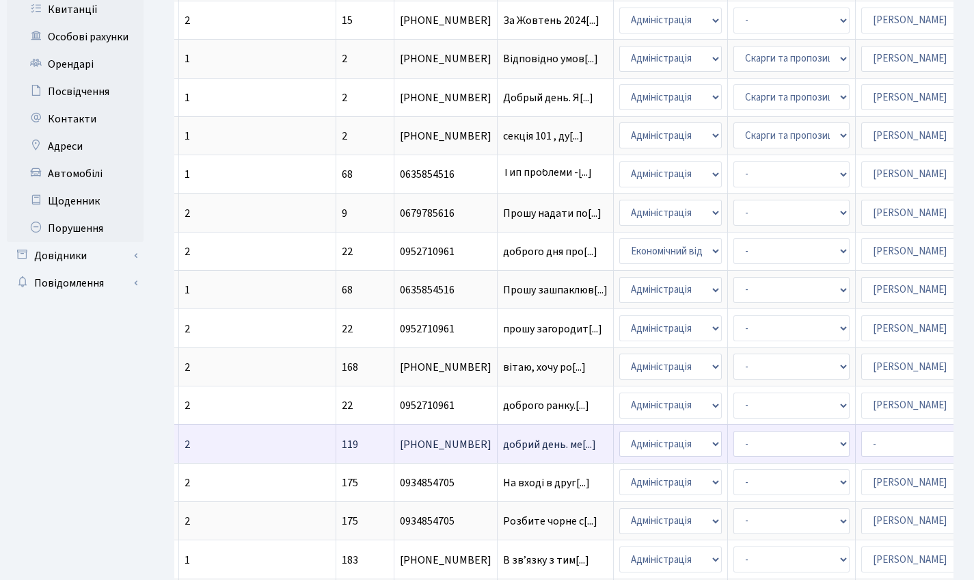
click at [498, 446] on td "добрий день. ме[...]" at bounding box center [556, 443] width 116 height 38
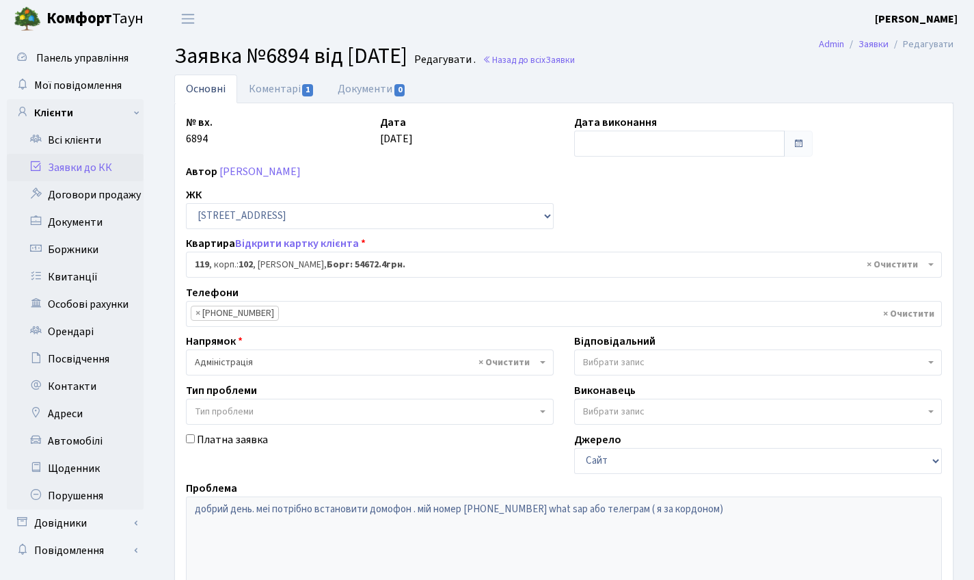
select select "38293"
click at [295, 82] on link "Коментарі 1" at bounding box center [281, 89] width 89 height 28
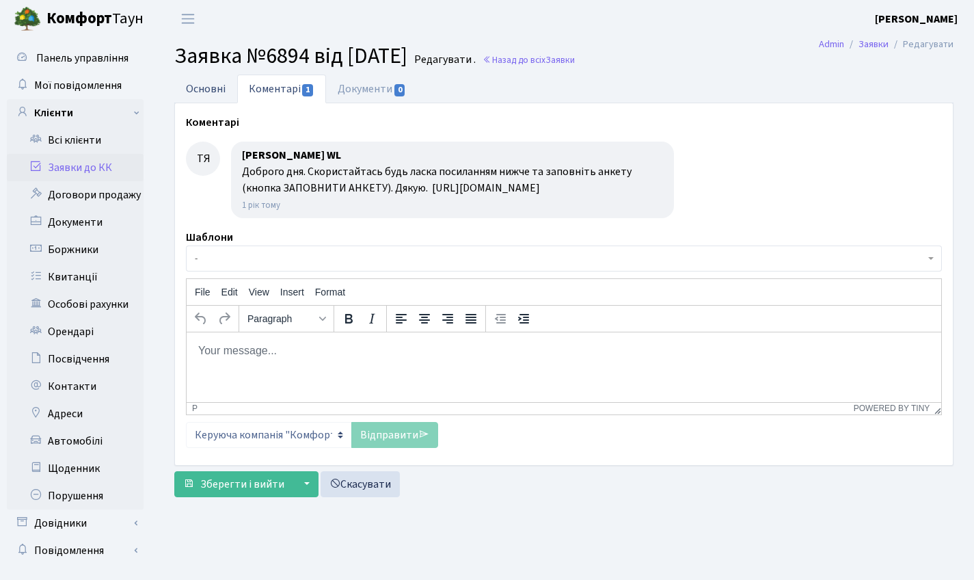
click at [196, 84] on link "Основні" at bounding box center [205, 89] width 63 height 28
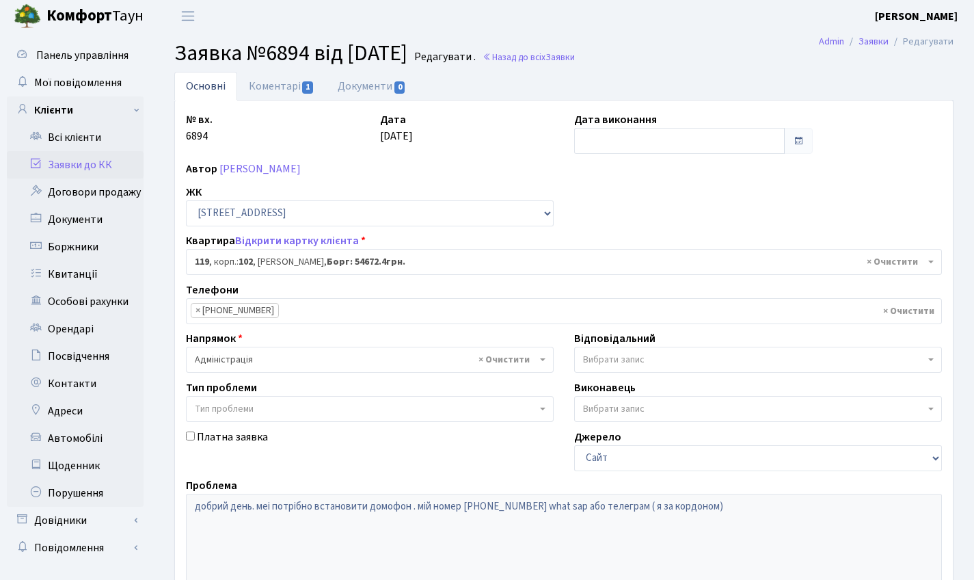
scroll to position [5, 0]
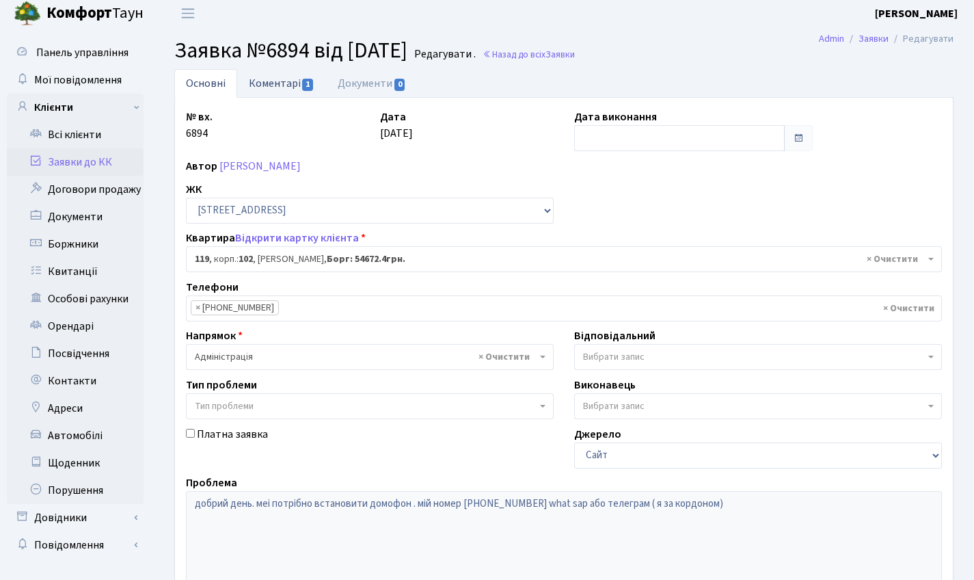
click at [278, 70] on link "Коментарі 1" at bounding box center [281, 83] width 89 height 28
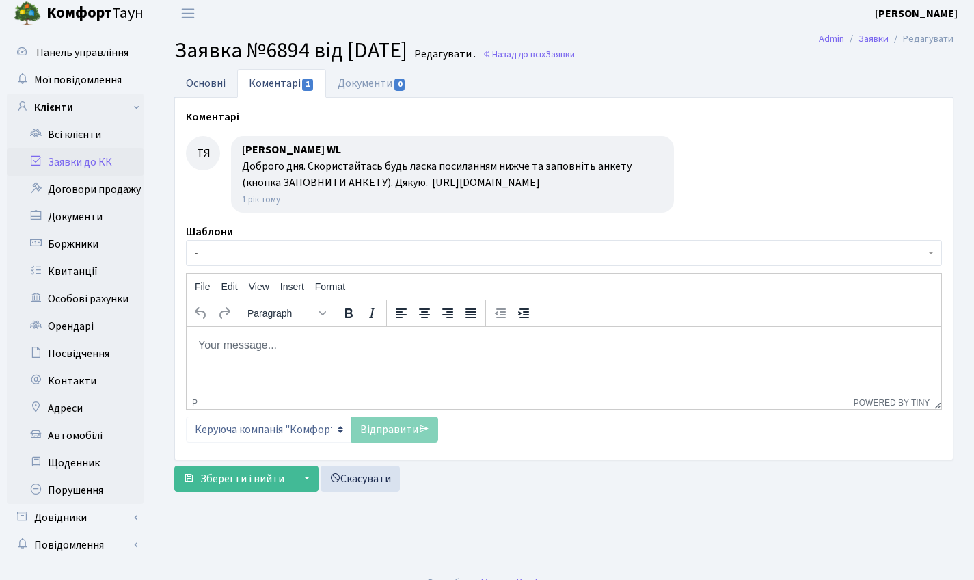
click at [219, 83] on link "Основні" at bounding box center [205, 83] width 63 height 28
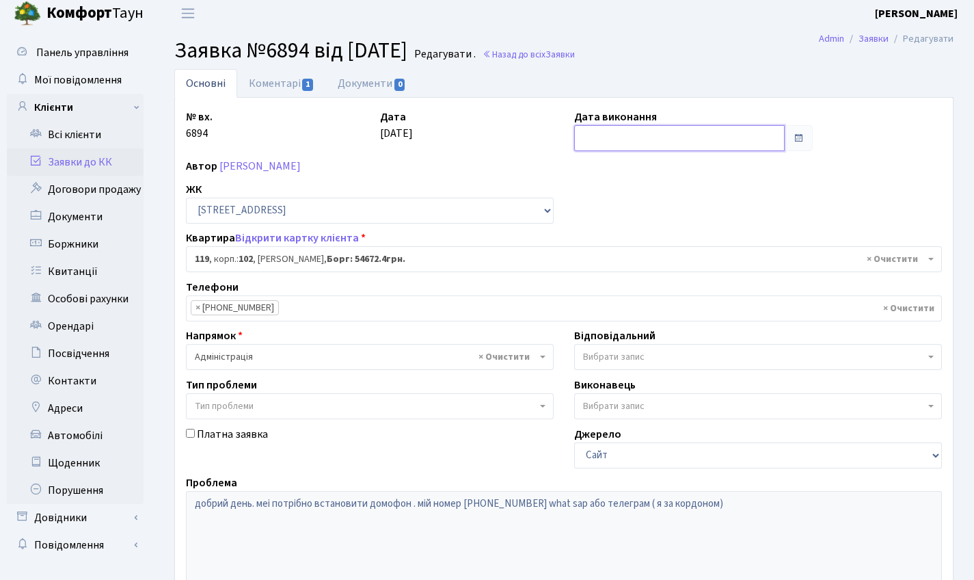
click at [613, 130] on input "text" at bounding box center [679, 138] width 211 height 26
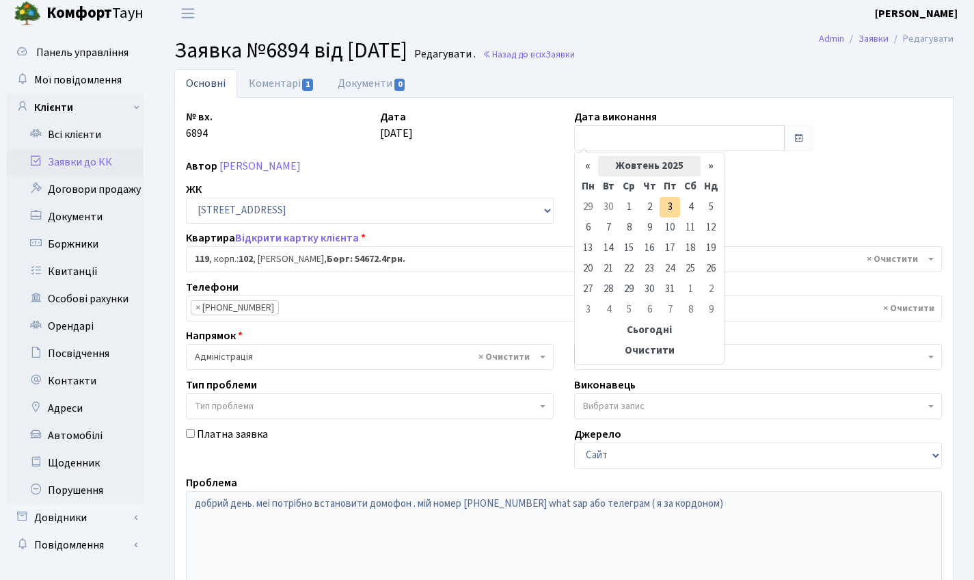
click at [666, 171] on th "Жовтень 2025" at bounding box center [649, 166] width 103 height 21
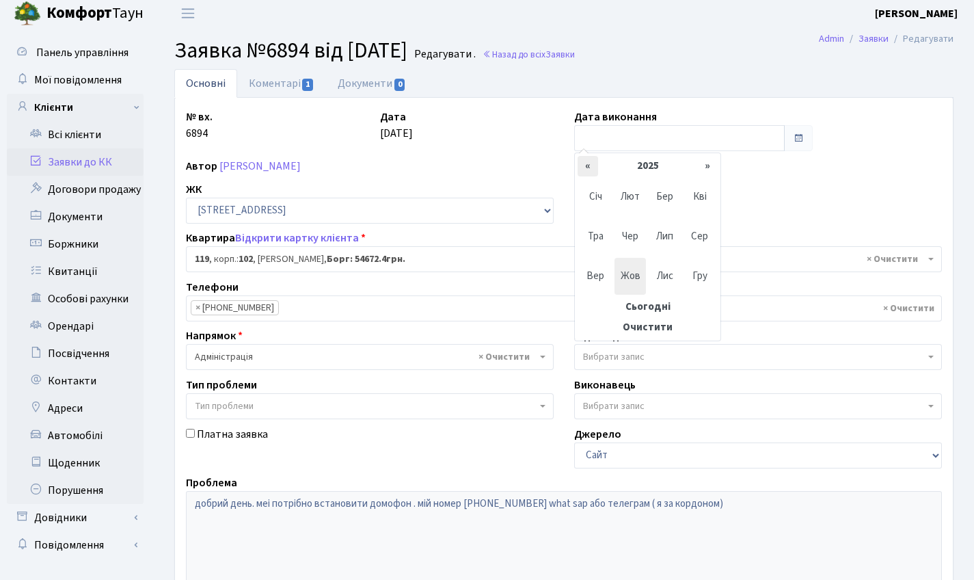
click at [582, 167] on th "«" at bounding box center [588, 166] width 21 height 21
click at [710, 231] on span "Сер" at bounding box center [700, 236] width 32 height 37
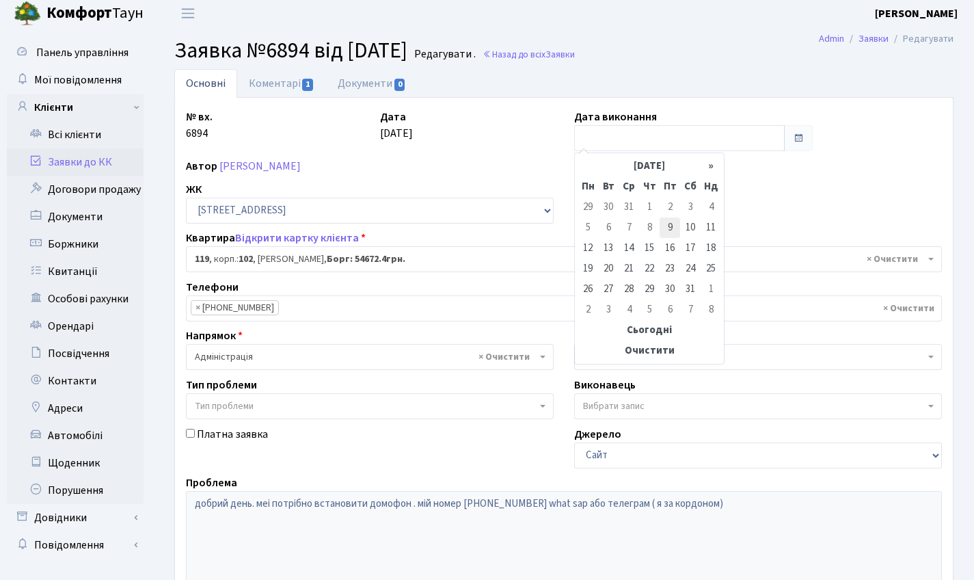
click at [671, 224] on td "9" at bounding box center [670, 227] width 21 height 21
type input "09.08.2024"
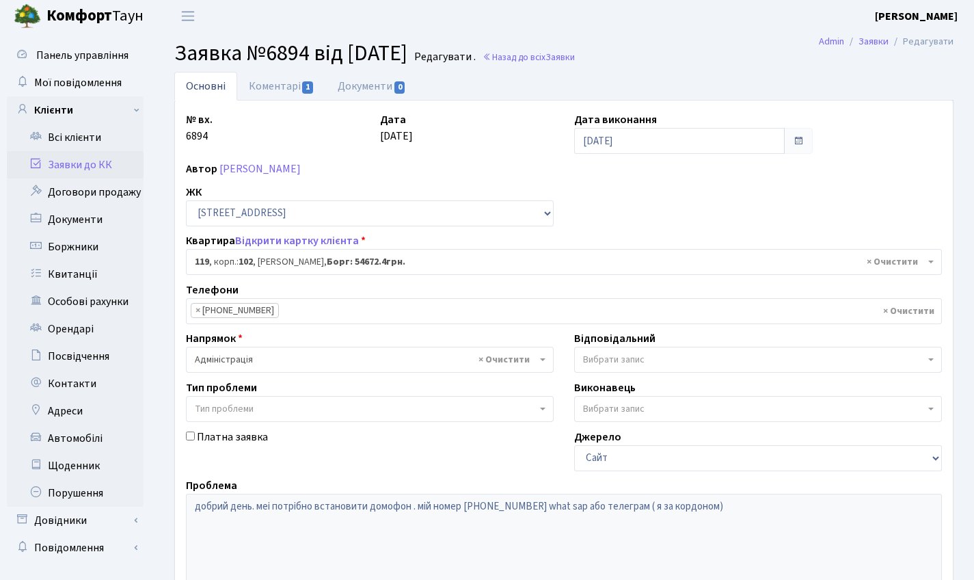
scroll to position [235, 0]
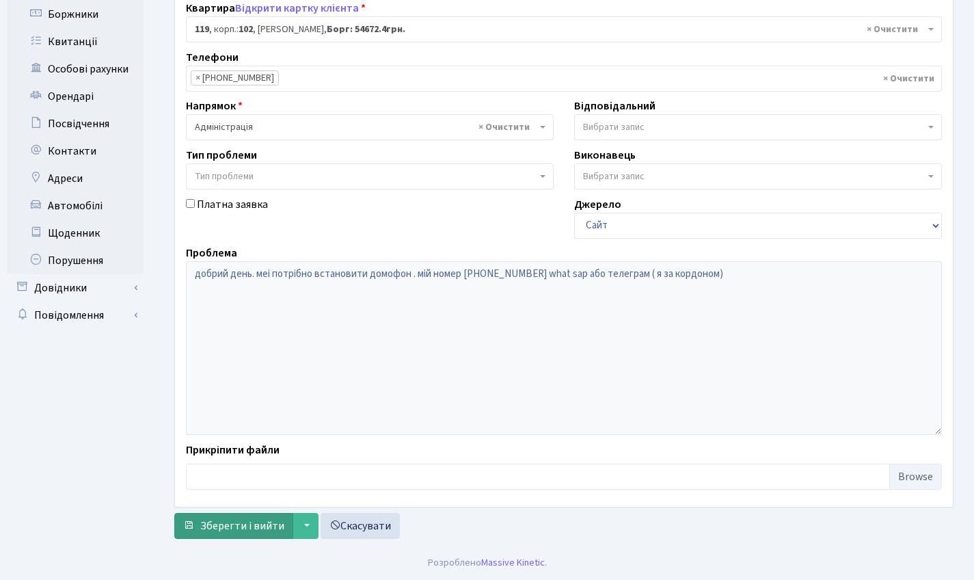
click at [224, 532] on span "Зберегти і вийти" at bounding box center [242, 525] width 84 height 15
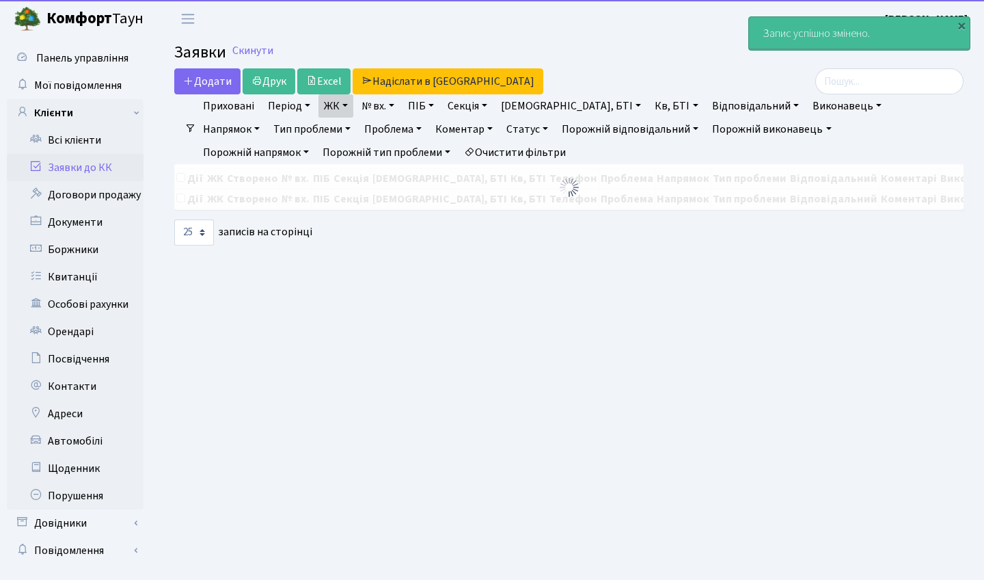
select select "25"
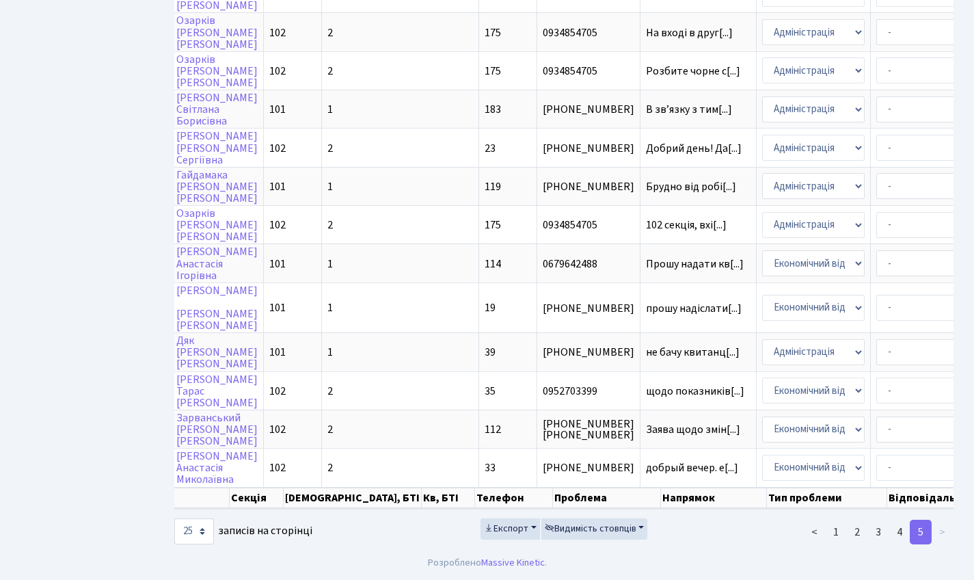
scroll to position [0, 327]
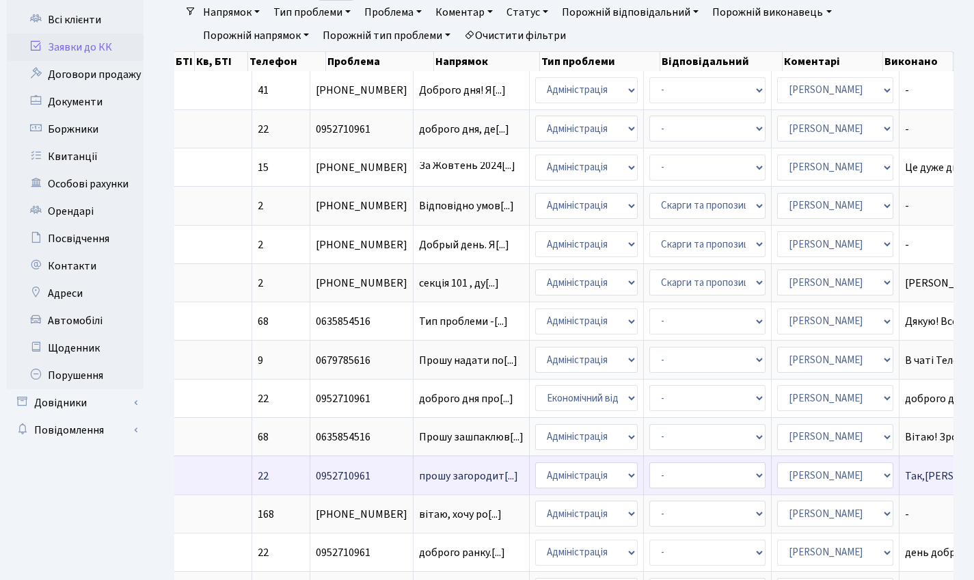
click at [414, 474] on td "прошу загородит[...]" at bounding box center [472, 474] width 116 height 38
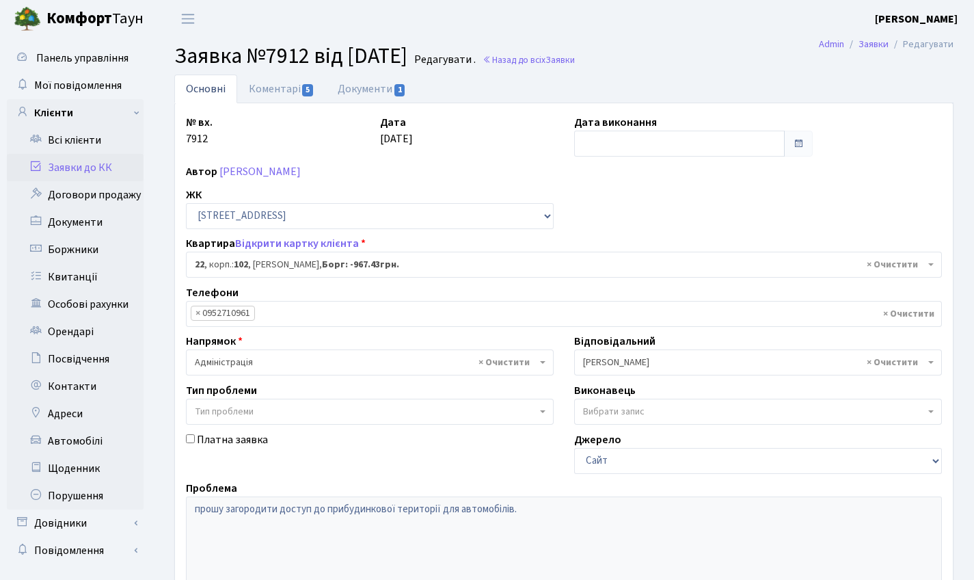
select select "38005"
click at [366, 85] on link "Документи 1" at bounding box center [372, 89] width 92 height 28
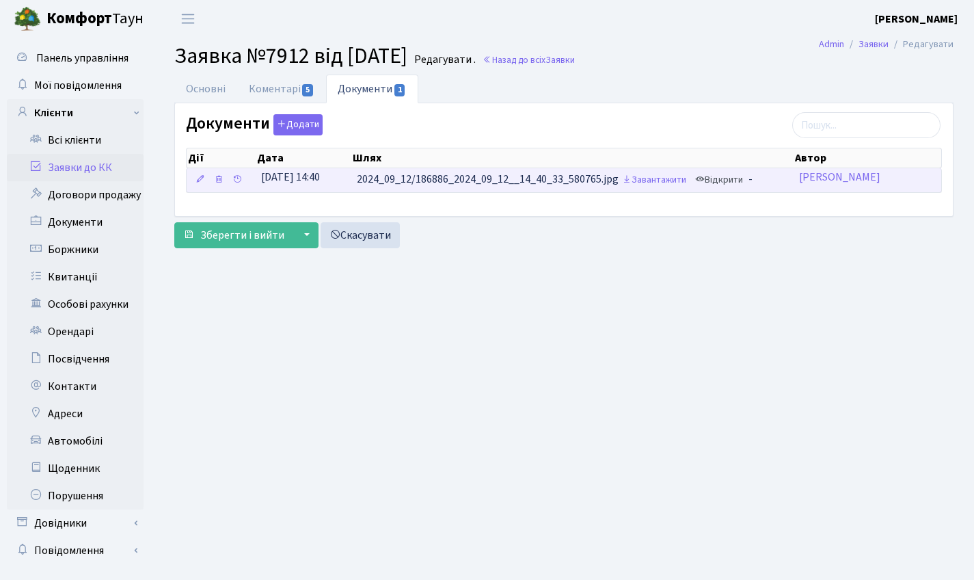
click at [721, 179] on link "Відкрити" at bounding box center [719, 180] width 55 height 21
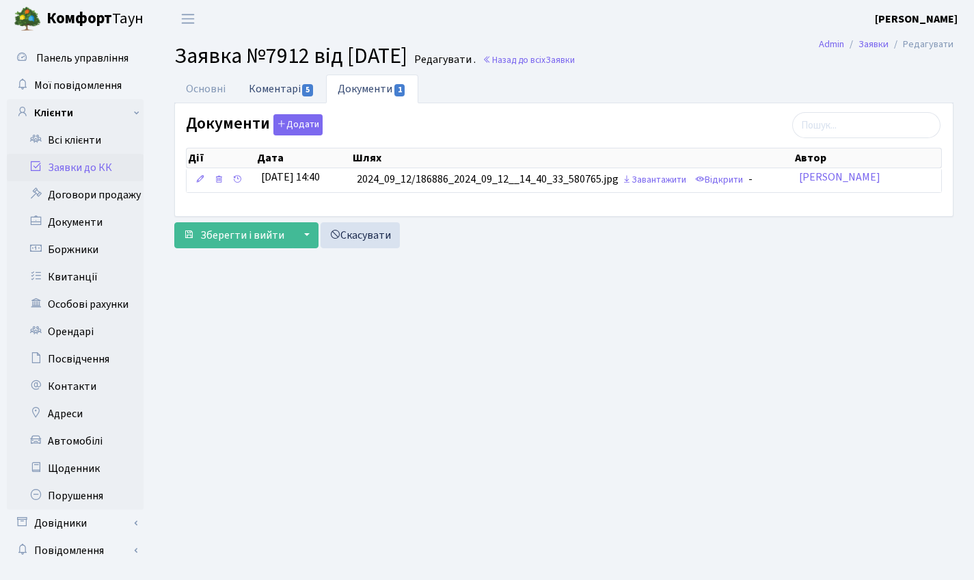
click at [306, 85] on span "5" at bounding box center [307, 90] width 11 height 12
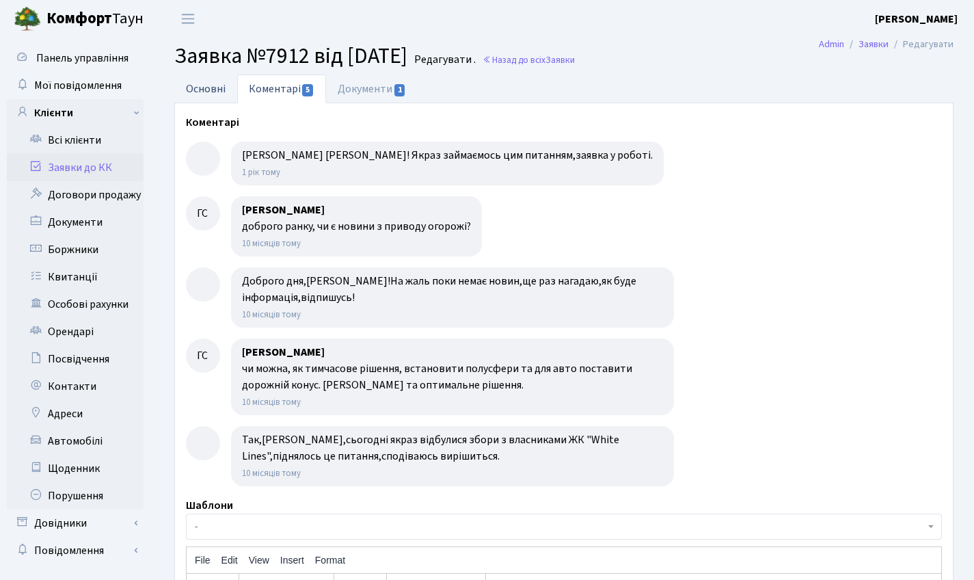
click at [200, 85] on link "Основні" at bounding box center [205, 89] width 63 height 28
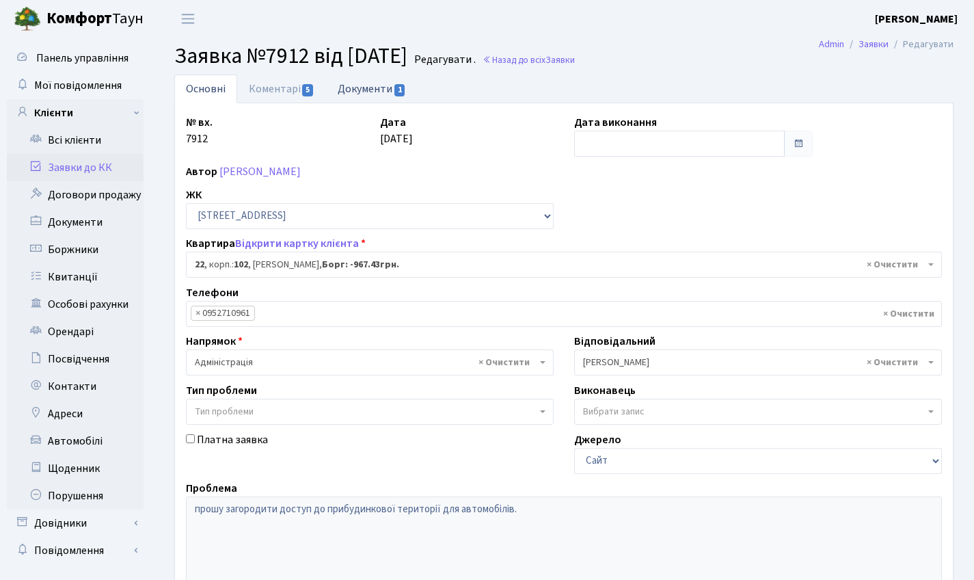
click at [378, 102] on link "Документи 1" at bounding box center [372, 89] width 92 height 28
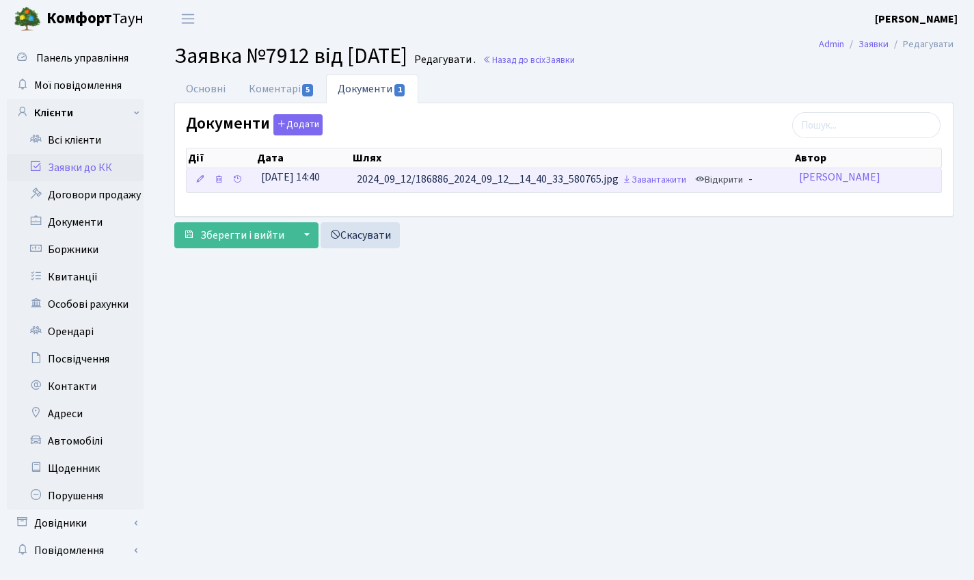
click at [729, 183] on link "Відкрити" at bounding box center [719, 180] width 55 height 21
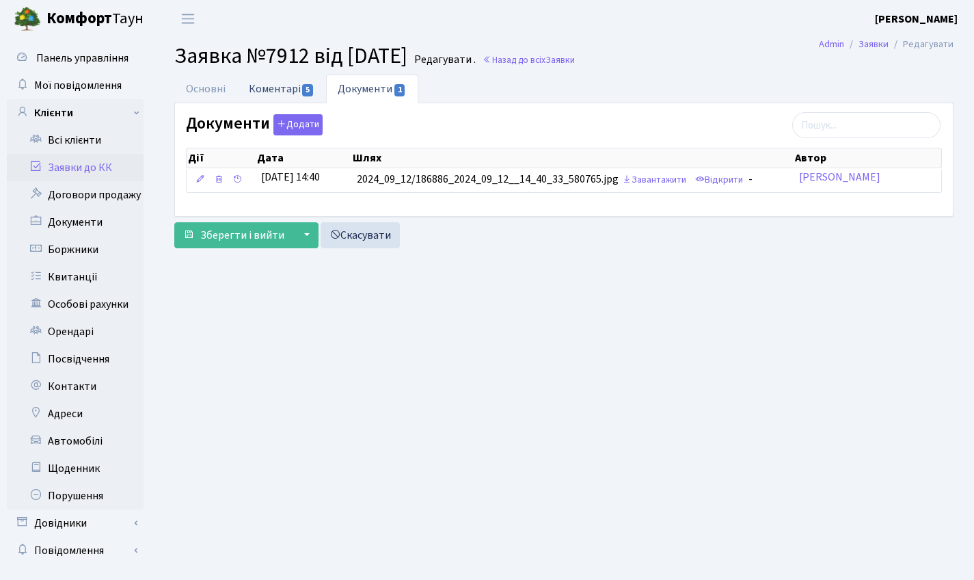
click at [285, 82] on link "Коментарі 5" at bounding box center [281, 89] width 89 height 28
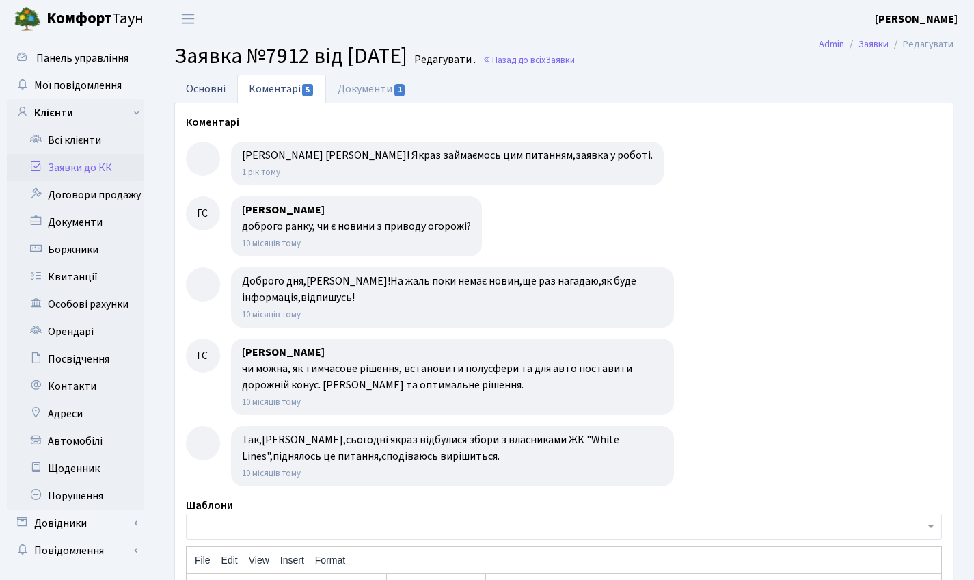
click at [216, 83] on link "Основні" at bounding box center [205, 89] width 63 height 28
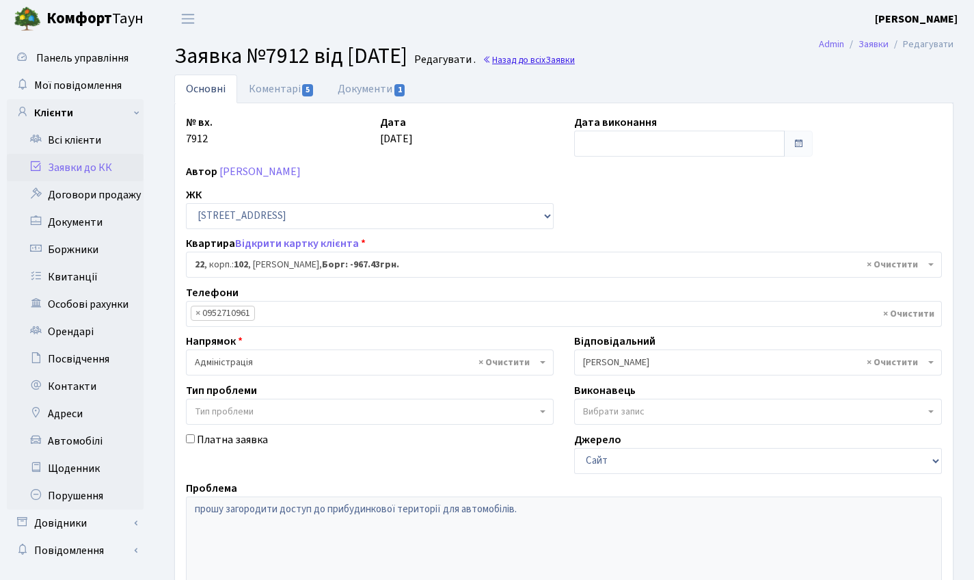
click at [572, 55] on link "Назад до всіх Заявки" at bounding box center [529, 59] width 92 height 13
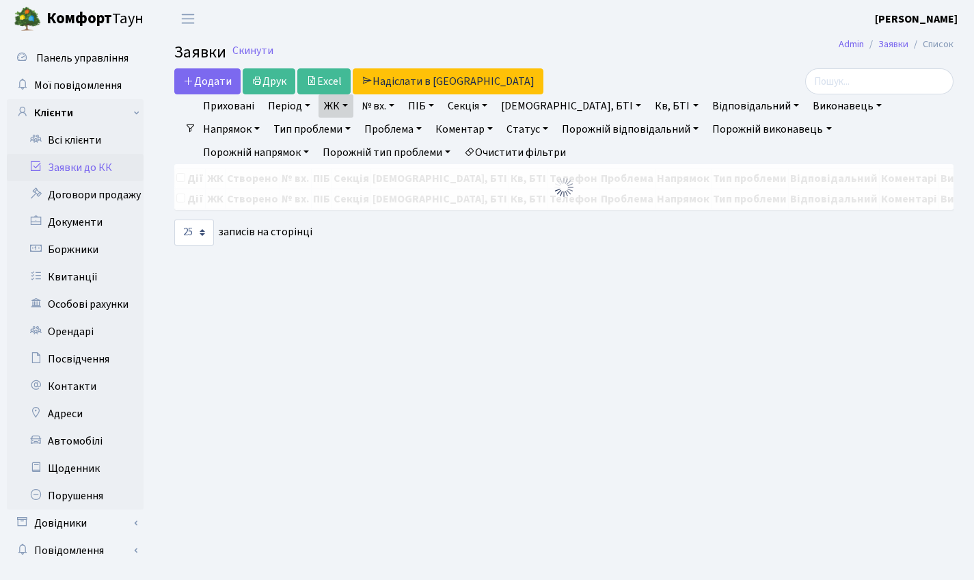
select select "25"
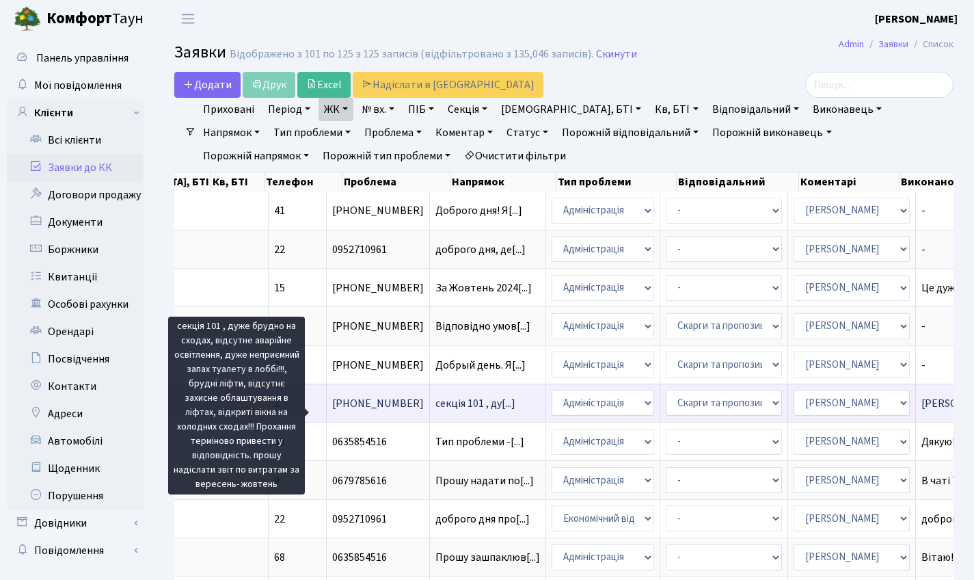
click at [435, 411] on span "секція 101 , ду[...]" at bounding box center [475, 403] width 80 height 15
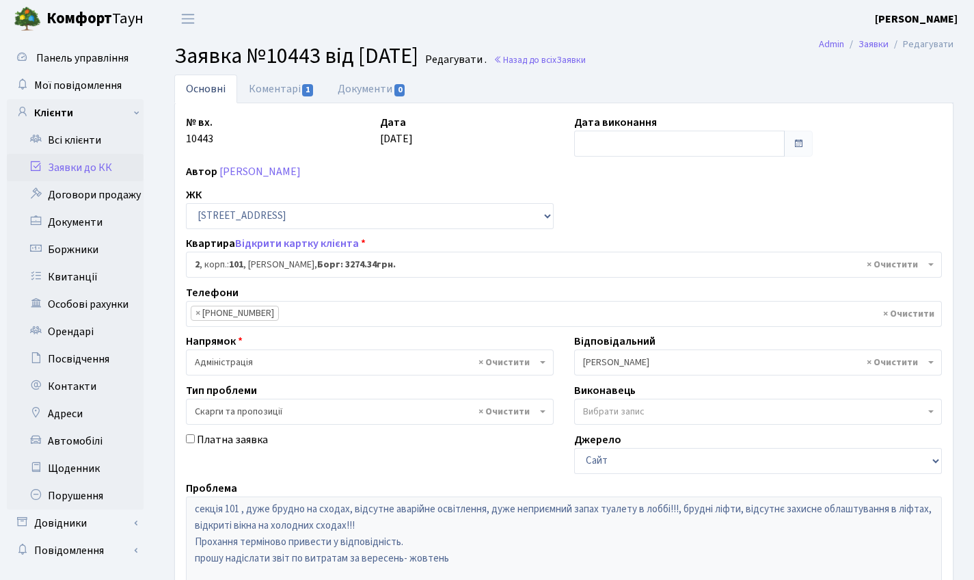
select select "37336"
select select "55"
click at [288, 84] on link "Коментарі 1" at bounding box center [281, 89] width 89 height 28
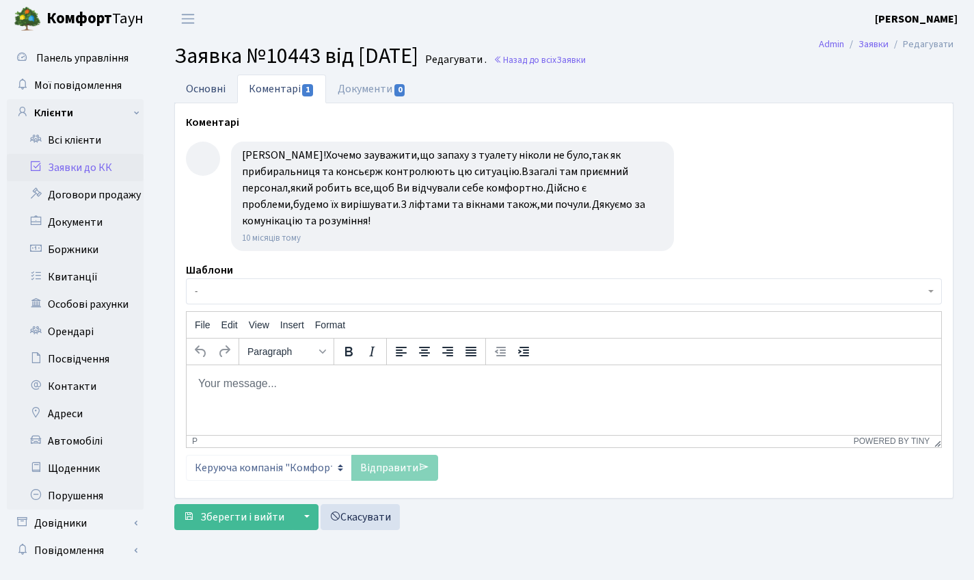
click at [211, 89] on link "Основні" at bounding box center [205, 89] width 63 height 28
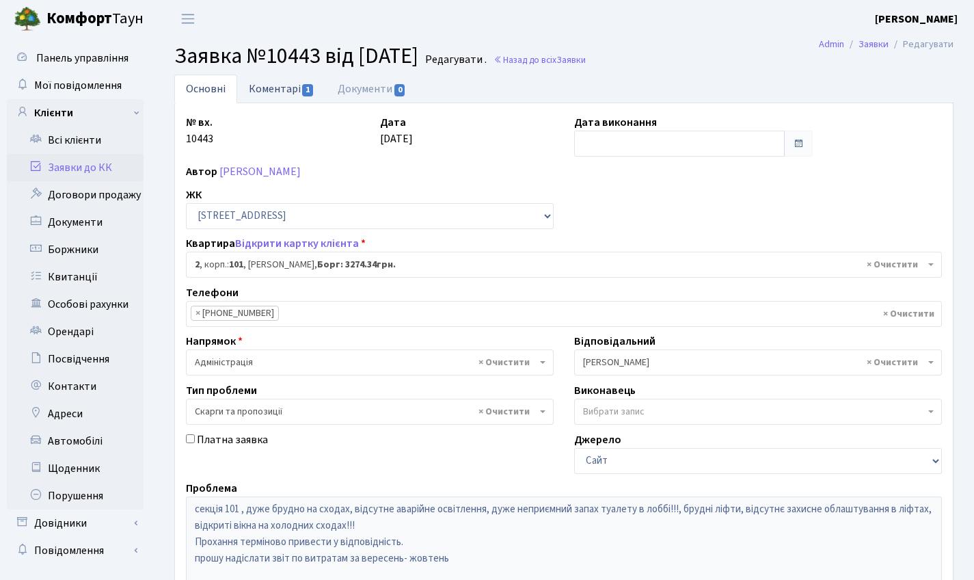
click at [278, 98] on link "Коментарі 1" at bounding box center [281, 89] width 89 height 28
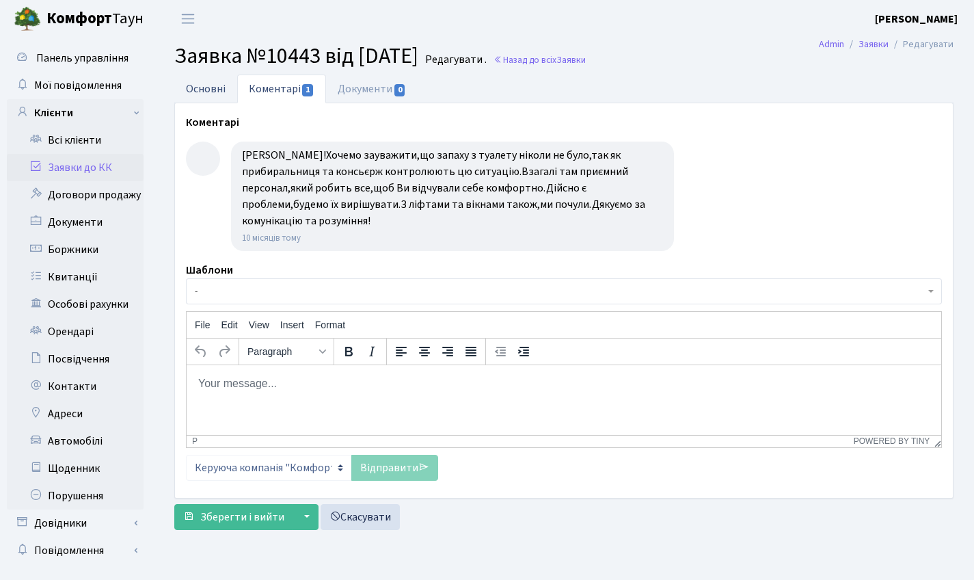
click at [201, 83] on link "Основні" at bounding box center [205, 89] width 63 height 28
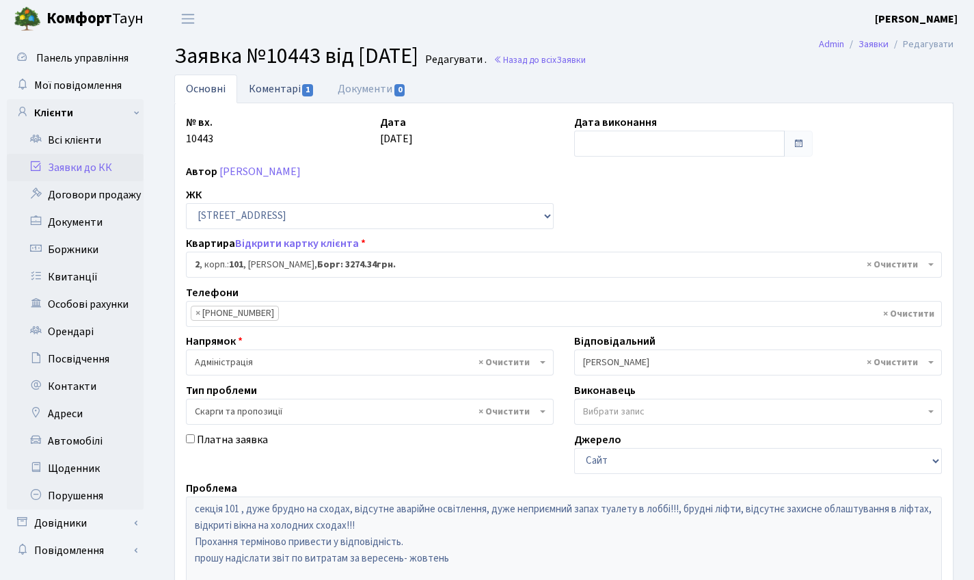
click at [293, 85] on link "Коментарі 1" at bounding box center [281, 89] width 89 height 28
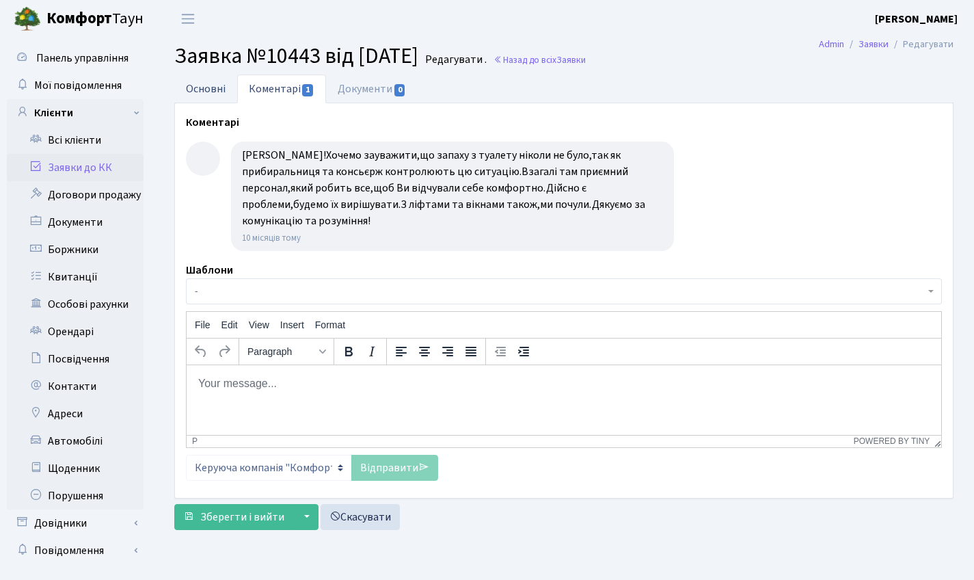
click at [208, 94] on link "Основні" at bounding box center [205, 89] width 63 height 28
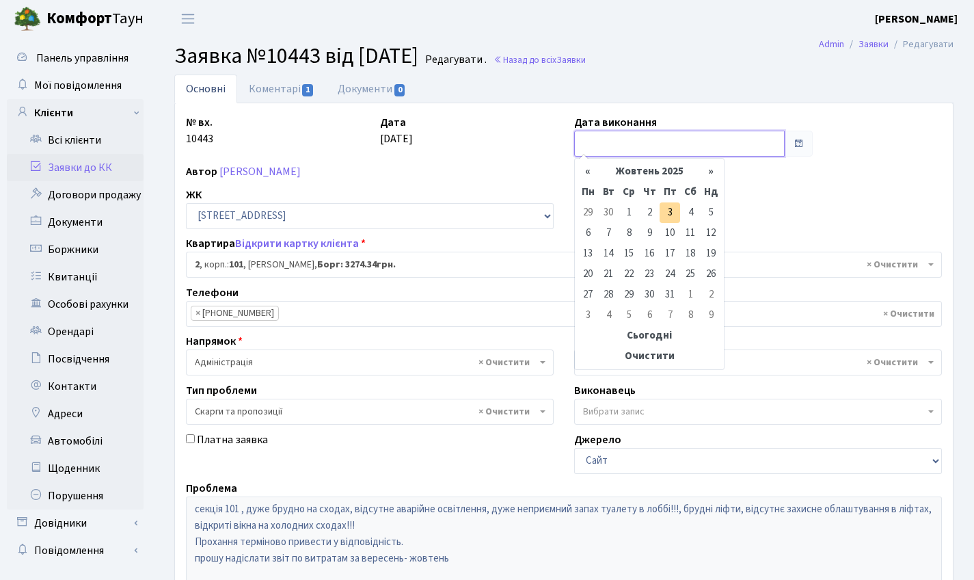
click at [603, 147] on input "text" at bounding box center [679, 144] width 211 height 26
click at [643, 167] on th "Жовтень 2025" at bounding box center [649, 171] width 103 height 21
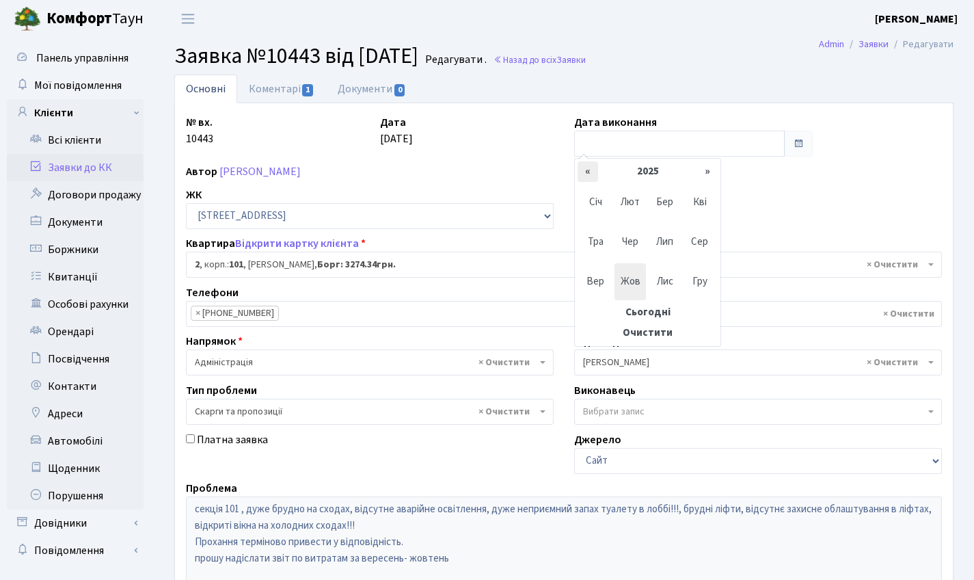
click at [595, 174] on th "«" at bounding box center [588, 171] width 21 height 21
click at [661, 278] on span "Лис" at bounding box center [665, 281] width 32 height 37
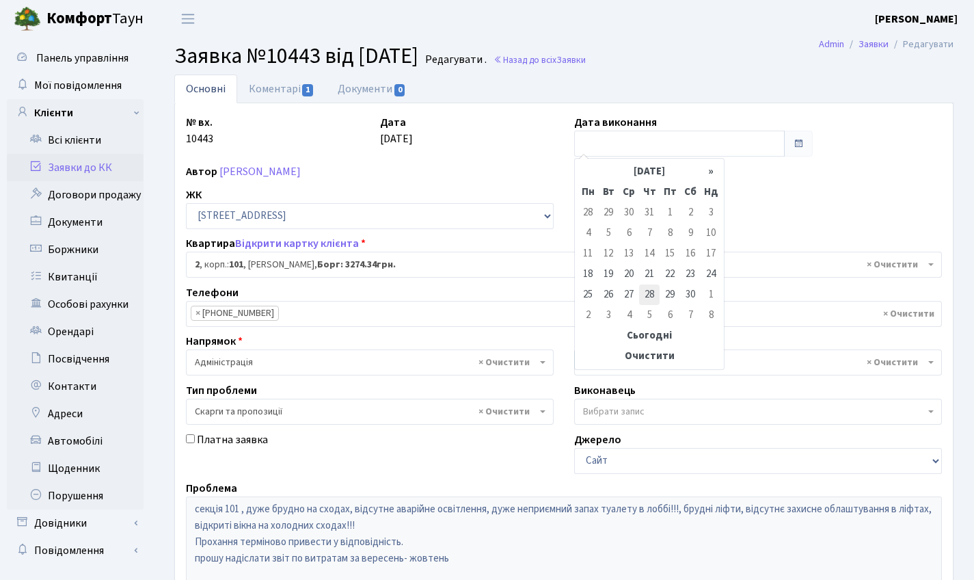
click at [650, 293] on td "28" at bounding box center [649, 294] width 21 height 21
type input "28.11.2024"
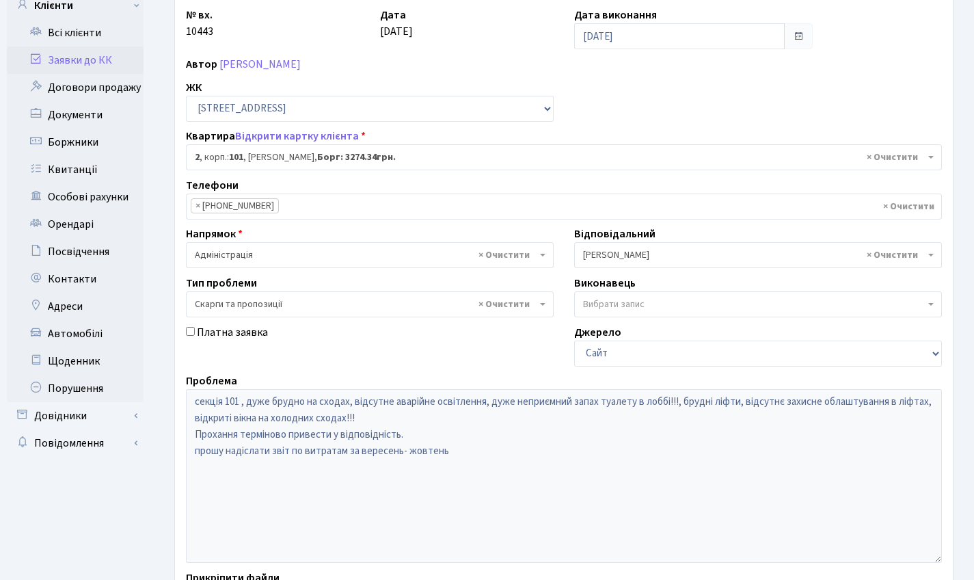
scroll to position [235, 0]
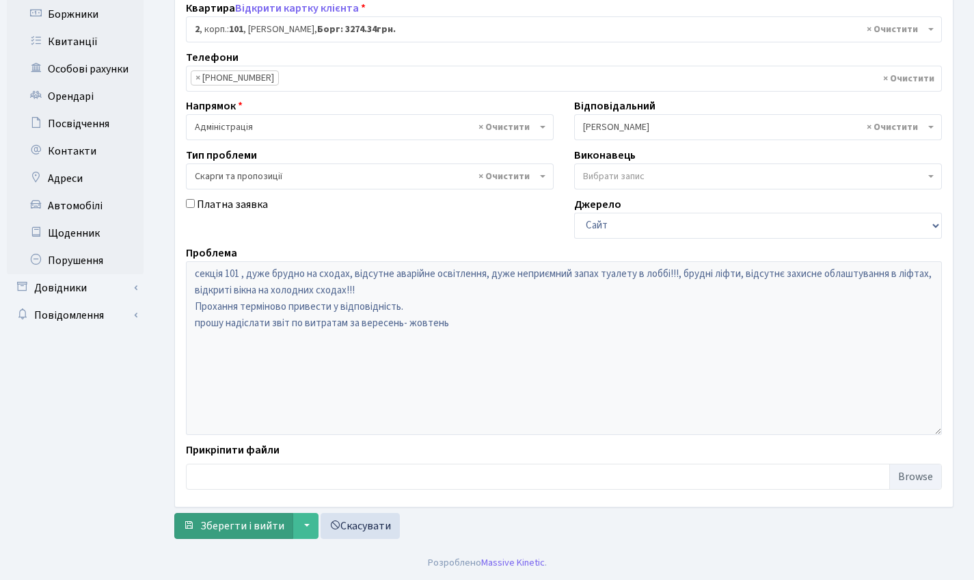
click at [235, 533] on span "Зберегти і вийти" at bounding box center [242, 525] width 84 height 15
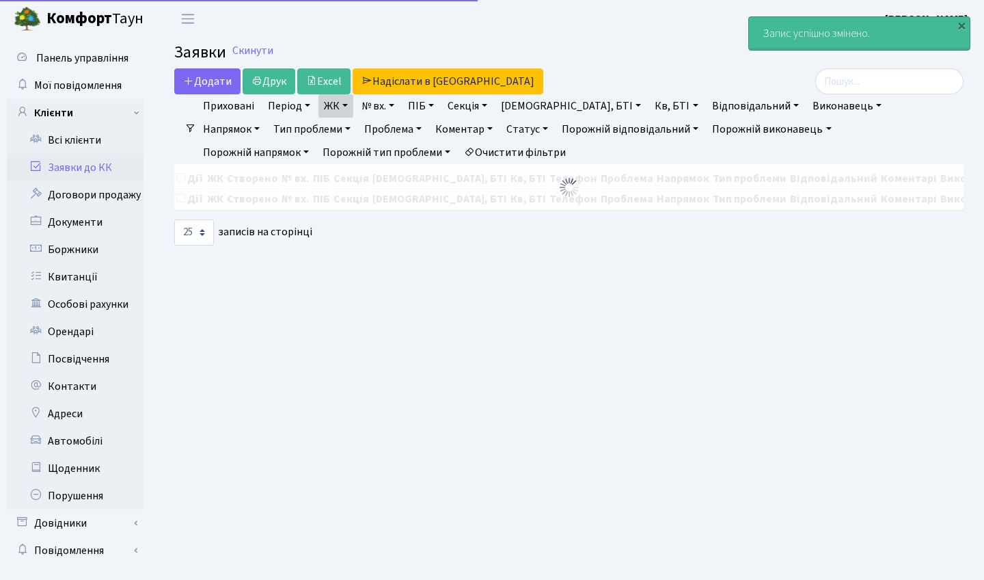
select select "25"
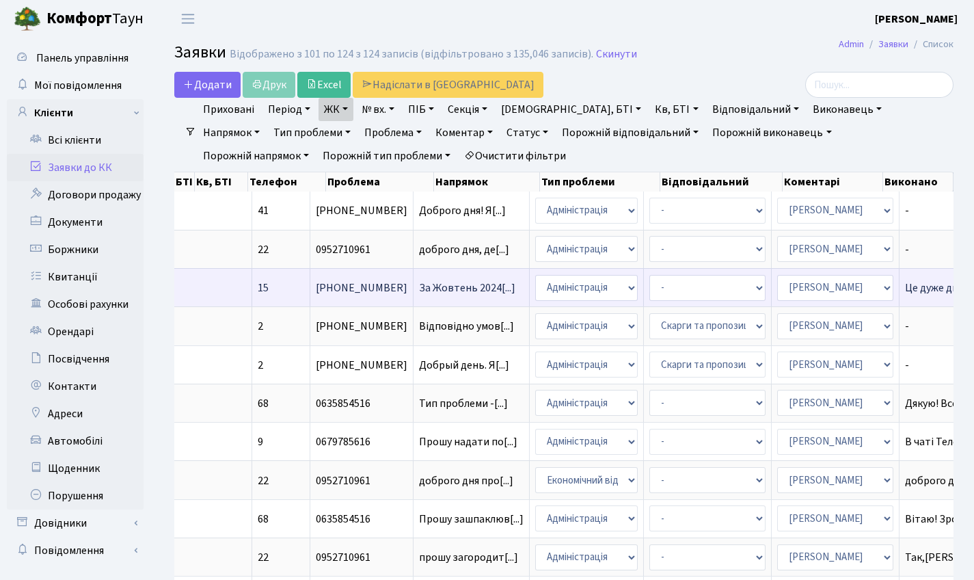
click at [900, 291] on td "Це дуже дивно щ[...]" at bounding box center [975, 287] width 151 height 38
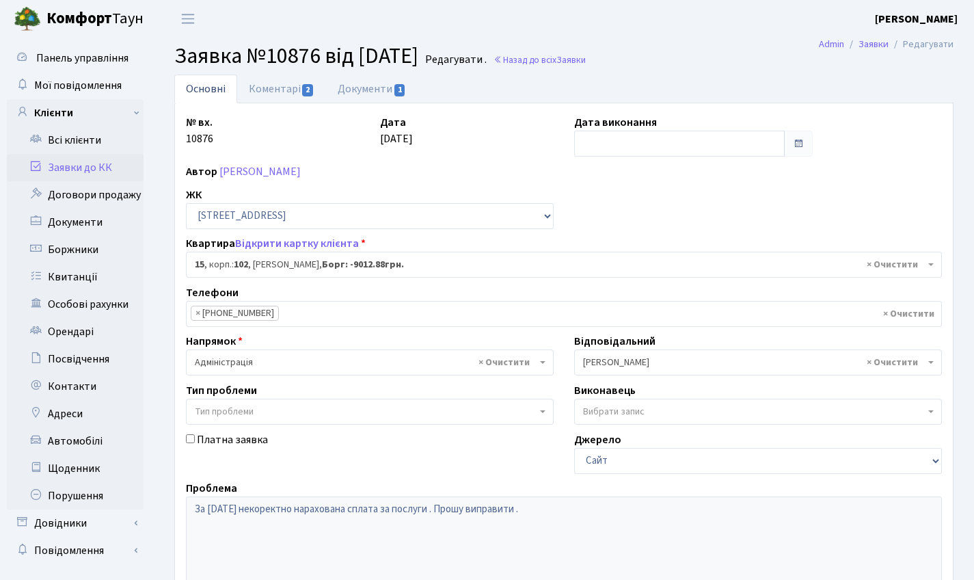
select select "37984"
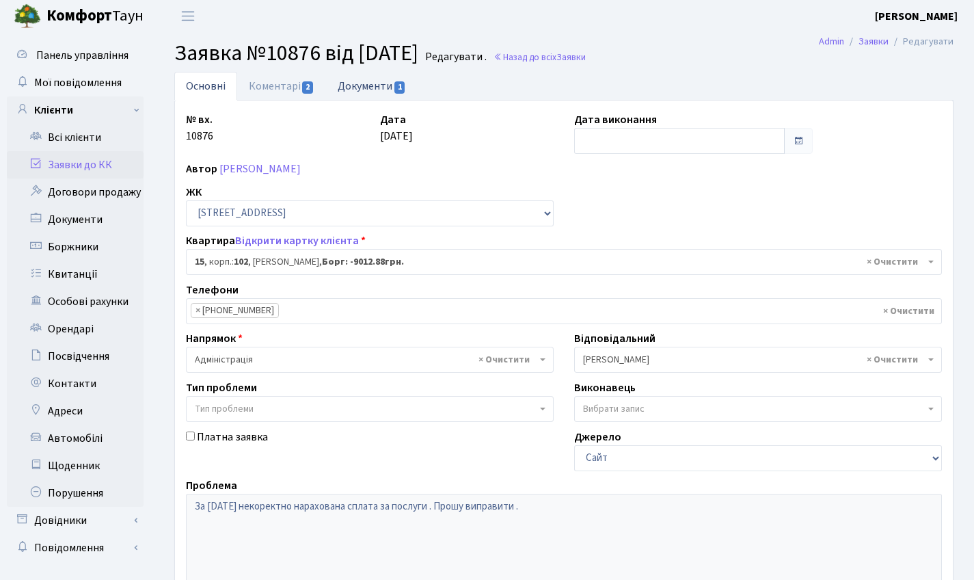
click at [345, 82] on link "Документи 1" at bounding box center [372, 86] width 92 height 28
select select "25"
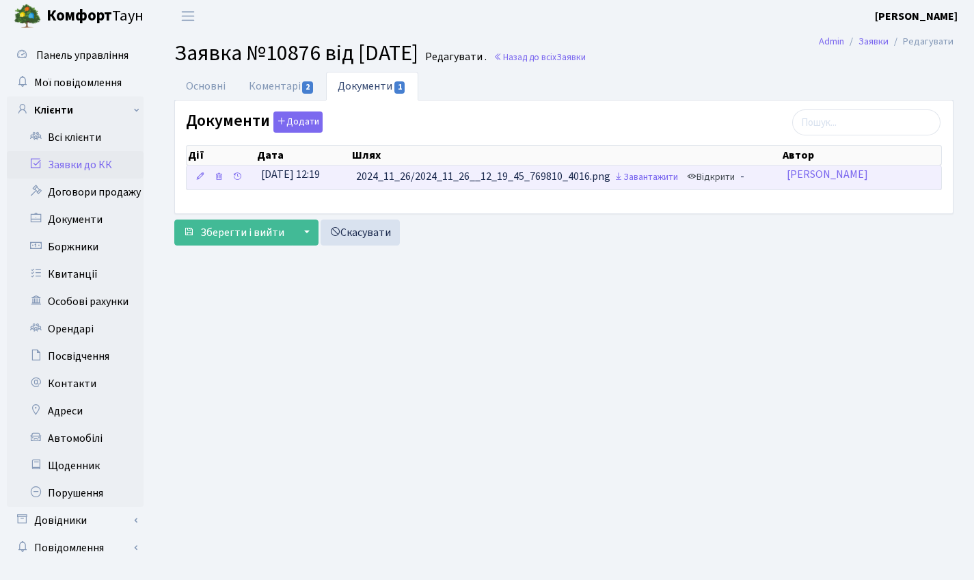
click at [727, 178] on link "Відкрити" at bounding box center [711, 177] width 55 height 21
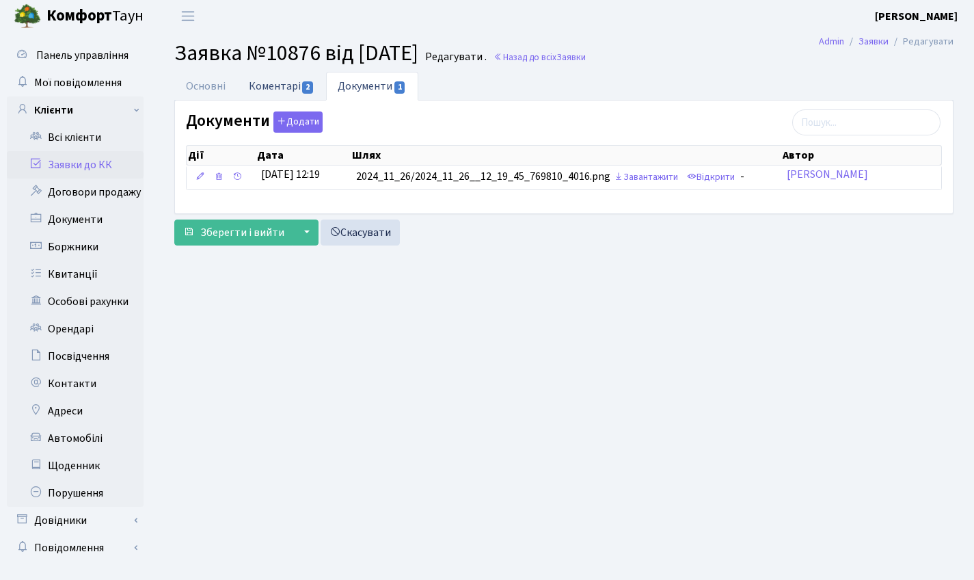
click at [269, 93] on link "Коментарі 2" at bounding box center [281, 86] width 89 height 28
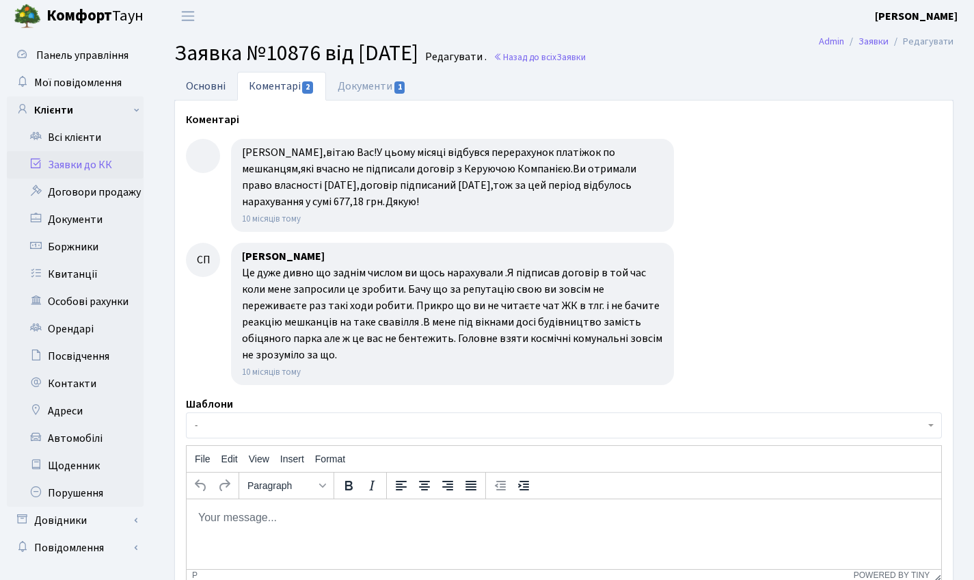
click at [209, 88] on link "Основні" at bounding box center [205, 86] width 63 height 28
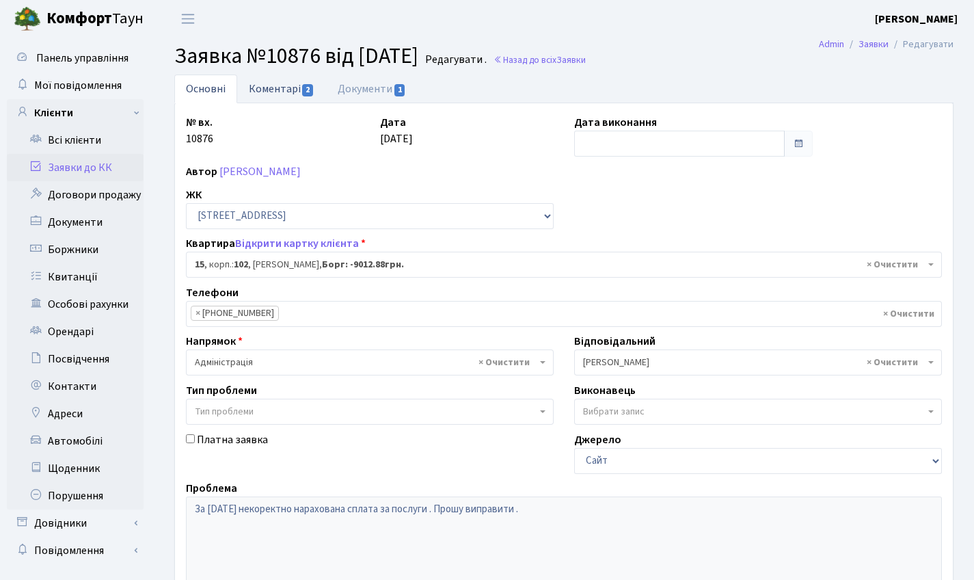
click at [299, 81] on link "Коментарі 2" at bounding box center [281, 89] width 89 height 28
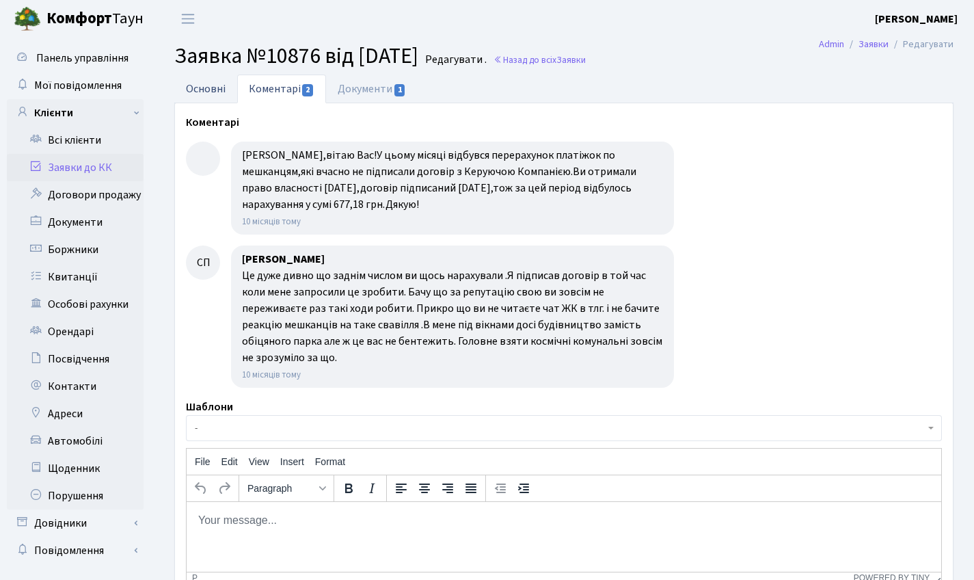
click at [204, 86] on link "Основні" at bounding box center [205, 89] width 63 height 28
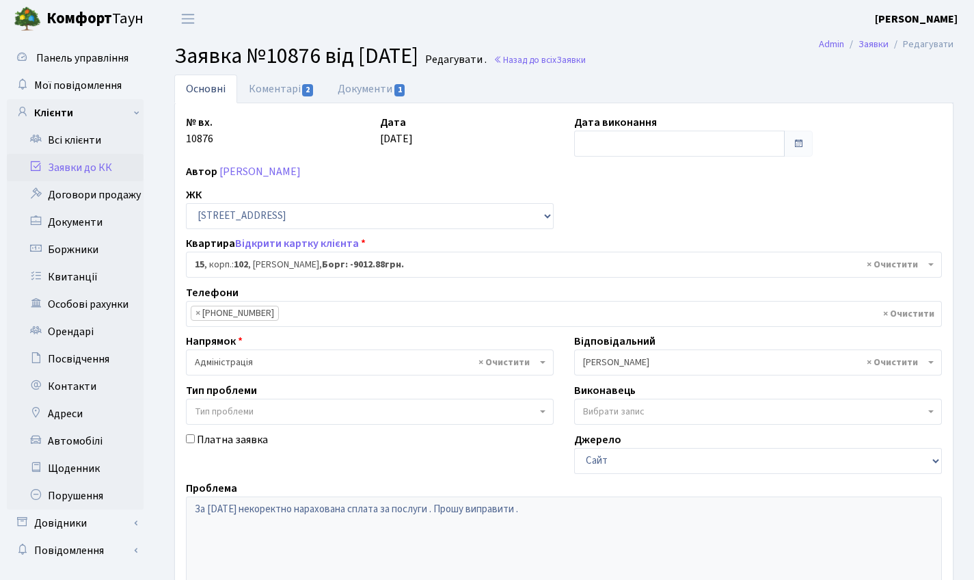
click at [92, 161] on link "Заявки до КК" at bounding box center [75, 167] width 137 height 27
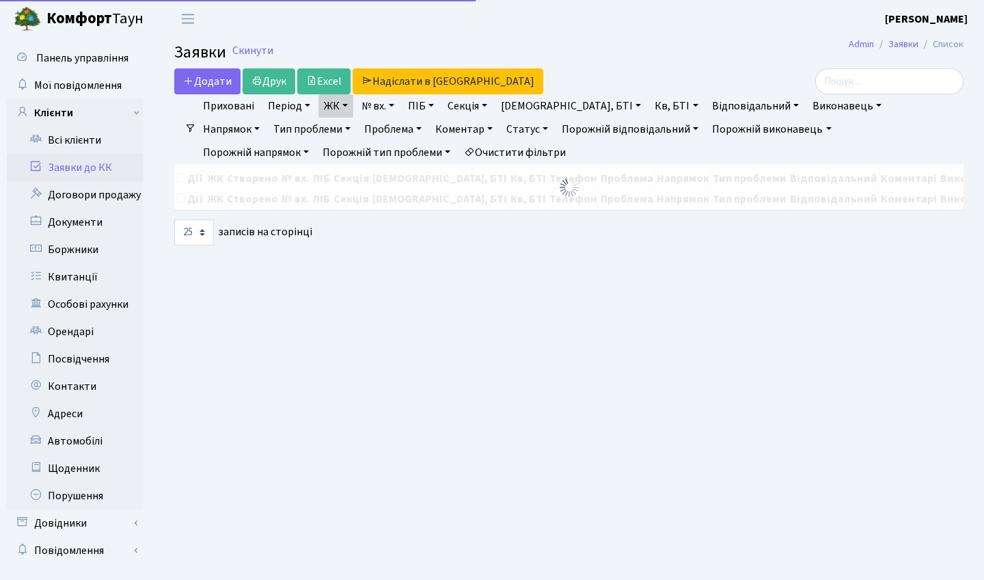
select select "25"
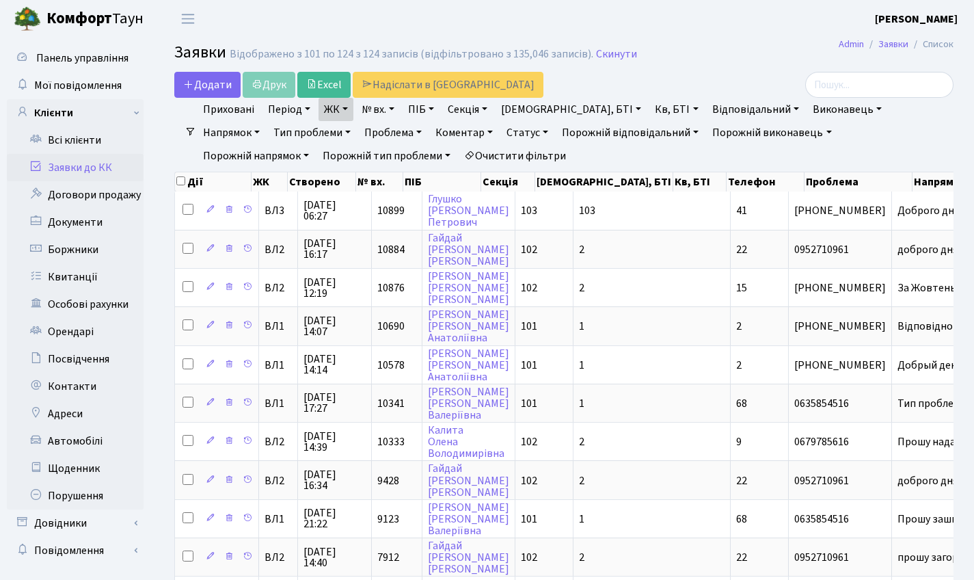
click at [501, 129] on link "Статус" at bounding box center [527, 132] width 53 height 23
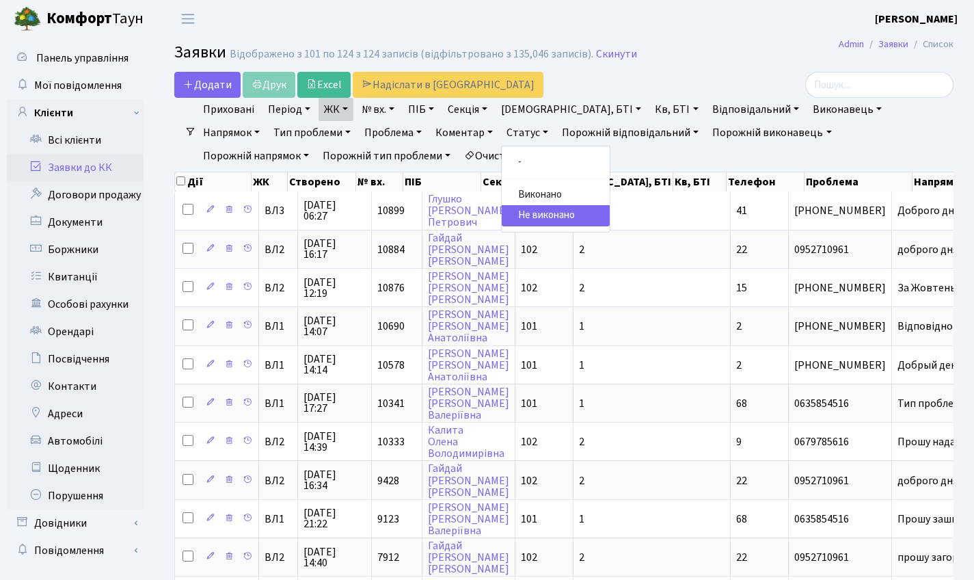
click at [664, 161] on ul "Приховані Період 03.10.2025 - 03.10.2025 ЖК ВЛ1, Ужгородський пров., 4/1 ВЛ2, Г…" at bounding box center [569, 133] width 747 height 70
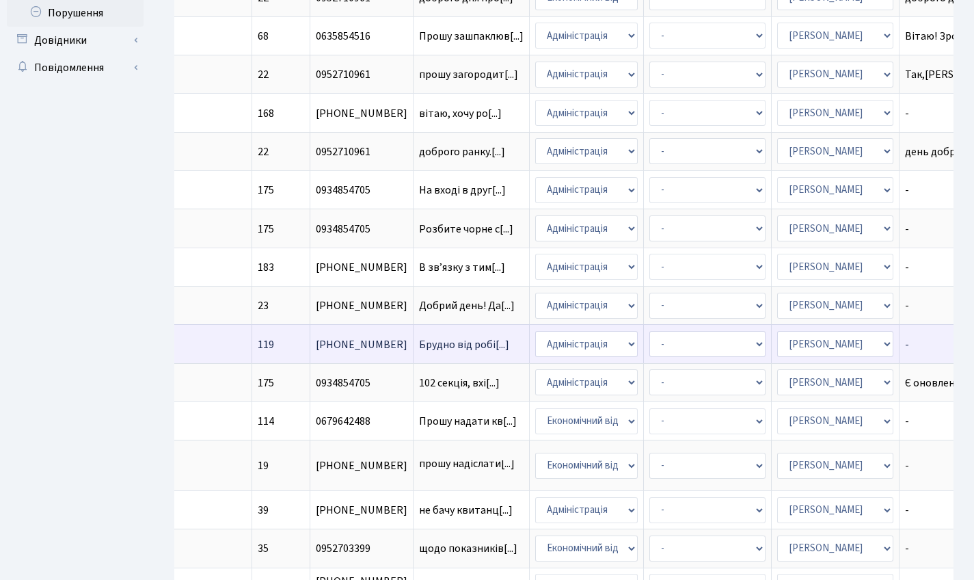
scroll to position [461, 0]
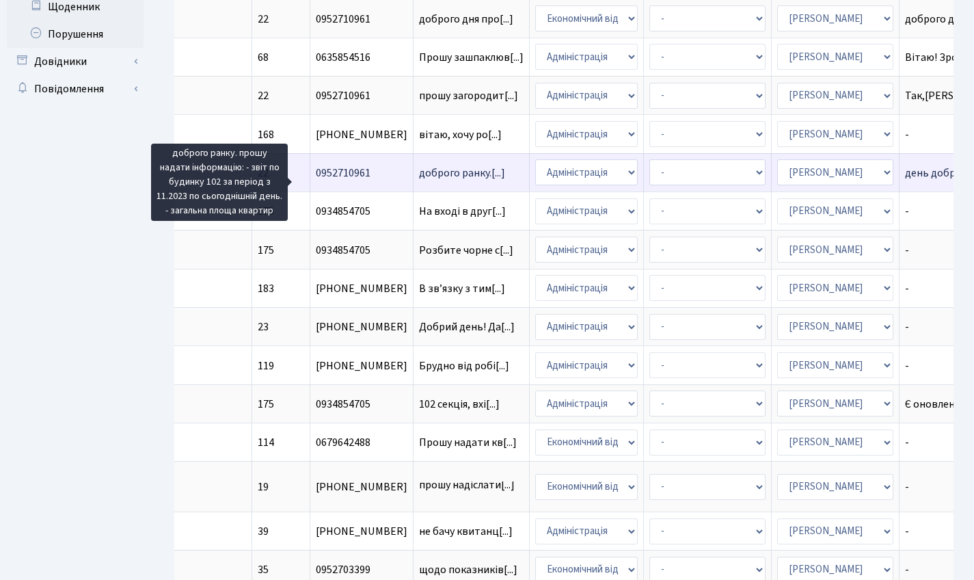
click at [419, 178] on span "доброго ранку.[...]" at bounding box center [462, 172] width 86 height 15
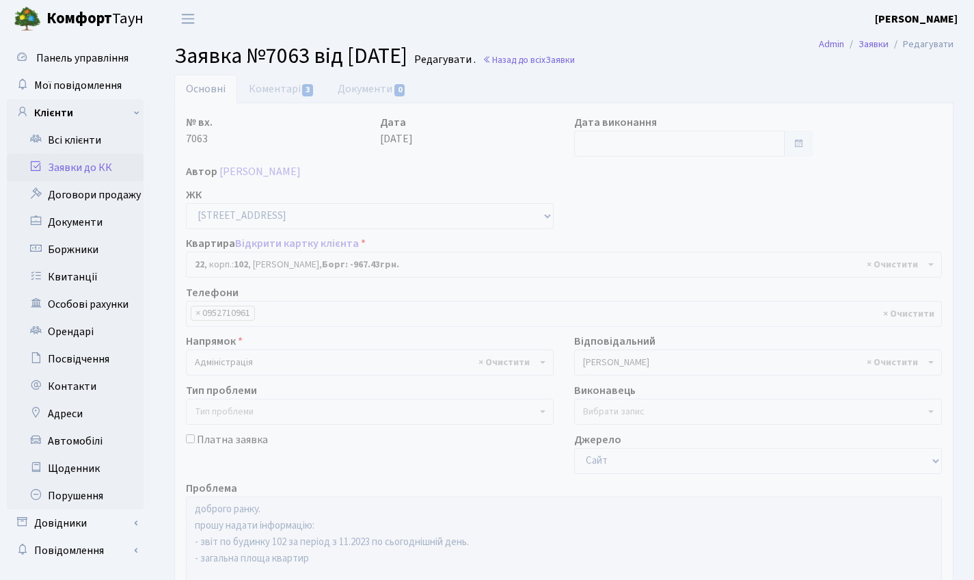
select select "38005"
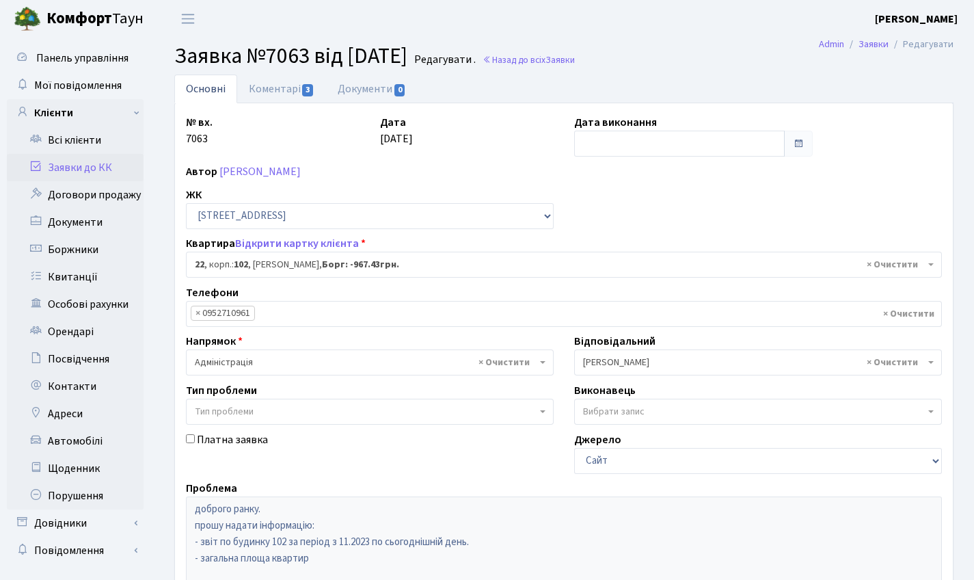
click at [275, 68] on span "Заявка №7063 від [DATE]" at bounding box center [290, 55] width 233 height 31
click at [277, 79] on link "Коментарі 3" at bounding box center [281, 89] width 89 height 28
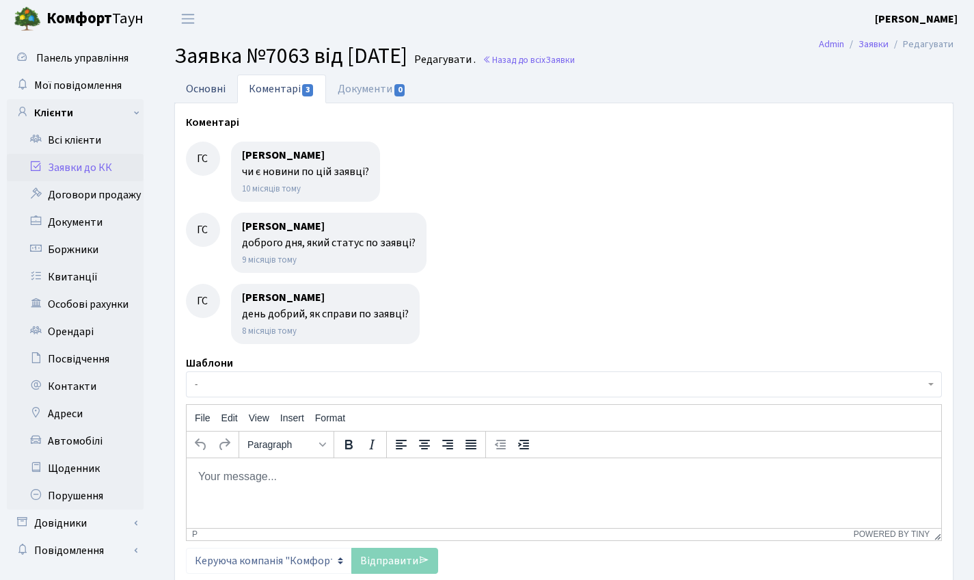
click at [217, 86] on link "Основні" at bounding box center [205, 89] width 63 height 28
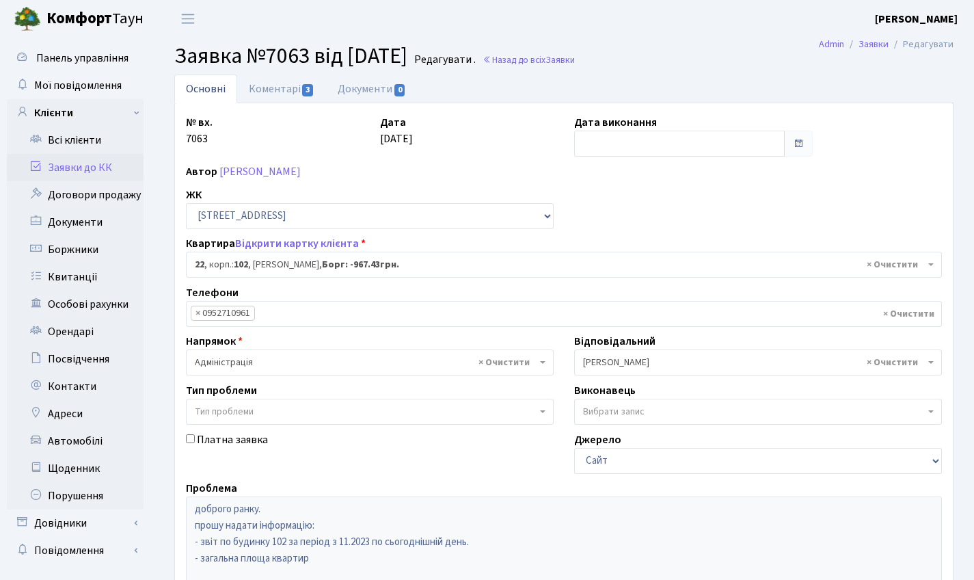
click at [93, 178] on link "Заявки до КК" at bounding box center [75, 167] width 137 height 27
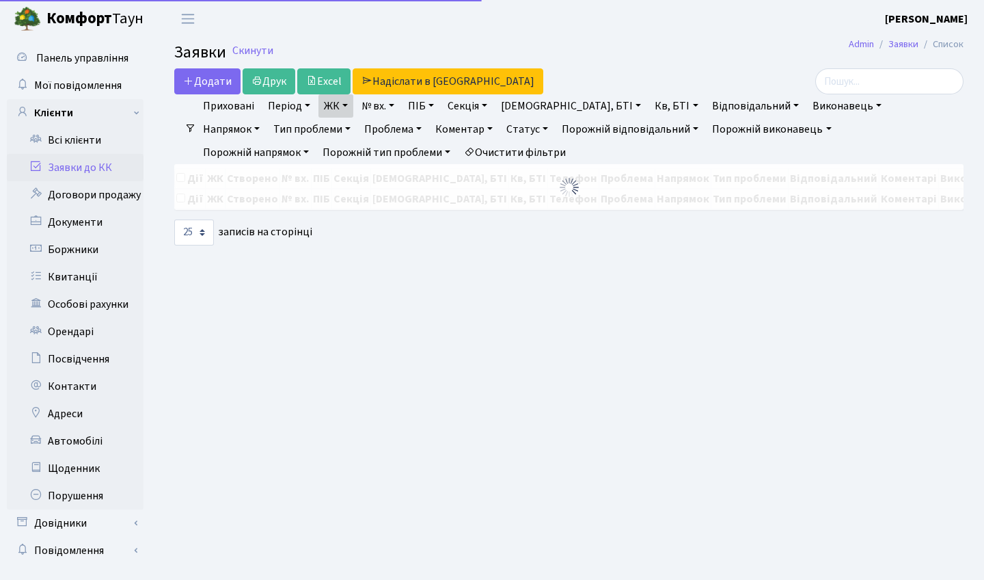
select select "25"
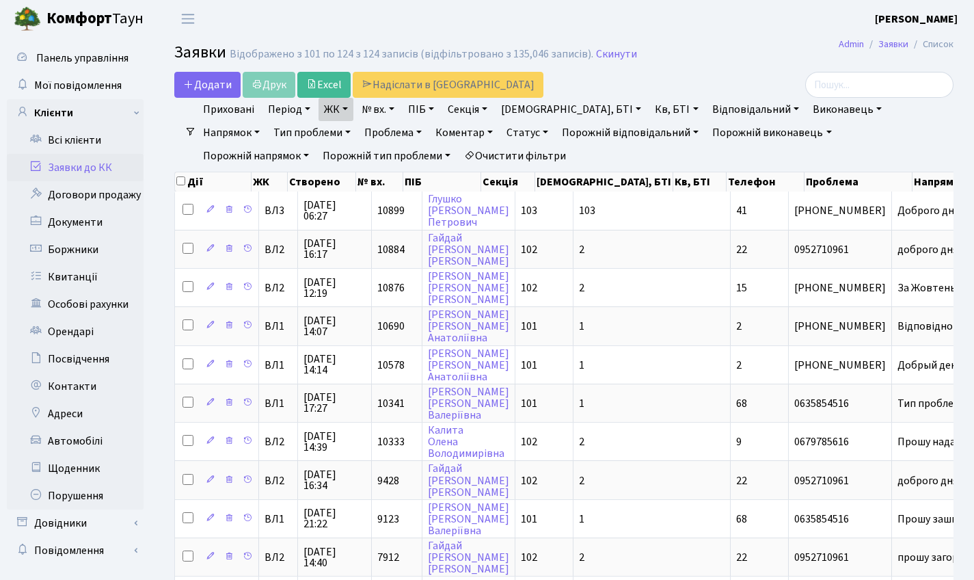
click at [501, 134] on link "Статус" at bounding box center [527, 132] width 53 height 23
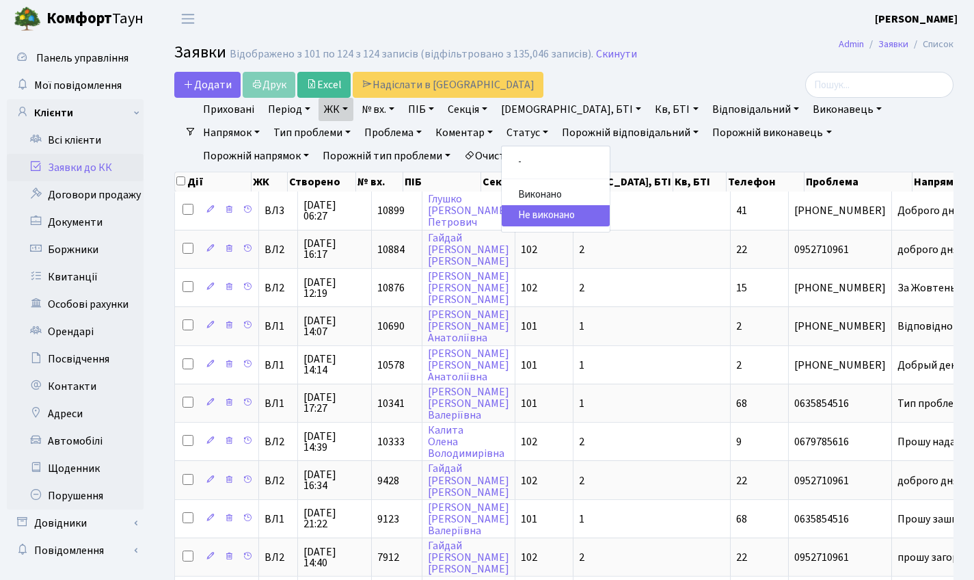
click at [641, 164] on ul "Приховані Період 03.10.2025 - 03.10.2025 ЖК ВЛ1, Ужгородський пров., 4/1 ВЛ2, Г…" at bounding box center [569, 133] width 747 height 70
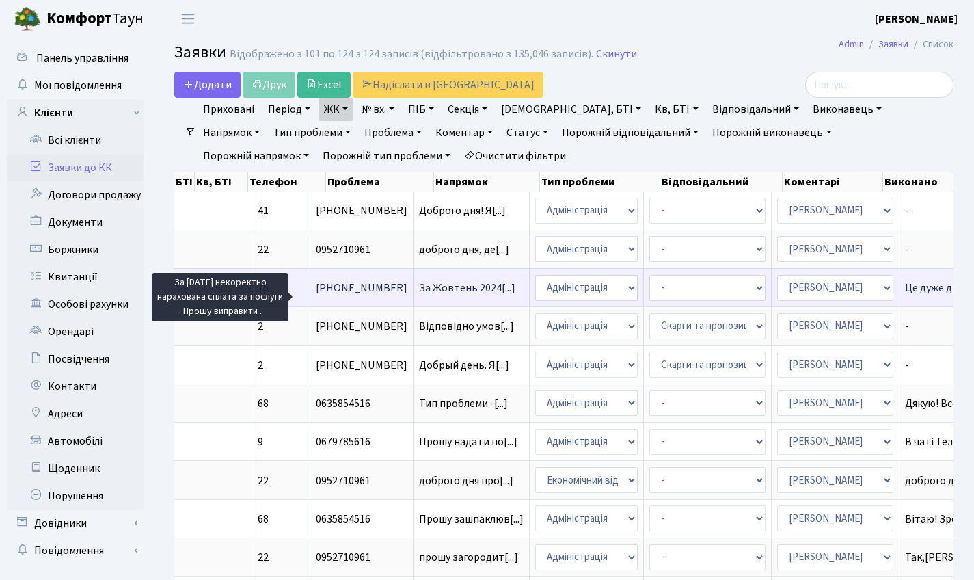
click at [419, 293] on span "За Жовтень 2024[...]" at bounding box center [467, 287] width 96 height 15
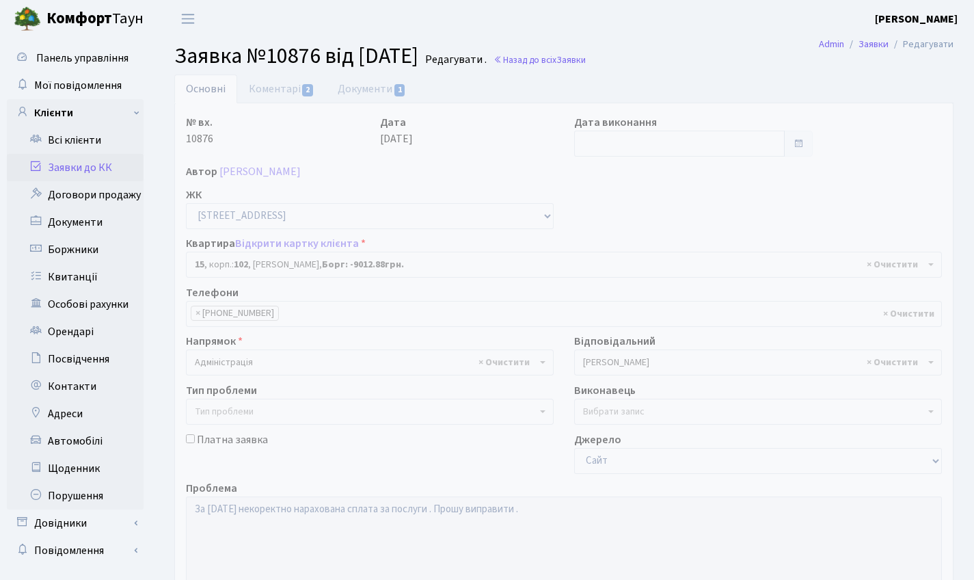
select select "37984"
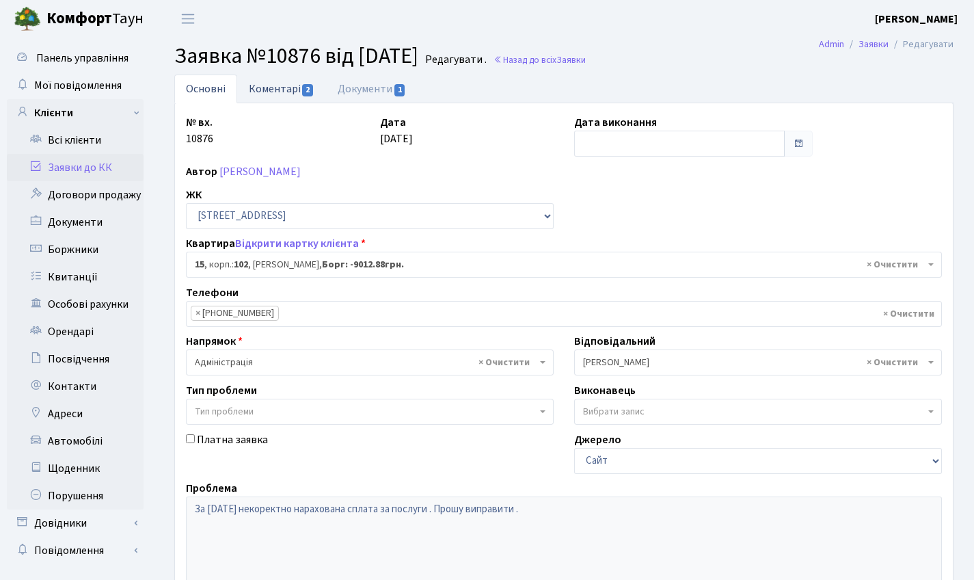
click at [293, 93] on link "Коментарі 2" at bounding box center [281, 89] width 89 height 28
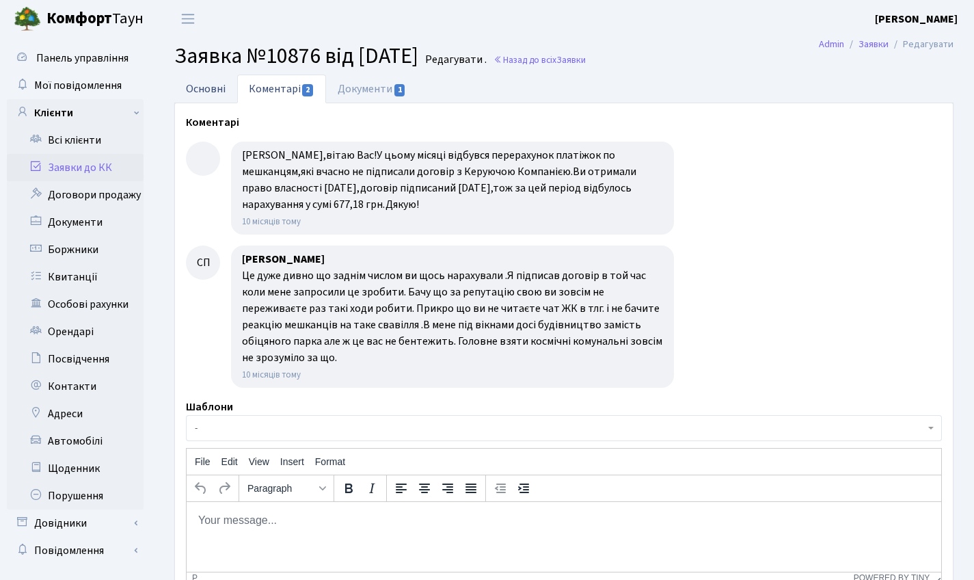
click at [198, 79] on link "Основні" at bounding box center [205, 89] width 63 height 28
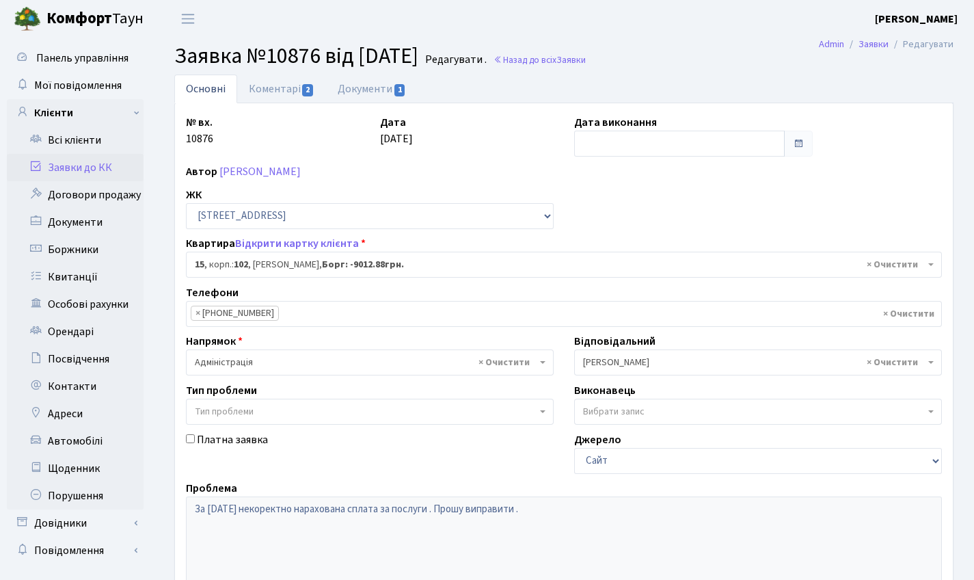
click at [91, 162] on link "Заявки до КК" at bounding box center [75, 167] width 137 height 27
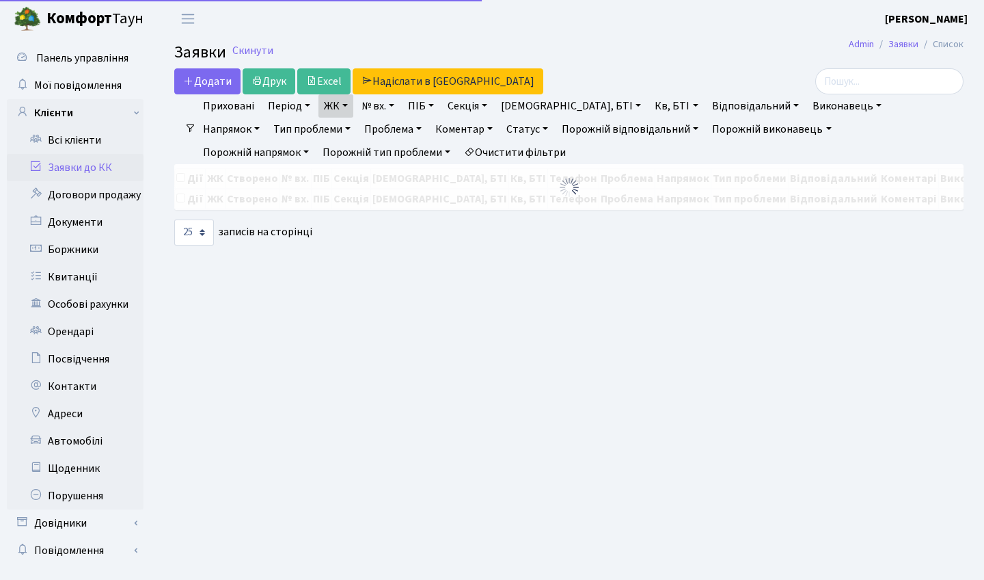
select select "25"
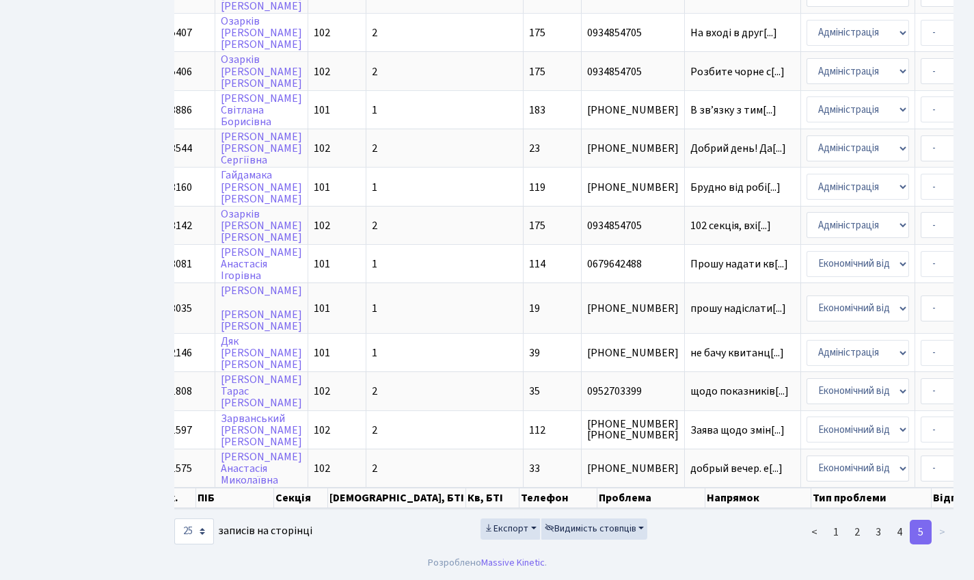
scroll to position [0, 479]
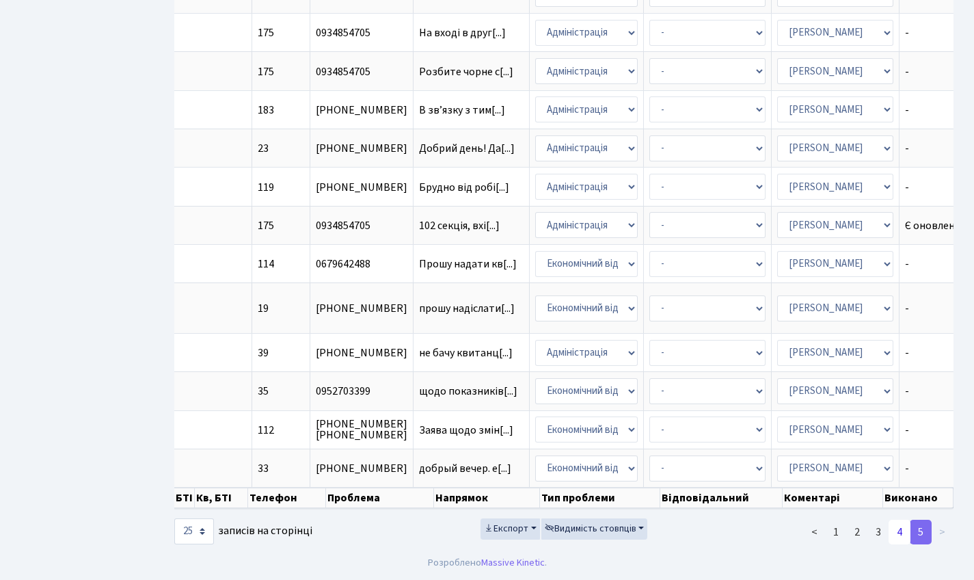
click at [891, 530] on link "4" at bounding box center [900, 532] width 22 height 25
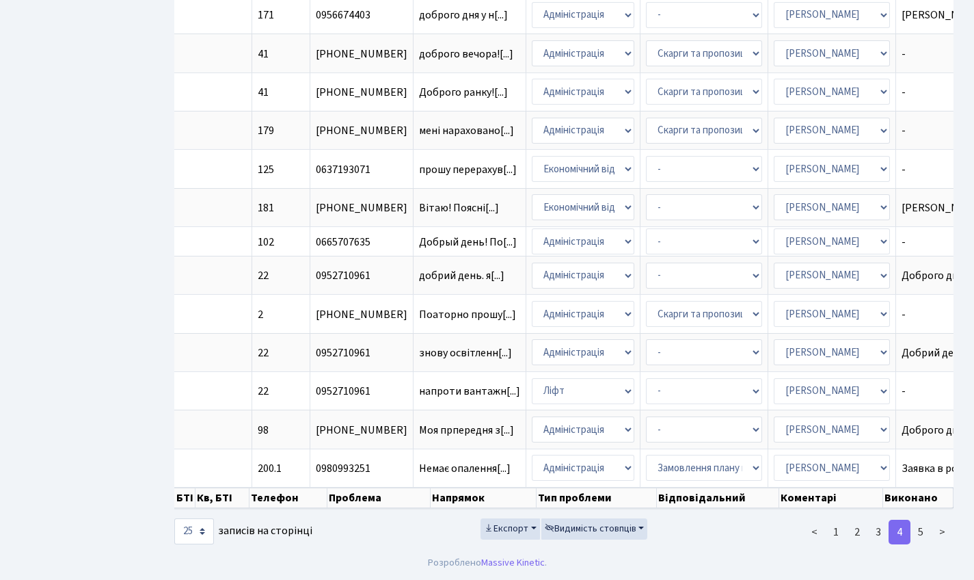
scroll to position [0, 477]
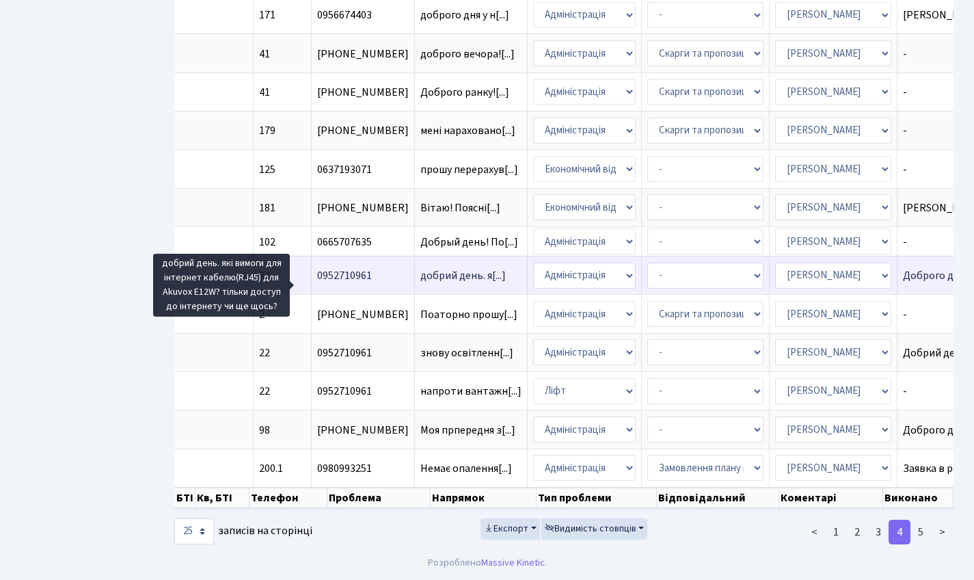
click at [420, 276] on span "добрий день. я[...]" at bounding box center [462, 275] width 85 height 15
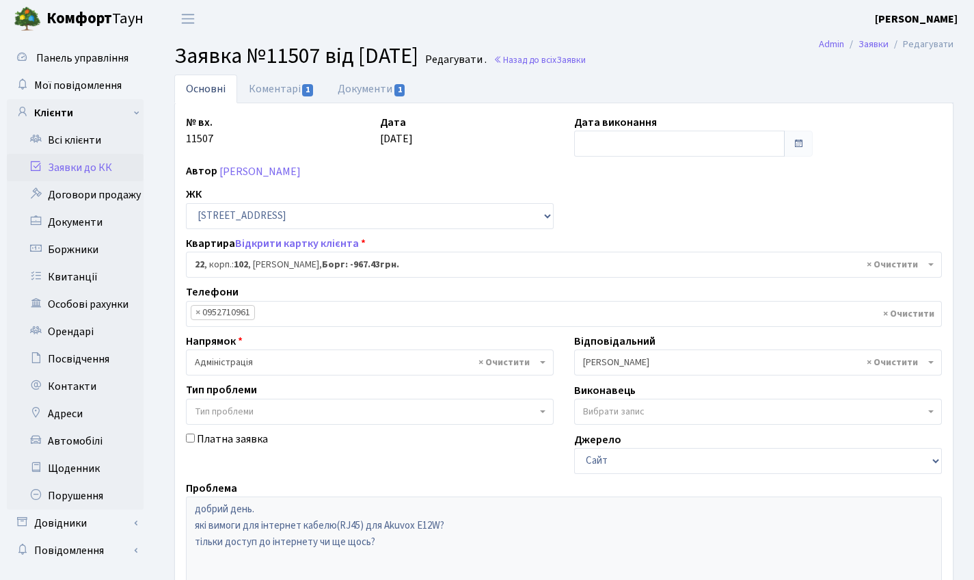
select select "38005"
click at [371, 84] on link "Документи 1" at bounding box center [372, 89] width 92 height 28
select select "25"
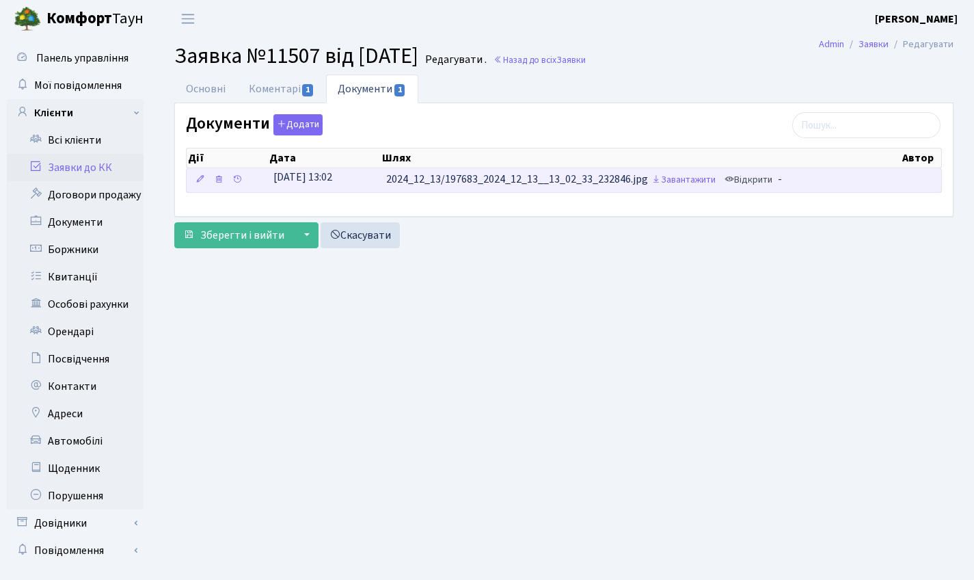
click at [751, 184] on link "Відкрити" at bounding box center [748, 180] width 55 height 21
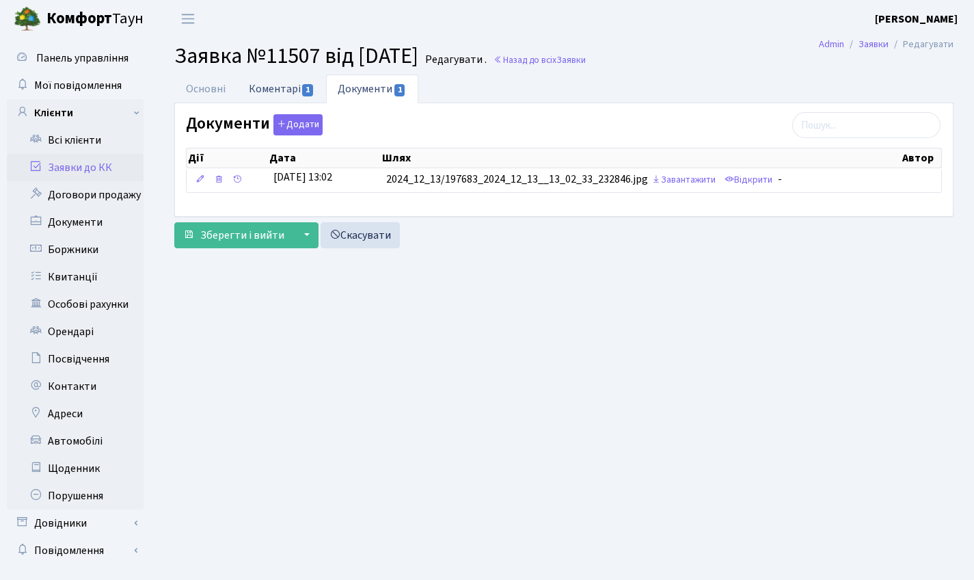
click at [278, 91] on link "Коментарі 1" at bounding box center [281, 89] width 89 height 28
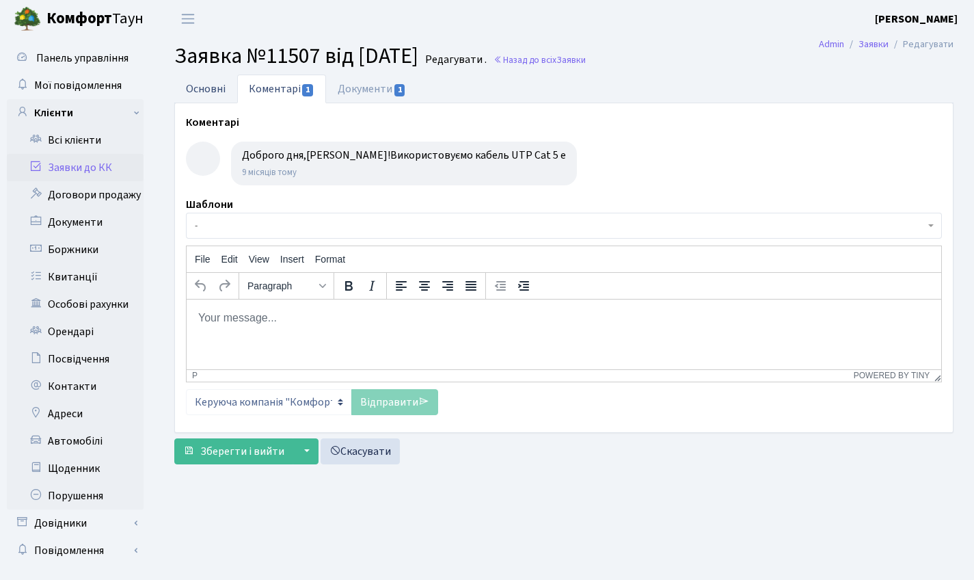
click at [219, 86] on link "Основні" at bounding box center [205, 89] width 63 height 28
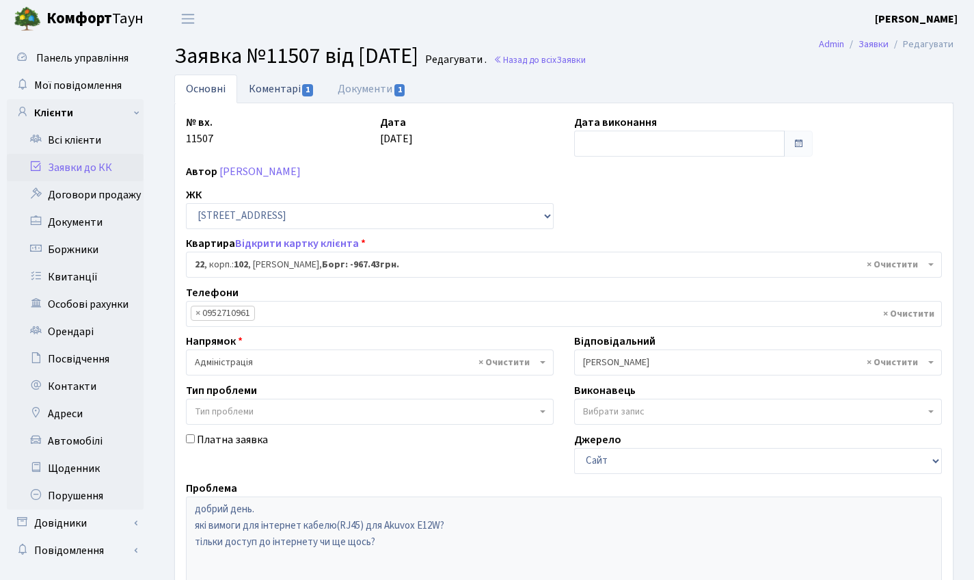
click at [267, 89] on link "Коментарі 1" at bounding box center [281, 89] width 89 height 28
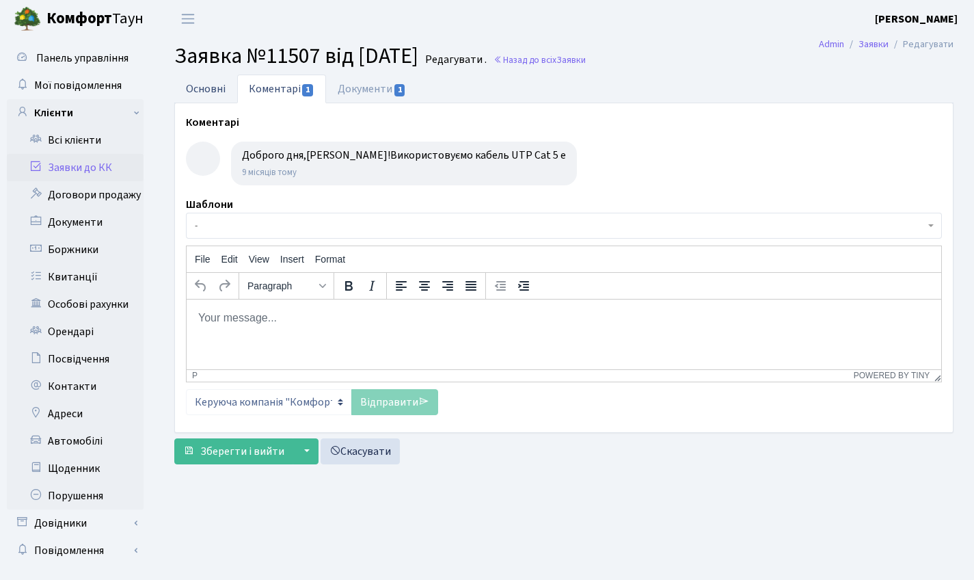
drag, startPoint x: 198, startPoint y: 81, endPoint x: 218, endPoint y: 83, distance: 19.9
click at [199, 81] on link "Основні" at bounding box center [205, 89] width 63 height 28
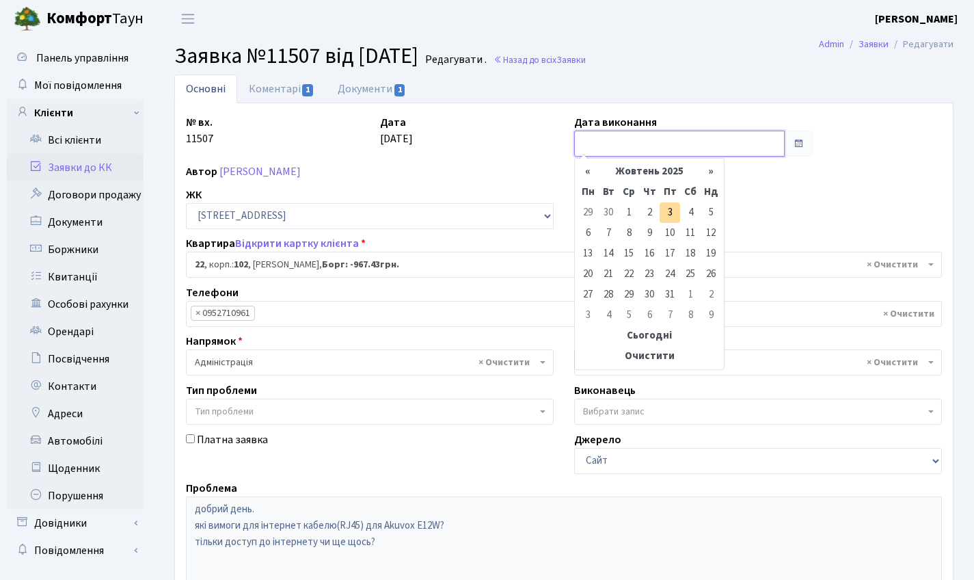
click at [584, 152] on input "text" at bounding box center [679, 144] width 211 height 26
click at [579, 170] on th "«" at bounding box center [588, 171] width 21 height 21
click at [586, 171] on th "«" at bounding box center [588, 171] width 21 height 21
click at [590, 171] on th "«" at bounding box center [588, 171] width 21 height 21
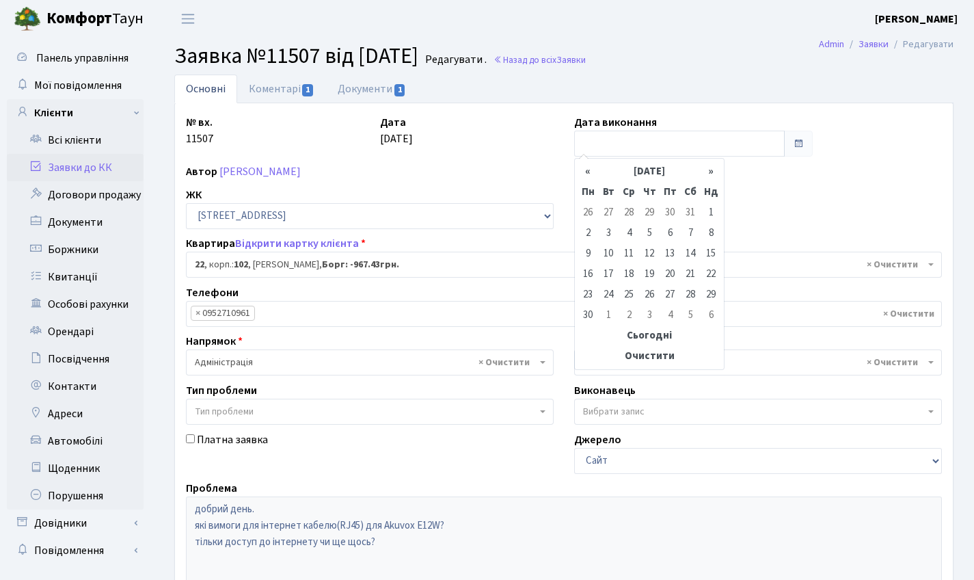
click at [590, 171] on th "«" at bounding box center [588, 171] width 21 height 21
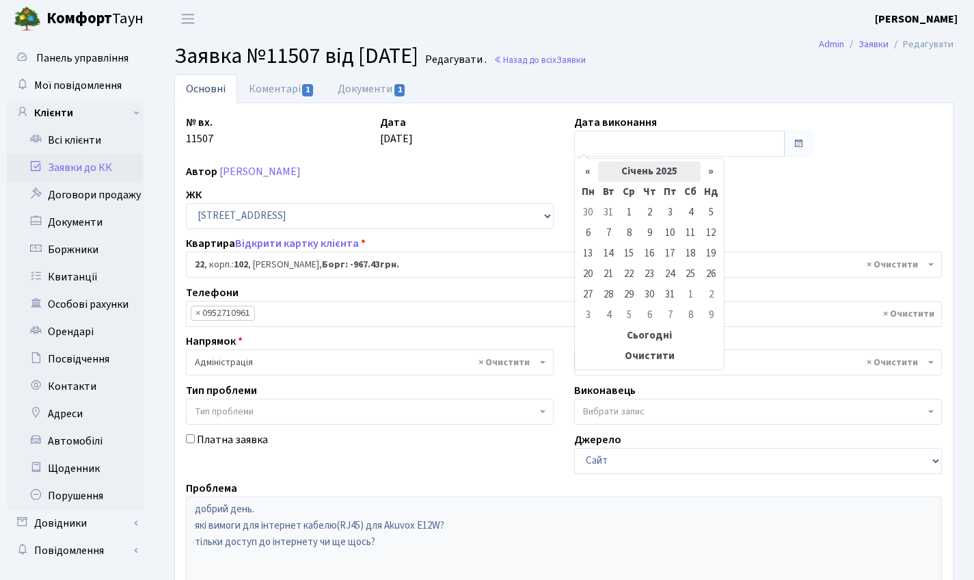
click at [660, 178] on th "Cічень 2025" at bounding box center [649, 171] width 103 height 21
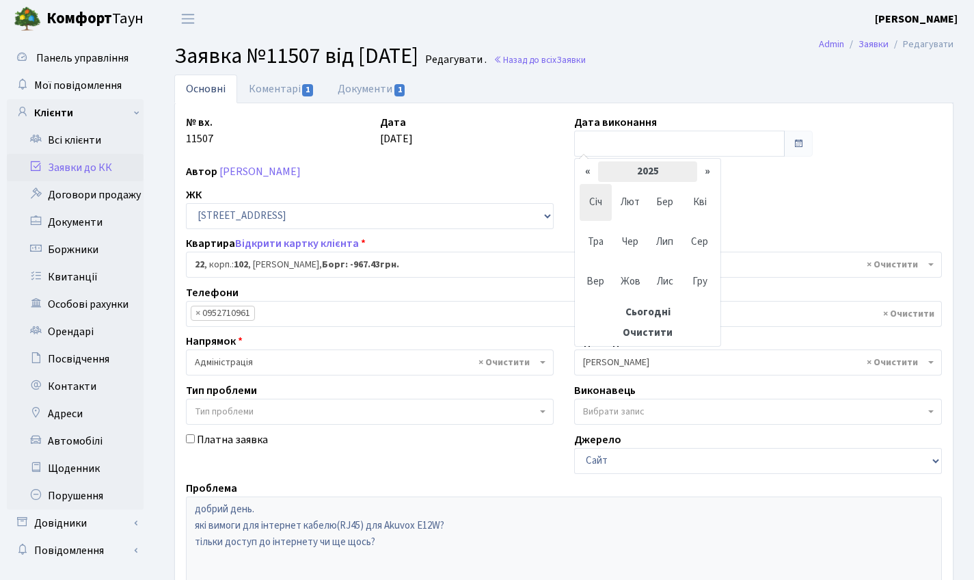
click at [601, 172] on th "2025" at bounding box center [647, 171] width 99 height 21
click at [628, 237] on span "2024" at bounding box center [631, 242] width 32 height 37
click at [694, 285] on span "Гру" at bounding box center [700, 281] width 32 height 37
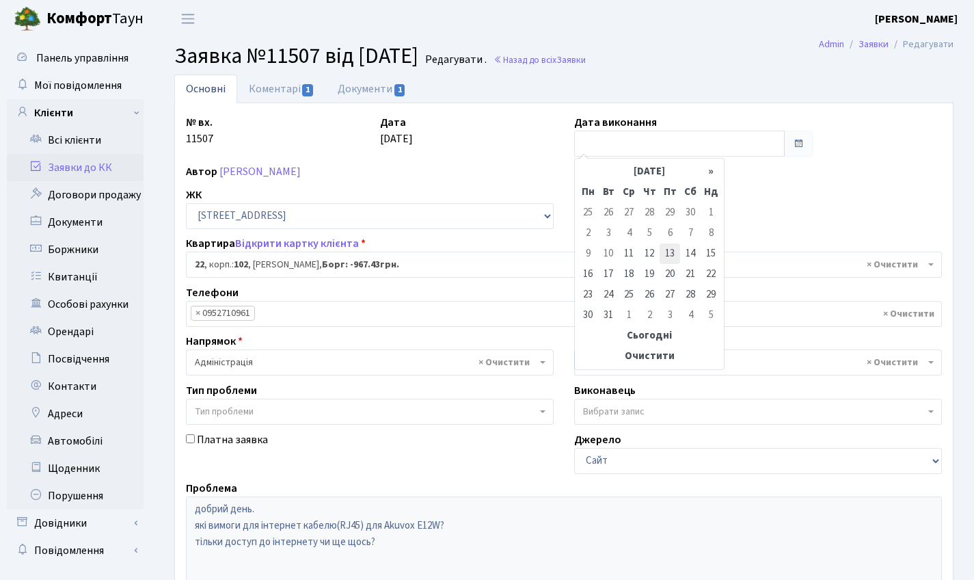
click at [671, 257] on td "13" at bounding box center [670, 253] width 21 height 21
type input "13.12.2024"
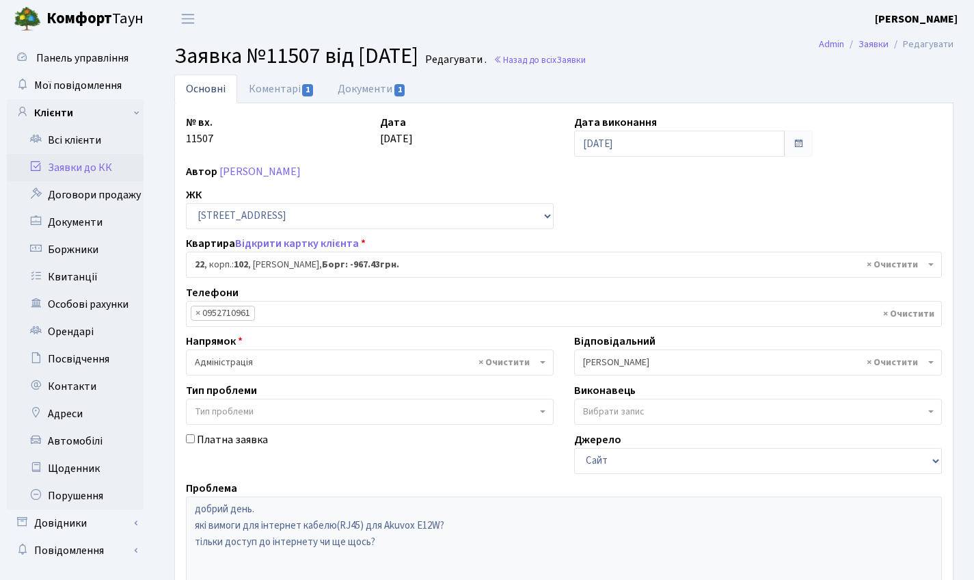
scroll to position [235, 0]
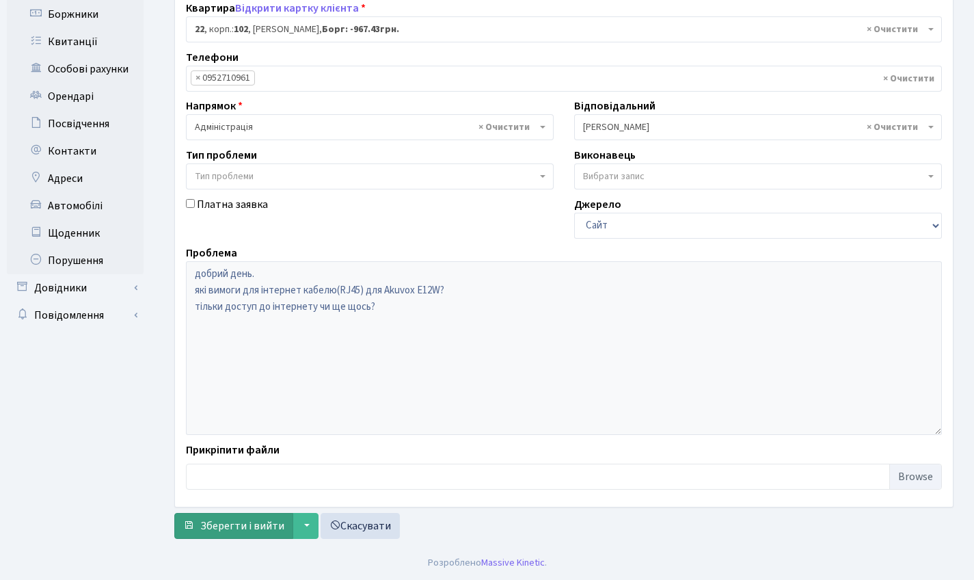
click at [263, 520] on span "Зберегти і вийти" at bounding box center [242, 525] width 84 height 15
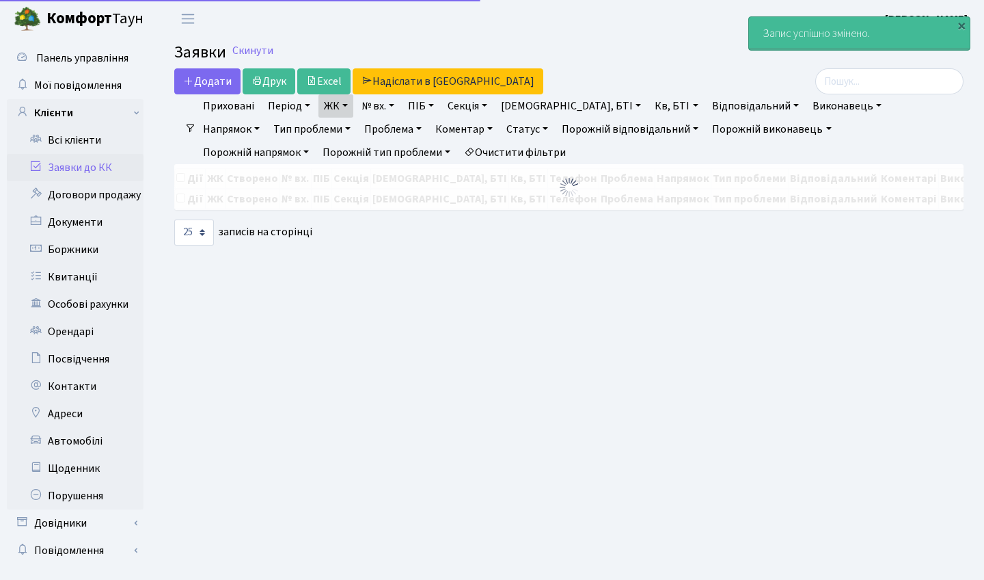
select select "25"
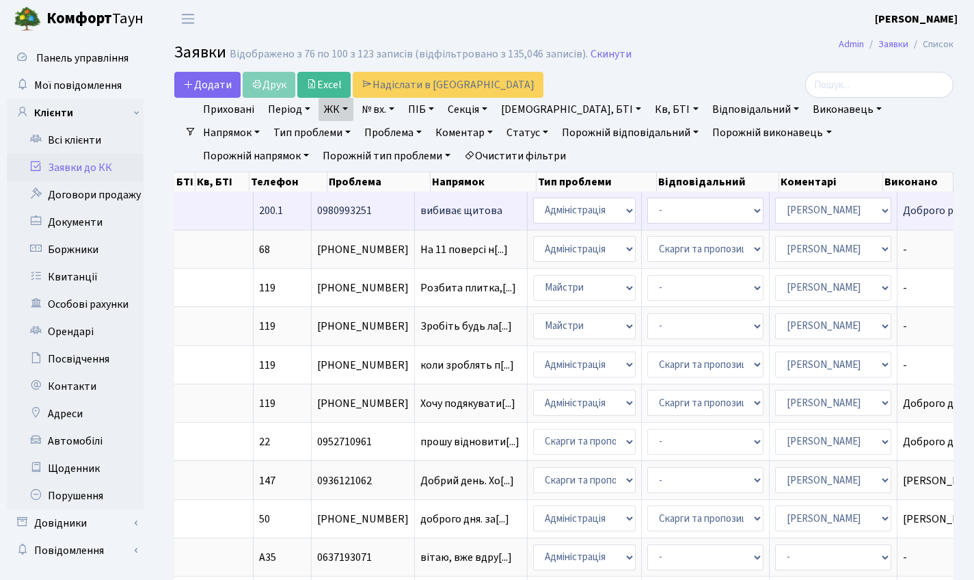
click at [415, 214] on td "вибиває щитова" at bounding box center [471, 210] width 113 height 38
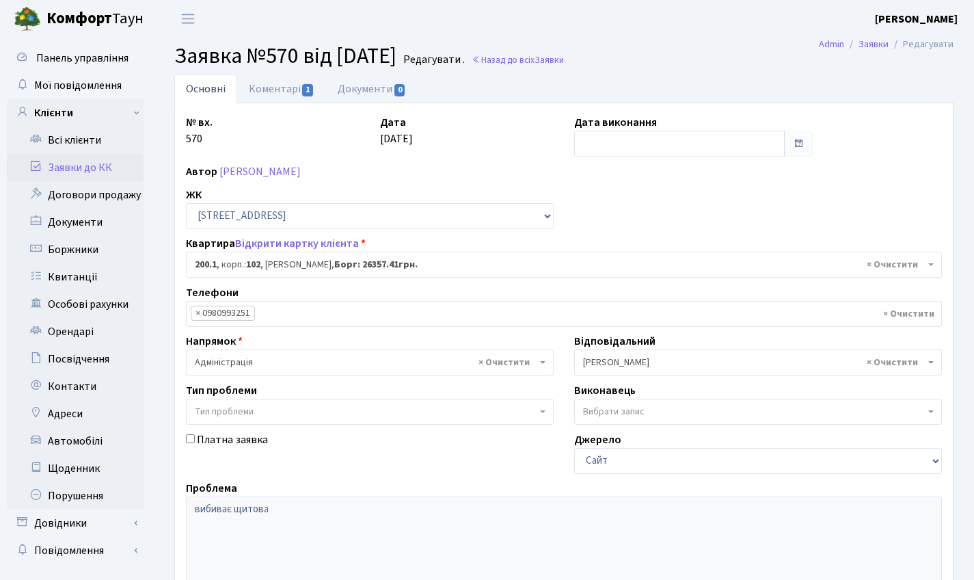
select select "42487"
click at [279, 92] on link "Коментарі 1" at bounding box center [281, 89] width 89 height 28
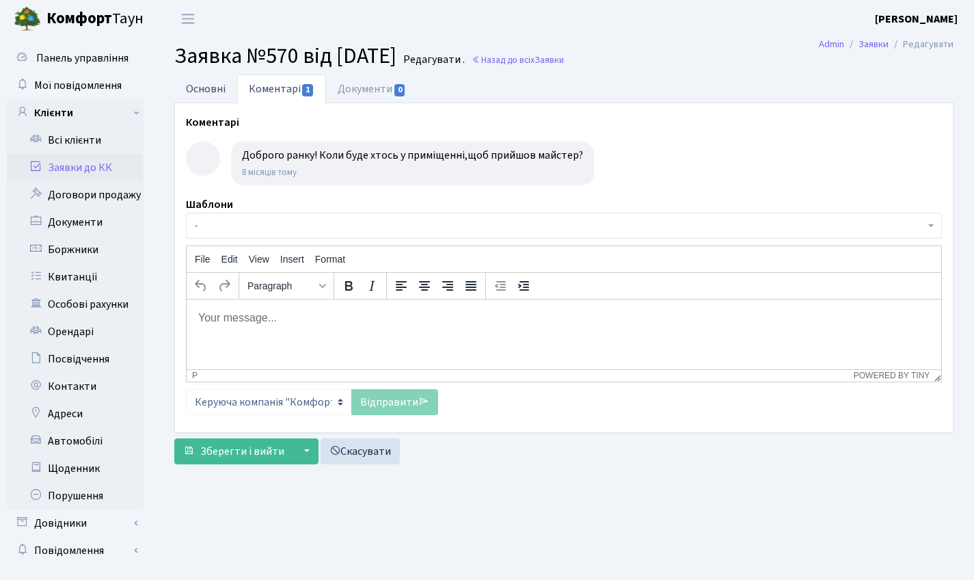
click at [211, 90] on link "Основні" at bounding box center [205, 89] width 63 height 28
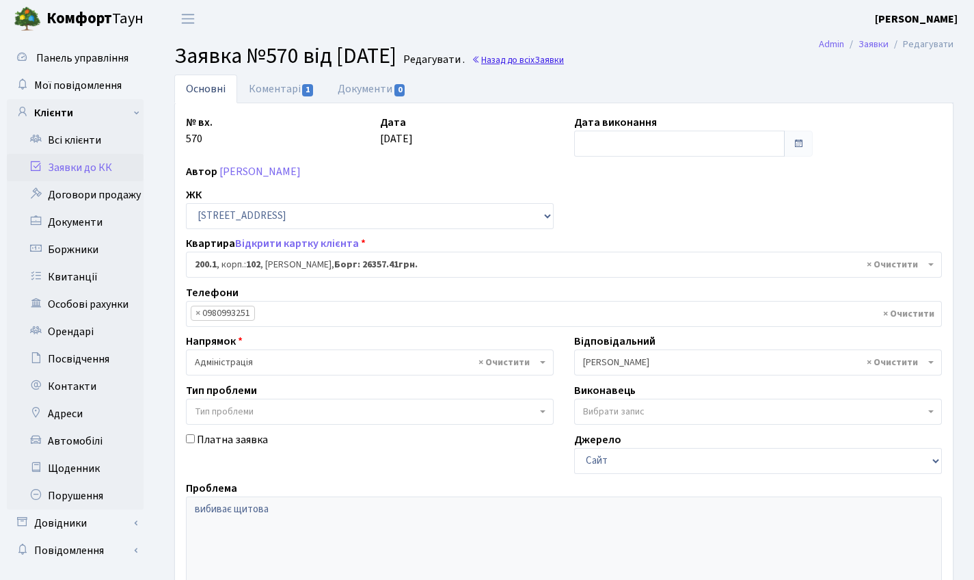
click at [564, 62] on link "Назад до всіх Заявки" at bounding box center [518, 59] width 92 height 13
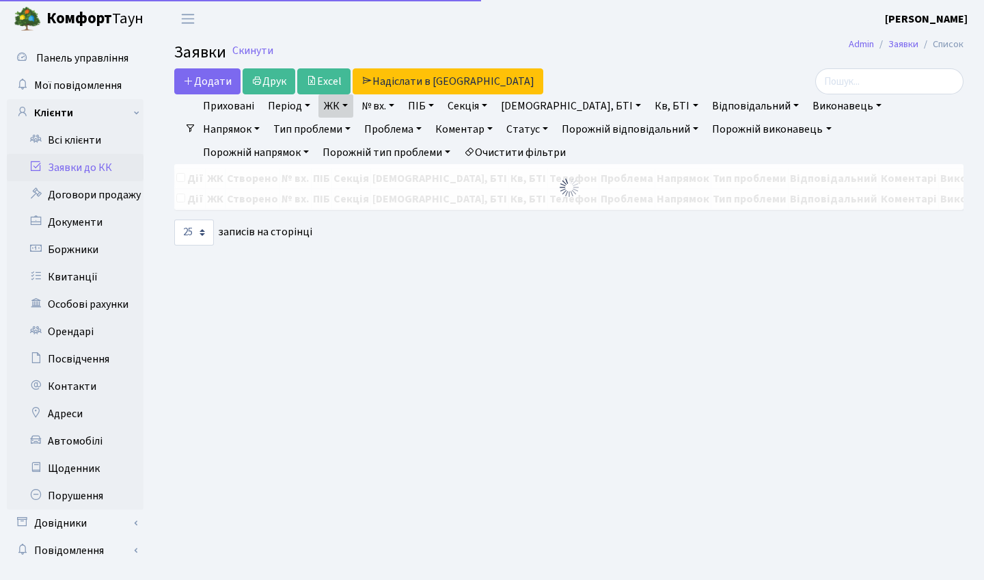
select select "25"
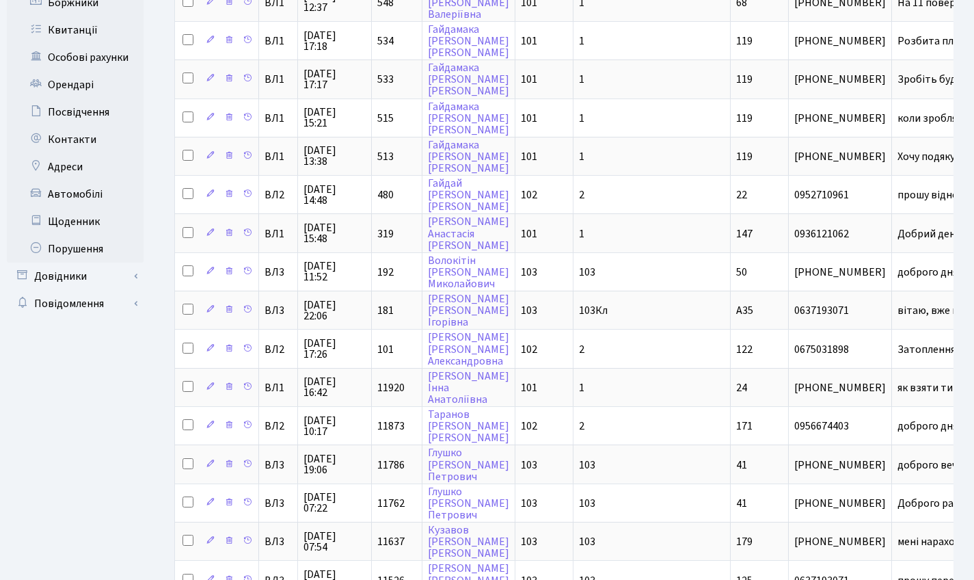
scroll to position [687, 0]
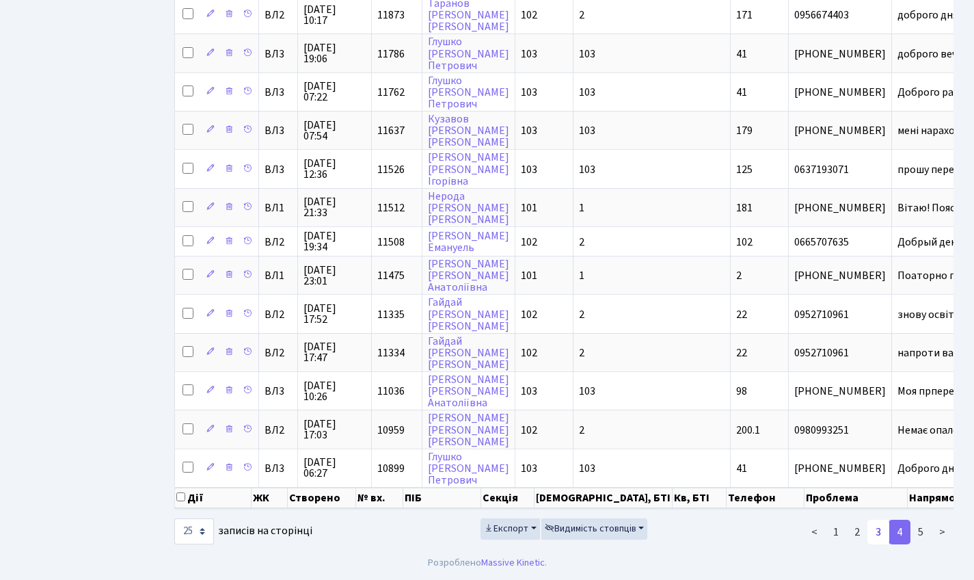
click at [872, 535] on link "3" at bounding box center [879, 532] width 22 height 25
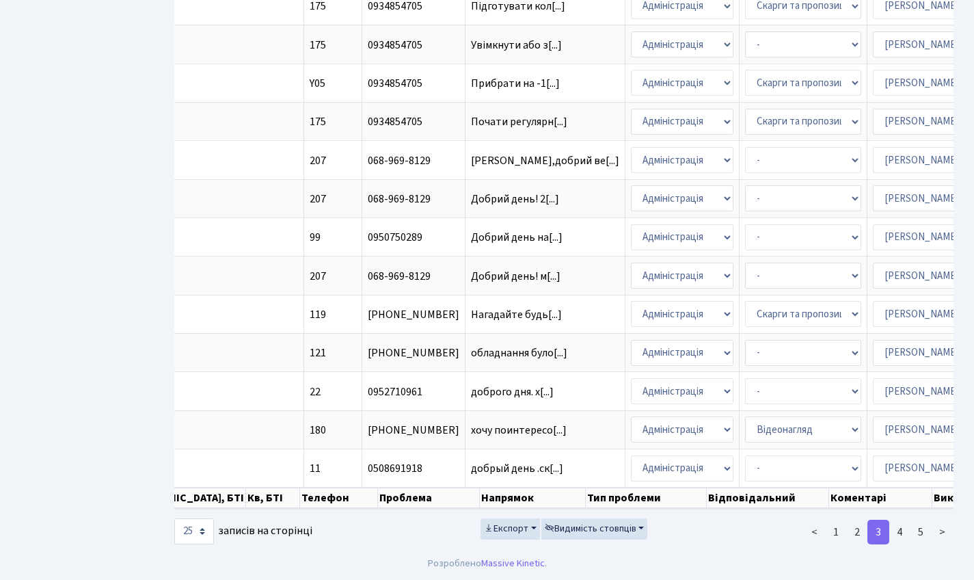
scroll to position [0, 475]
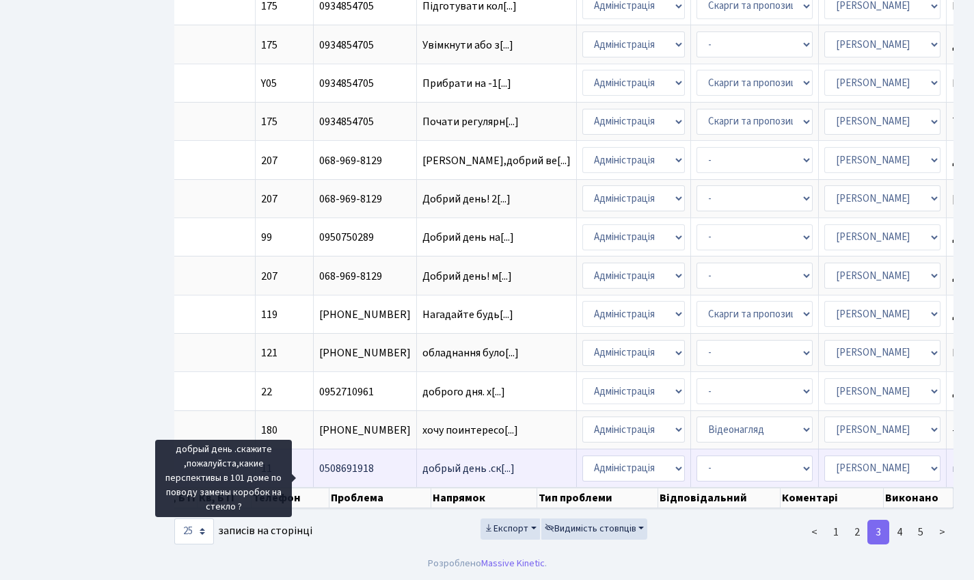
click at [417, 451] on td "добрый день .ск[...]" at bounding box center [497, 467] width 160 height 38
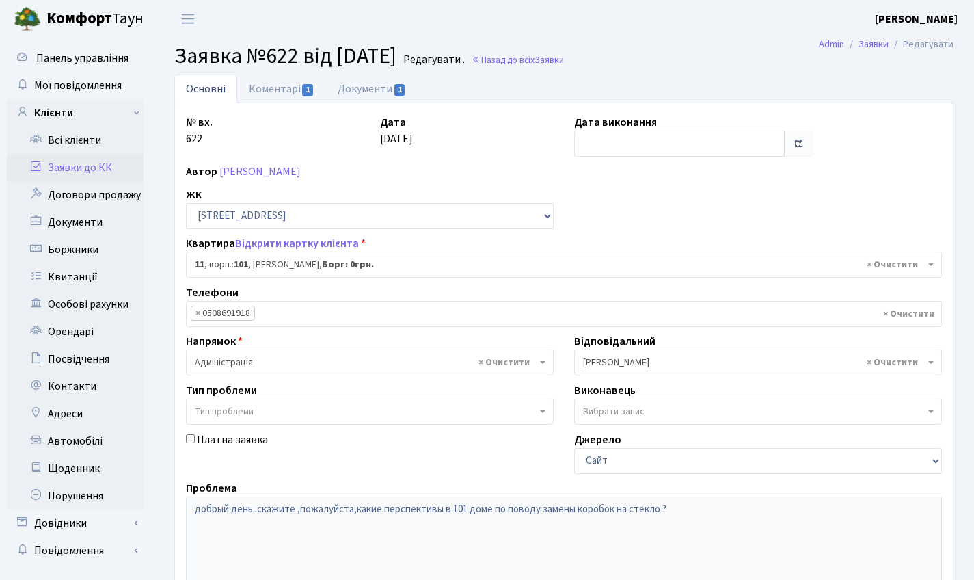
select select "37363"
click at [280, 93] on link "Коментарі 1" at bounding box center [281, 89] width 89 height 28
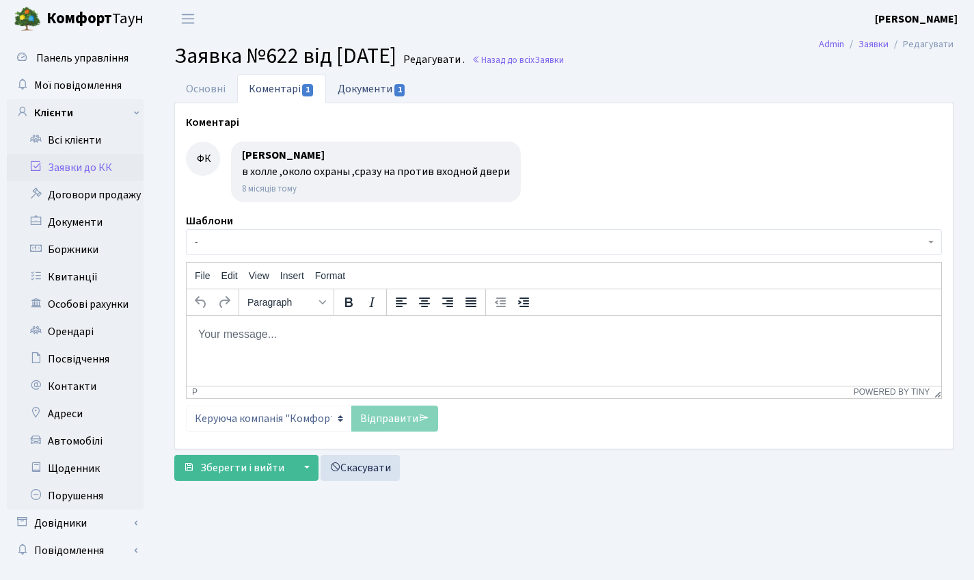
click at [364, 87] on link "Документи 1" at bounding box center [372, 89] width 92 height 28
select select "25"
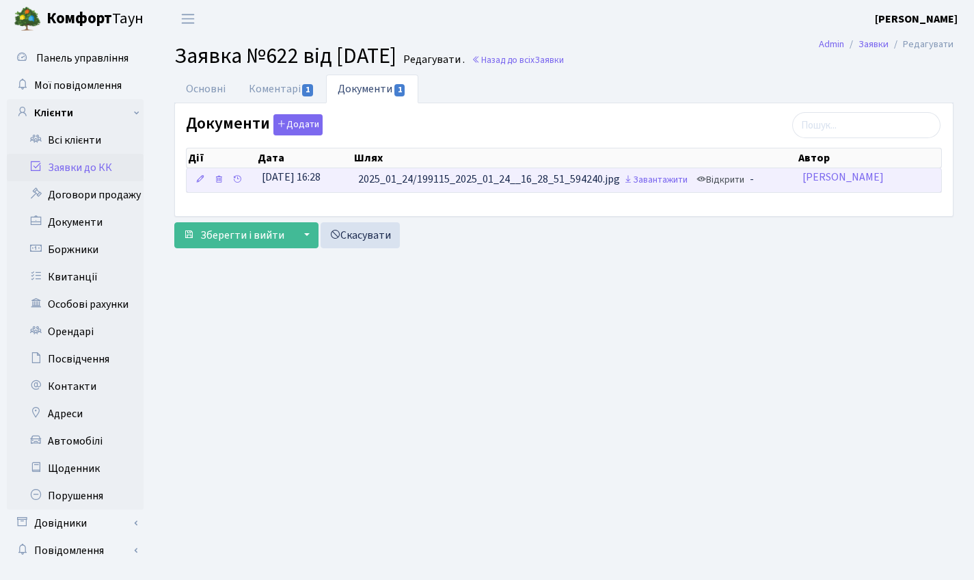
click at [731, 183] on link "Відкрити" at bounding box center [720, 180] width 55 height 21
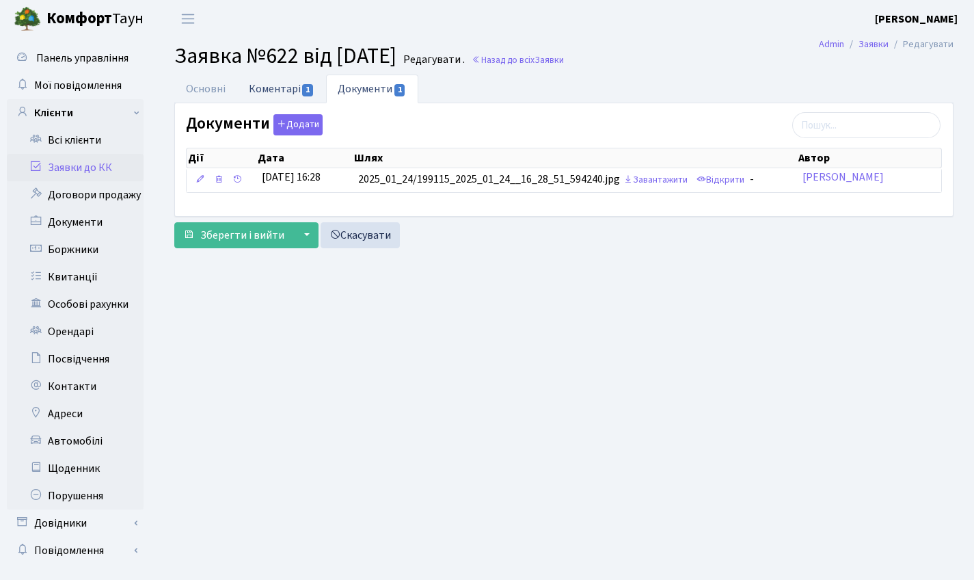
click at [275, 89] on link "Коментарі 1" at bounding box center [281, 89] width 89 height 28
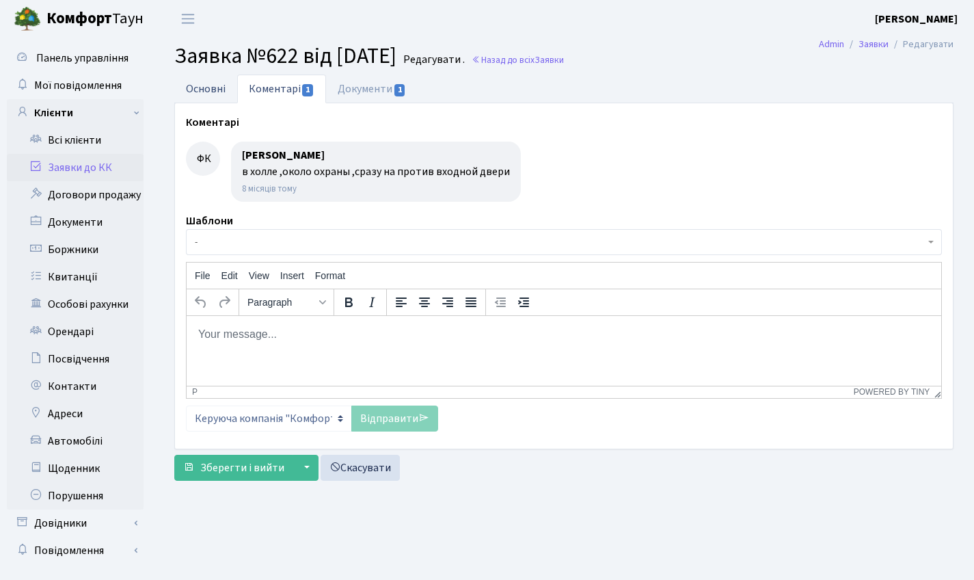
click at [203, 88] on link "Основні" at bounding box center [205, 89] width 63 height 28
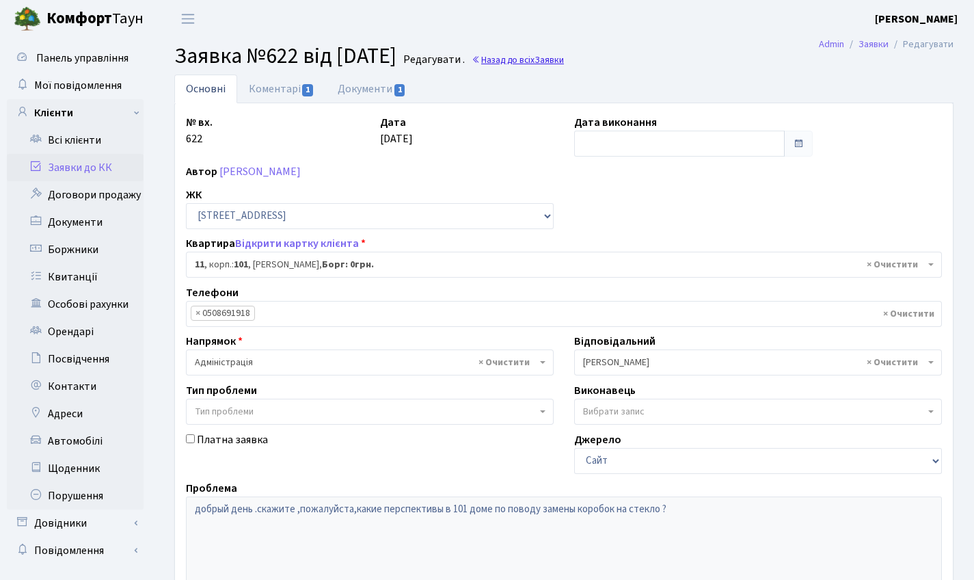
click at [564, 63] on link "Назад до всіх Заявки" at bounding box center [518, 59] width 92 height 13
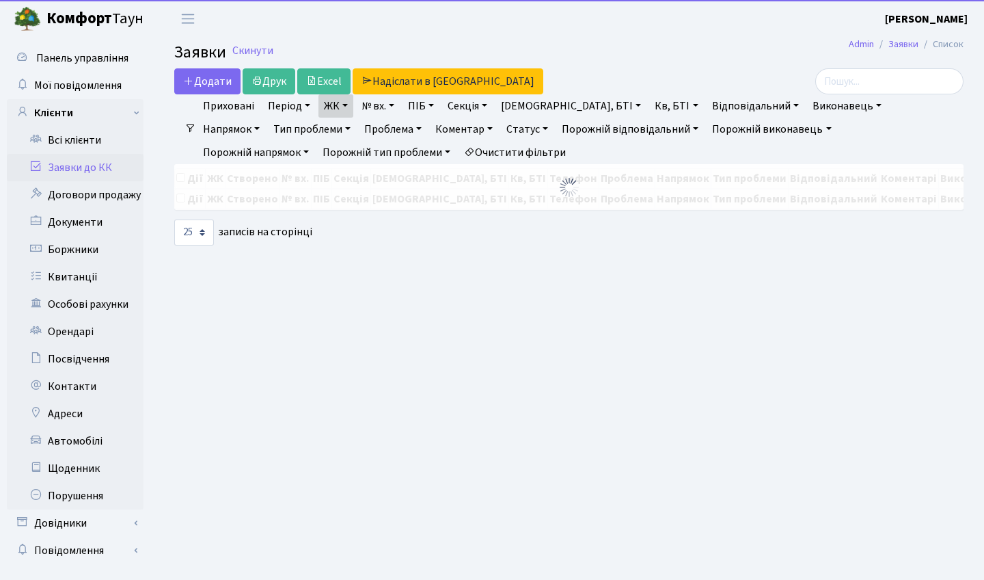
select select "25"
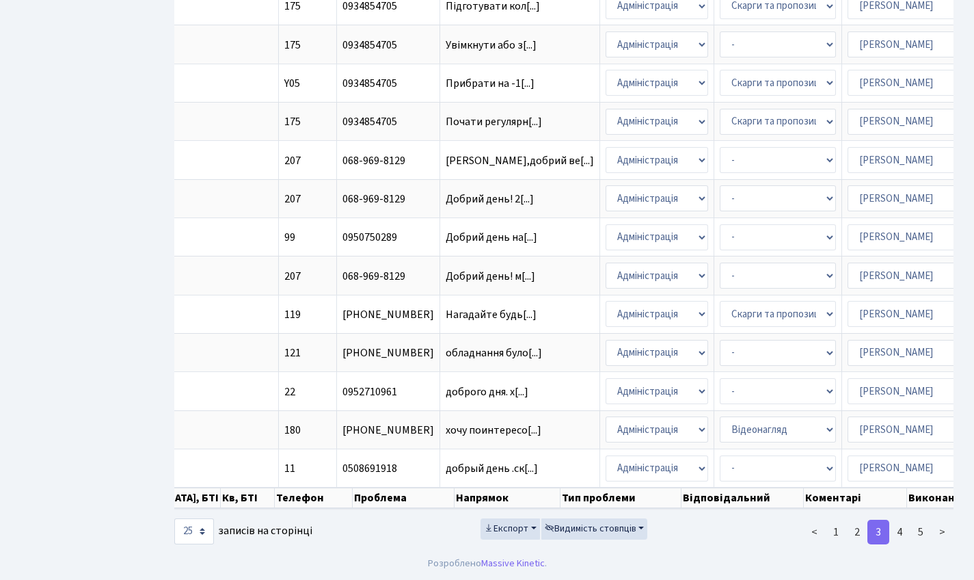
scroll to position [0, 453]
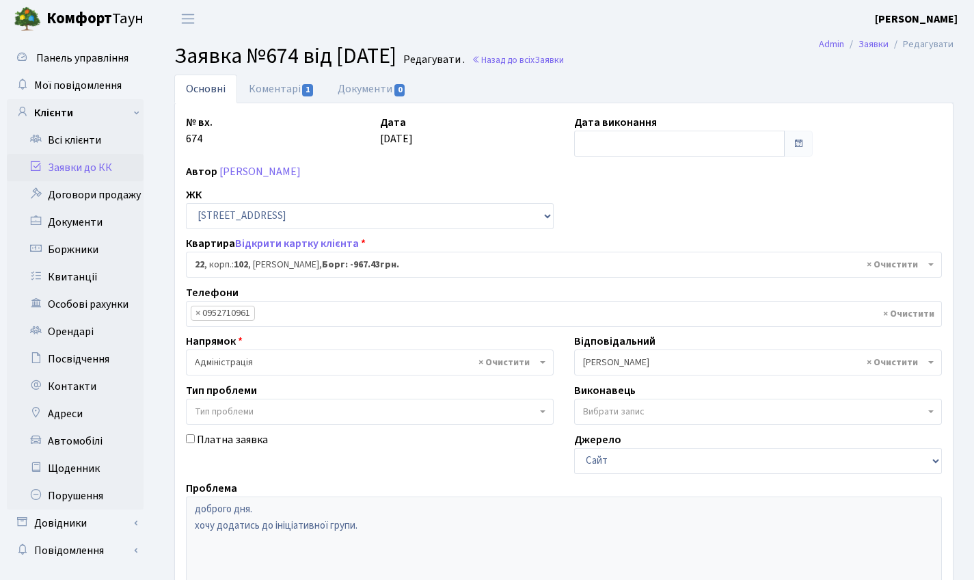
select select "38005"
click at [280, 81] on link "Коментарі 1" at bounding box center [281, 89] width 89 height 28
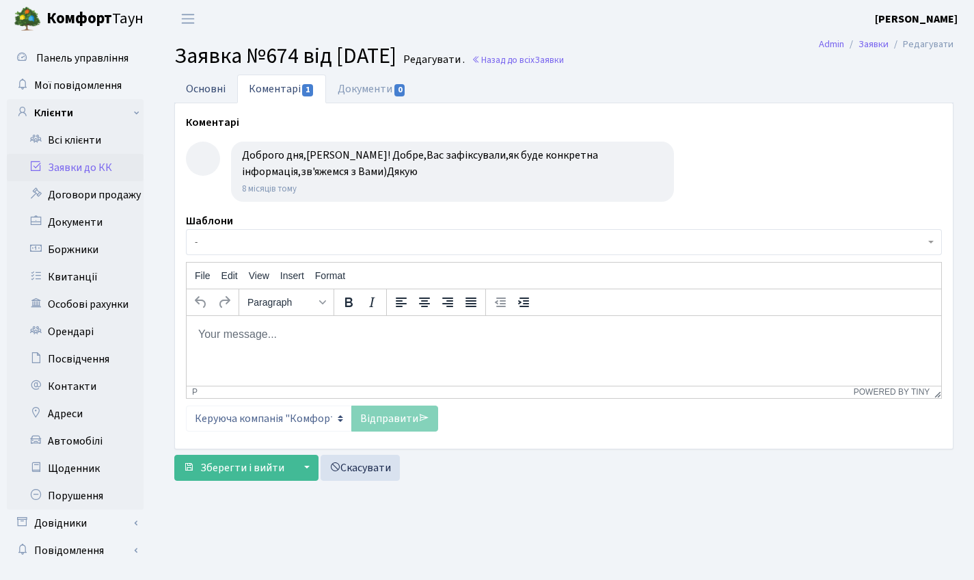
click at [219, 89] on link "Основні" at bounding box center [205, 89] width 63 height 28
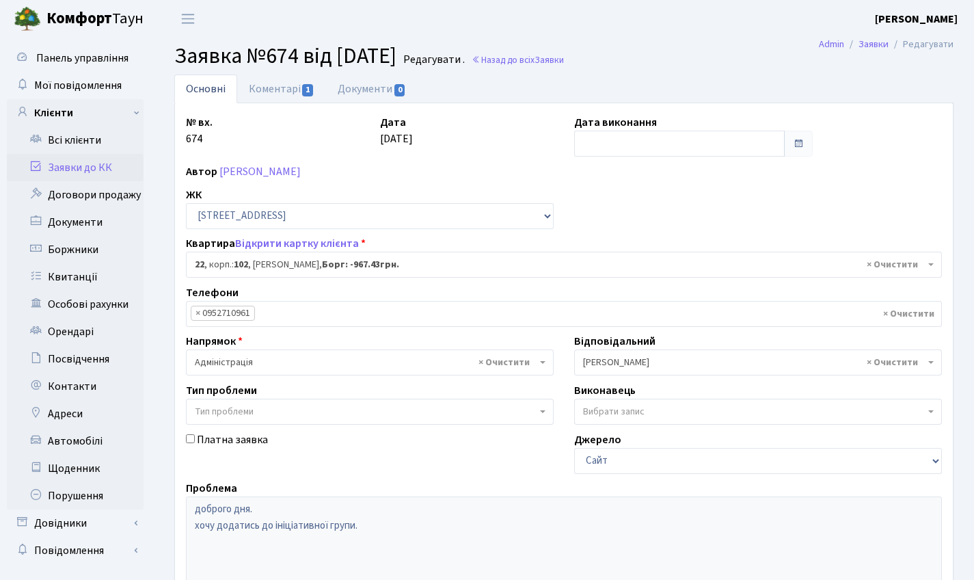
click at [86, 159] on link "Заявки до КК" at bounding box center [75, 167] width 137 height 27
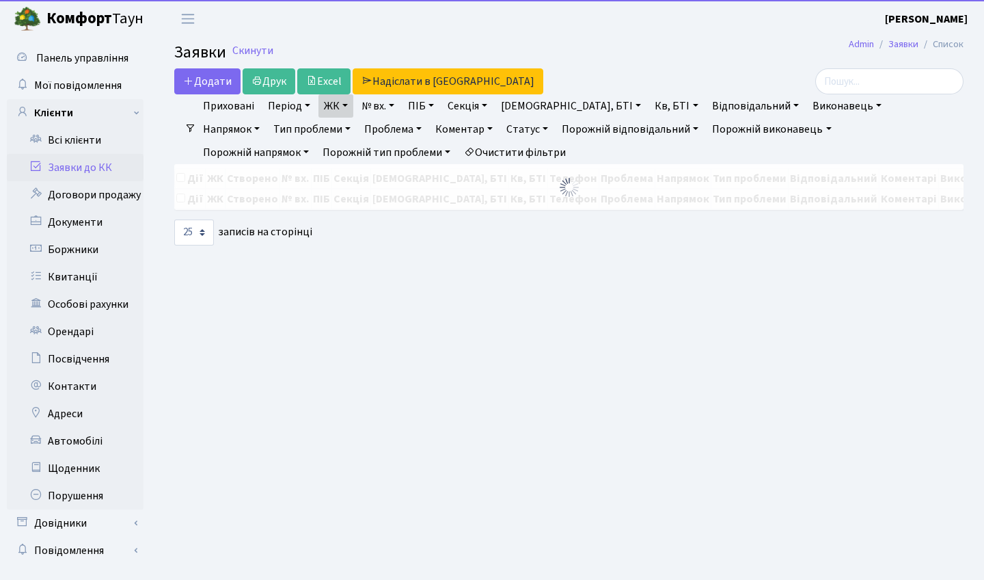
select select "25"
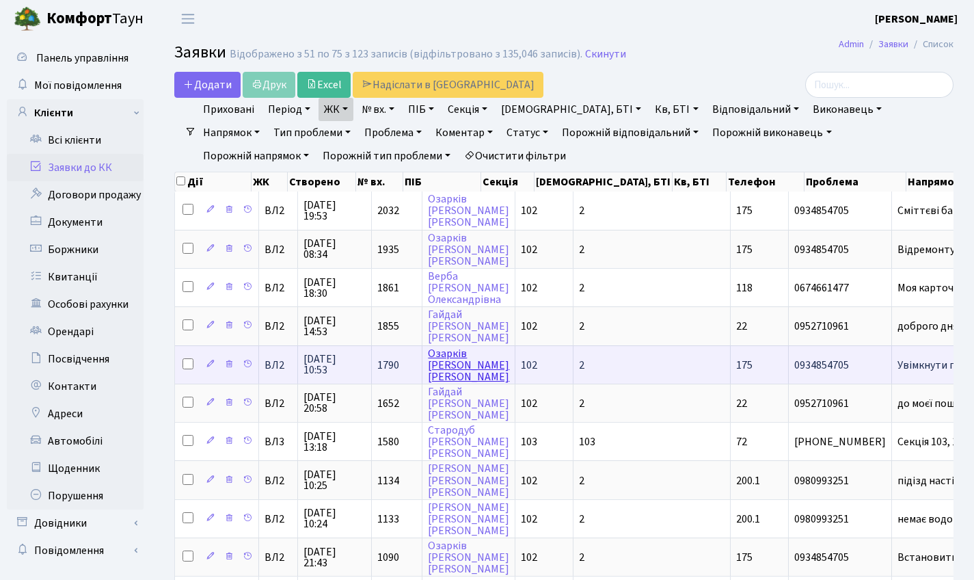
scroll to position [696, 0]
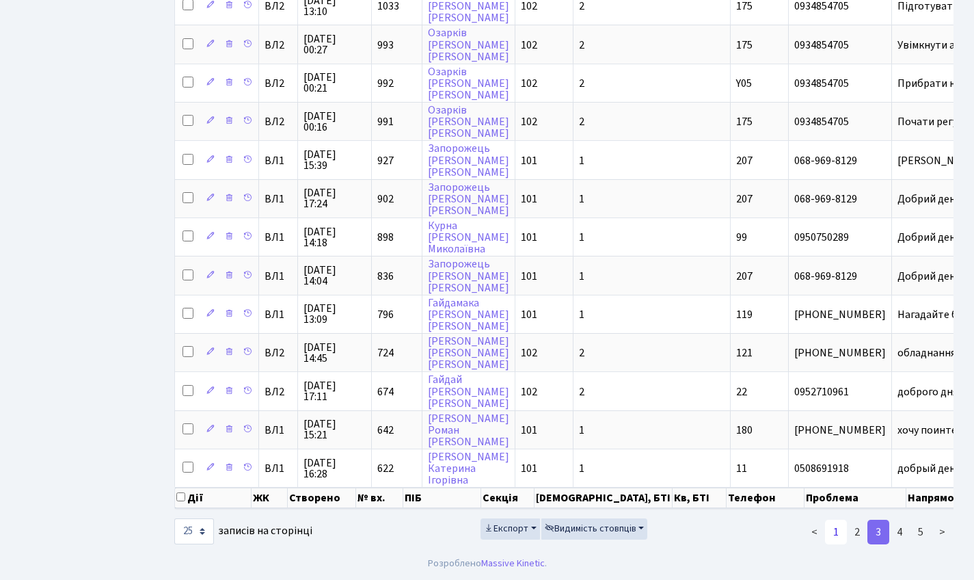
click at [836, 533] on link "1" at bounding box center [836, 532] width 22 height 25
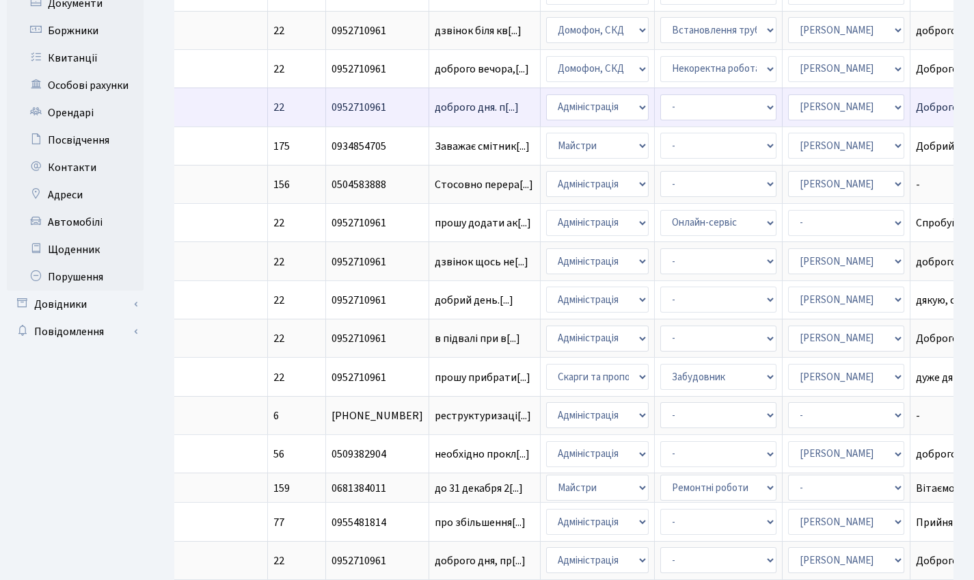
scroll to position [687, 0]
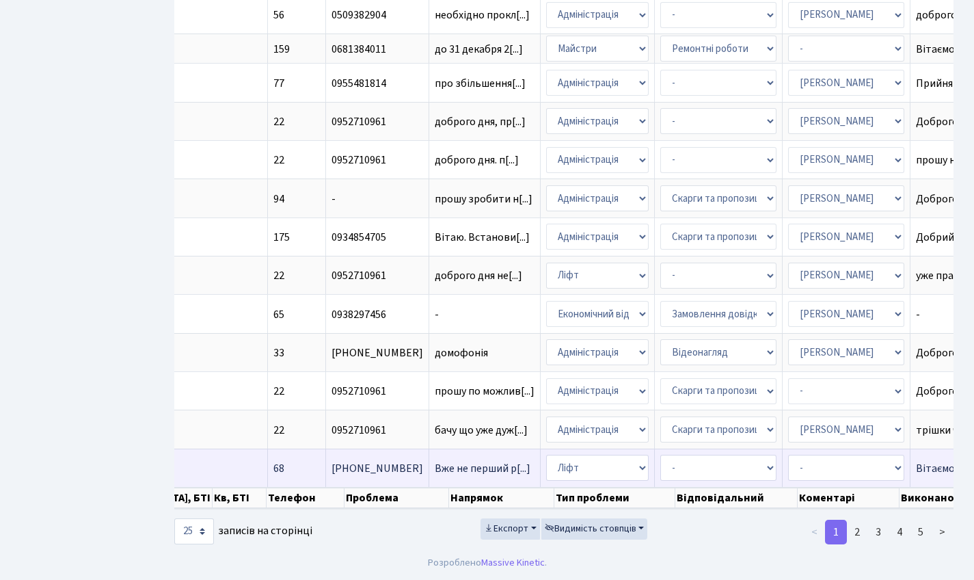
click at [429, 448] on td "Вже не перший р[...]" at bounding box center [484, 467] width 111 height 38
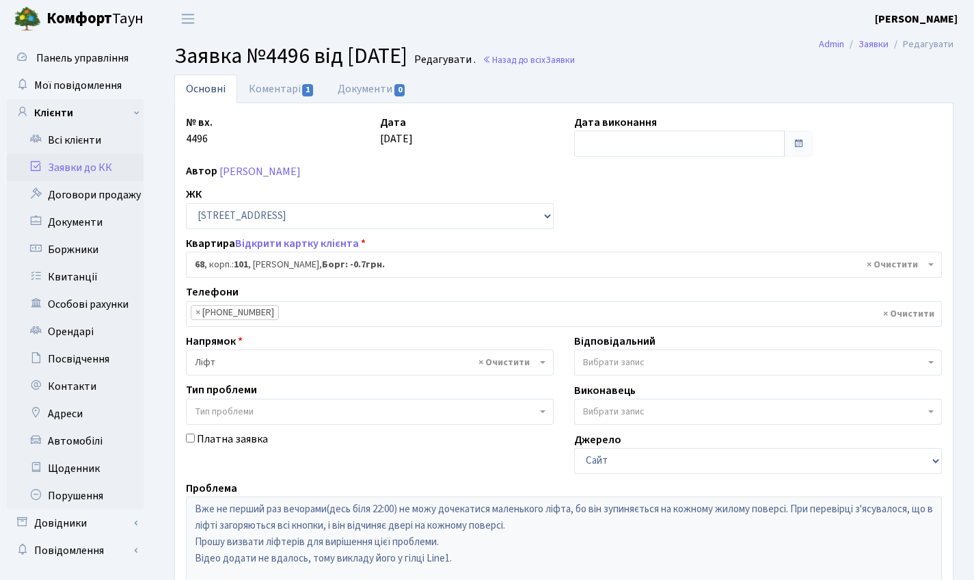
select select "37531"
click at [286, 90] on link "Коментарі 1" at bounding box center [281, 89] width 89 height 28
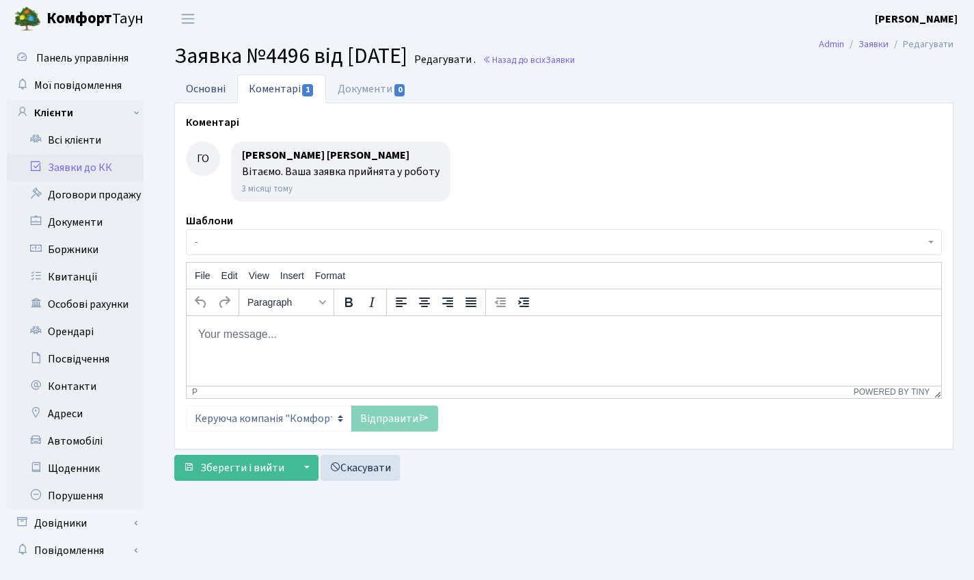
click at [215, 81] on link "Основні" at bounding box center [205, 89] width 63 height 28
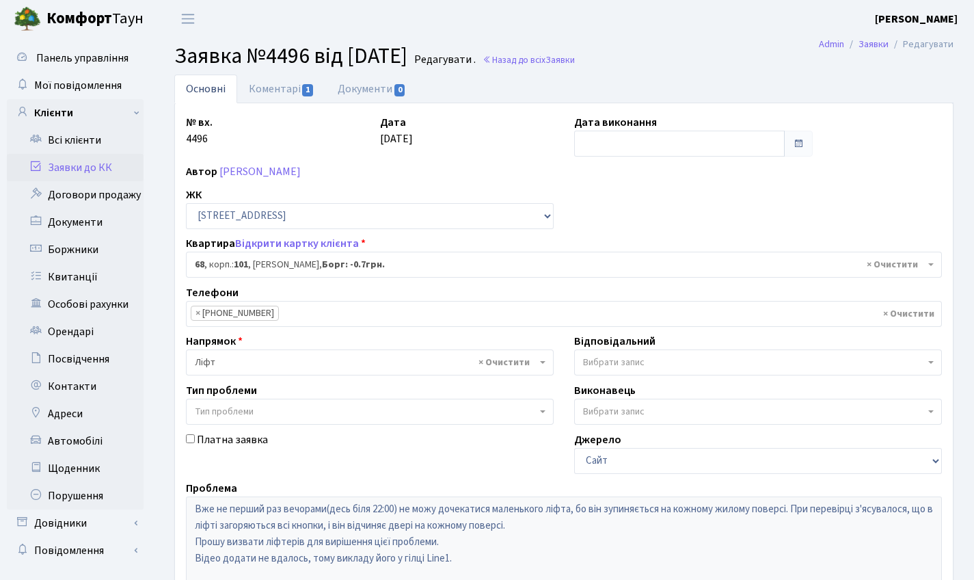
click at [77, 165] on link "Заявки до КК" at bounding box center [75, 167] width 137 height 27
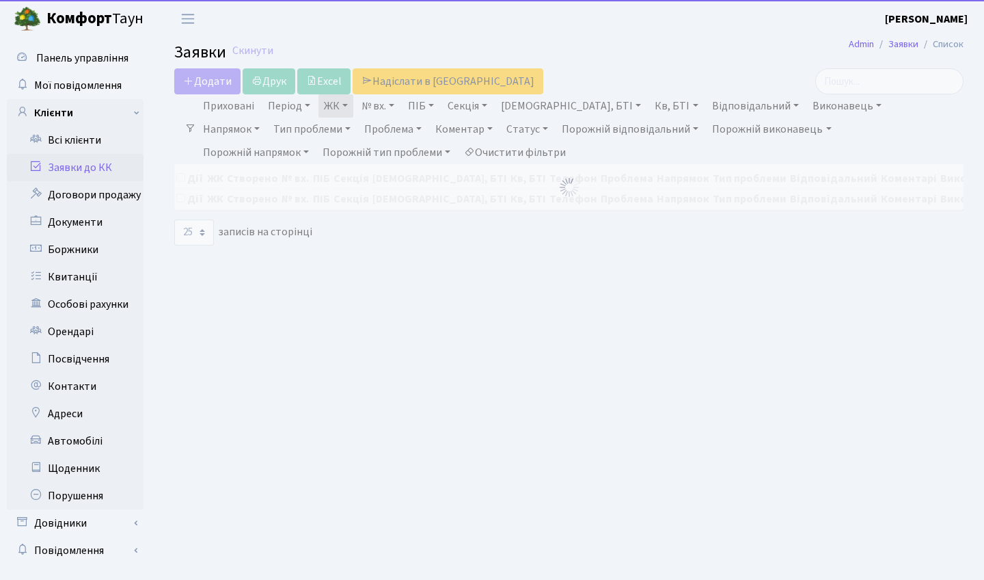
select select "25"
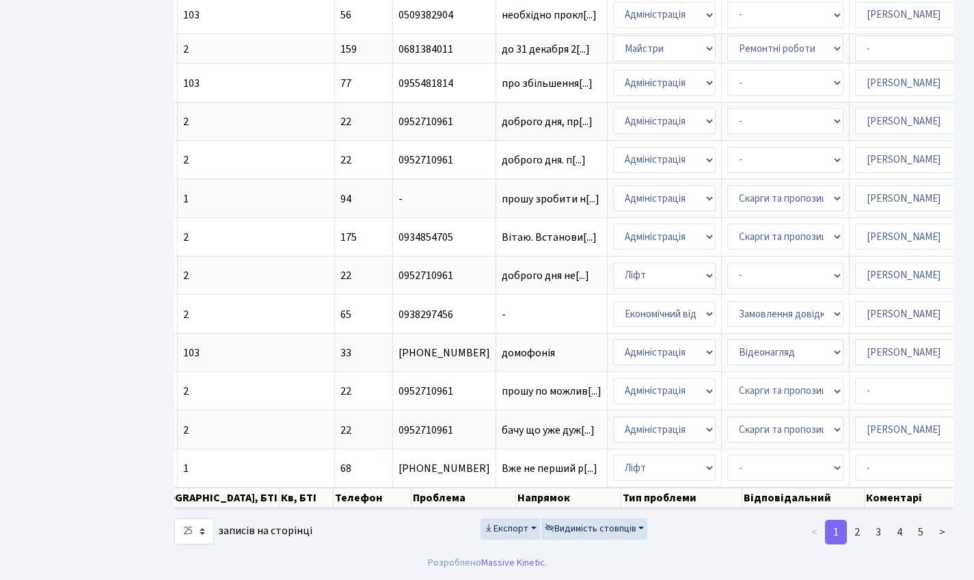
scroll to position [0, 397]
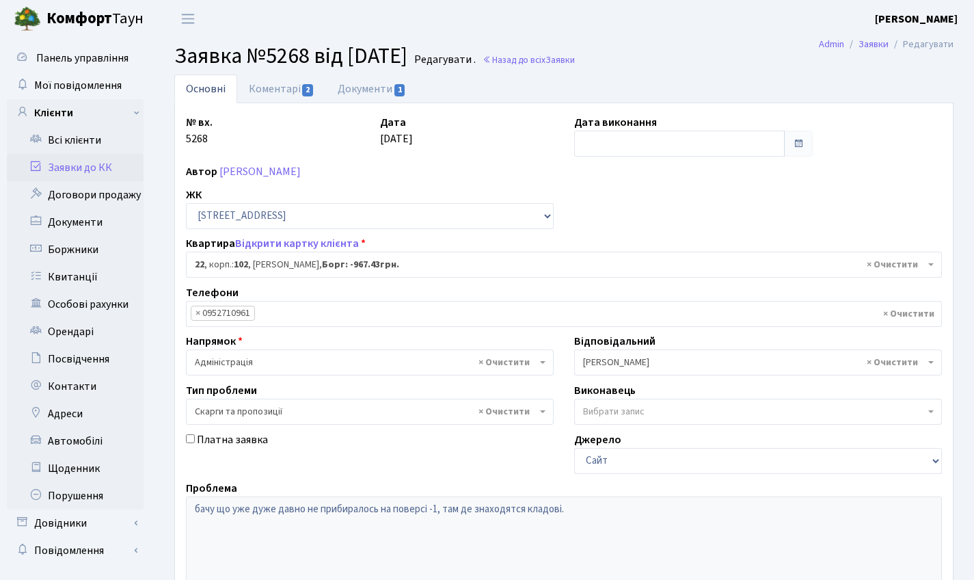
select select "38005"
select select "55"
click at [356, 73] on main "Admin Заявки Редагувати Заявка №5268 від 26.06.2025 Редагувати . Назад до всіх …" at bounding box center [564, 409] width 820 height 743
click at [359, 77] on link "Документи 1" at bounding box center [372, 89] width 92 height 28
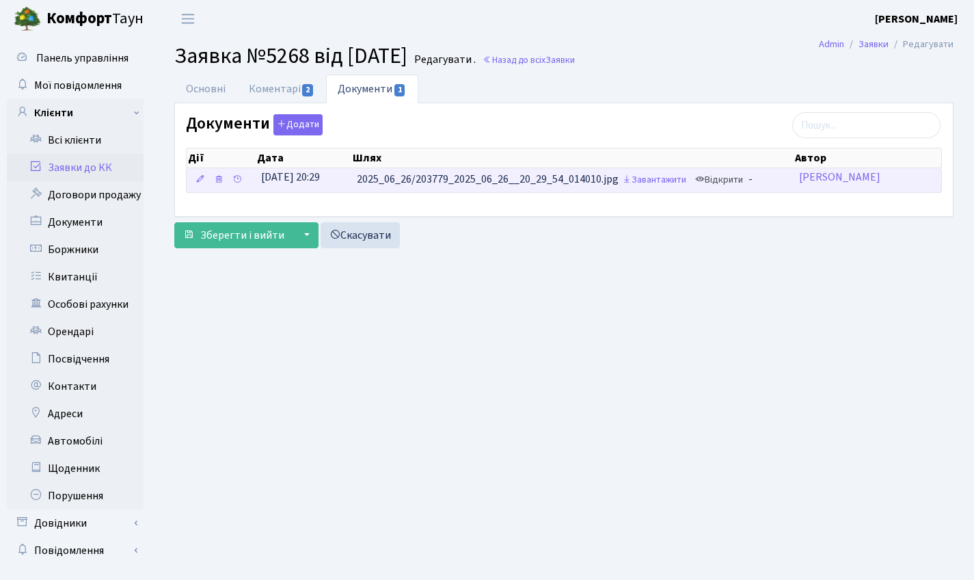
click at [719, 185] on link "Відкрити" at bounding box center [719, 180] width 55 height 21
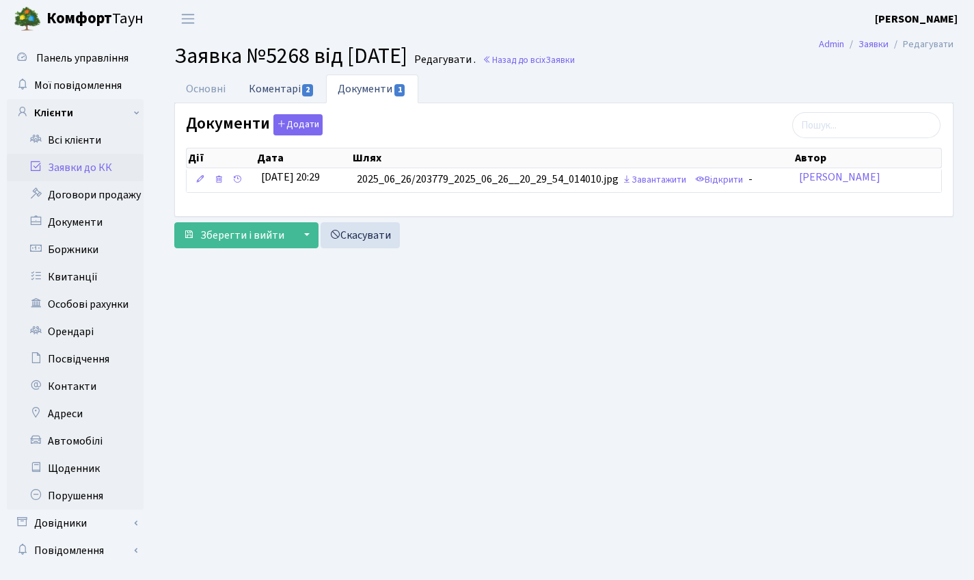
click at [302, 85] on span "2" at bounding box center [307, 90] width 11 height 12
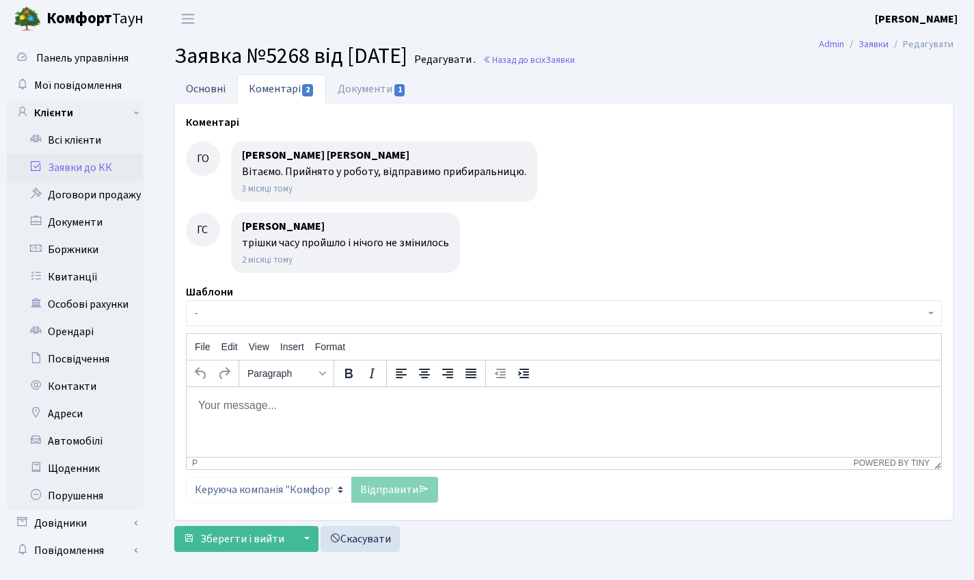
click at [191, 86] on link "Основні" at bounding box center [205, 89] width 63 height 28
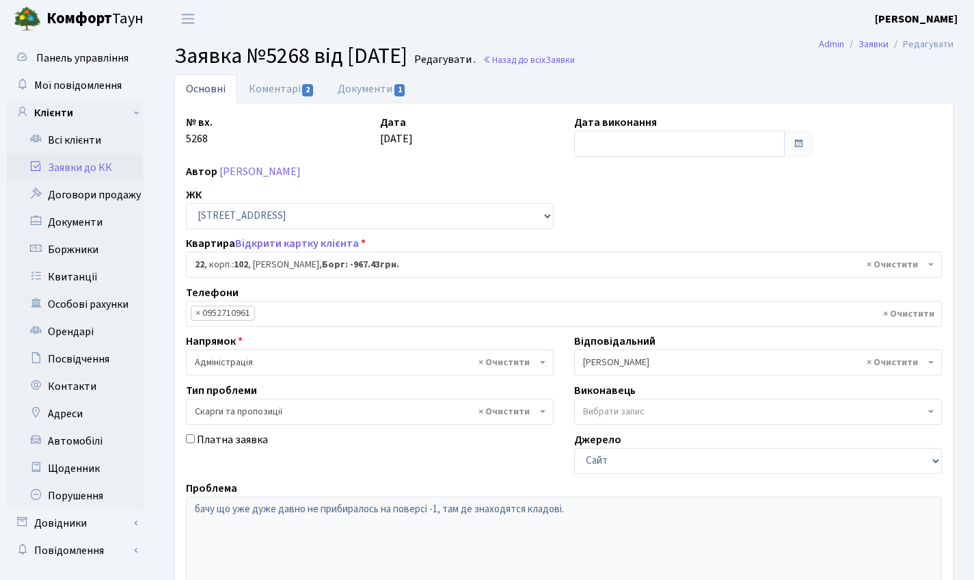
click at [98, 161] on link "Заявки до КК" at bounding box center [75, 167] width 137 height 27
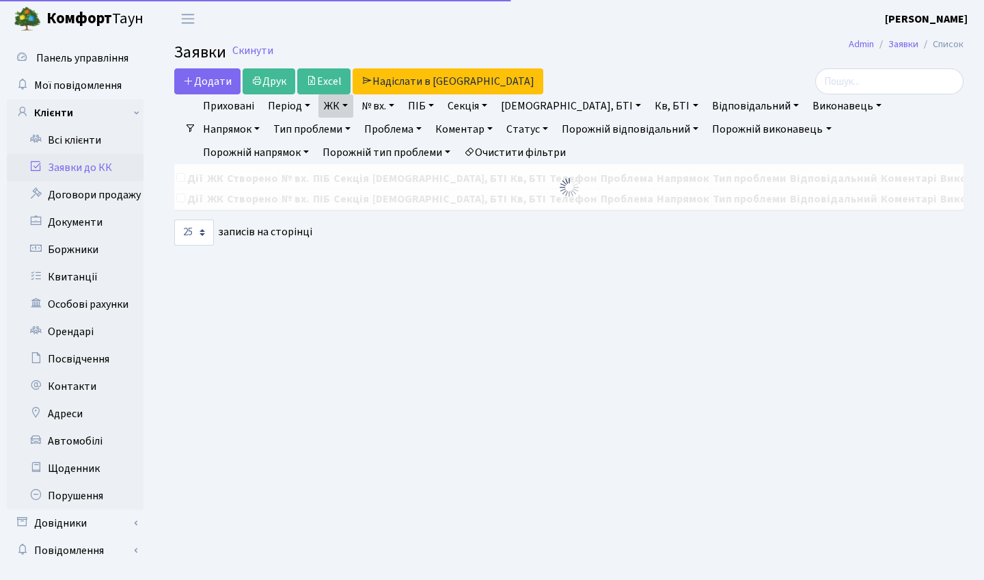
select select "25"
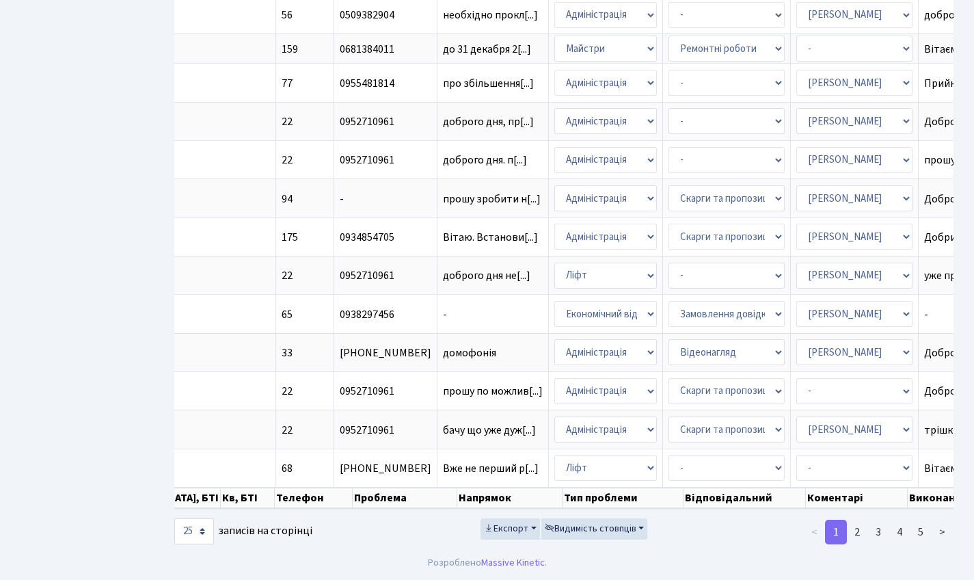
scroll to position [0, 479]
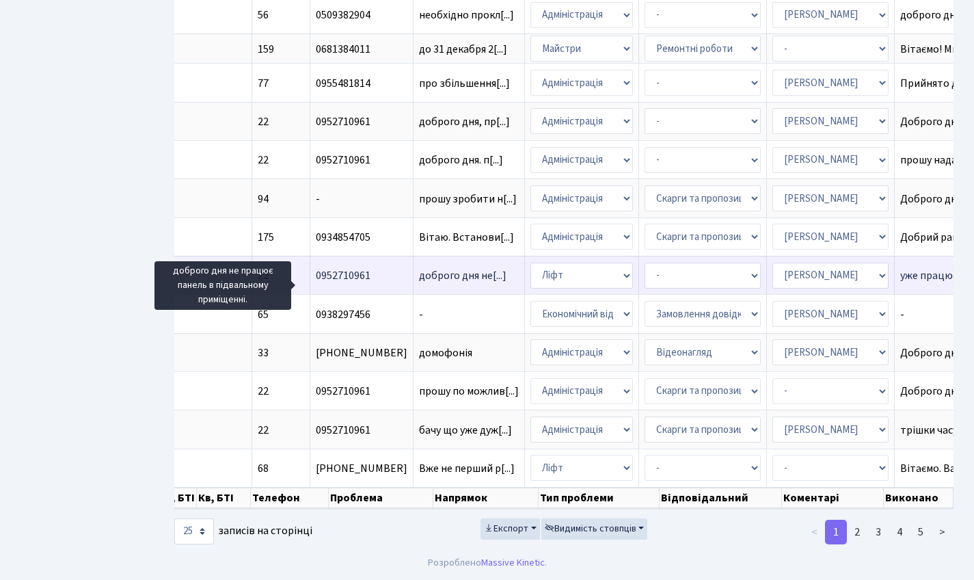
click at [419, 268] on span "доброго дня не[...]" at bounding box center [463, 275] width 88 height 15
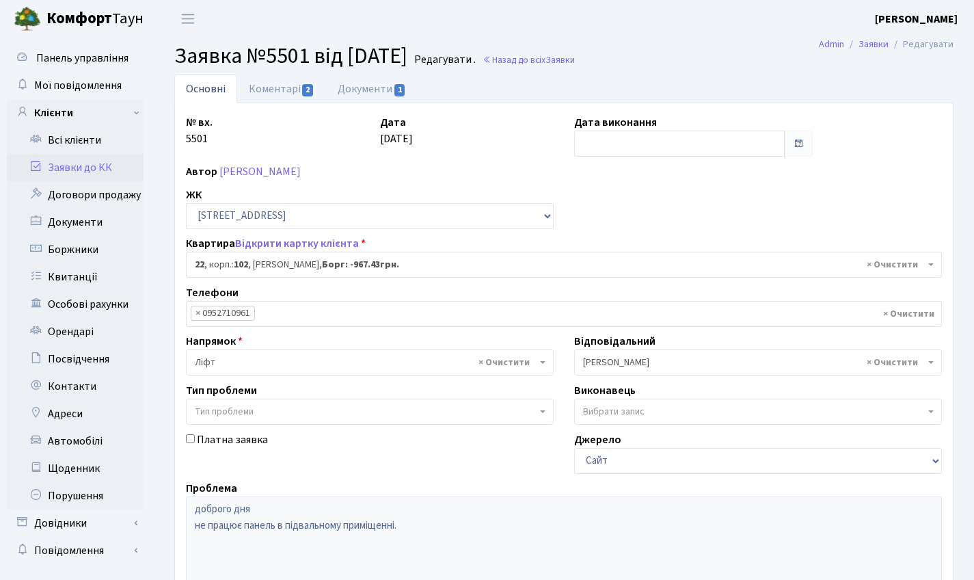
select select "38005"
click at [379, 110] on div "№ вх. 5501 Дата [DATE] Дата виконання Автор [PERSON_NAME] ЖК - [STREET_ADDRESS]…" at bounding box center [564, 422] width 778 height 638
click at [366, 94] on link "Документи 1" at bounding box center [372, 89] width 92 height 28
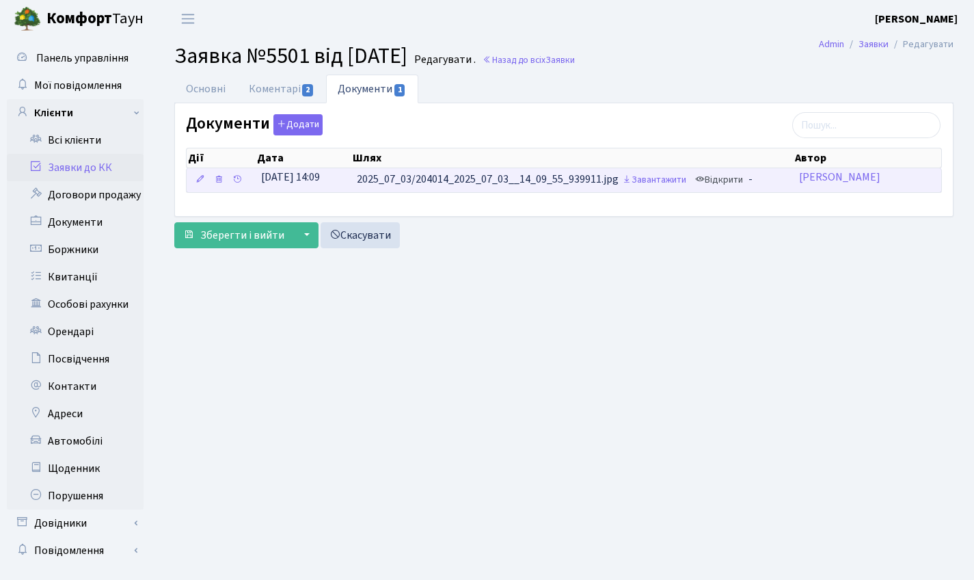
click at [723, 184] on link "Відкрити" at bounding box center [719, 180] width 55 height 21
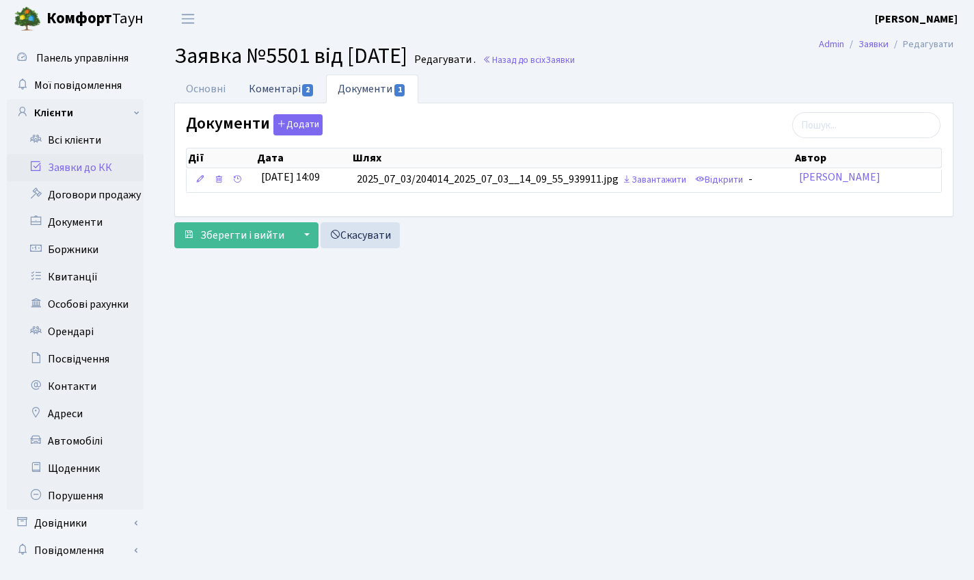
click at [280, 92] on link "Коментарі 2" at bounding box center [281, 89] width 89 height 28
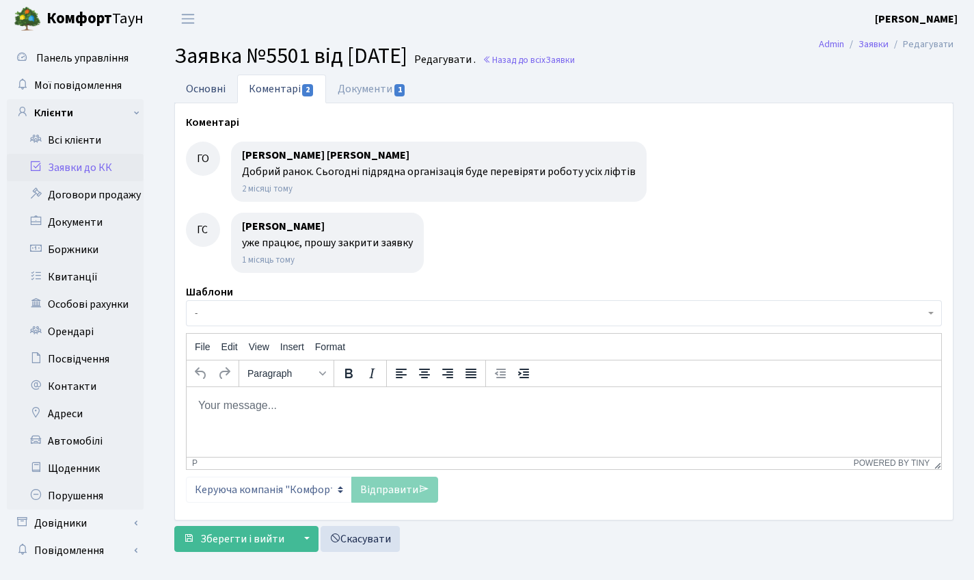
click at [219, 98] on link "Основні" at bounding box center [205, 89] width 63 height 28
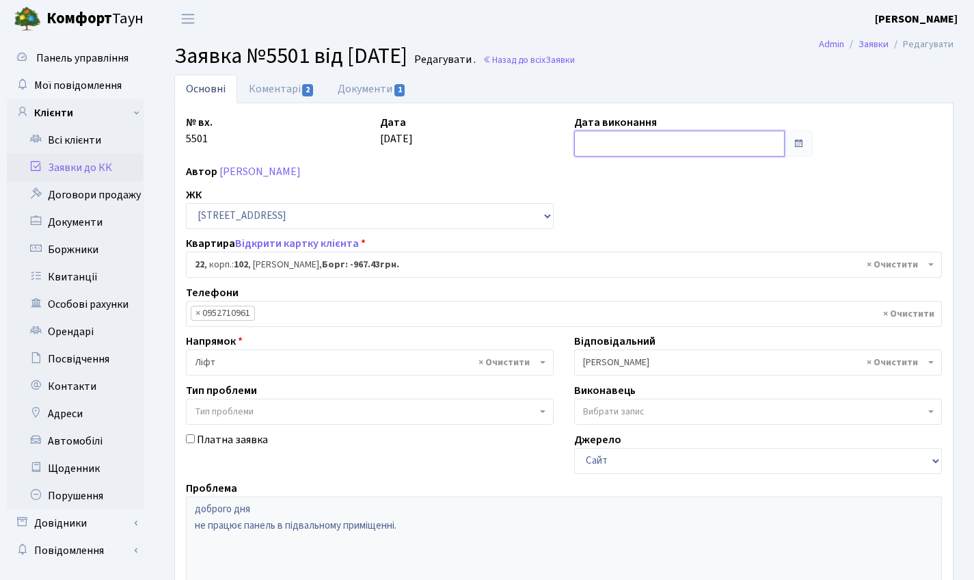
click at [589, 146] on input "text" at bounding box center [679, 144] width 211 height 26
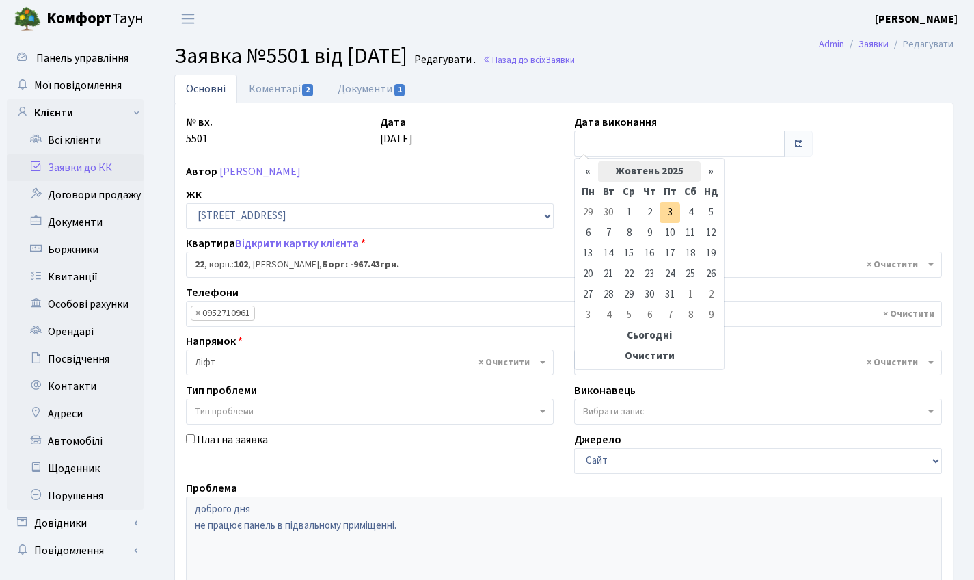
click at [649, 172] on th "Жовтень 2025" at bounding box center [649, 171] width 103 height 21
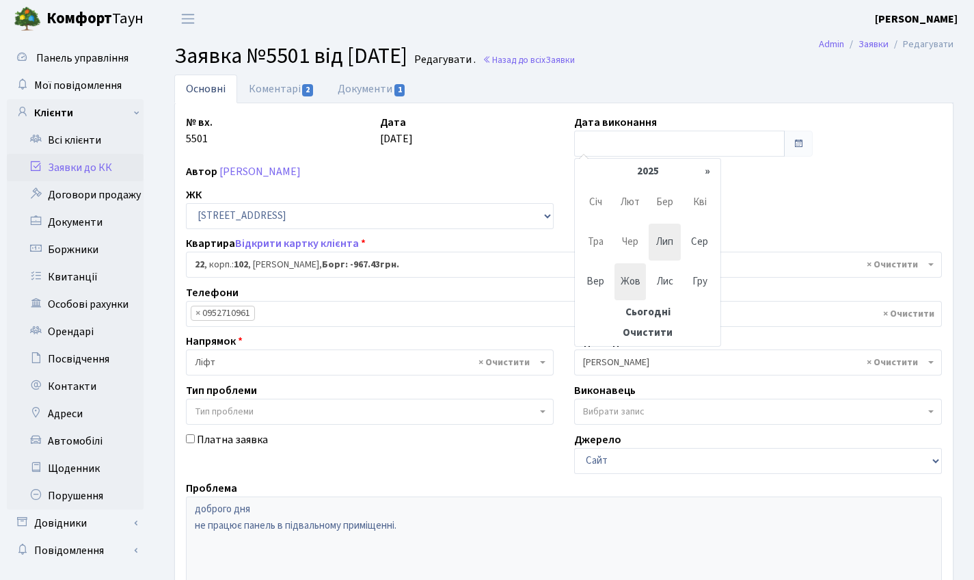
click at [669, 246] on span "Лип" at bounding box center [665, 242] width 32 height 37
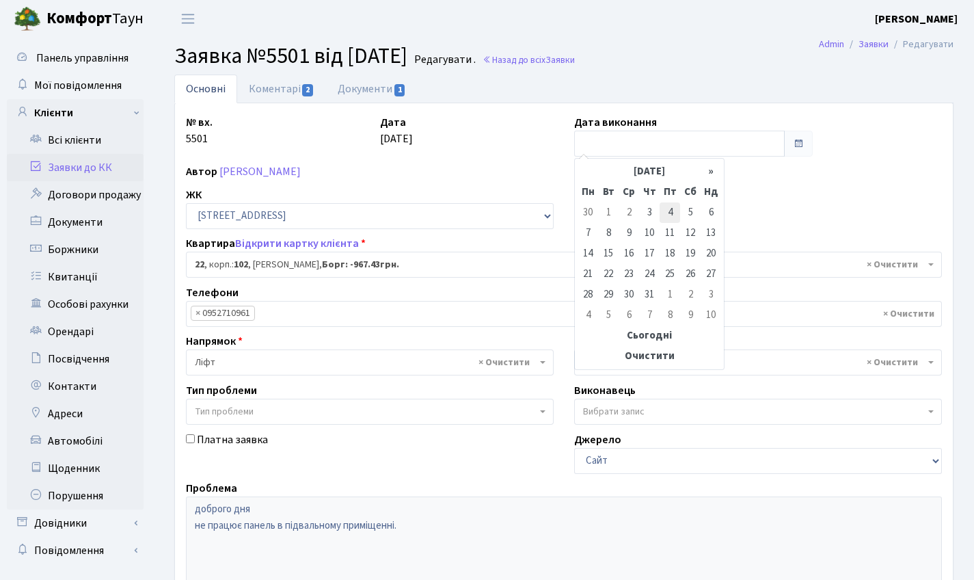
click at [667, 216] on td "4" at bounding box center [670, 212] width 21 height 21
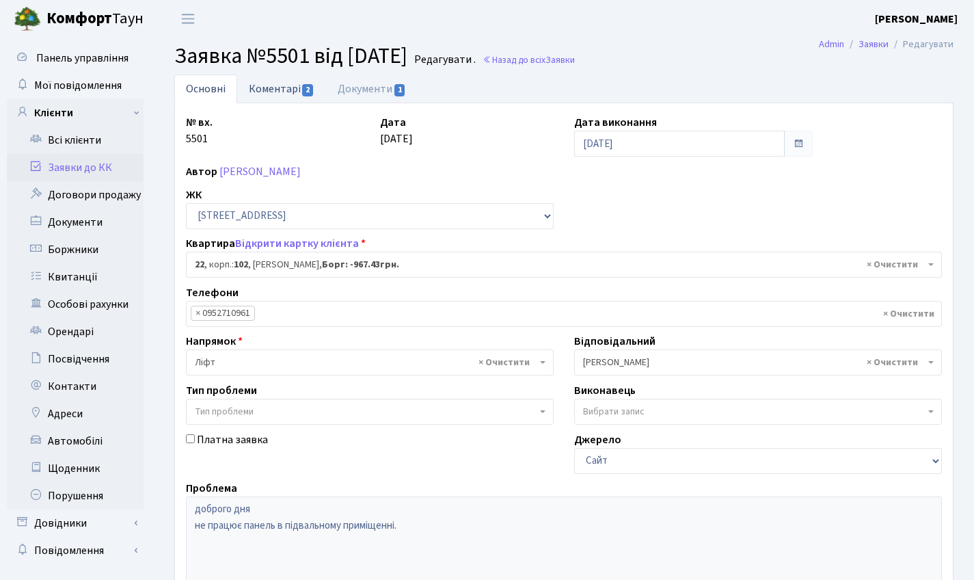
click at [254, 76] on link "Коментарі 2" at bounding box center [281, 89] width 89 height 28
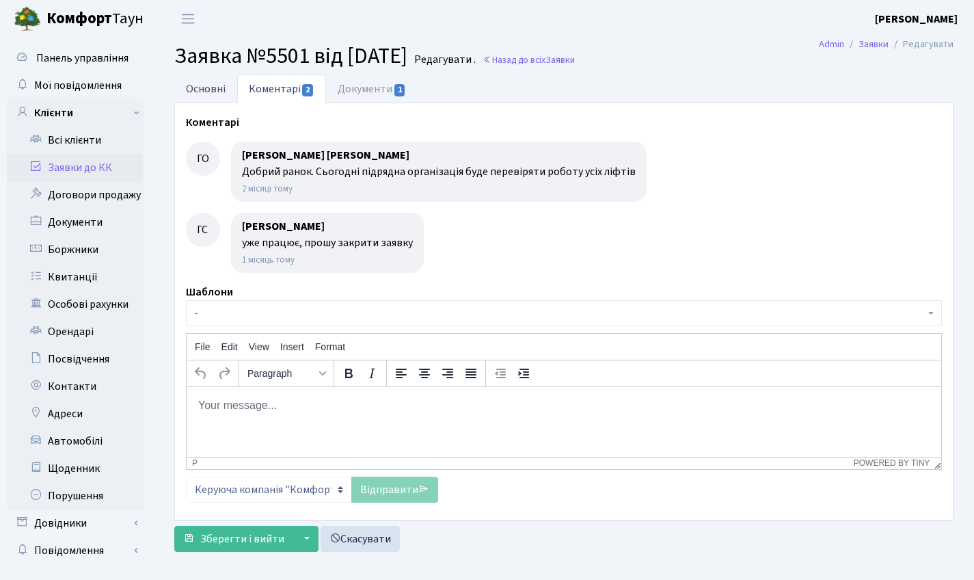
click at [205, 86] on link "Основні" at bounding box center [205, 89] width 63 height 28
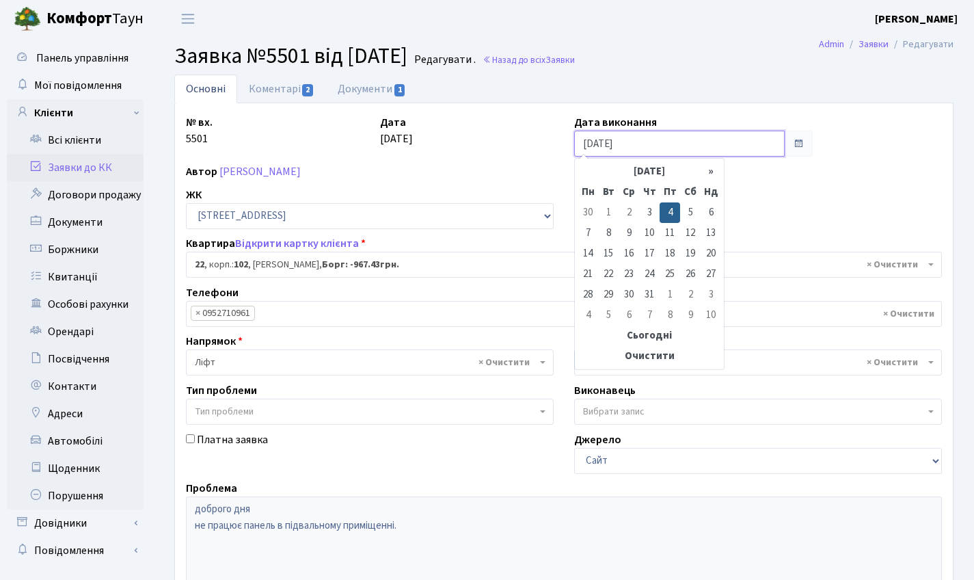
click at [650, 146] on input "04.07.2025" at bounding box center [679, 144] width 211 height 26
click at [708, 170] on th "»" at bounding box center [711, 171] width 21 height 21
click at [632, 292] on td "27" at bounding box center [629, 294] width 21 height 21
type input "[DATE]"
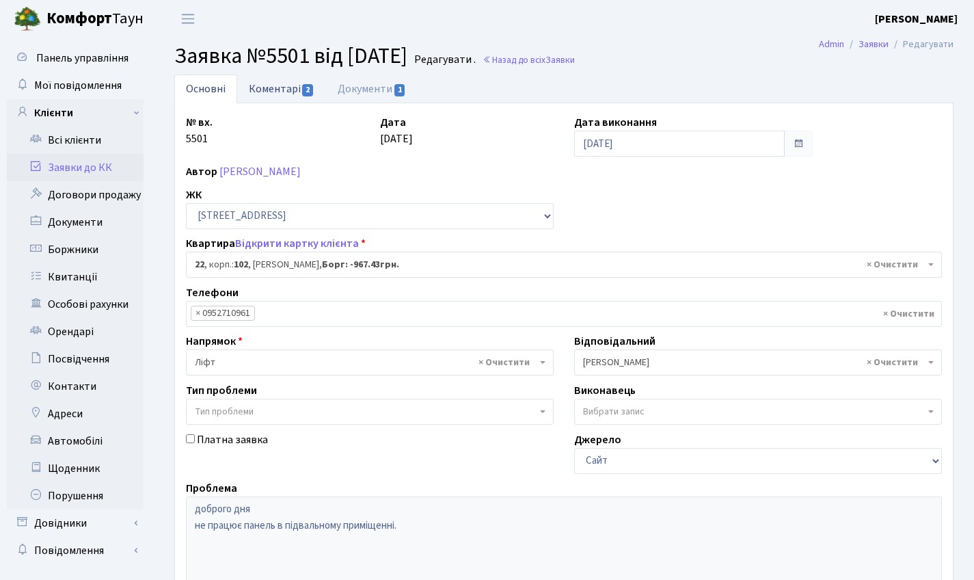
click at [279, 96] on link "Коментарі 2" at bounding box center [281, 89] width 89 height 28
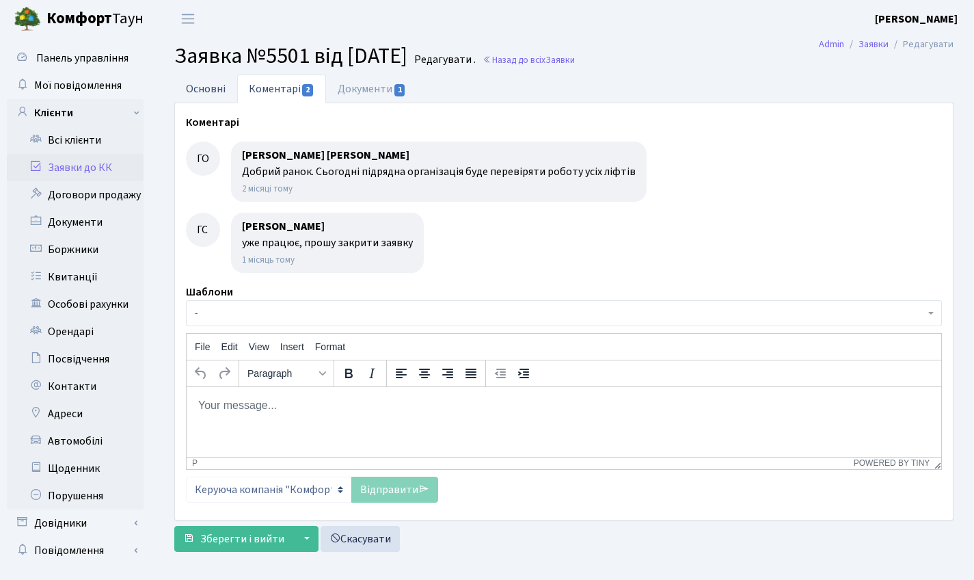
click at [219, 80] on link "Основні" at bounding box center [205, 89] width 63 height 28
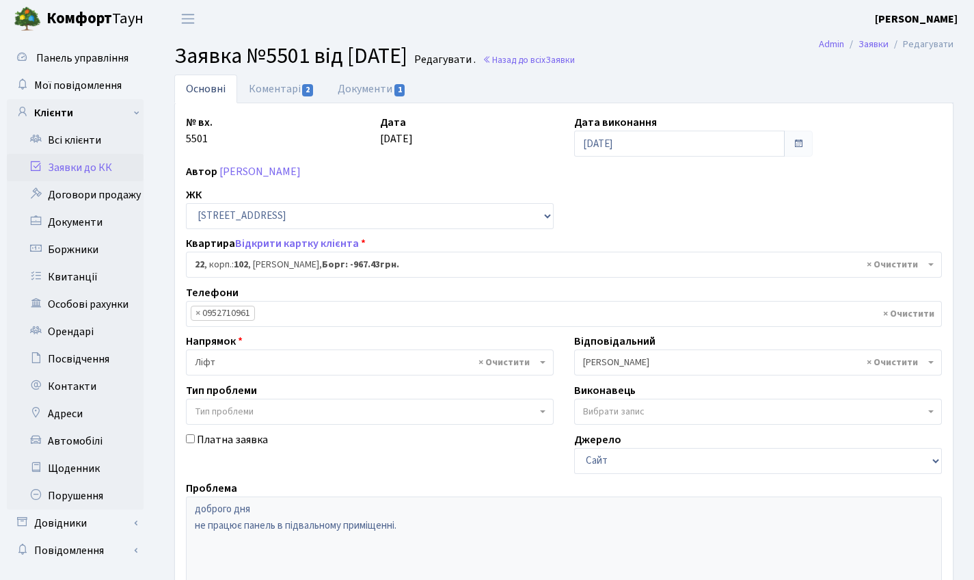
scroll to position [235, 0]
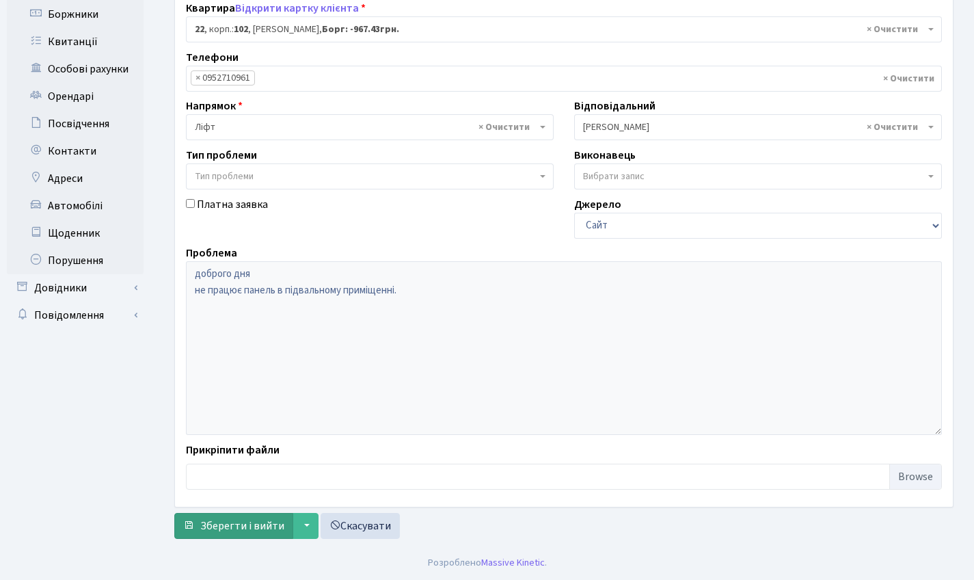
click at [228, 515] on button "Зберегти і вийти" at bounding box center [233, 526] width 119 height 26
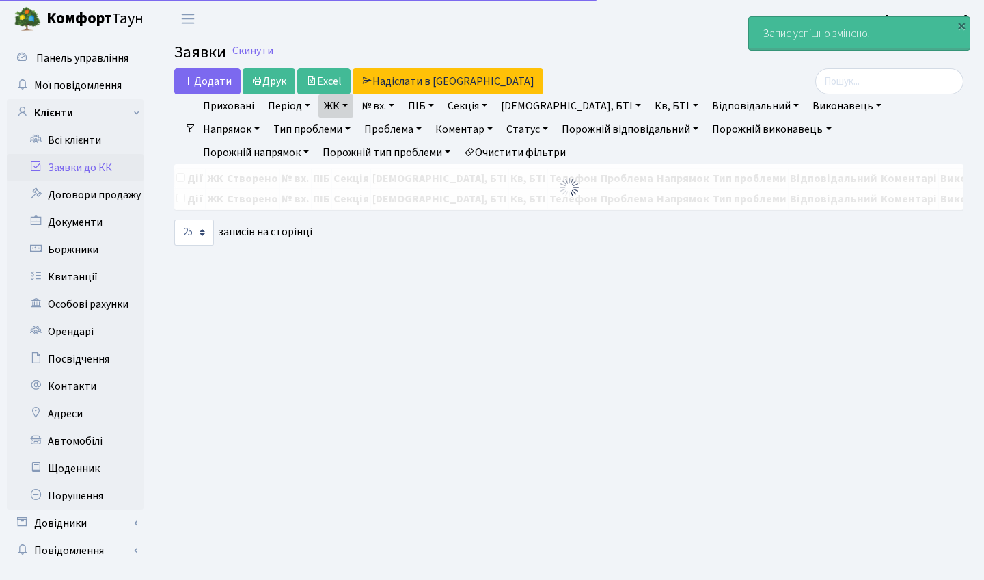
select select "25"
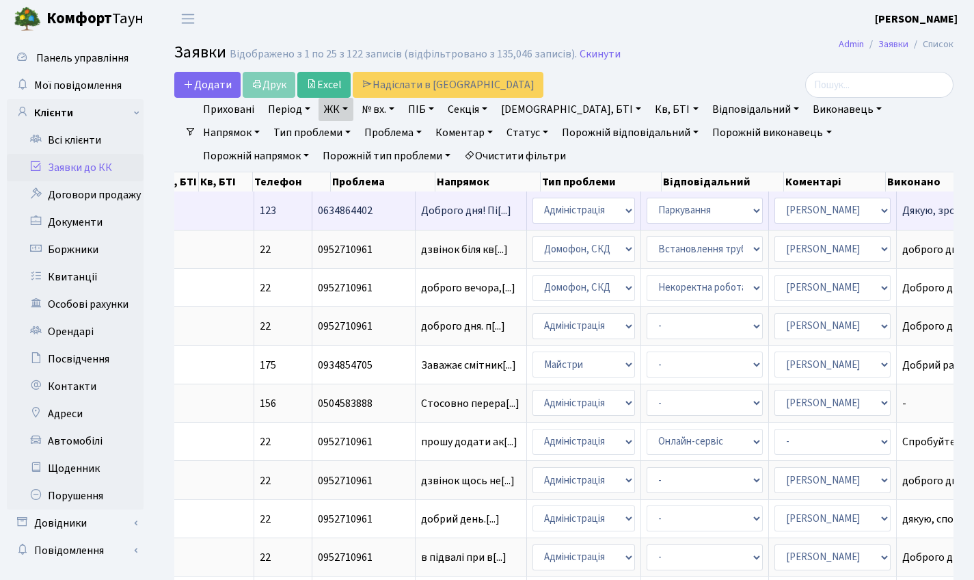
click at [897, 211] on td "Дякую, зрозумів[...]" at bounding box center [952, 210] width 111 height 38
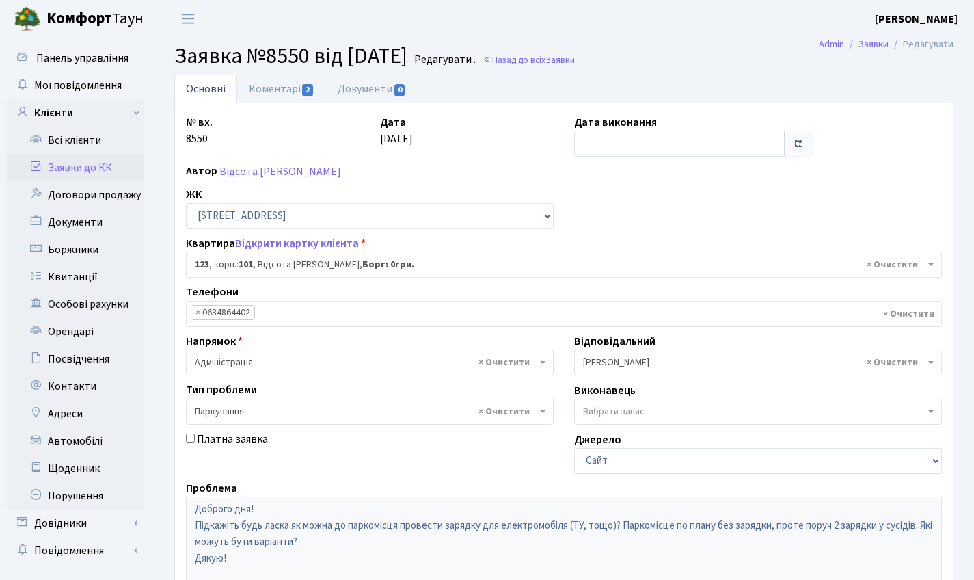
select select "37696"
select select "66"
click at [296, 88] on link "Коментарі 2" at bounding box center [281, 89] width 89 height 28
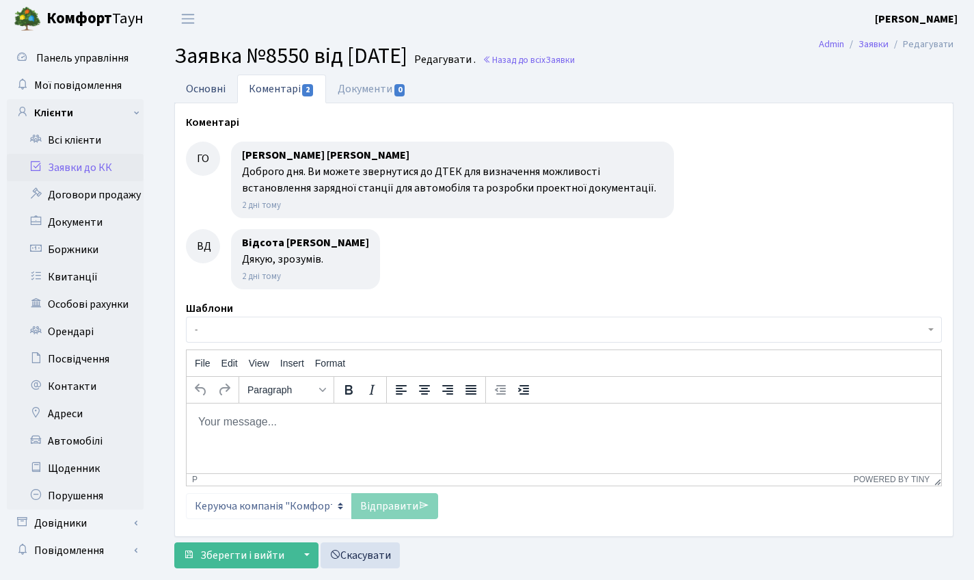
click at [211, 81] on link "Основні" at bounding box center [205, 89] width 63 height 28
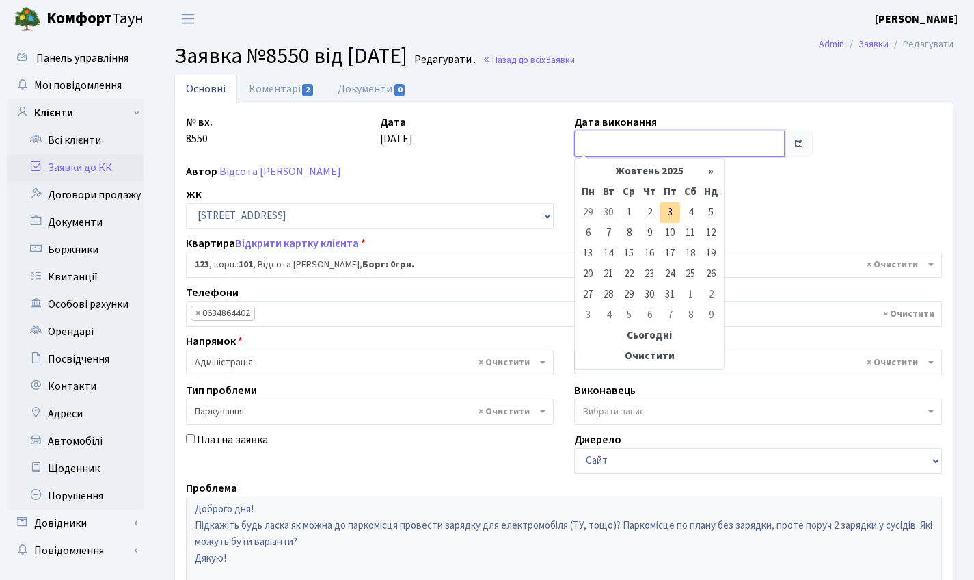
click at [613, 133] on input "text" at bounding box center [679, 144] width 211 height 26
click at [673, 215] on td "3" at bounding box center [670, 212] width 21 height 21
type input "03.10.2025"
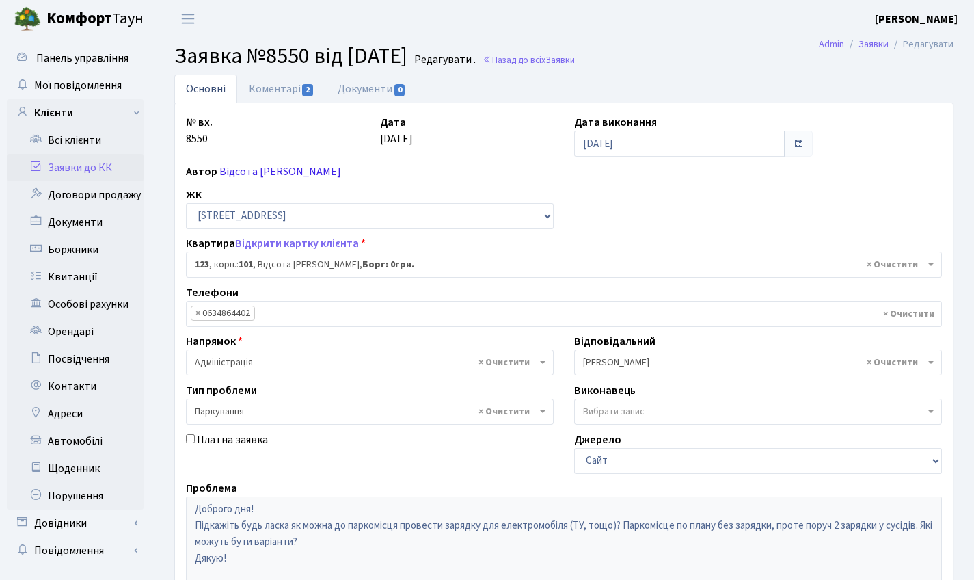
scroll to position [235, 0]
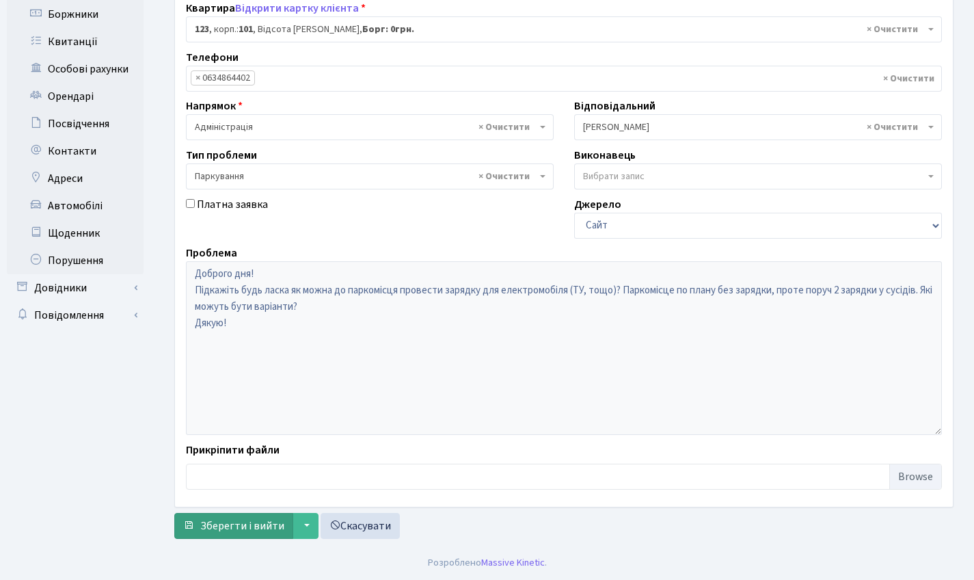
click at [243, 528] on span "Зберегти і вийти" at bounding box center [242, 525] width 84 height 15
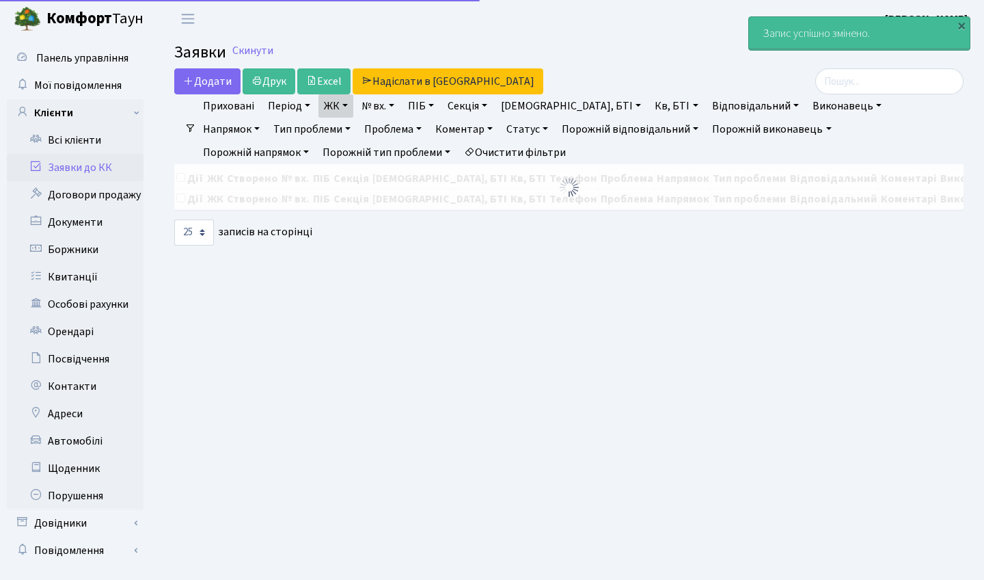
select select "25"
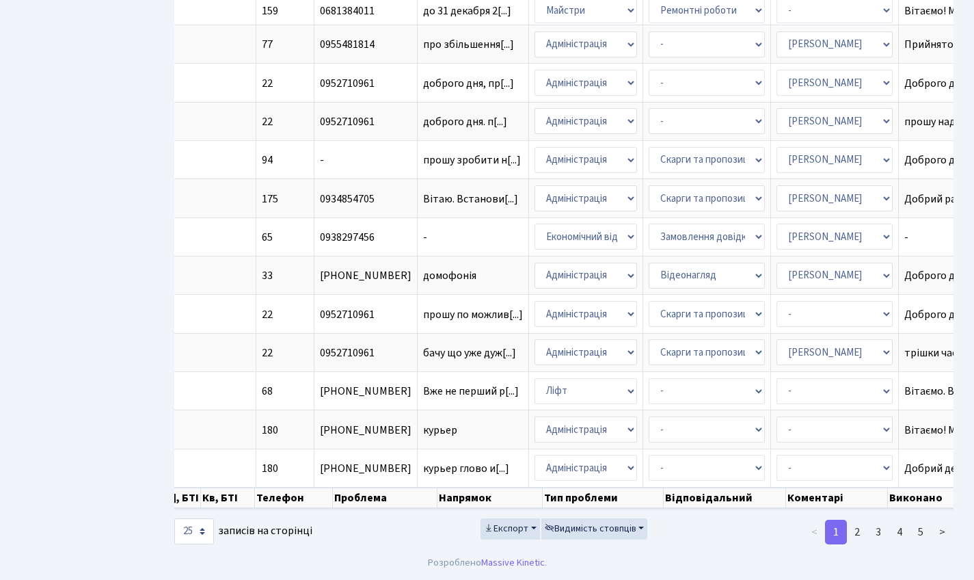
scroll to position [0, 479]
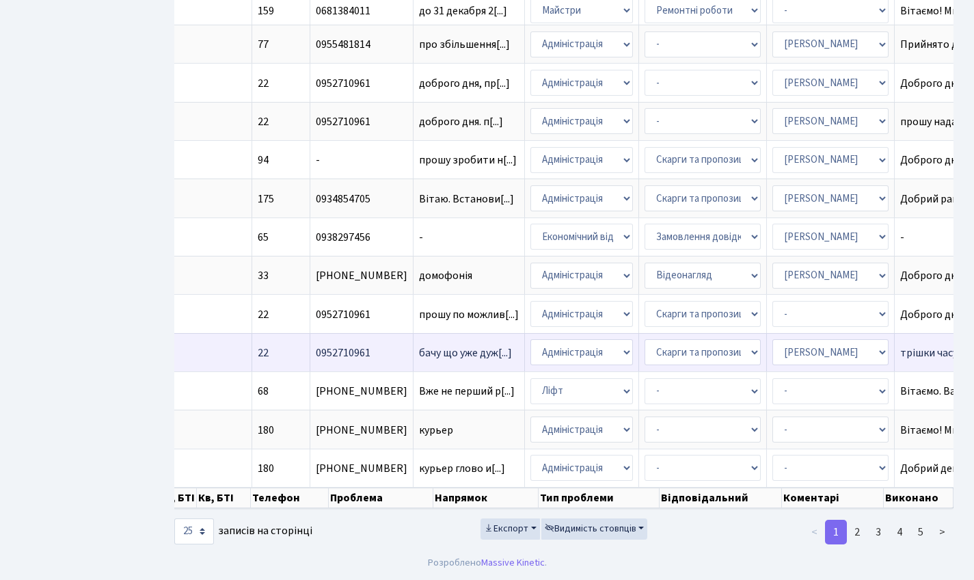
click at [414, 333] on td "бачу що уже дуж[...]" at bounding box center [469, 352] width 111 height 38
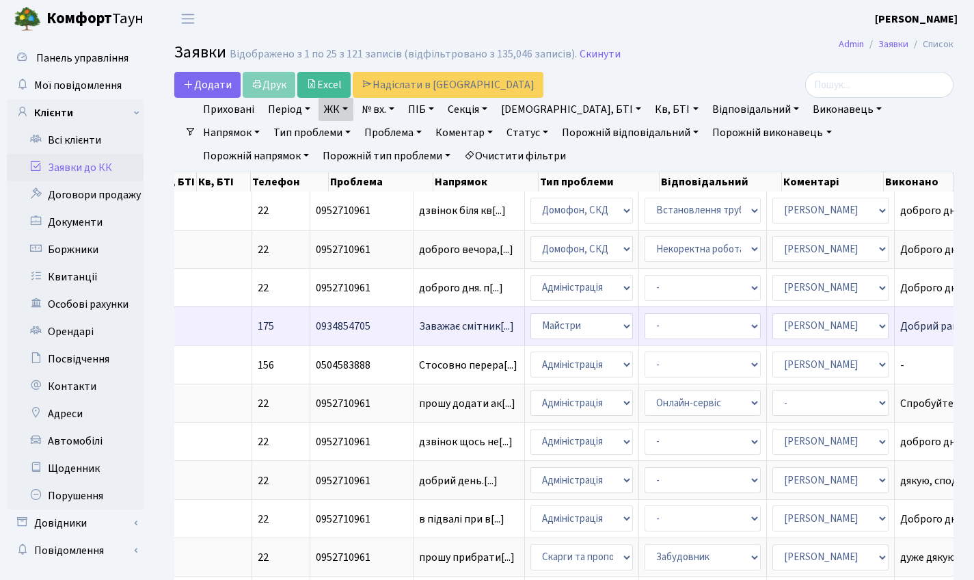
scroll to position [687, 0]
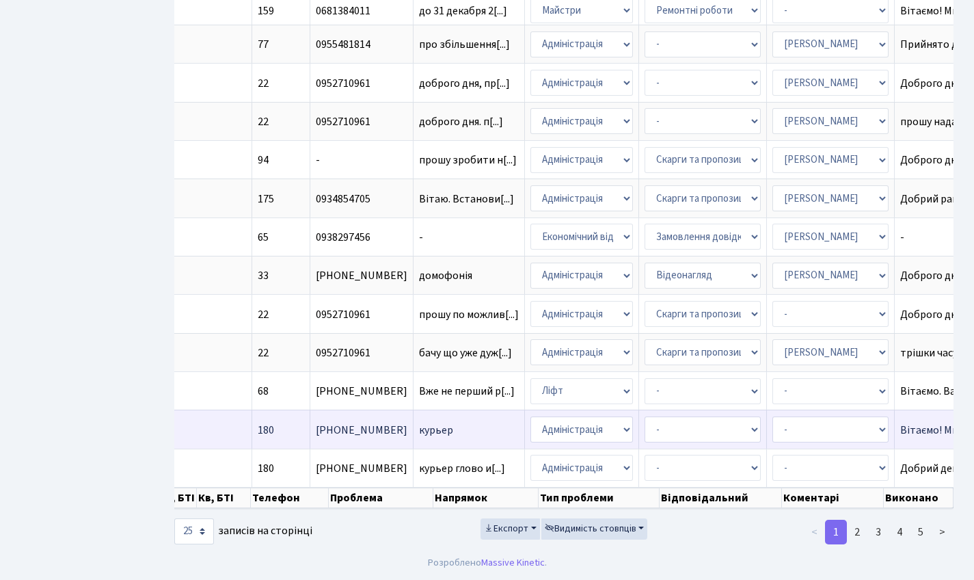
click at [895, 409] on td "Вітаємо! Ми щод[...]" at bounding box center [950, 428] width 111 height 38
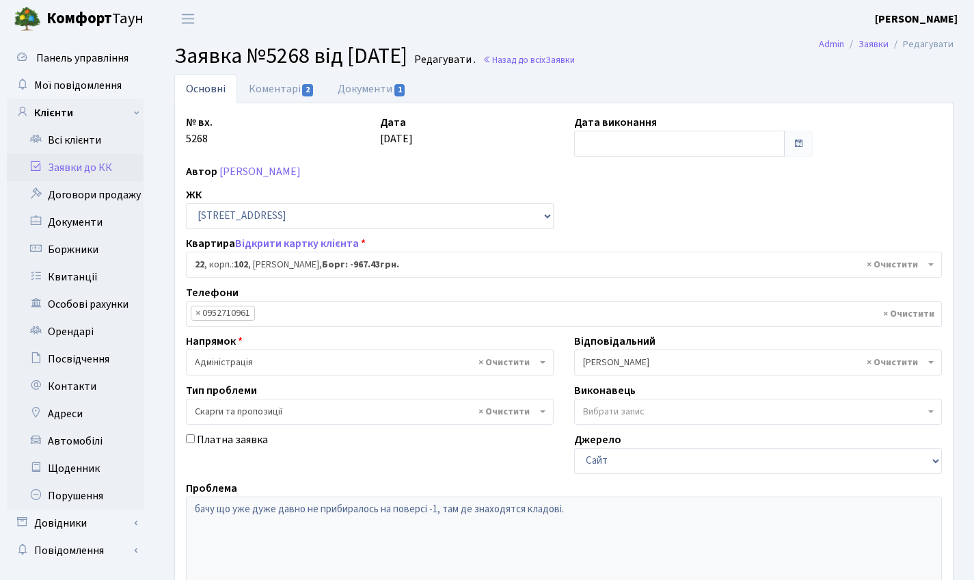
select select "38005"
select select "55"
click at [263, 79] on link "Коментарі 2" at bounding box center [281, 89] width 89 height 28
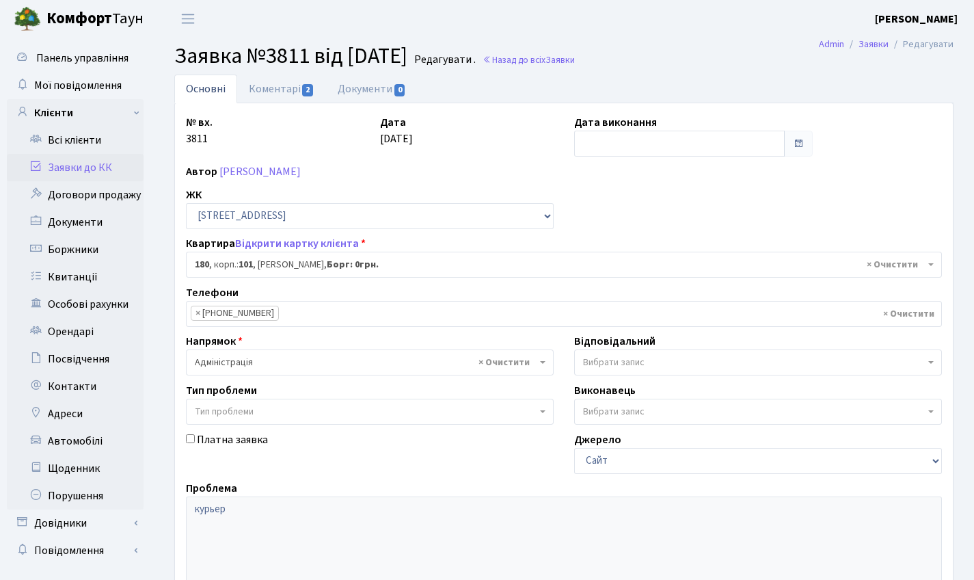
select select "37867"
click at [295, 83] on link "Коментарі 2" at bounding box center [281, 89] width 89 height 28
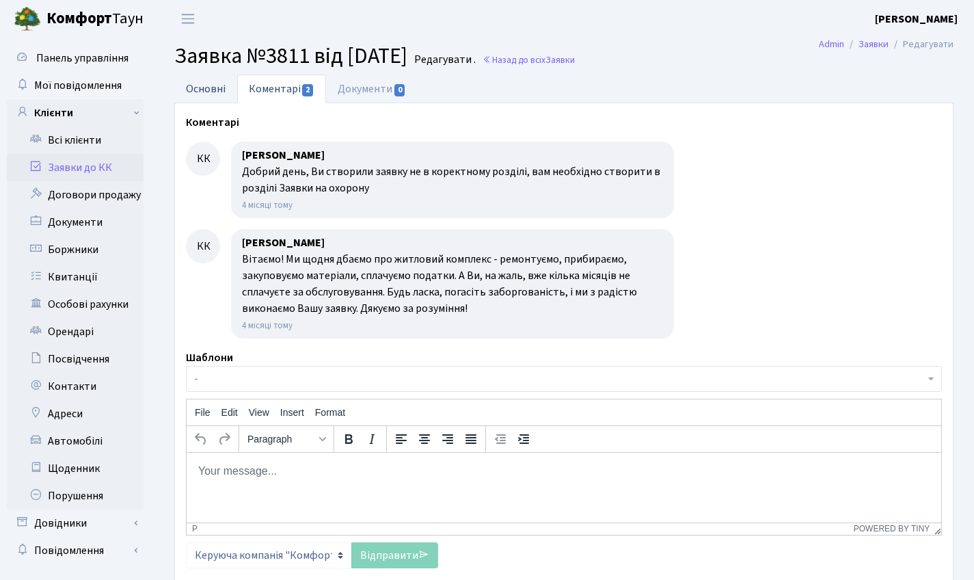
click at [197, 90] on link "Основні" at bounding box center [205, 89] width 63 height 28
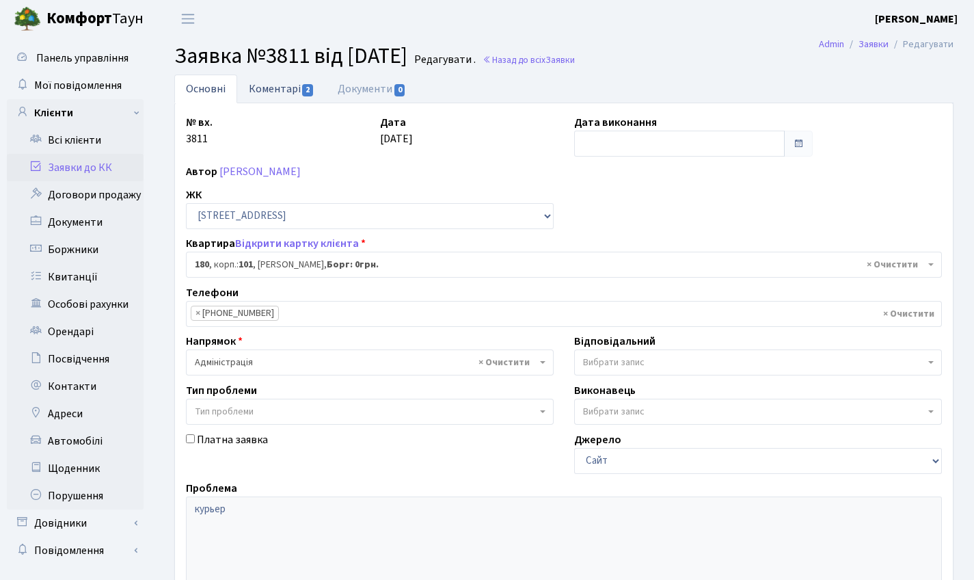
click at [258, 86] on link "Коментарі 2" at bounding box center [281, 89] width 89 height 28
